Goal: Complete application form

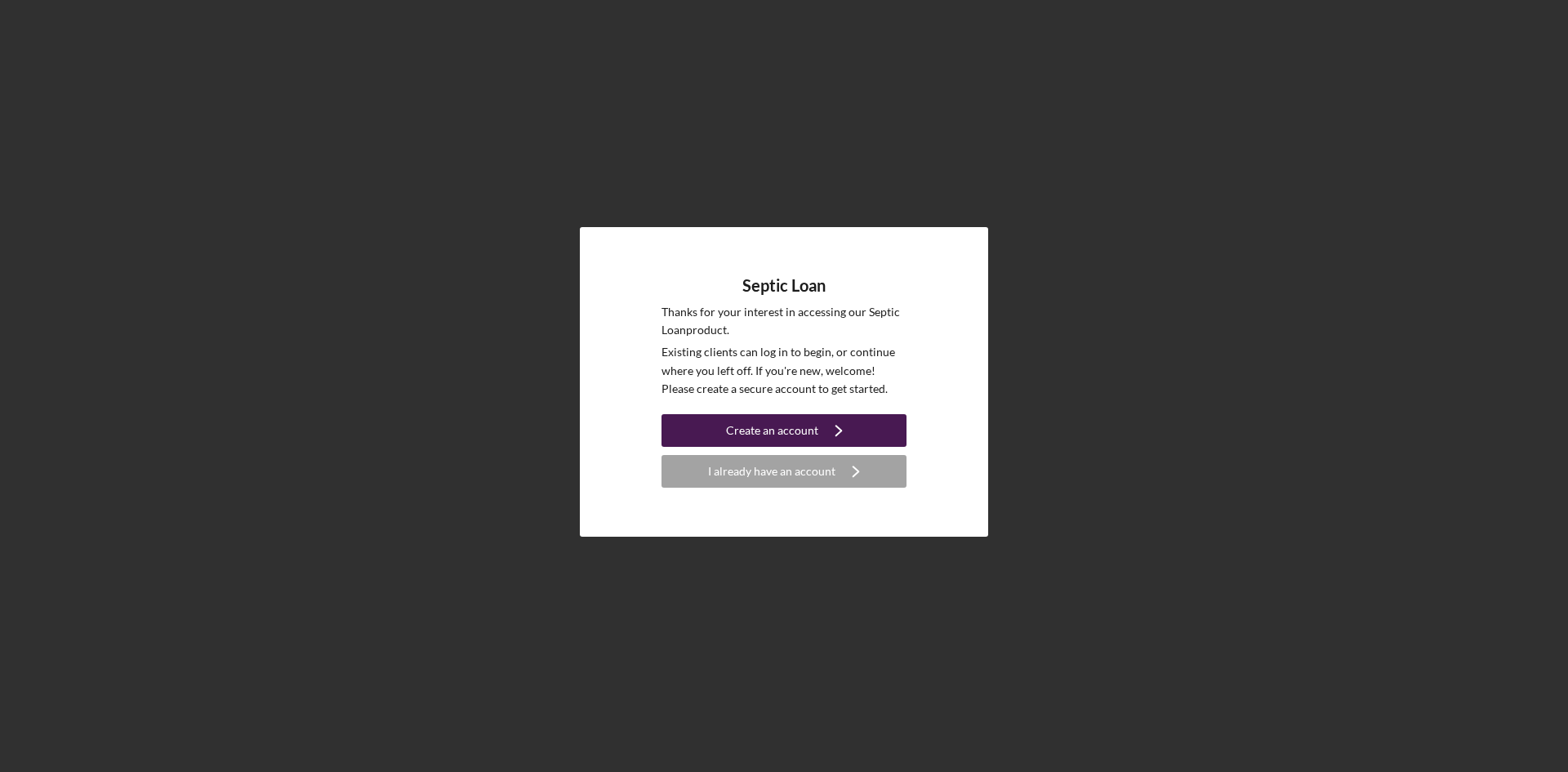
click at [769, 431] on div "Create an account" at bounding box center [772, 430] width 92 height 32
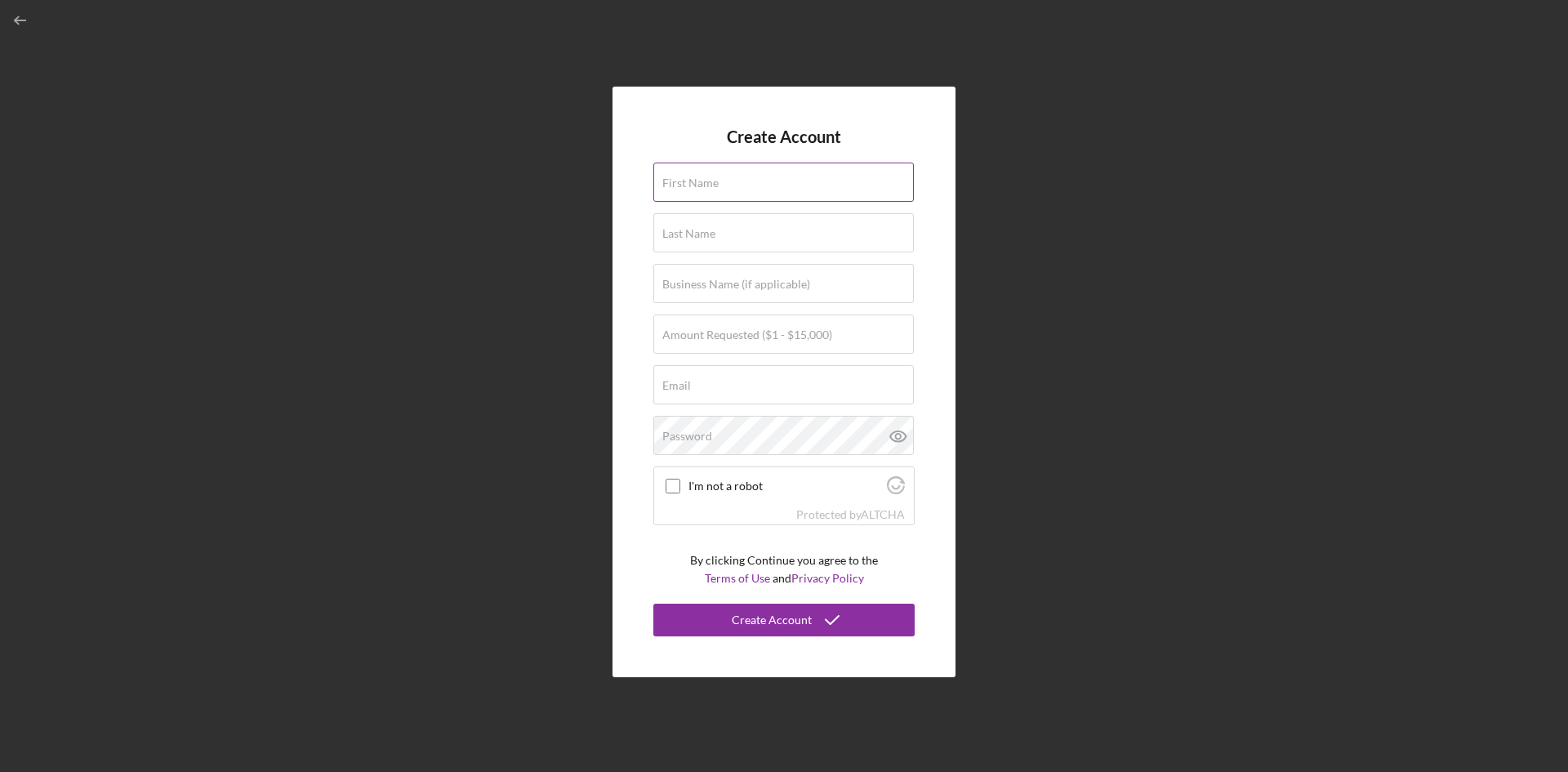
click at [740, 186] on input "First Name" at bounding box center [783, 182] width 260 height 39
type input "[PERSON_NAME]"
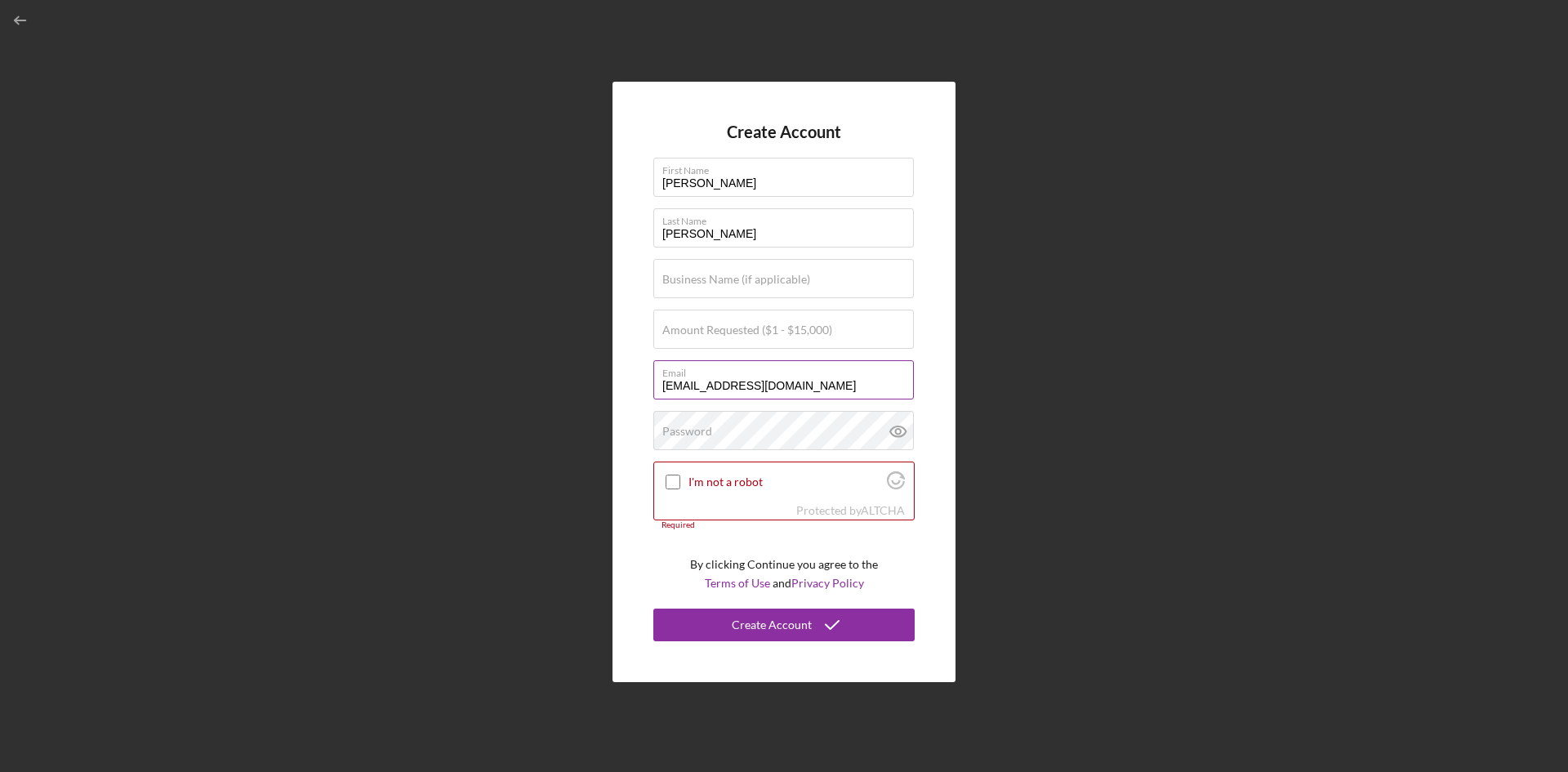
click at [708, 384] on input "[EMAIL_ADDRESS][DOMAIN_NAME]" at bounding box center [783, 379] width 260 height 39
click at [835, 381] on input "[EMAIL_ADDRESS][DOMAIN_NAME]" at bounding box center [783, 379] width 260 height 39
type input "[EMAIL_ADDRESS][DOMAIN_NAME]"
click at [736, 334] on label "Amount Requested ($1 - $15,000)" at bounding box center [747, 330] width 170 height 13
click at [736, 334] on input "Amount Requested ($1 - $15,000)" at bounding box center [783, 329] width 260 height 39
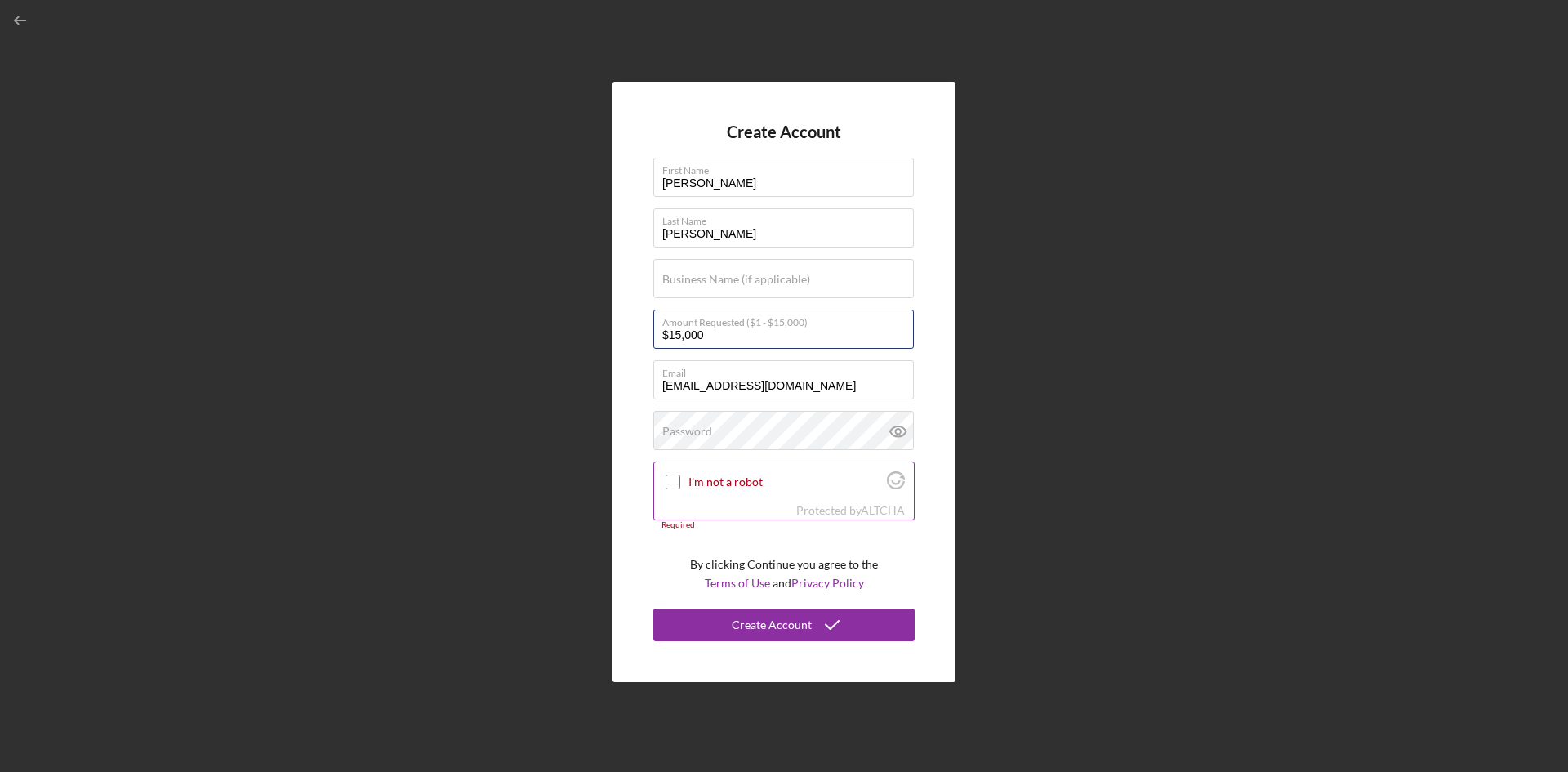
type input "$15,000"
drag, startPoint x: 671, startPoint y: 481, endPoint x: 693, endPoint y: 477, distance: 22.4
click at [671, 481] on input "I'm not a robot" at bounding box center [673, 481] width 15 height 15
checkbox input "true"
click at [726, 433] on div "Password" at bounding box center [783, 431] width 261 height 41
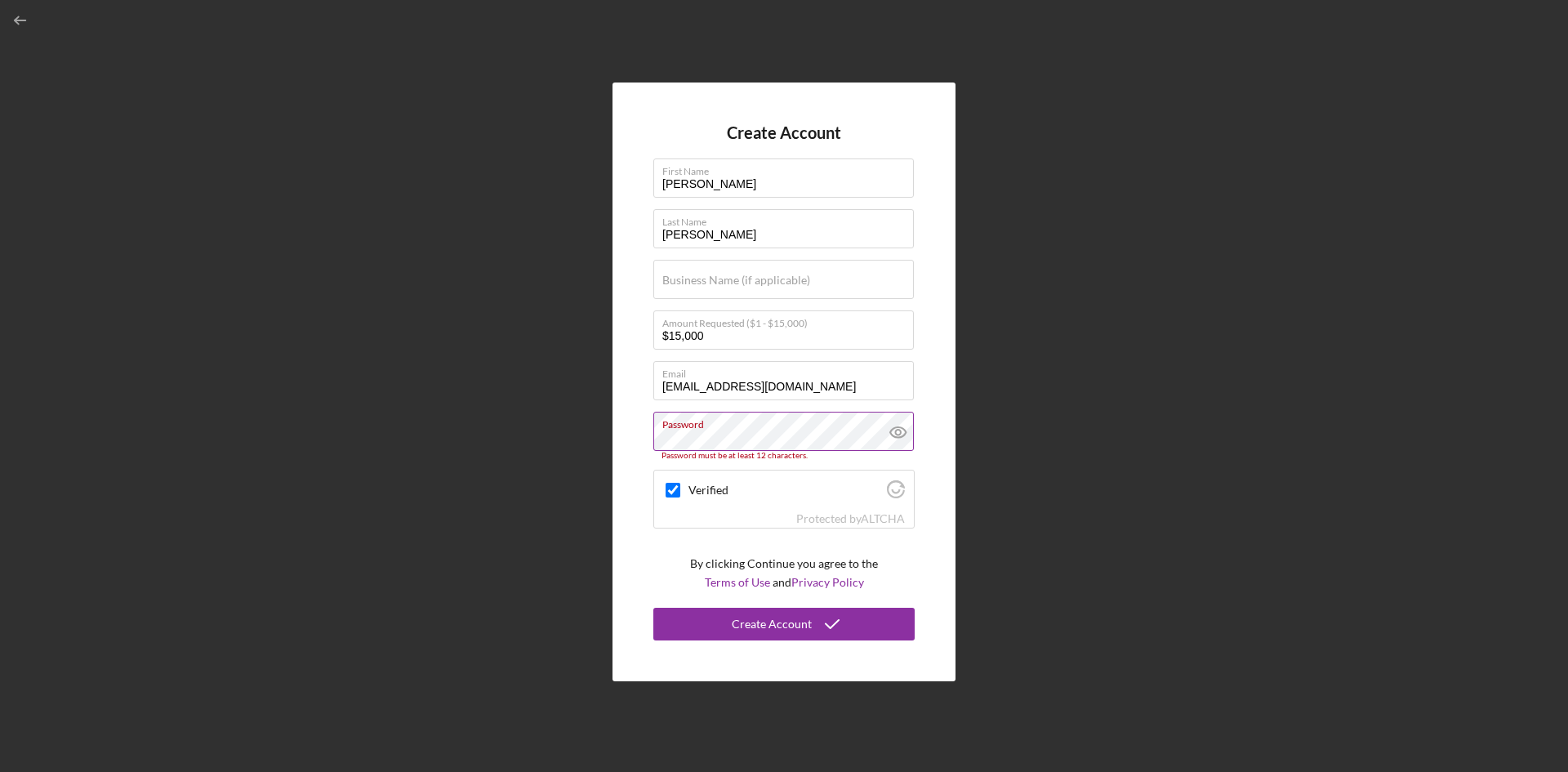
click at [894, 432] on icon at bounding box center [898, 432] width 41 height 41
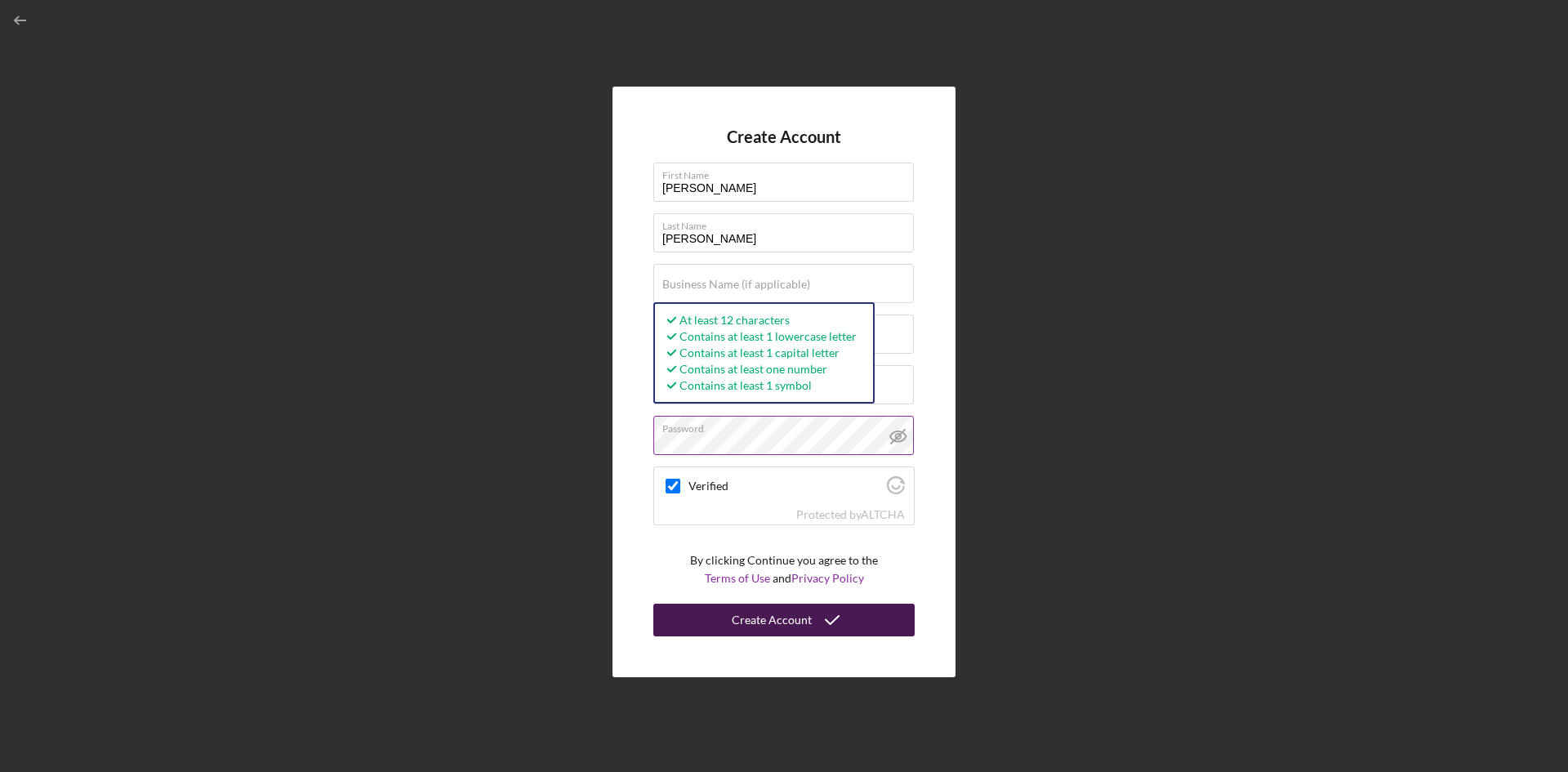
click at [788, 615] on div "Create Account" at bounding box center [771, 619] width 80 height 32
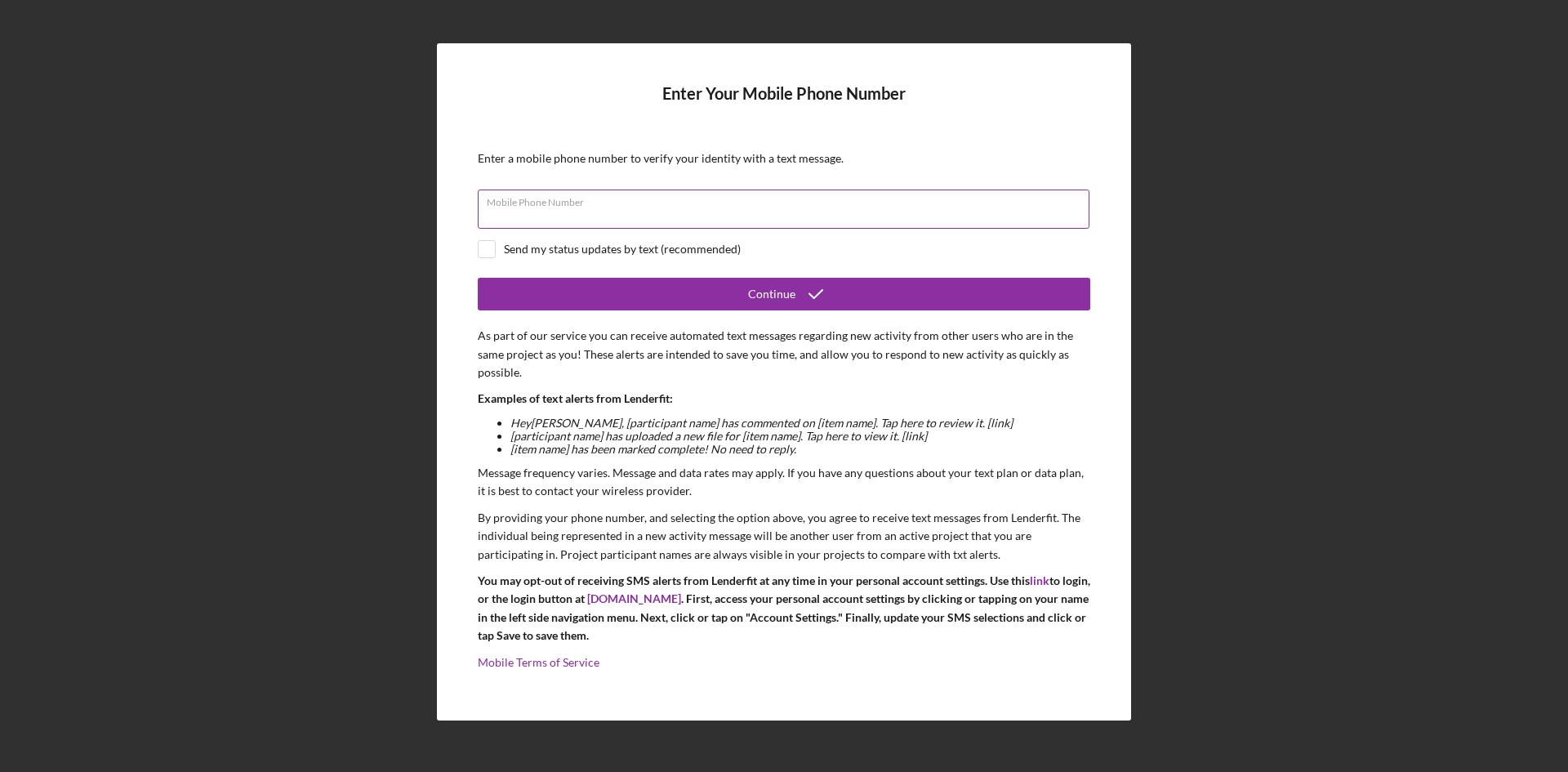
click at [652, 204] on div "Mobile Phone Number" at bounding box center [784, 209] width 612 height 41
type input "(177) 087-5231"
click at [483, 252] on input "checkbox" at bounding box center [487, 249] width 17 height 17
checkbox input "true"
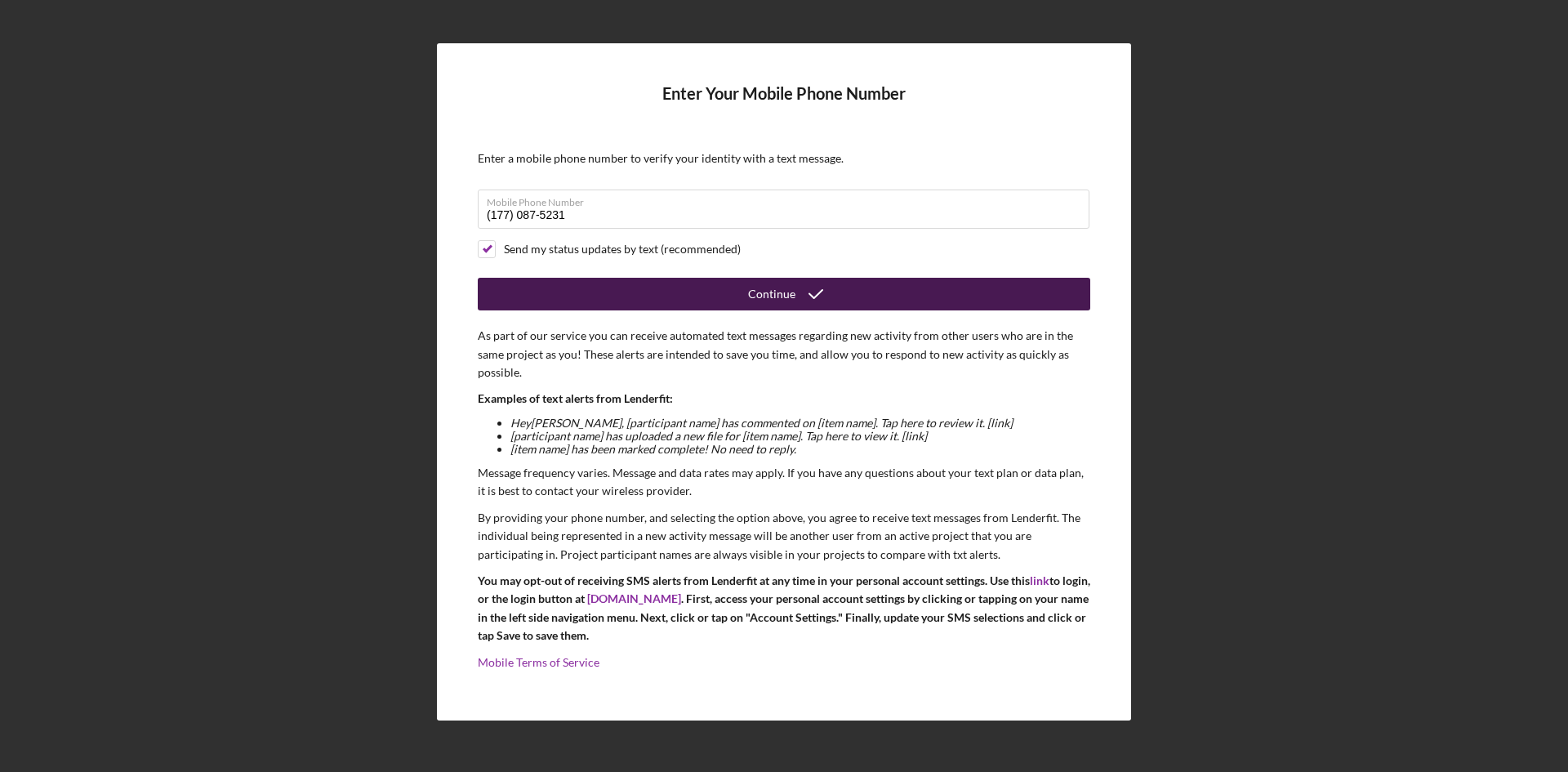
click at [743, 310] on div "Continue" at bounding box center [784, 293] width 612 height 32
click at [750, 300] on div "Continue" at bounding box center [771, 293] width 47 height 32
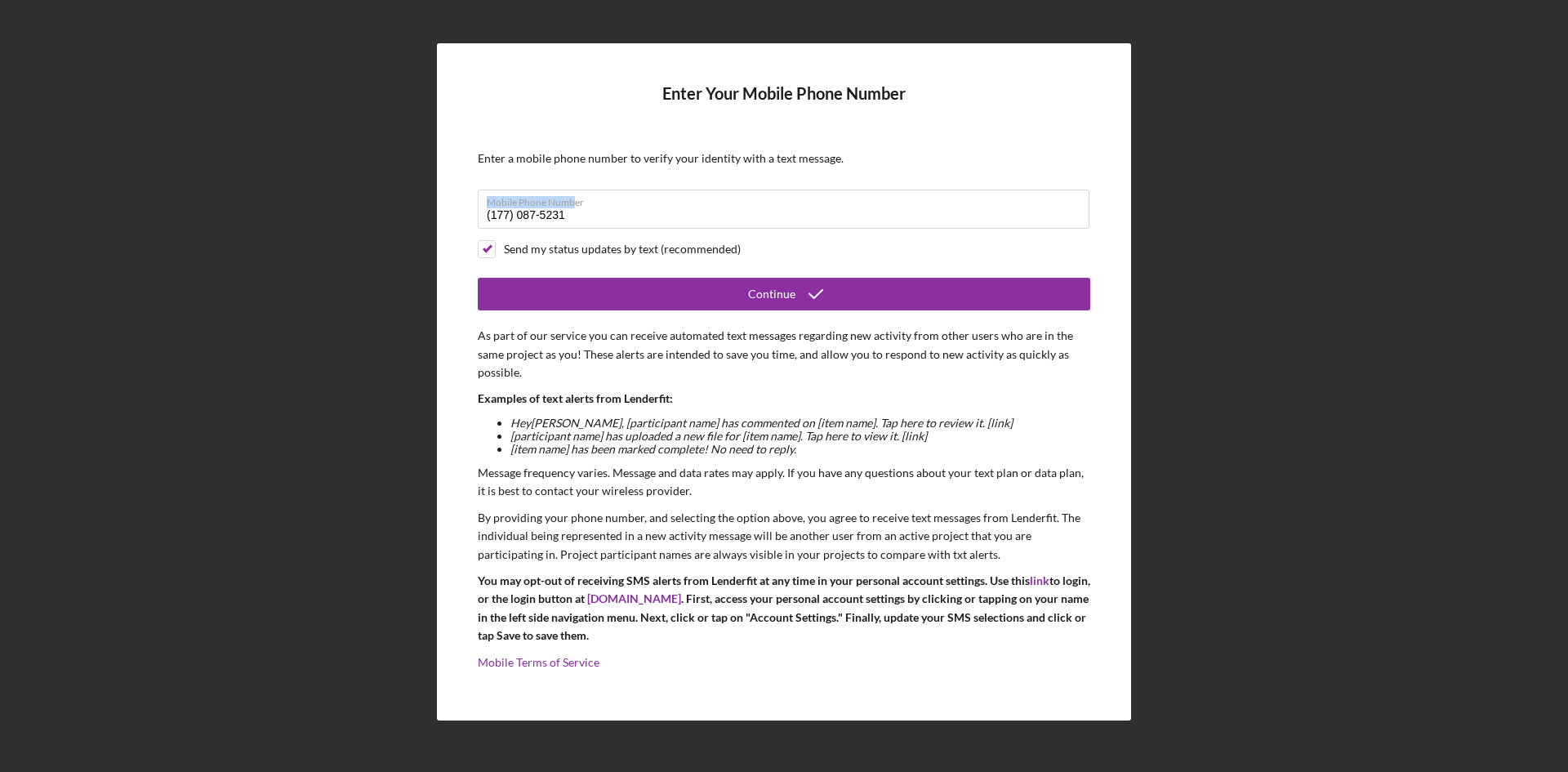
drag, startPoint x: 574, startPoint y: 208, endPoint x: 415, endPoint y: 203, distance: 159.1
click at [431, 205] on div "Enter Your Mobile Phone Number Enter a mobile phone number to verify your ident…" at bounding box center [784, 382] width 1551 height 764
click at [579, 212] on input "(177) 087-5231" at bounding box center [783, 208] width 612 height 39
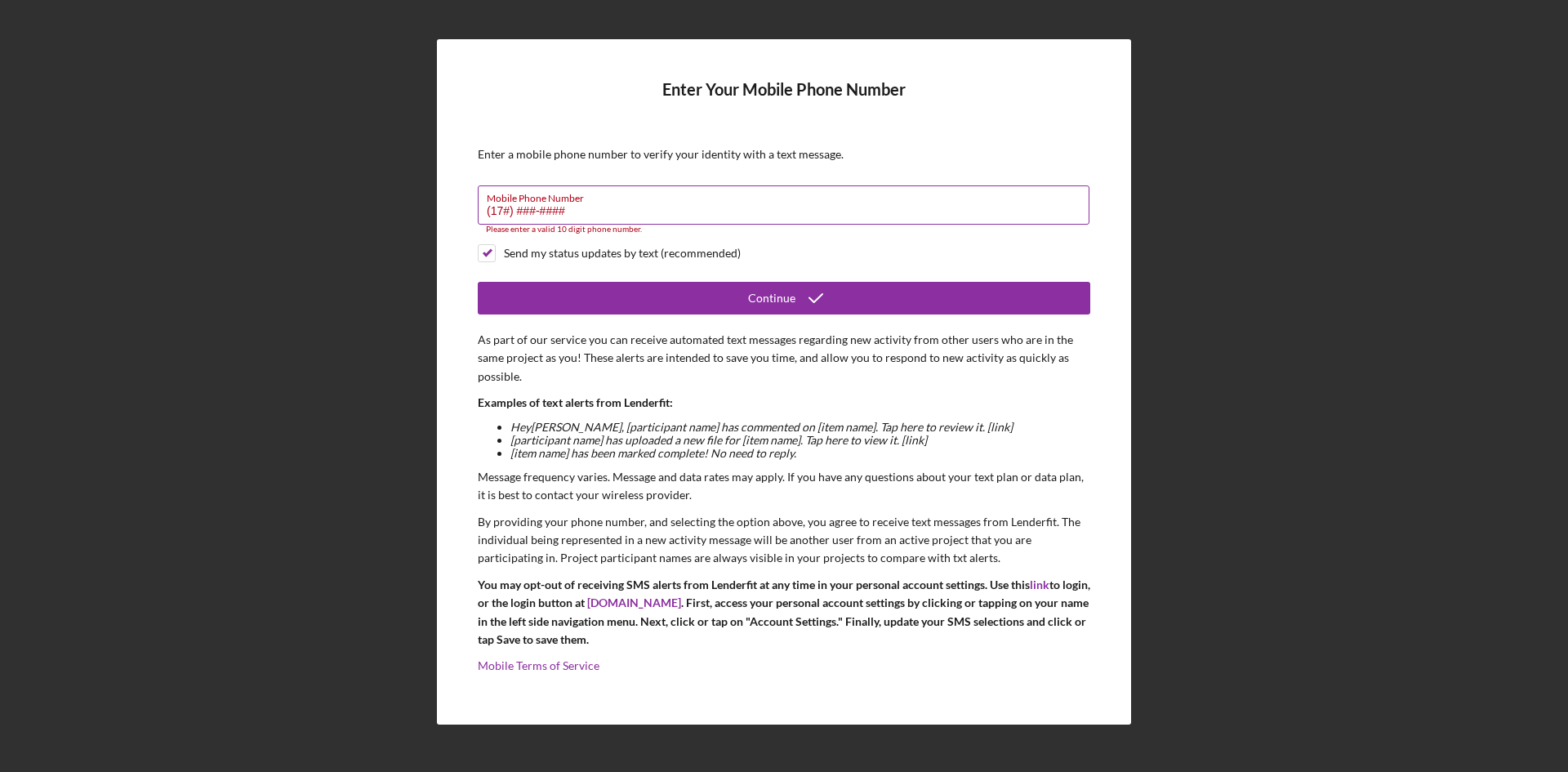
type input "(1##) ###-####"
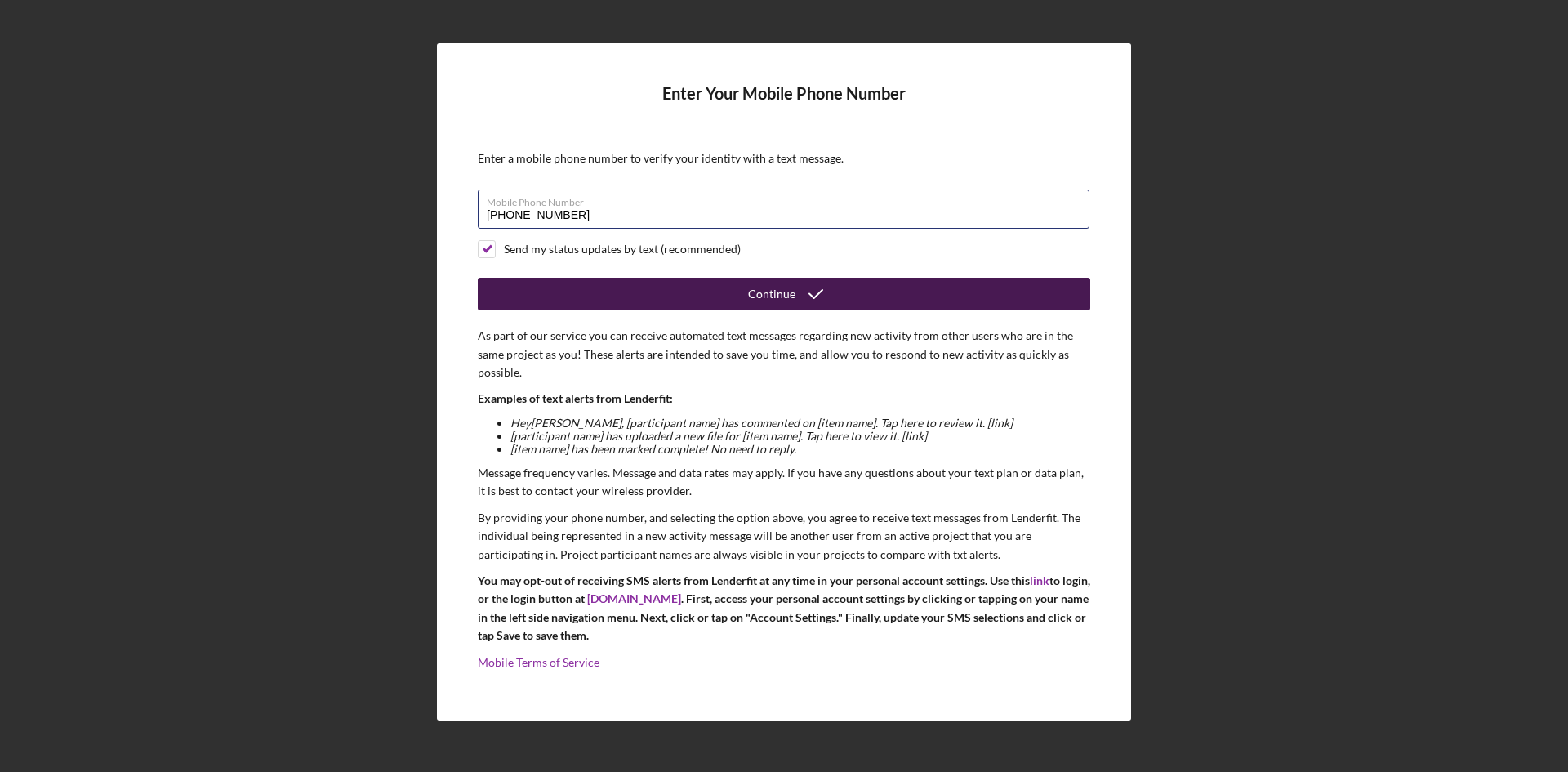
type input "[PHONE_NUMBER]"
click at [730, 290] on button "Continue" at bounding box center [784, 293] width 612 height 32
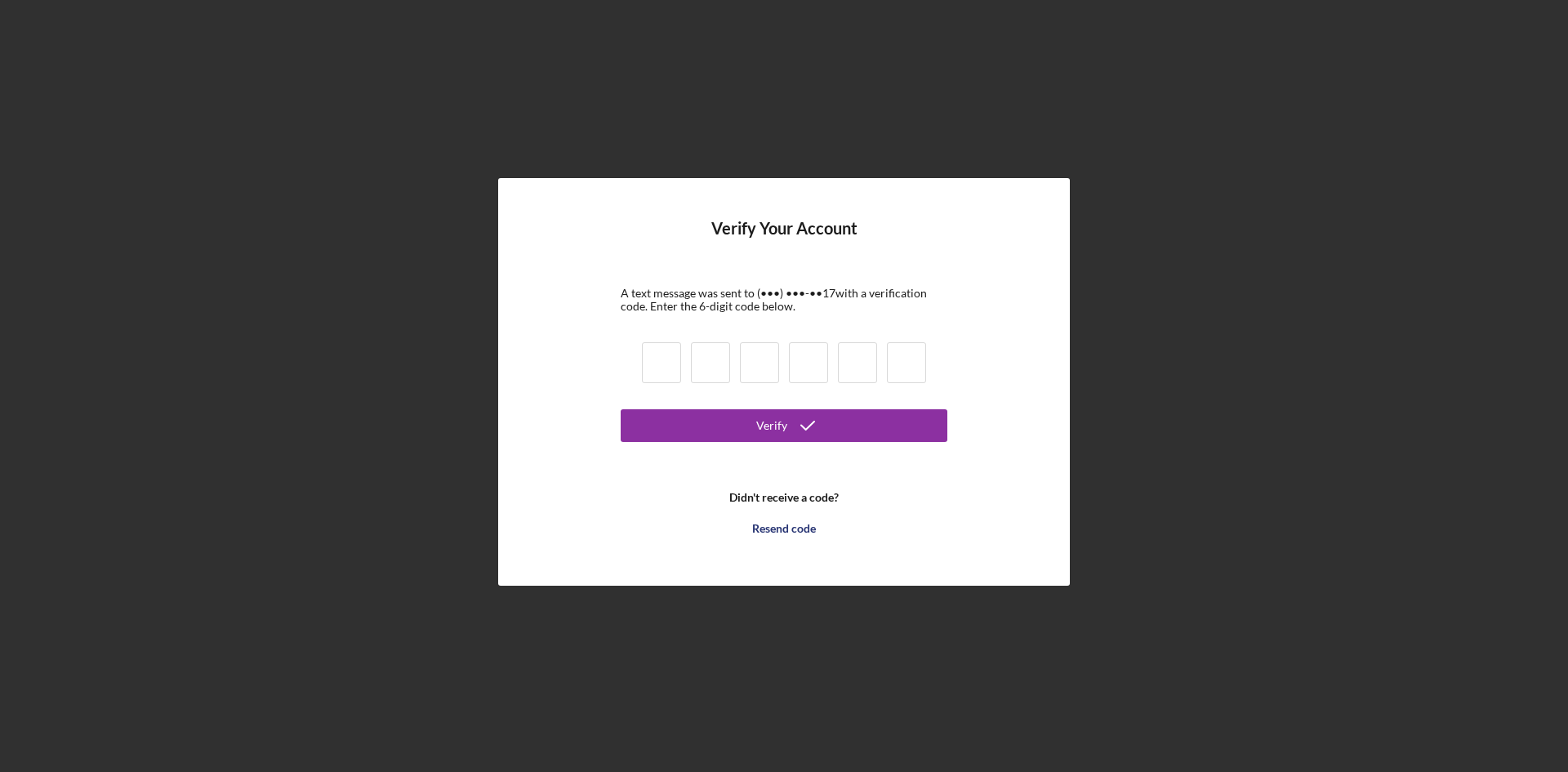
click at [656, 362] on input at bounding box center [661, 362] width 39 height 41
type input "1"
type input "0"
type input "3"
type input "8"
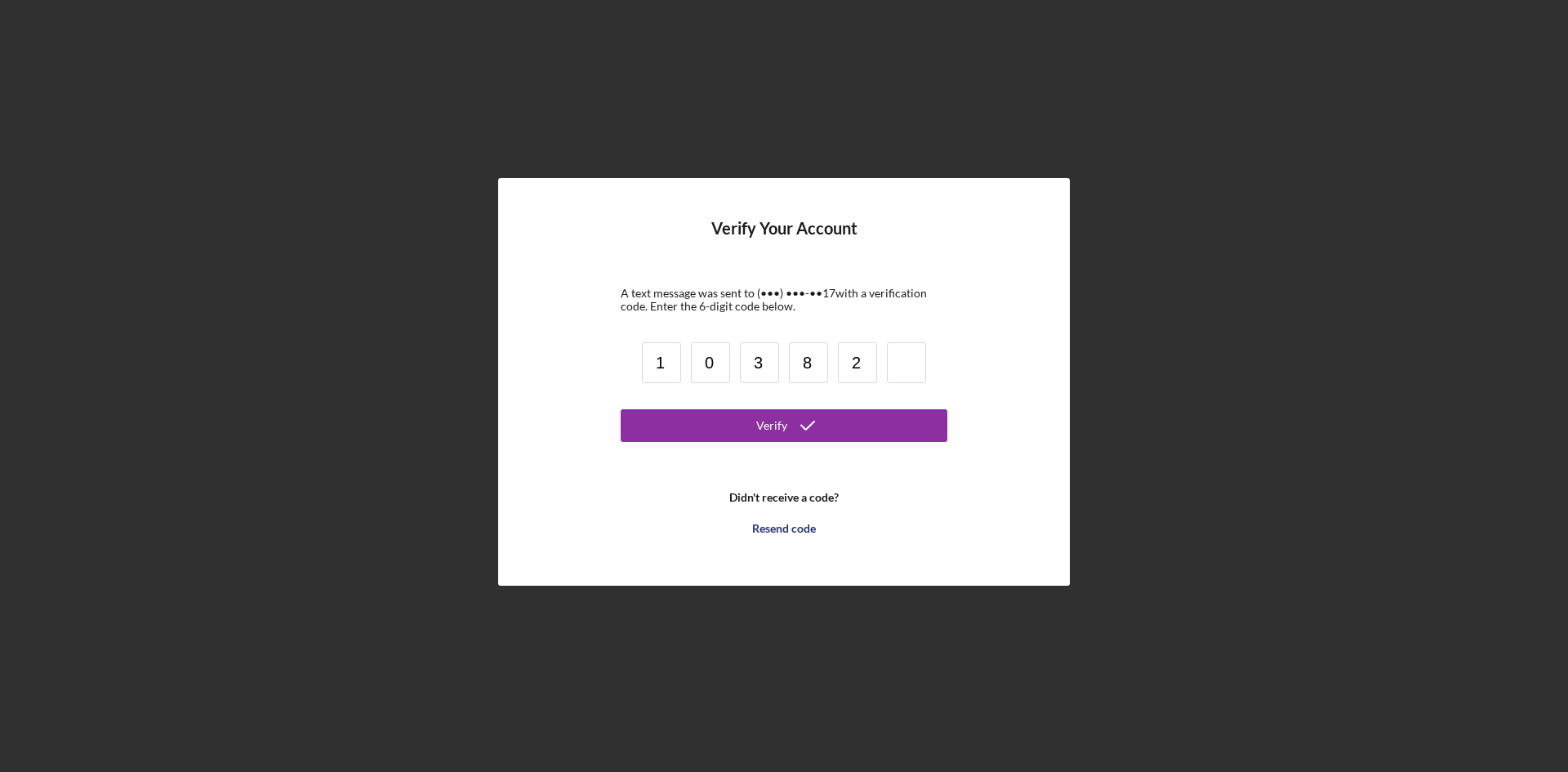
type input "2"
type input "8"
click at [754, 413] on button "Verify" at bounding box center [784, 425] width 327 height 32
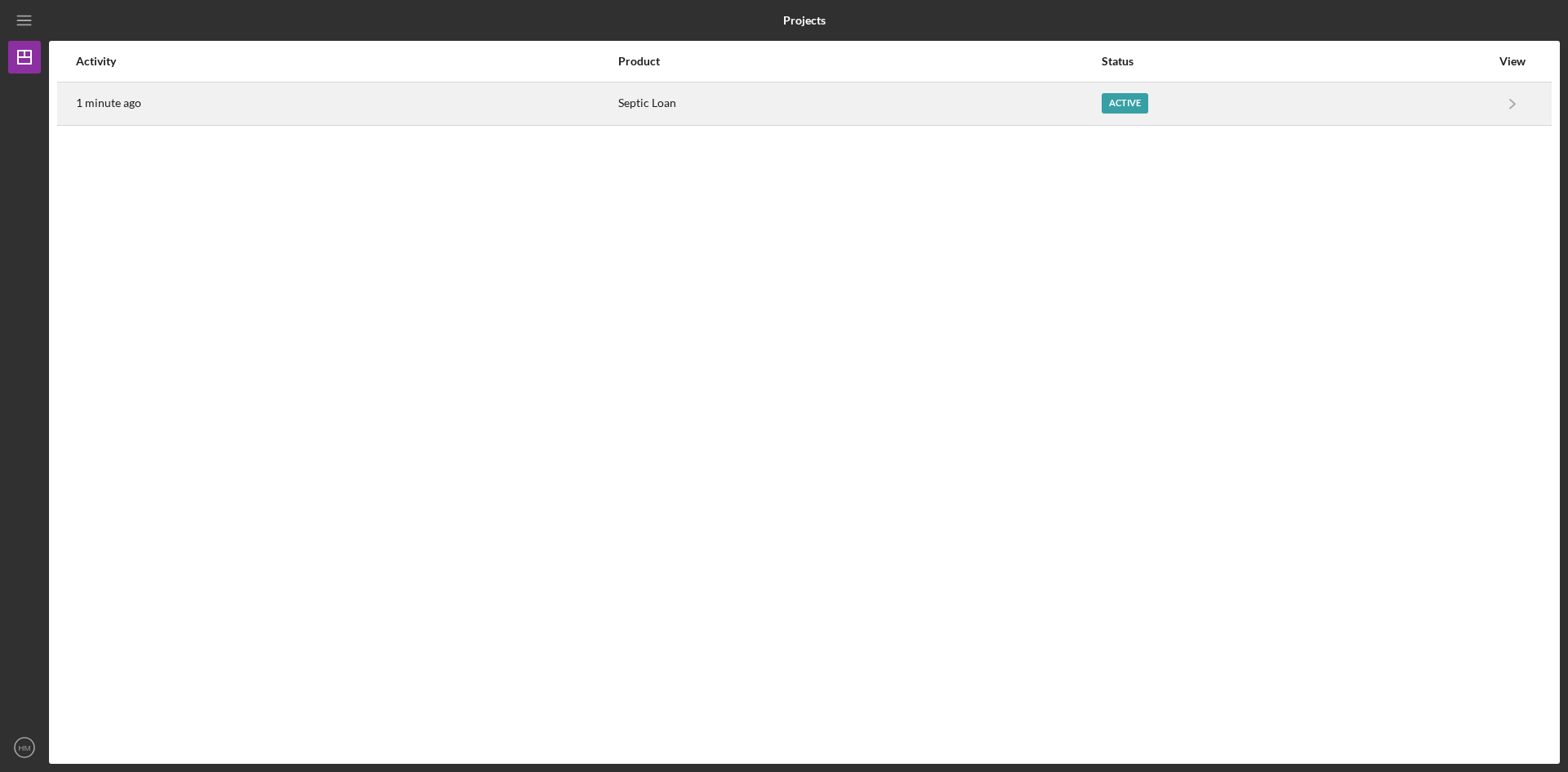
click at [1131, 100] on div "Active" at bounding box center [1124, 103] width 46 height 20
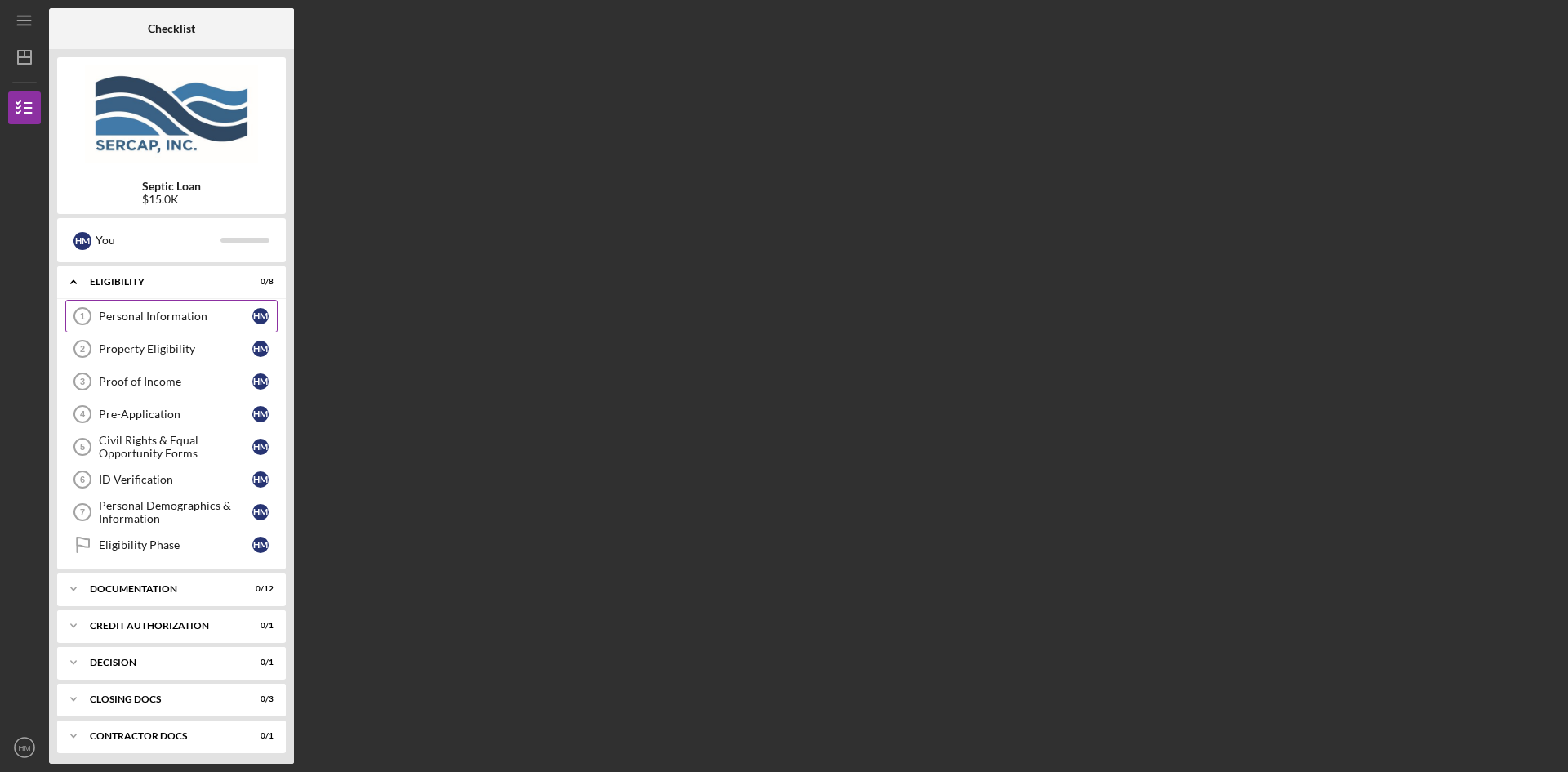
click at [147, 312] on div "Personal Information" at bounding box center [175, 316] width 153 height 13
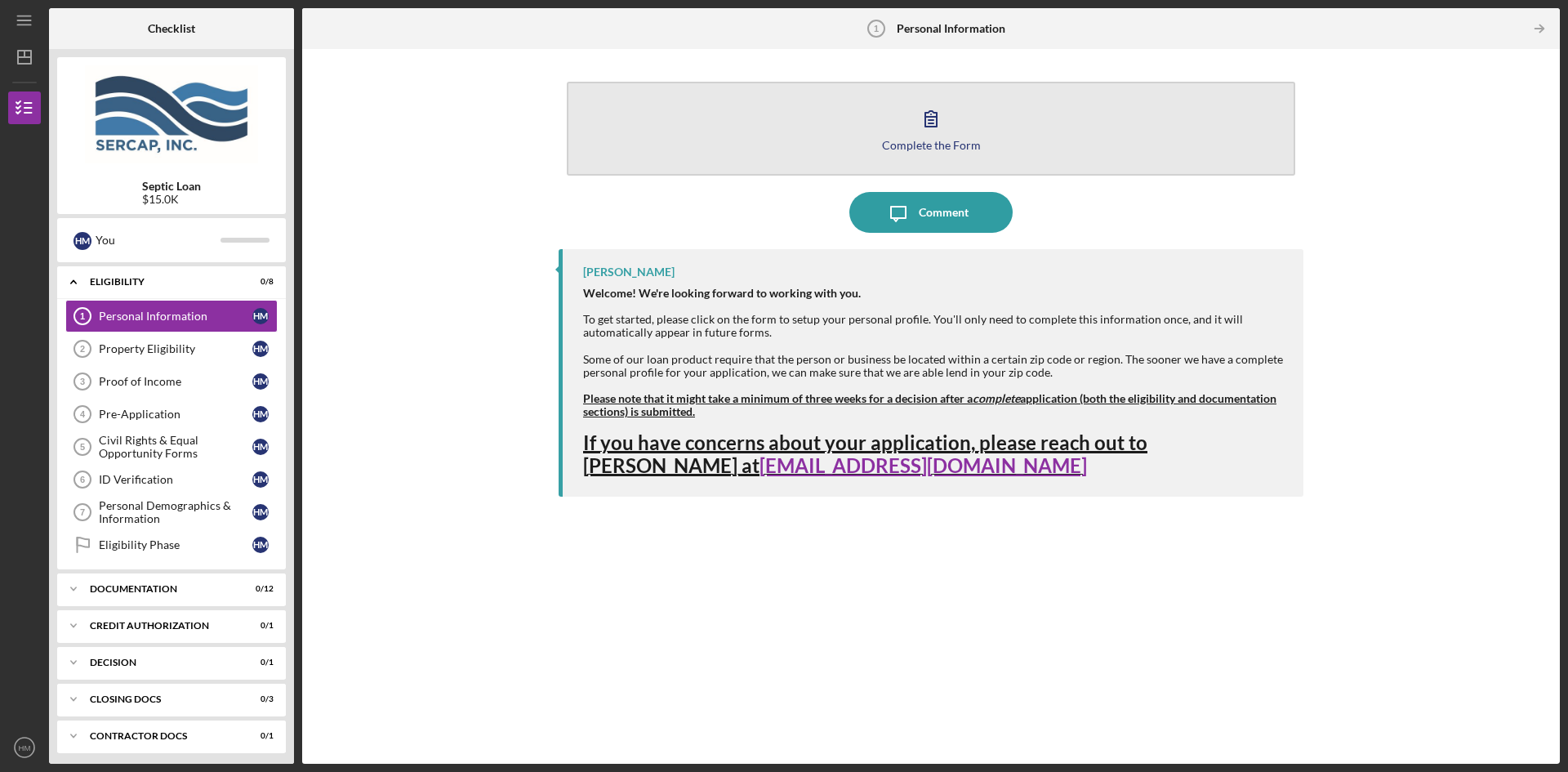
click at [921, 120] on icon "button" at bounding box center [931, 118] width 41 height 41
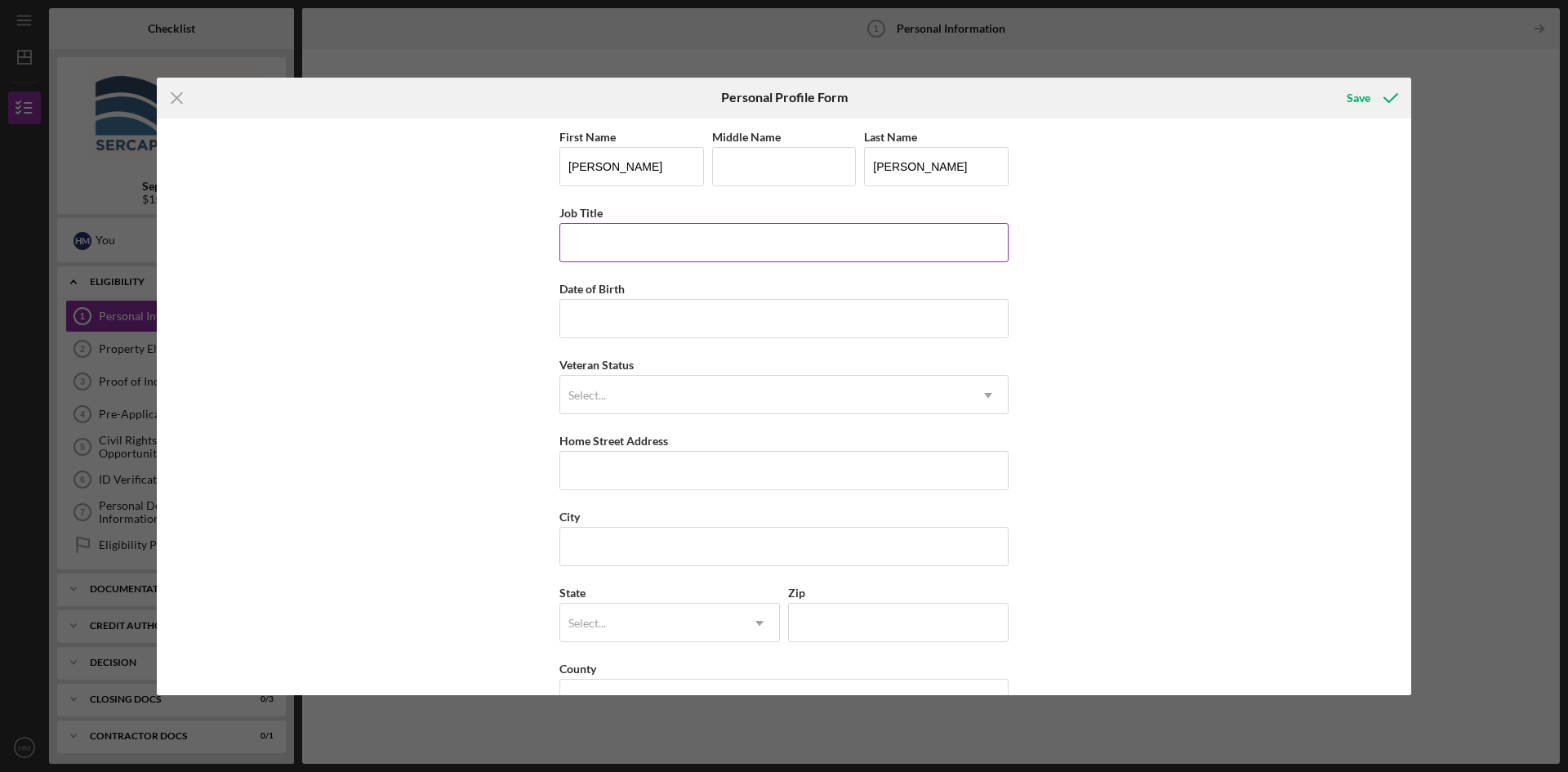
click at [639, 247] on input "Job Title" at bounding box center [783, 243] width 449 height 39
type input "Technical Recruiter"
type input "[DATE]"
click at [615, 395] on div "Select..." at bounding box center [764, 395] width 409 height 38
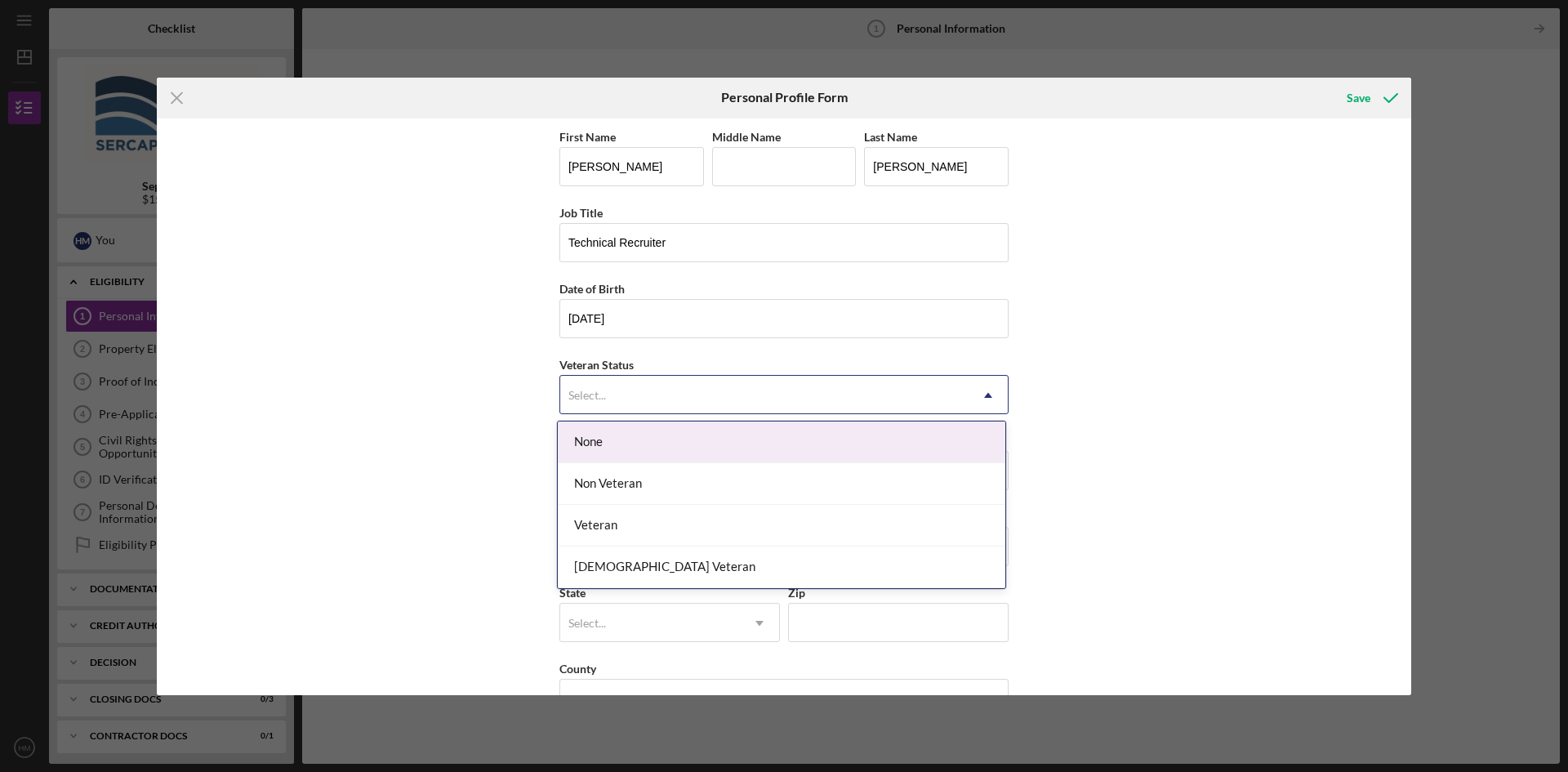
click at [607, 443] on div "None" at bounding box center [781, 442] width 447 height 42
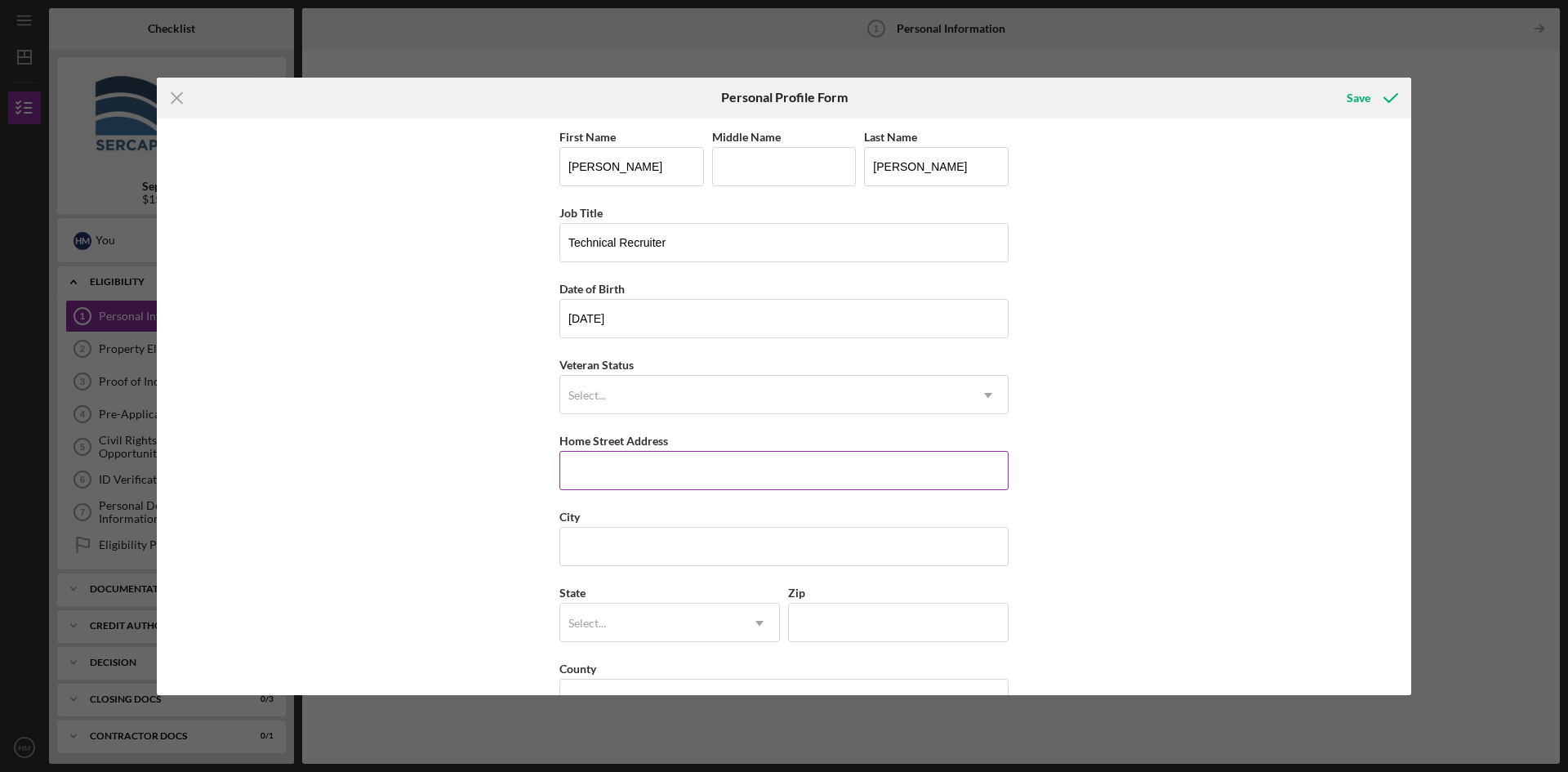
click at [607, 470] on input "Home Street Address" at bounding box center [783, 470] width 449 height 39
type input "[STREET_ADDRESS]"
type input "Auburn"
type input "GA"
type input "30011"
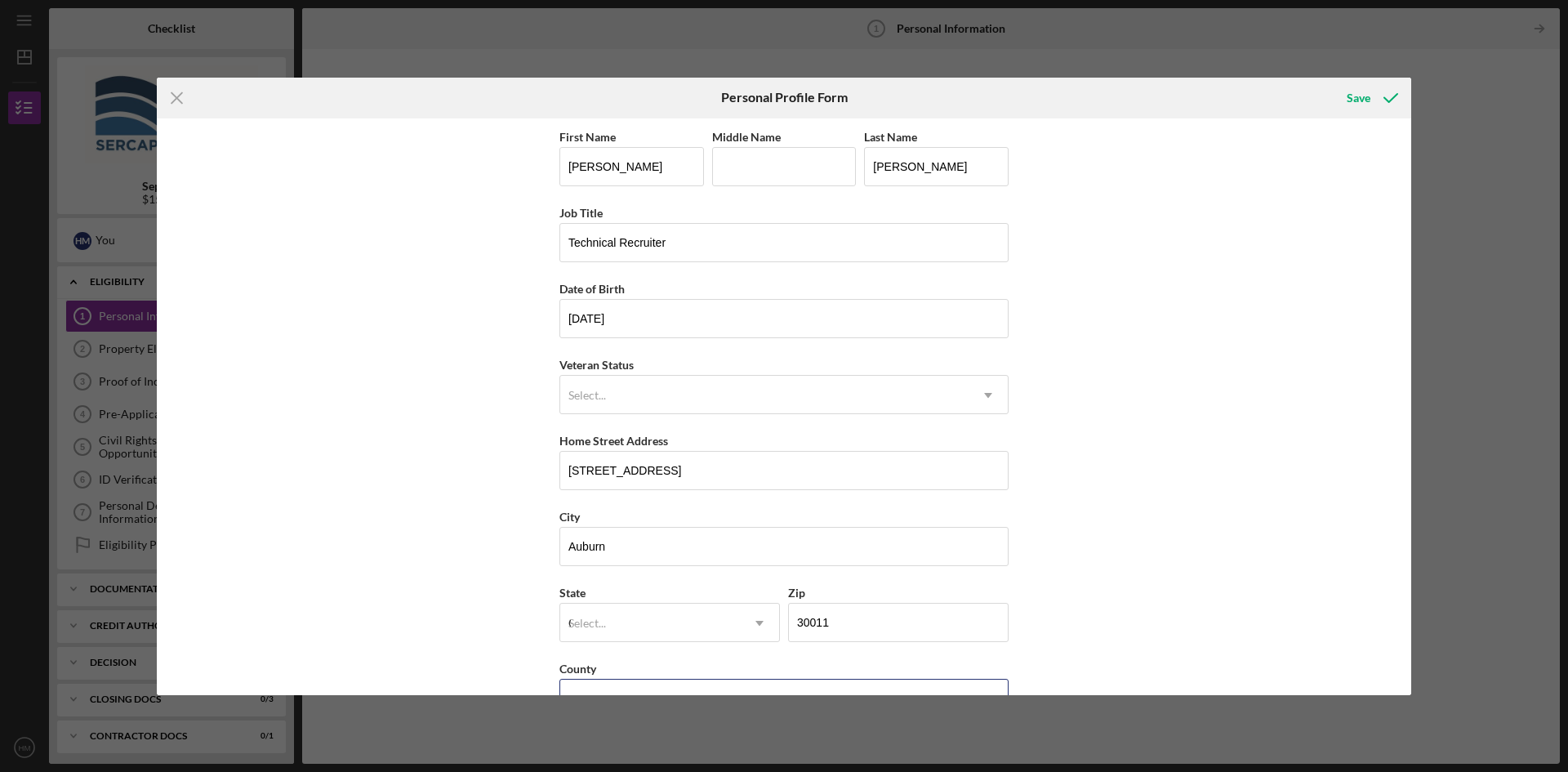
type input "[GEOGRAPHIC_DATA]"
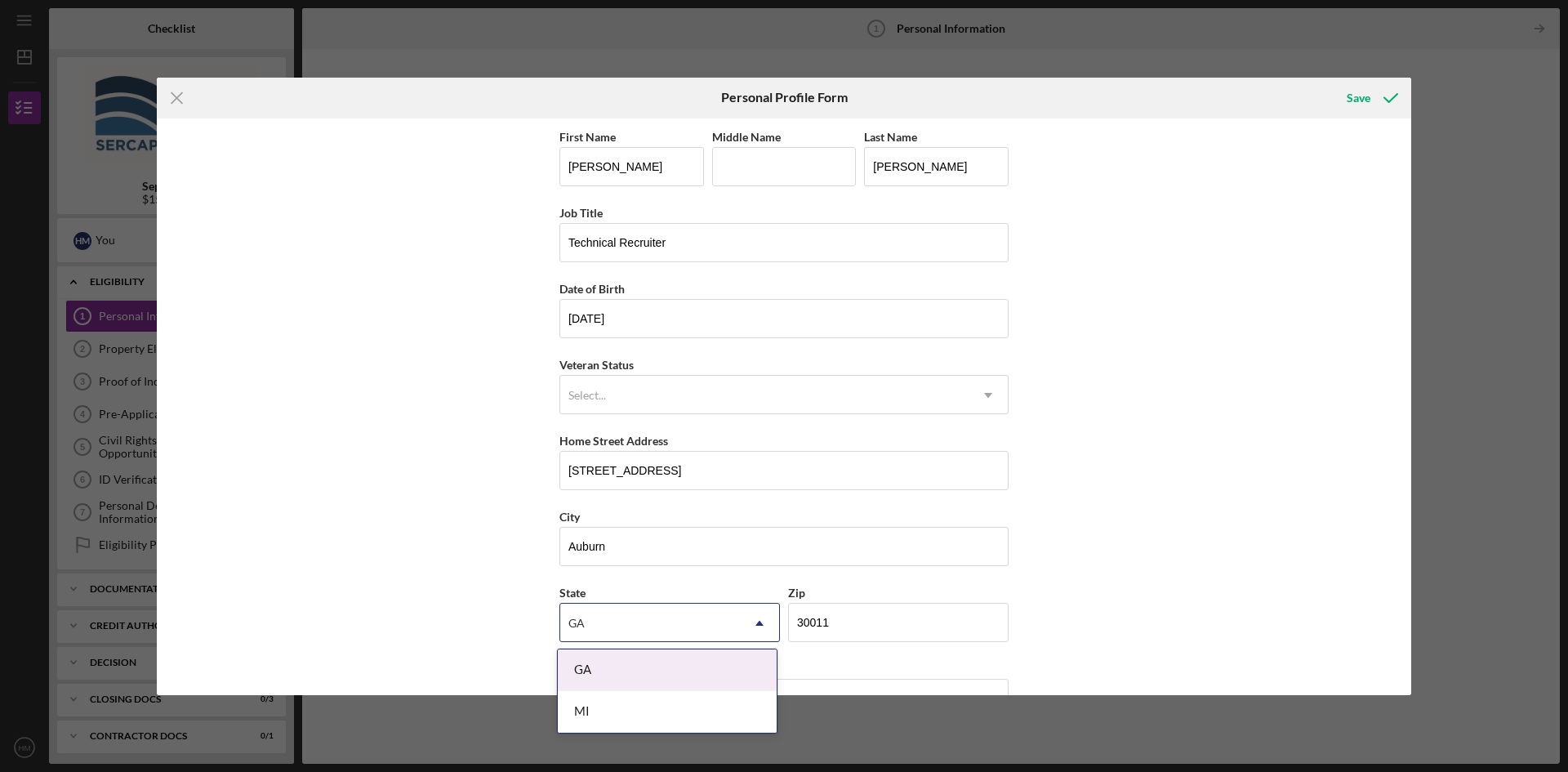
click at [497, 576] on div "First Name [PERSON_NAME] Middle Name Last Name [PERSON_NAME] Title Technical Re…" at bounding box center [784, 406] width 1254 height 576
click at [633, 663] on div "GA" at bounding box center [667, 670] width 219 height 42
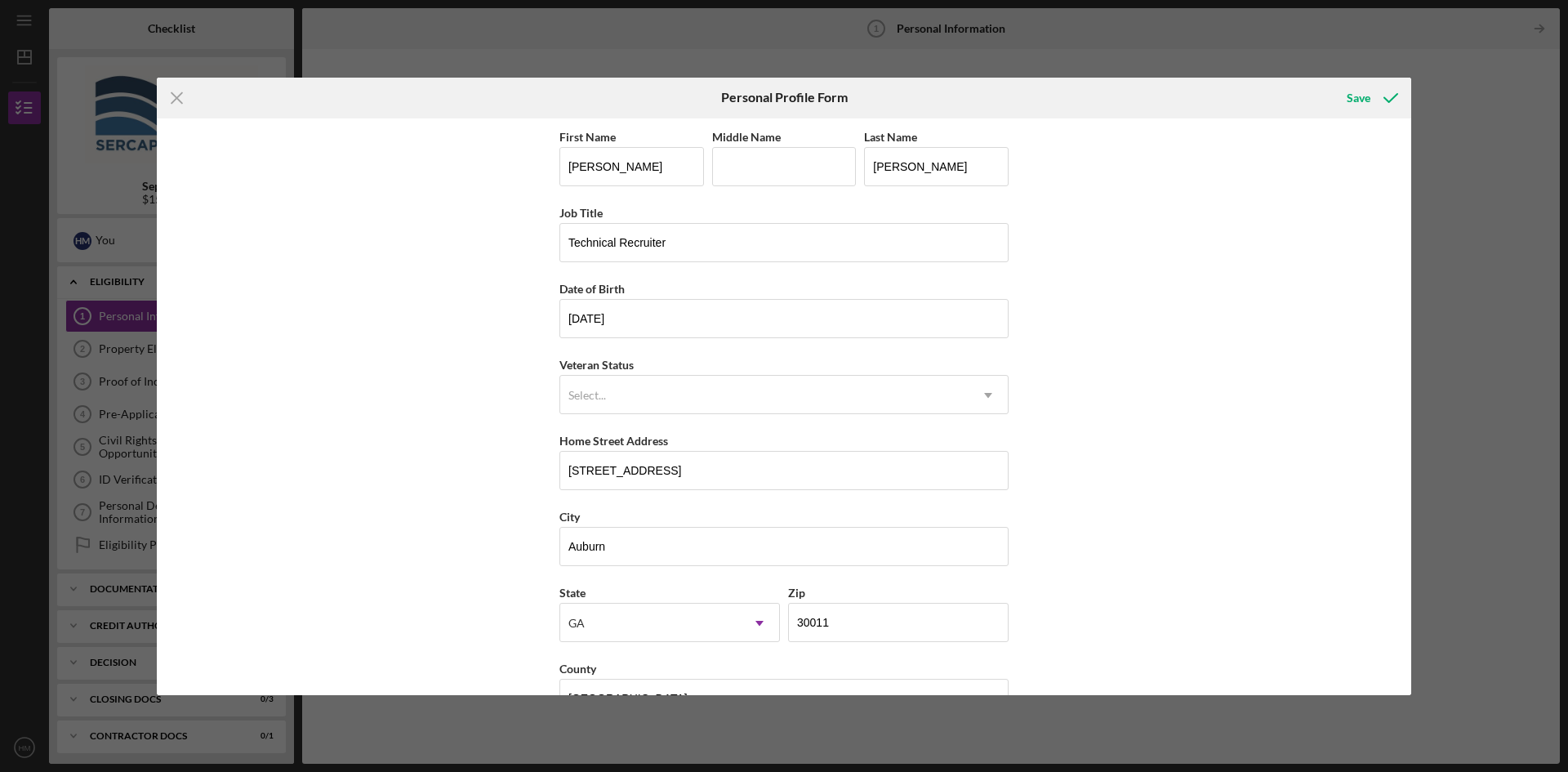
scroll to position [47, 0]
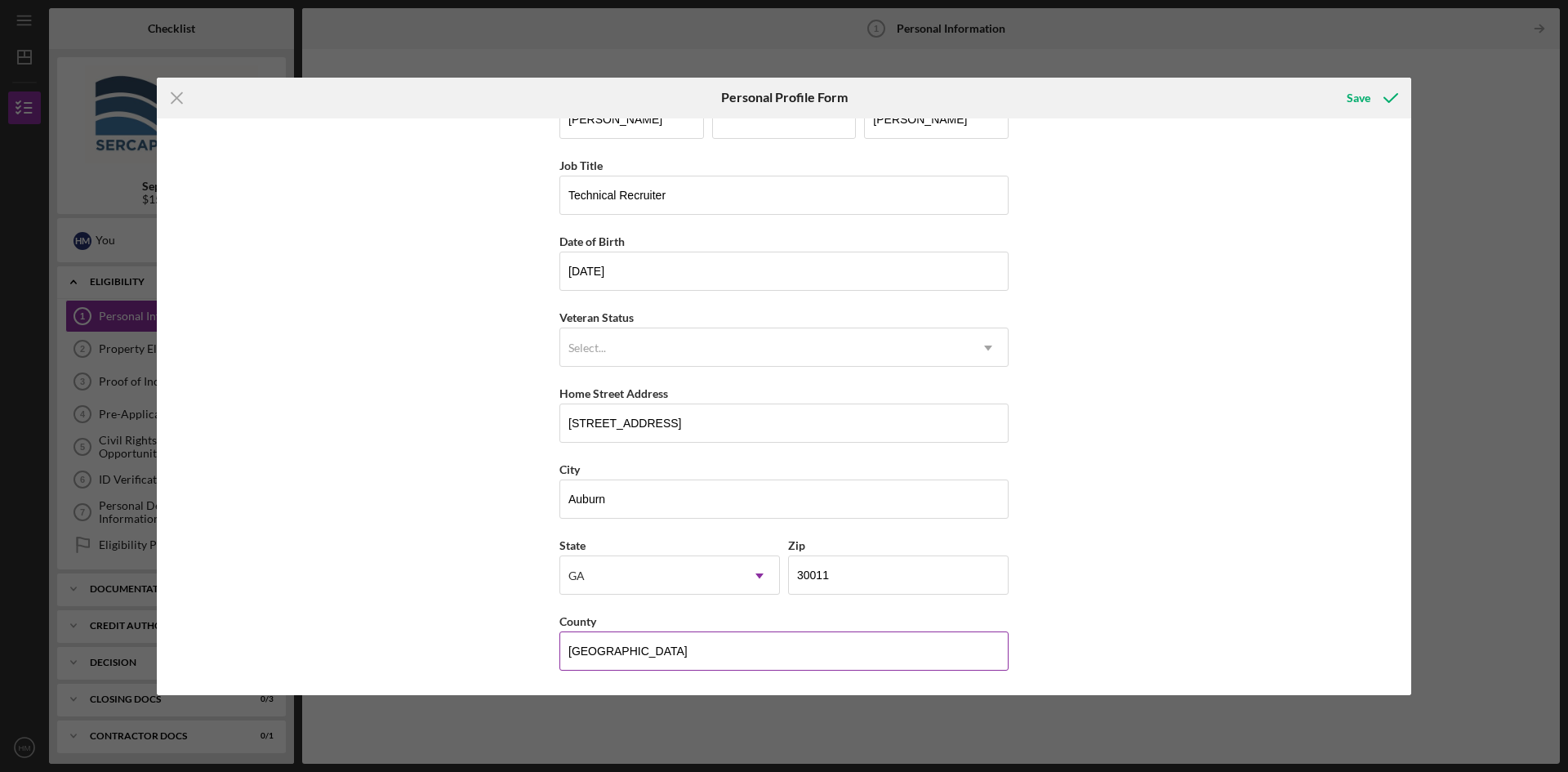
drag, startPoint x: 662, startPoint y: 655, endPoint x: 571, endPoint y: 652, distance: 91.0
click at [571, 652] on input "[GEOGRAPHIC_DATA]" at bounding box center [783, 650] width 449 height 39
type input "U"
type input "[PERSON_NAME]"
click at [1320, 412] on div "First Name [PERSON_NAME] Middle Name Last Name [PERSON_NAME] Title Technical Re…" at bounding box center [784, 406] width 1254 height 576
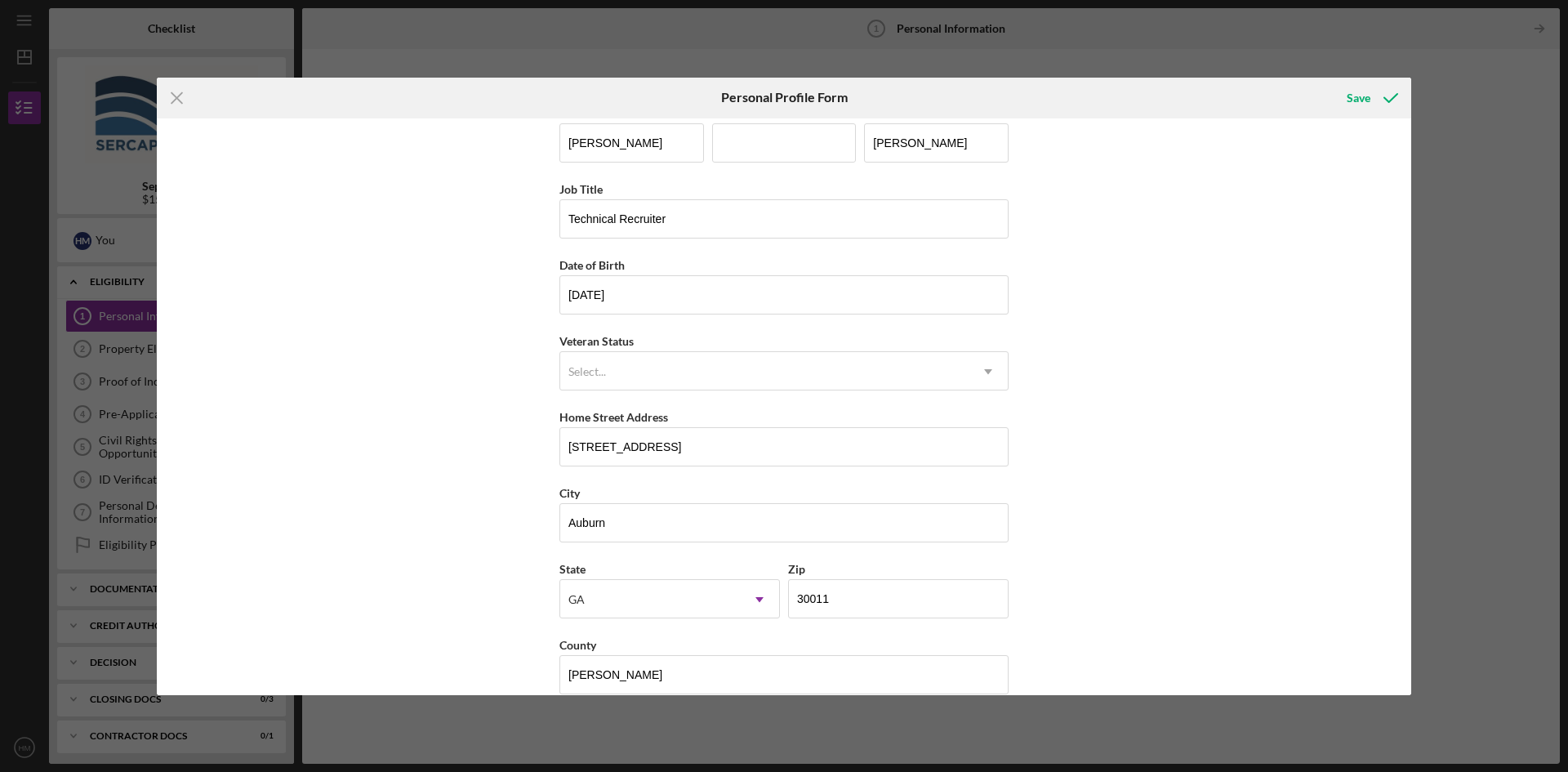
scroll to position [0, 0]
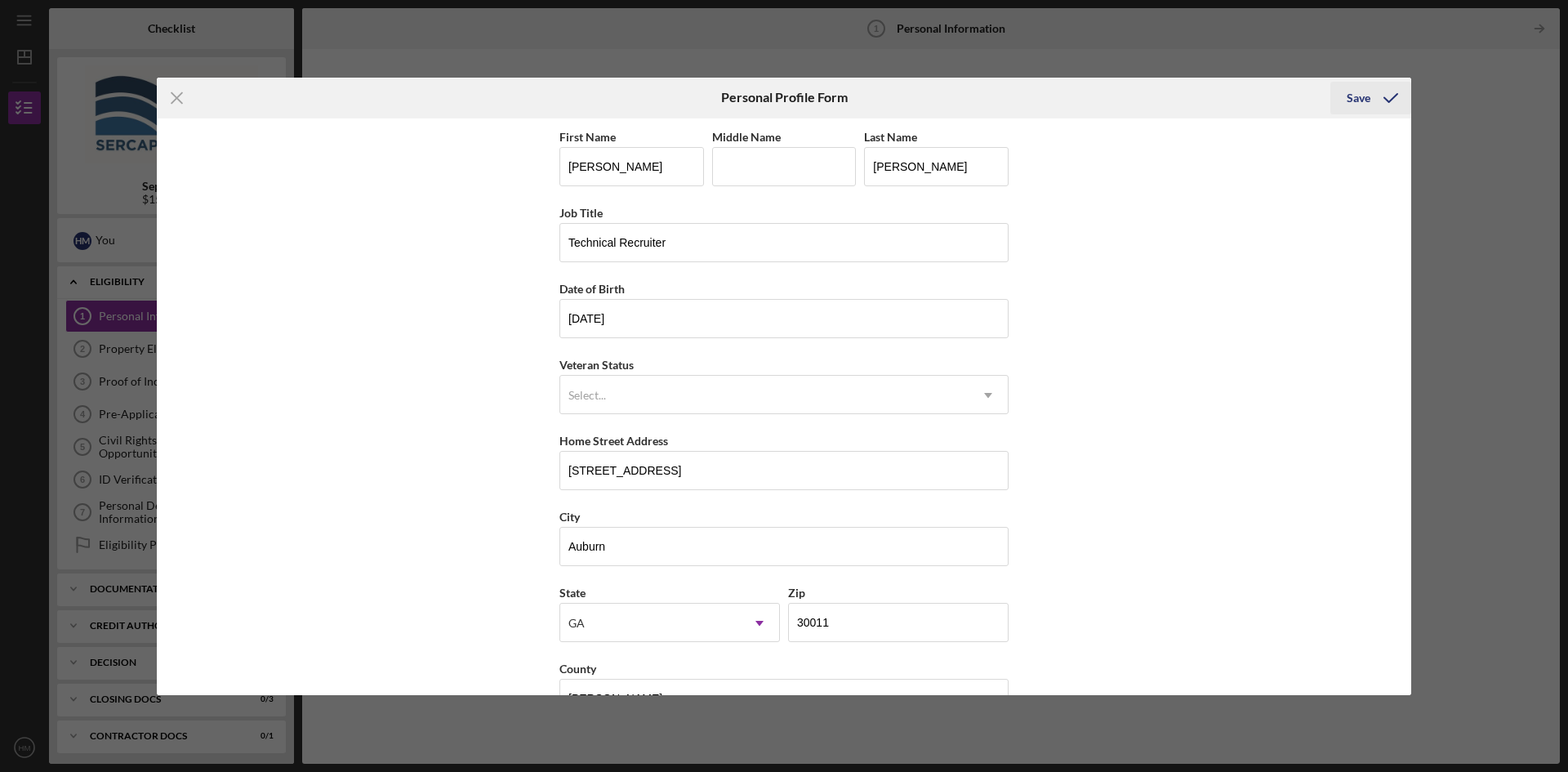
click at [1362, 92] on div "Save" at bounding box center [1359, 98] width 24 height 32
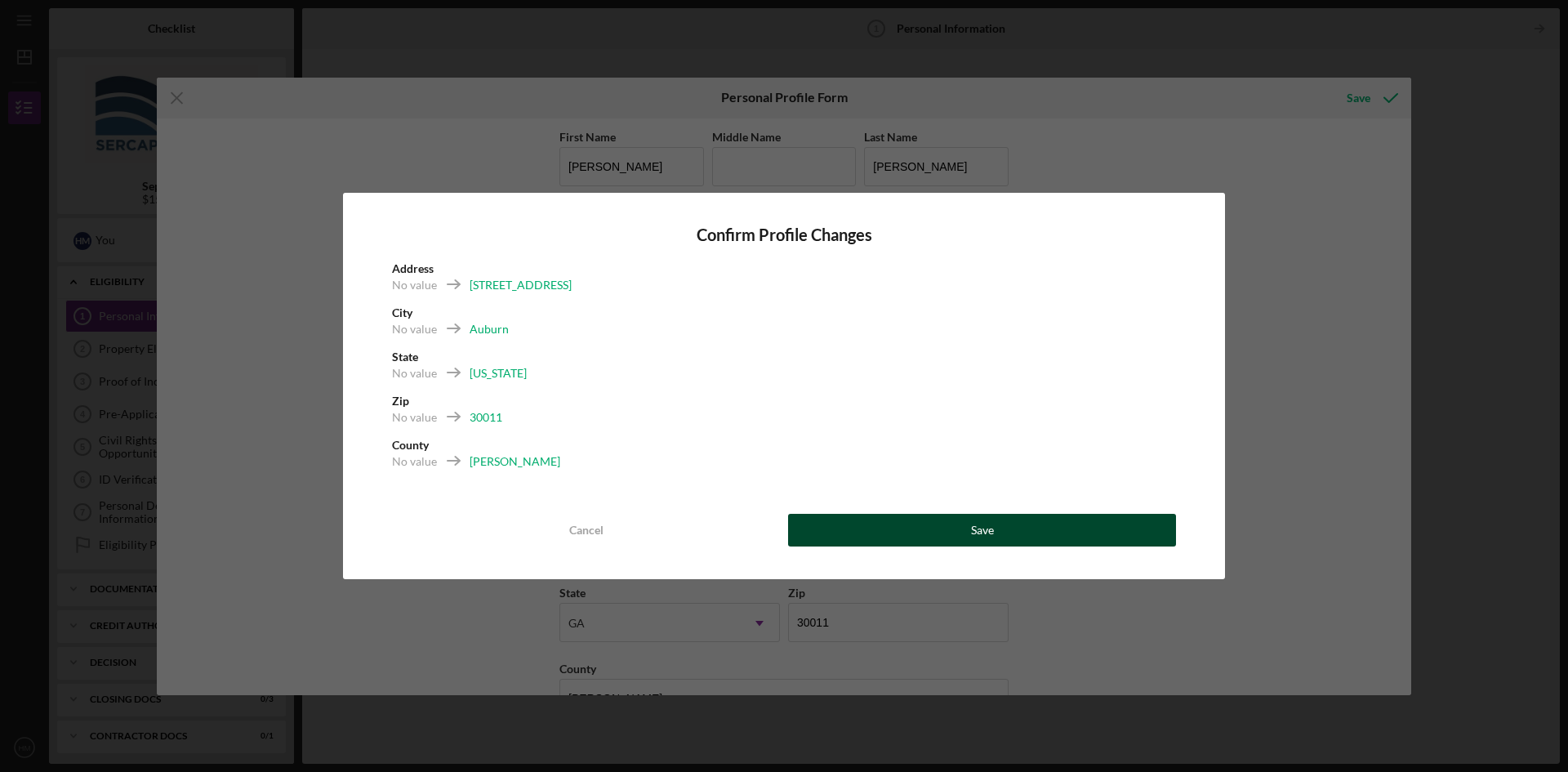
click at [913, 537] on button "Save" at bounding box center [981, 529] width 388 height 32
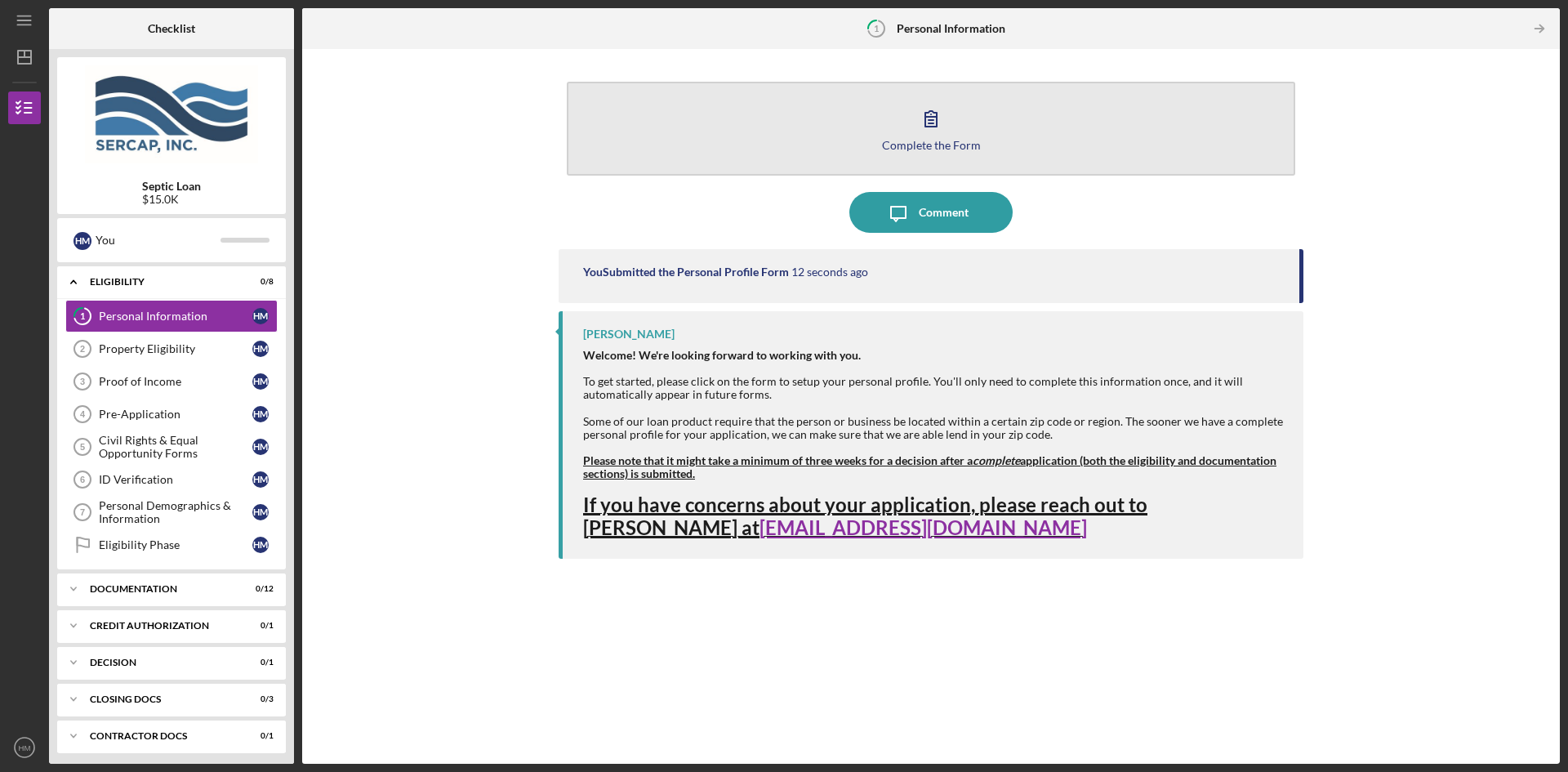
click at [922, 114] on icon "button" at bounding box center [931, 118] width 41 height 41
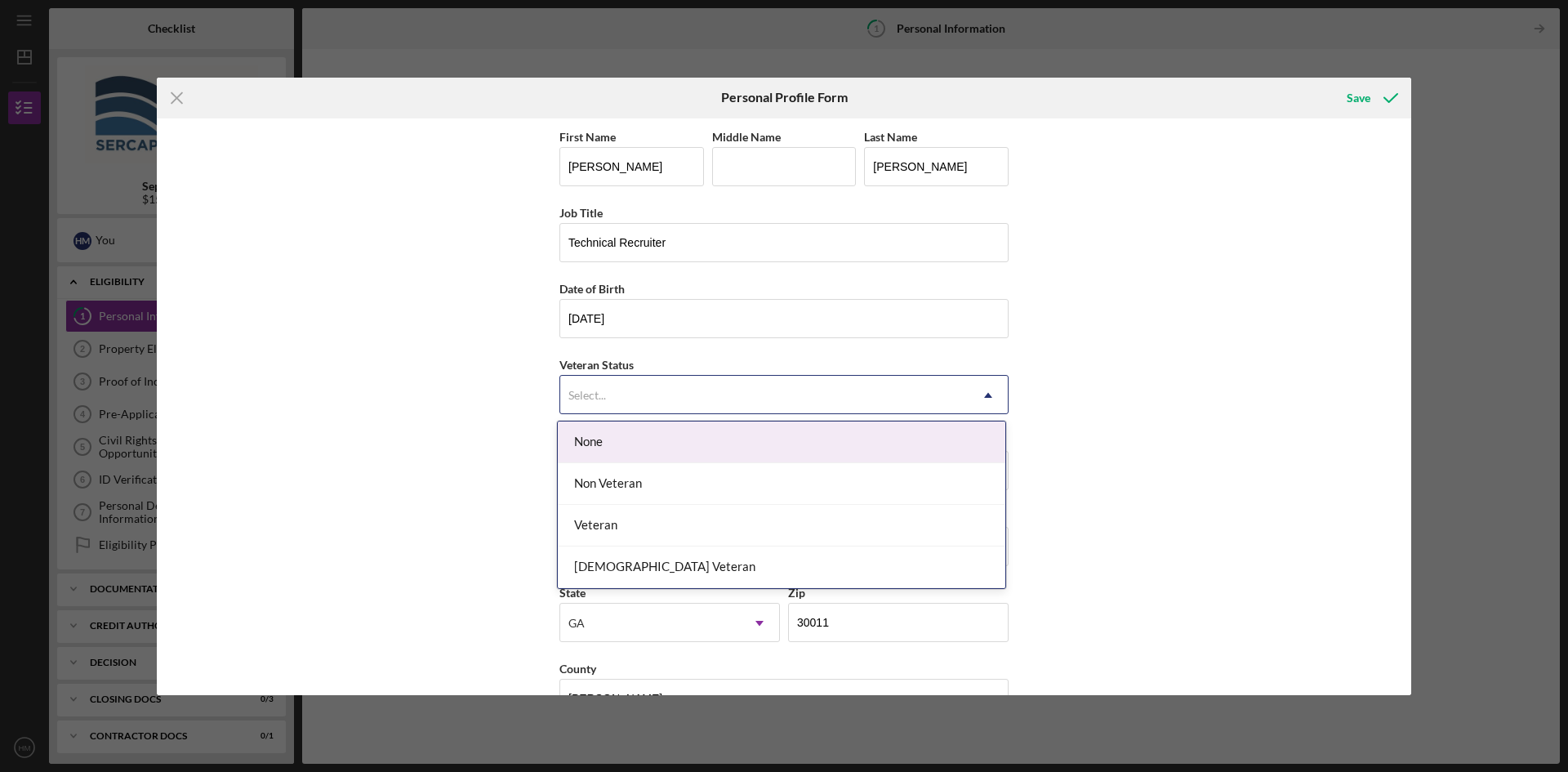
click at [815, 406] on div "Select..." at bounding box center [764, 395] width 409 height 38
click at [625, 455] on div "None" at bounding box center [781, 442] width 447 height 42
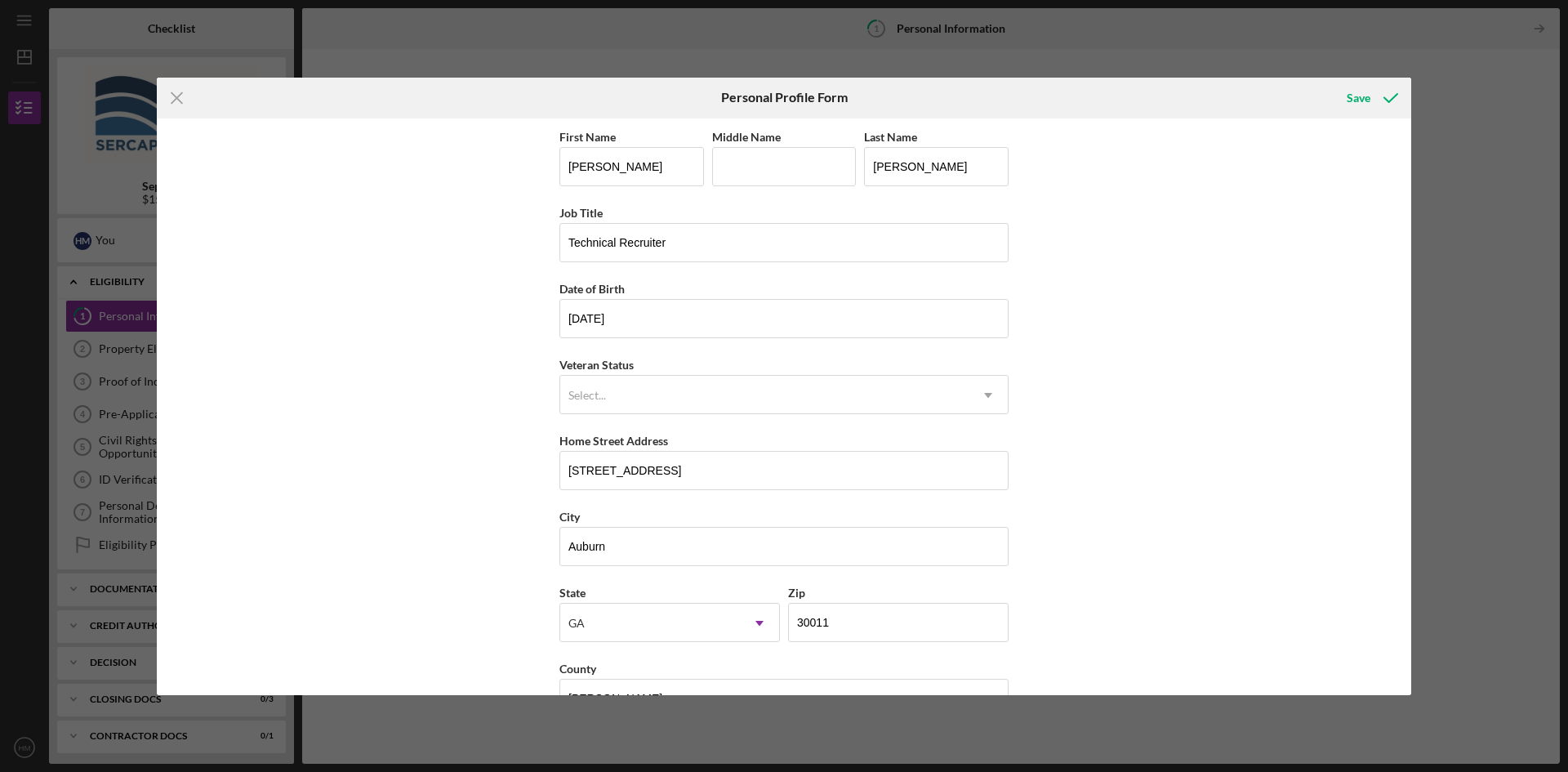
click at [1164, 315] on div "First Name [PERSON_NAME] Middle Name Last Name [PERSON_NAME] Title Technical Re…" at bounding box center [784, 406] width 1254 height 576
click at [977, 394] on icon "Icon/Dropdown Arrow" at bounding box center [988, 395] width 39 height 39
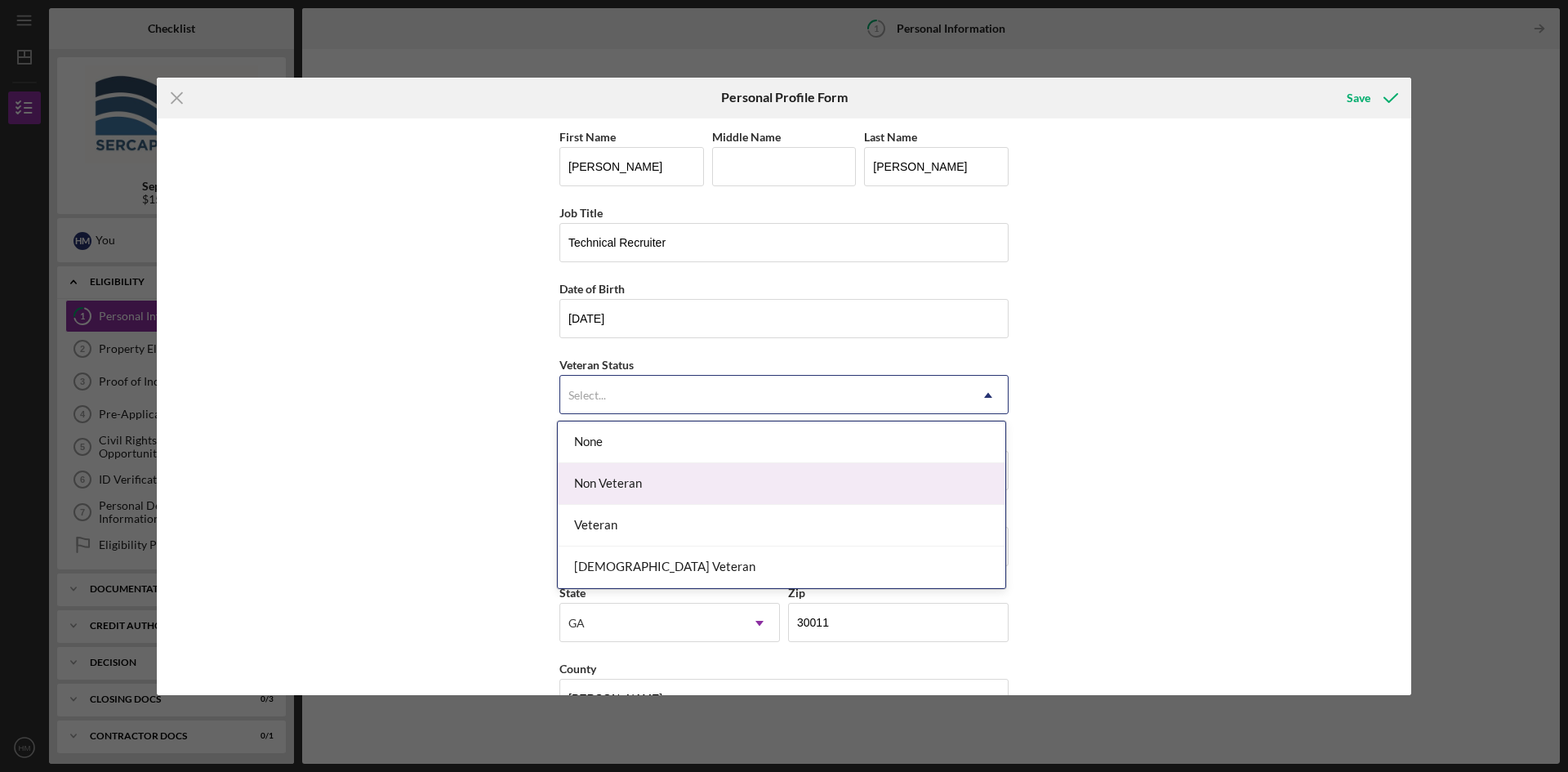
click at [731, 488] on div "Non Veteran" at bounding box center [781, 483] width 447 height 42
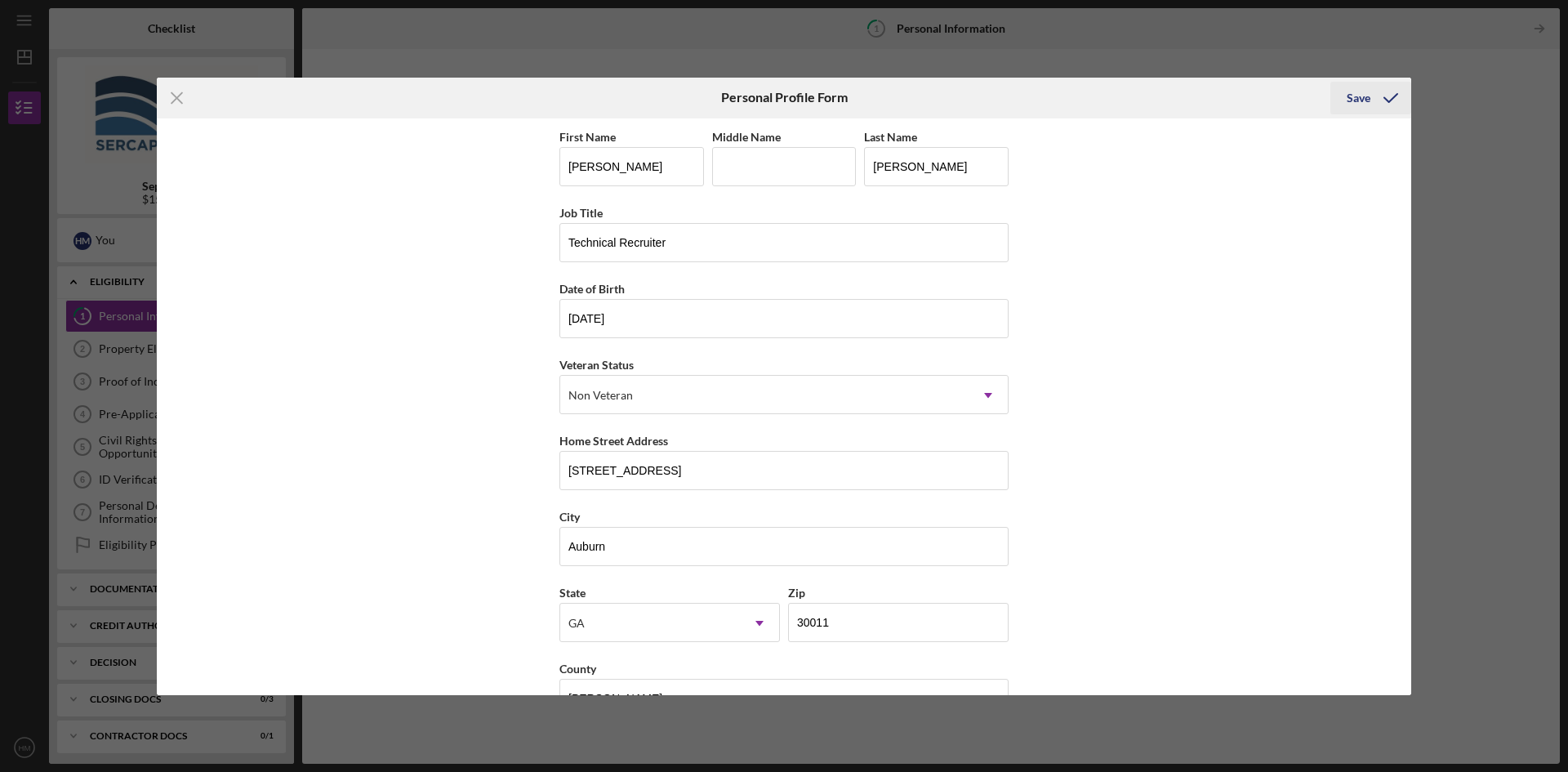
click at [1357, 100] on div "Save" at bounding box center [1359, 98] width 24 height 32
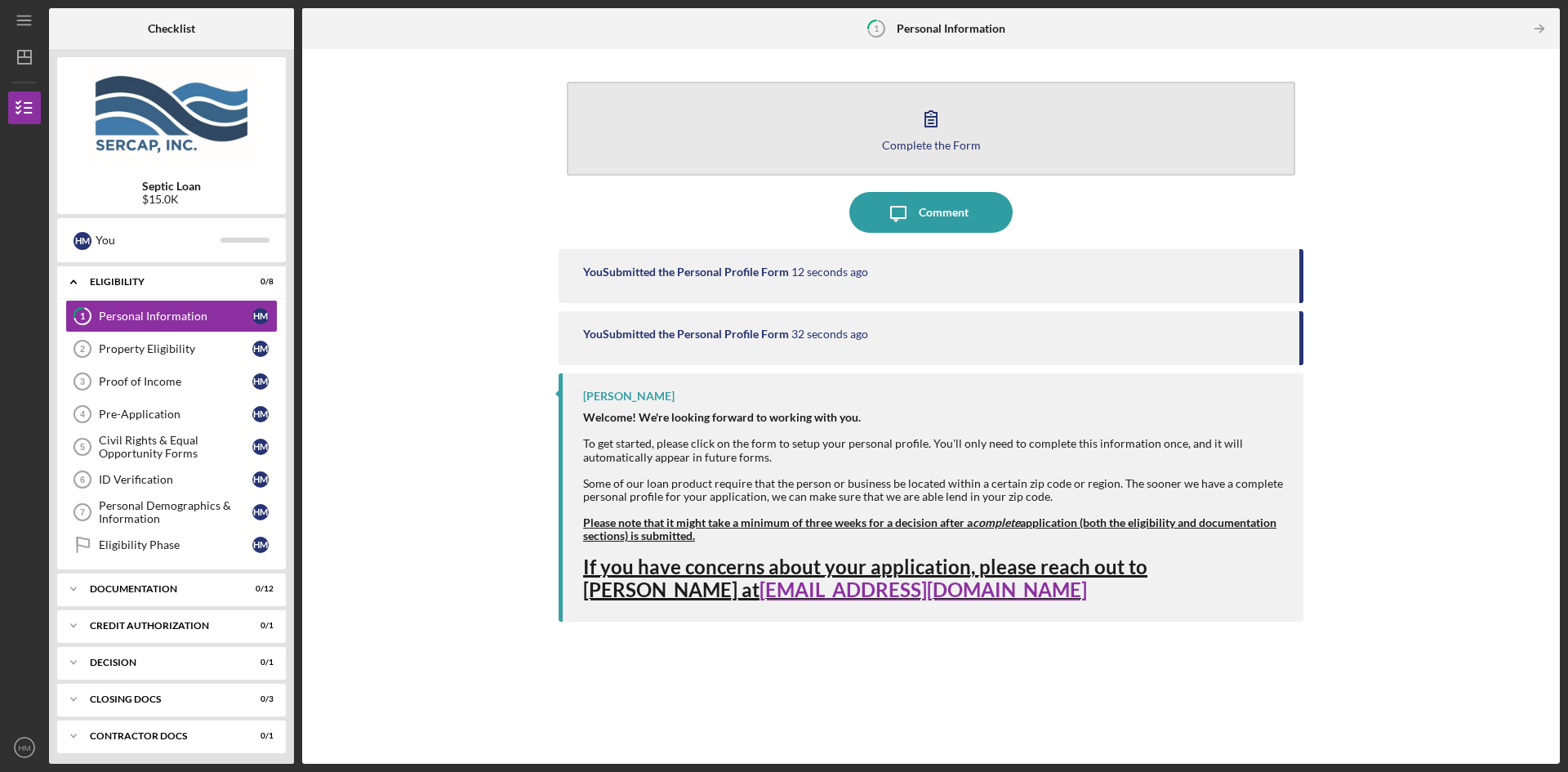
click at [932, 101] on icon "button" at bounding box center [931, 118] width 41 height 41
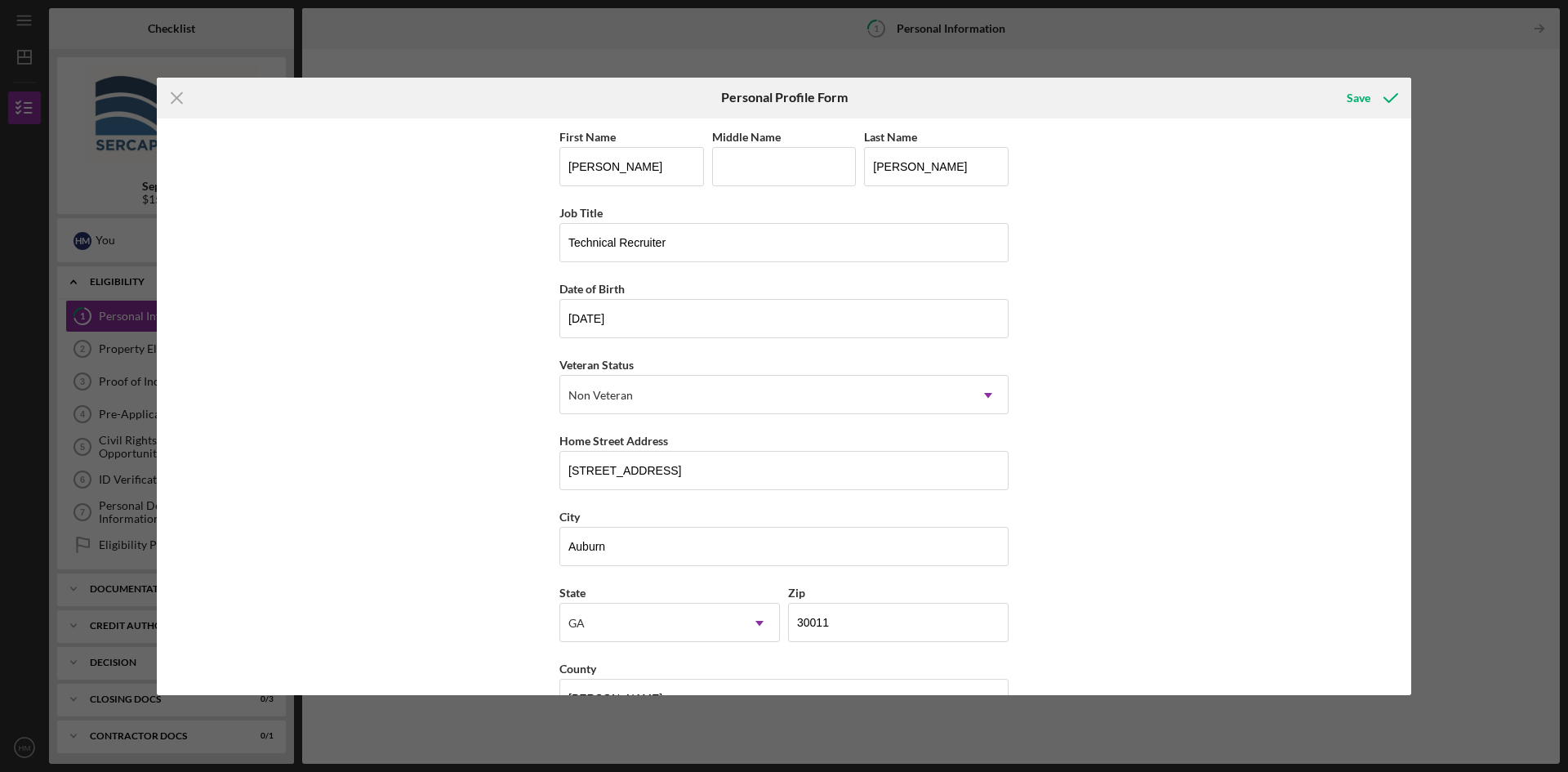
scroll to position [47, 0]
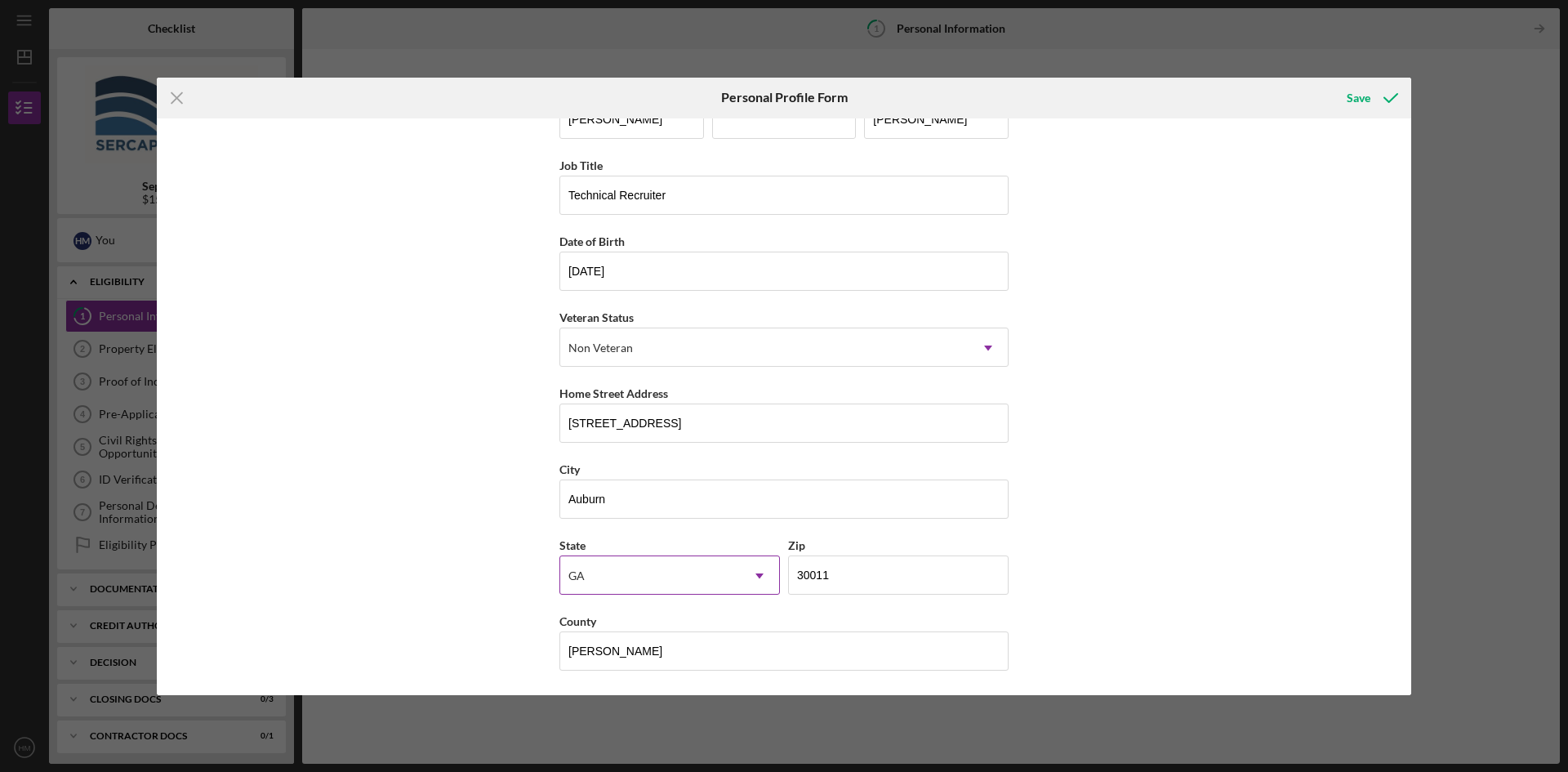
click at [764, 577] on icon "Icon/Dropdown Arrow" at bounding box center [759, 576] width 39 height 39
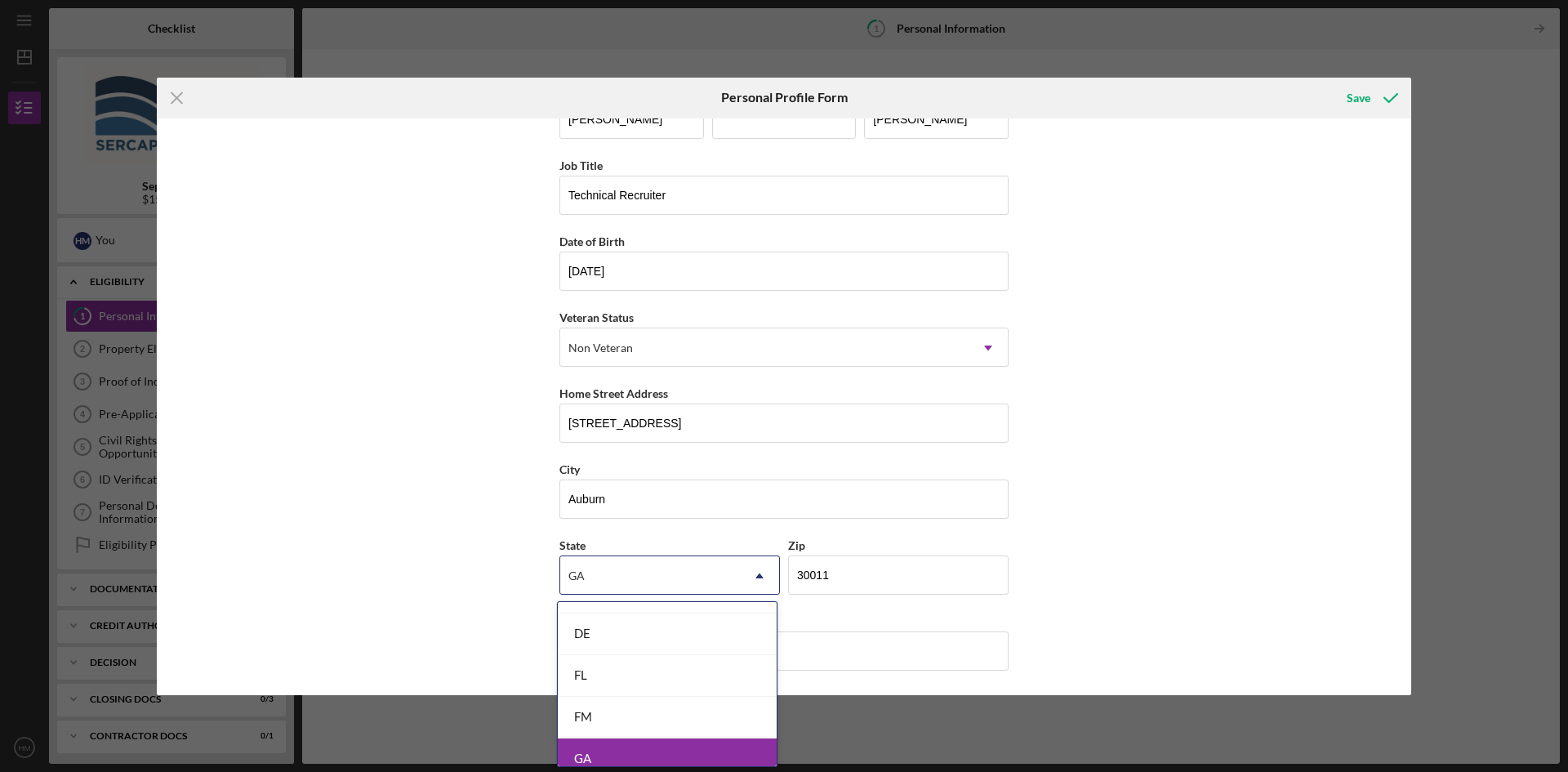
scroll to position [653, 0]
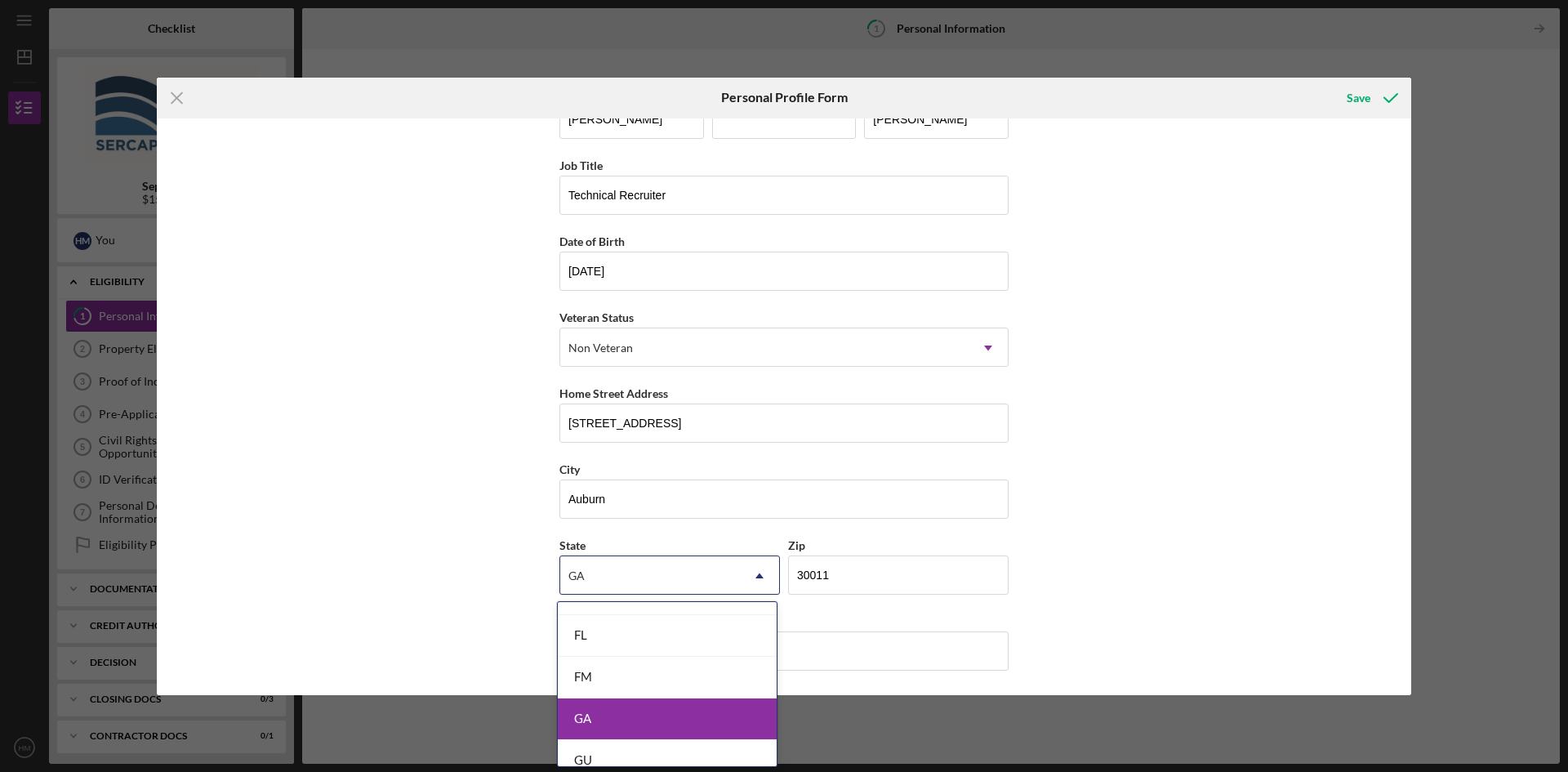
click at [663, 719] on div "GA" at bounding box center [667, 719] width 219 height 42
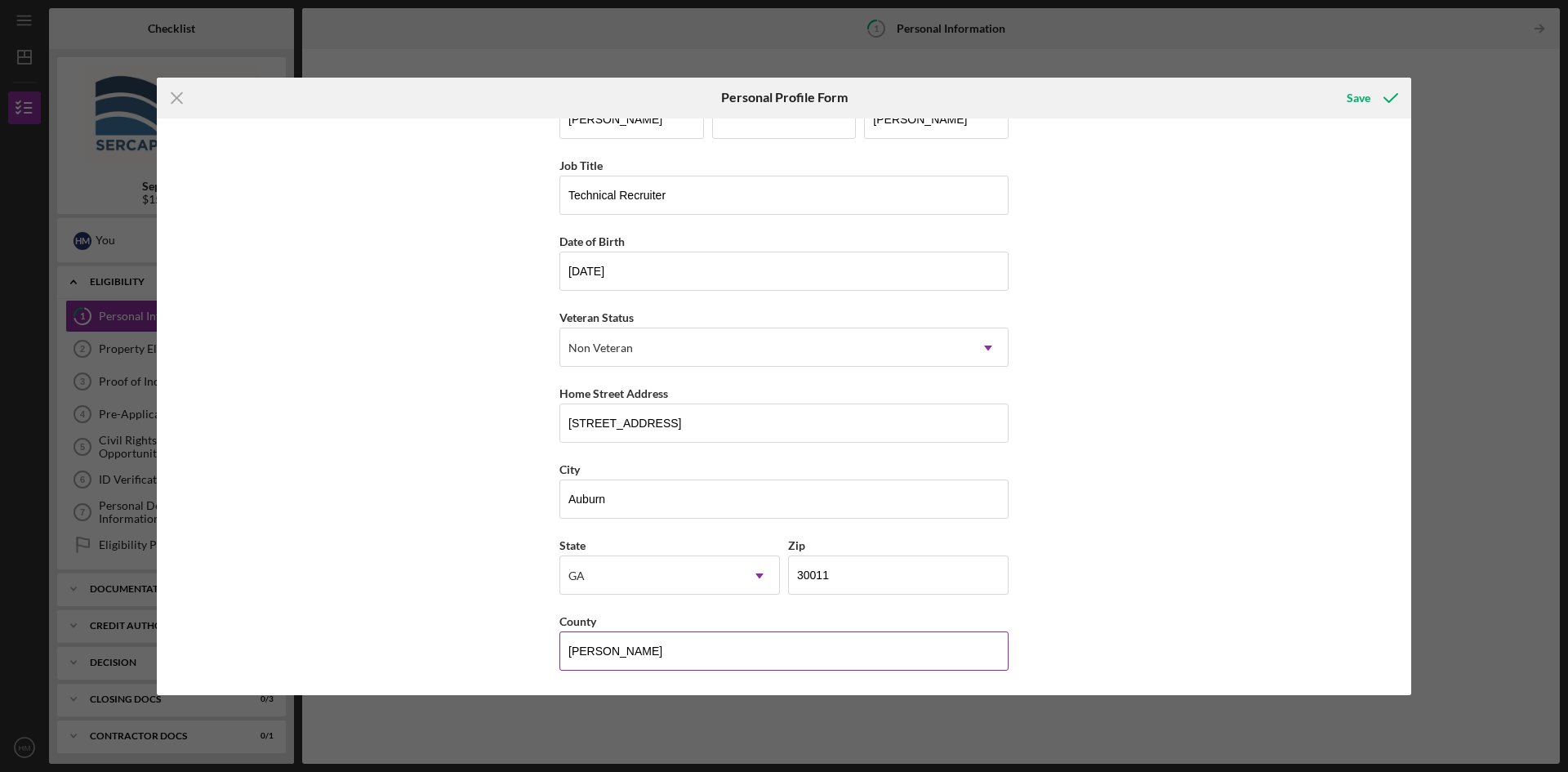
click at [637, 642] on input "[PERSON_NAME]" at bounding box center [783, 650] width 449 height 39
type input "[PERSON_NAME]"
click at [1239, 346] on div "First Name [PERSON_NAME] Middle Name Last Name [PERSON_NAME] Title Technical Re…" at bounding box center [784, 406] width 1254 height 576
click at [1354, 98] on div "Save" at bounding box center [1359, 98] width 24 height 32
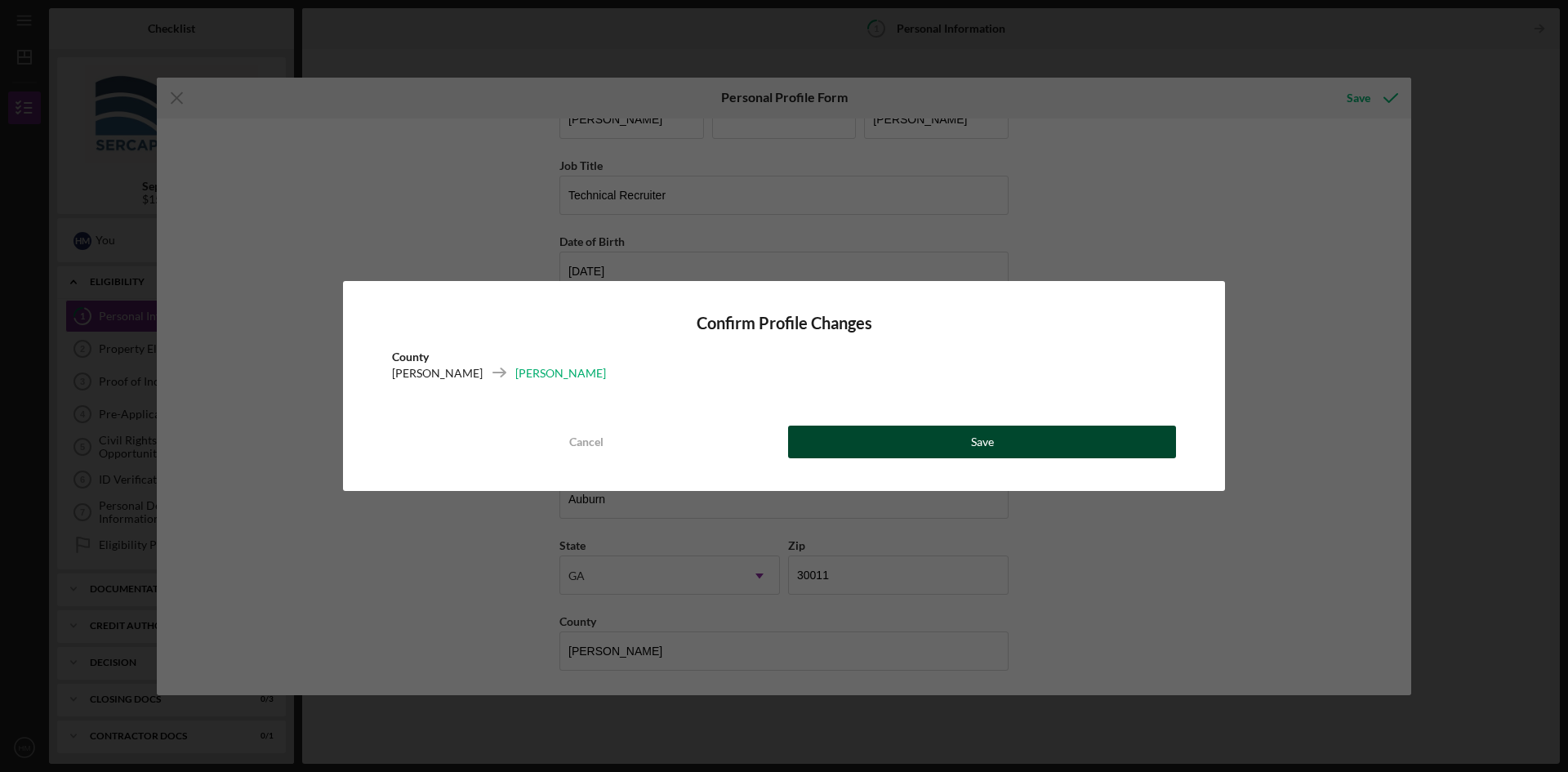
click at [875, 437] on button "Save" at bounding box center [981, 441] width 388 height 32
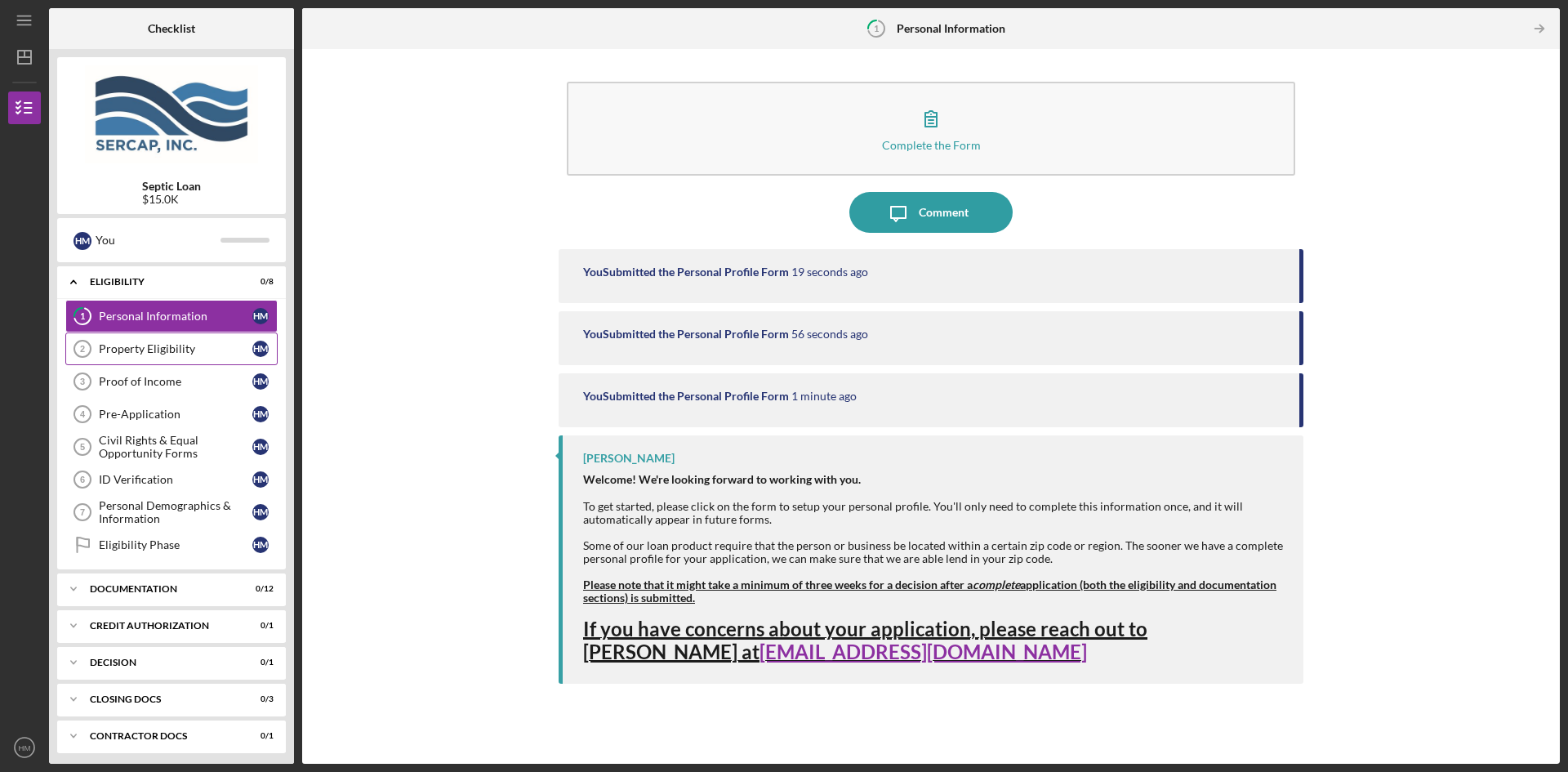
click at [124, 352] on div "Property Eligibility" at bounding box center [175, 349] width 153 height 13
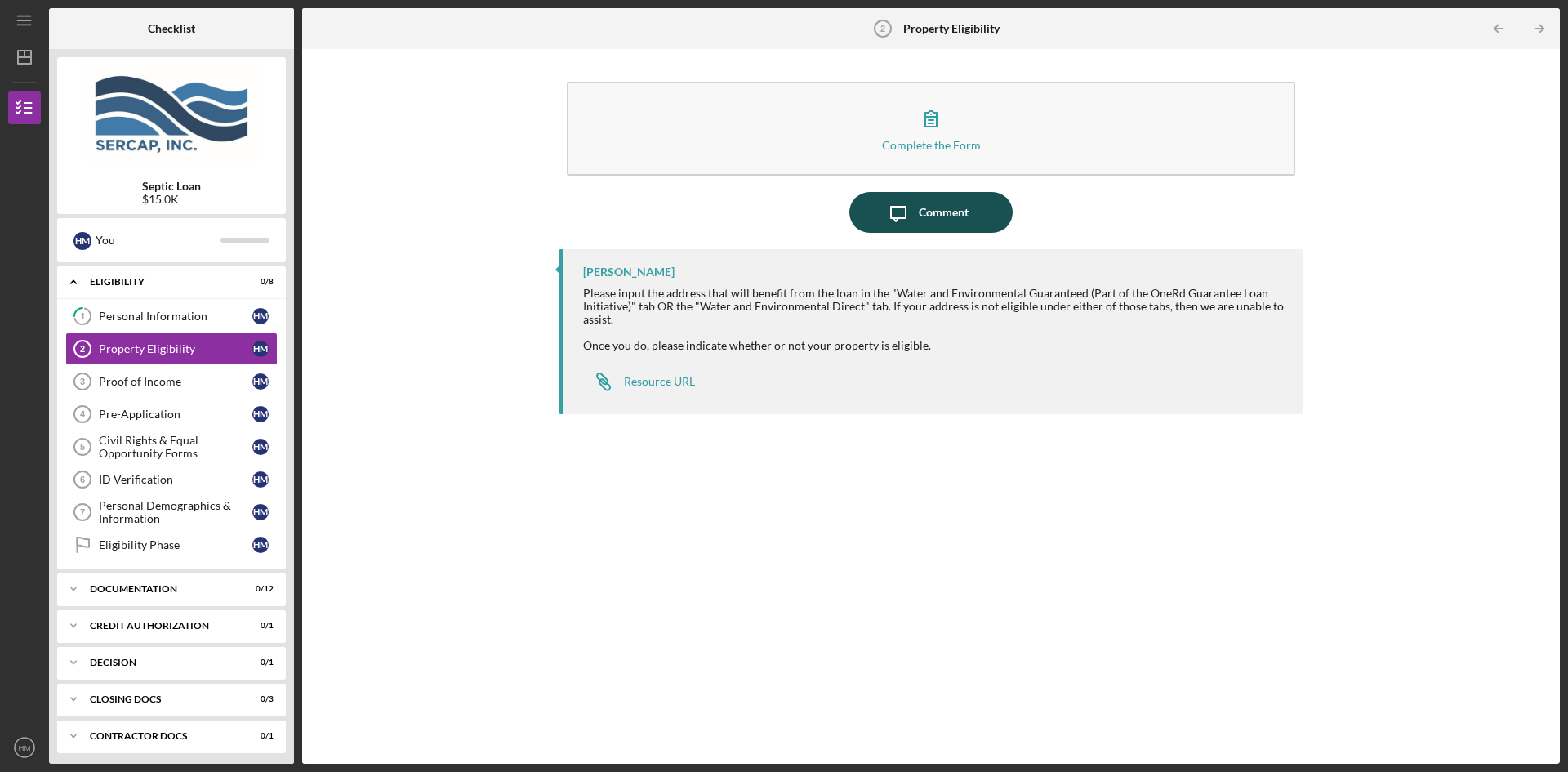
click at [932, 216] on div "Comment" at bounding box center [944, 212] width 50 height 41
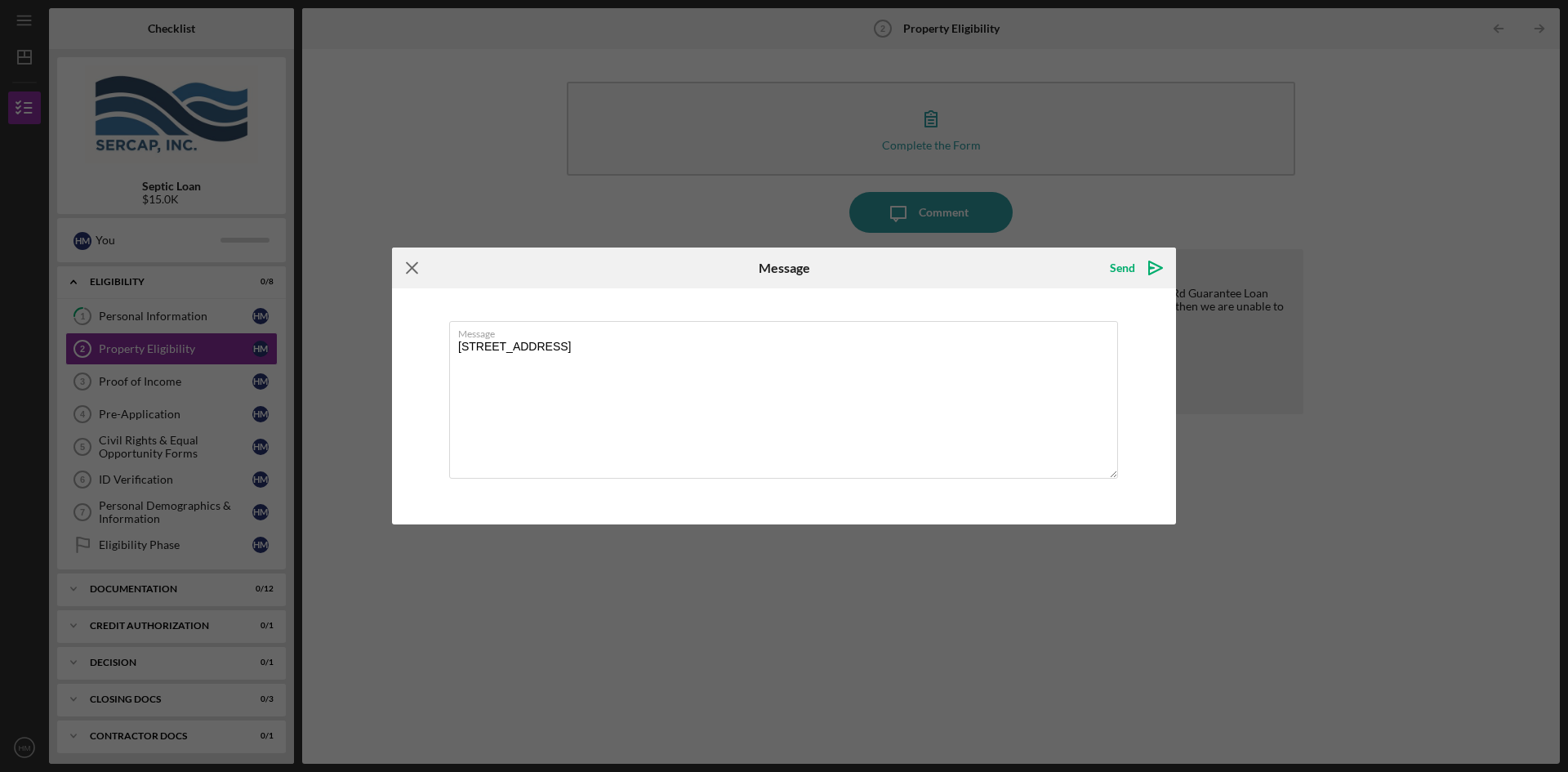
type textarea "[STREET_ADDRESS]"
click at [413, 267] on line at bounding box center [412, 268] width 11 height 11
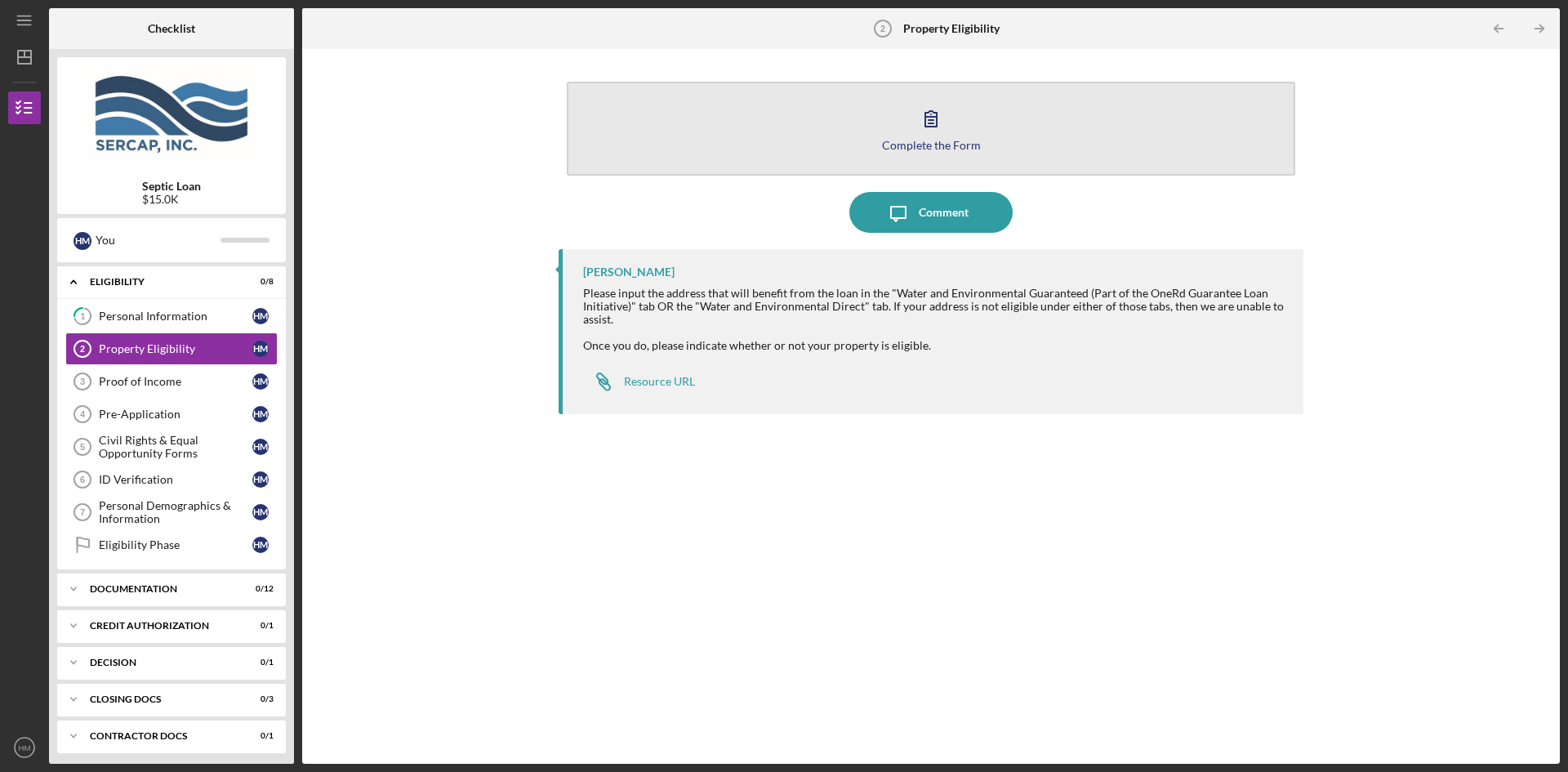
click at [919, 142] on div "Complete the Form" at bounding box center [931, 145] width 99 height 12
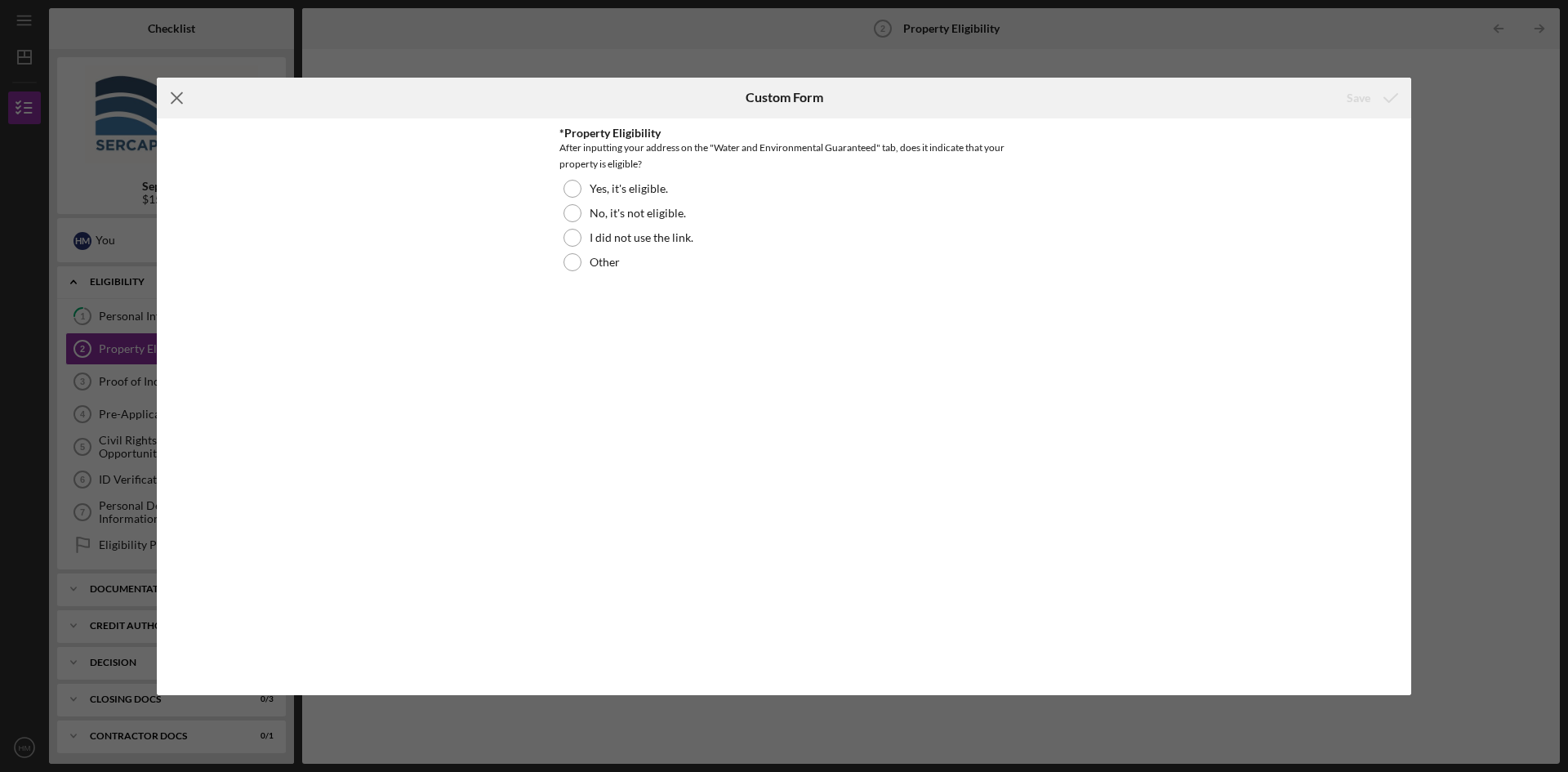
click at [174, 94] on icon "Icon/Menu Close" at bounding box center [177, 98] width 41 height 41
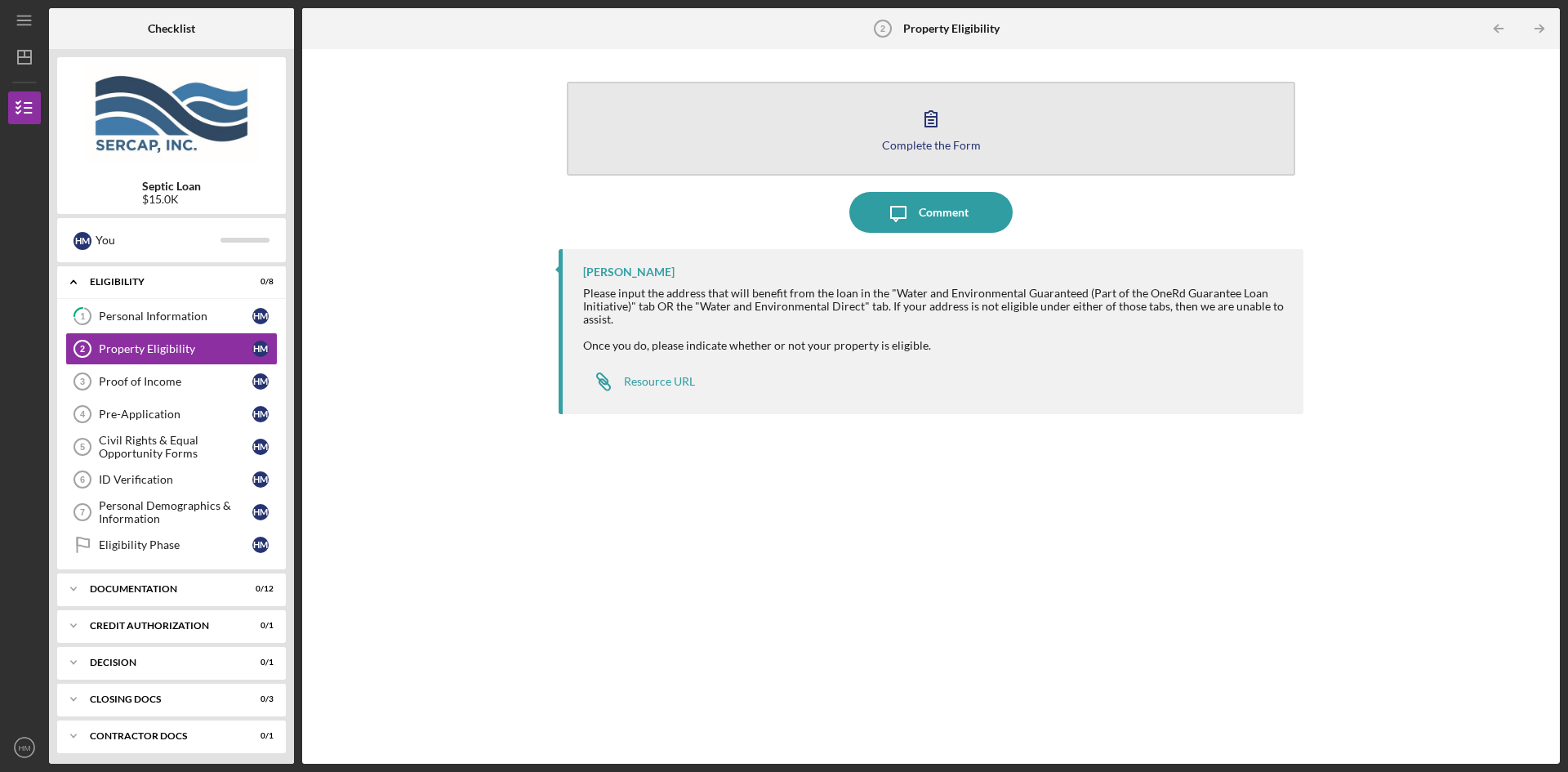
click at [909, 136] on button "Complete the Form Form" at bounding box center [931, 129] width 729 height 94
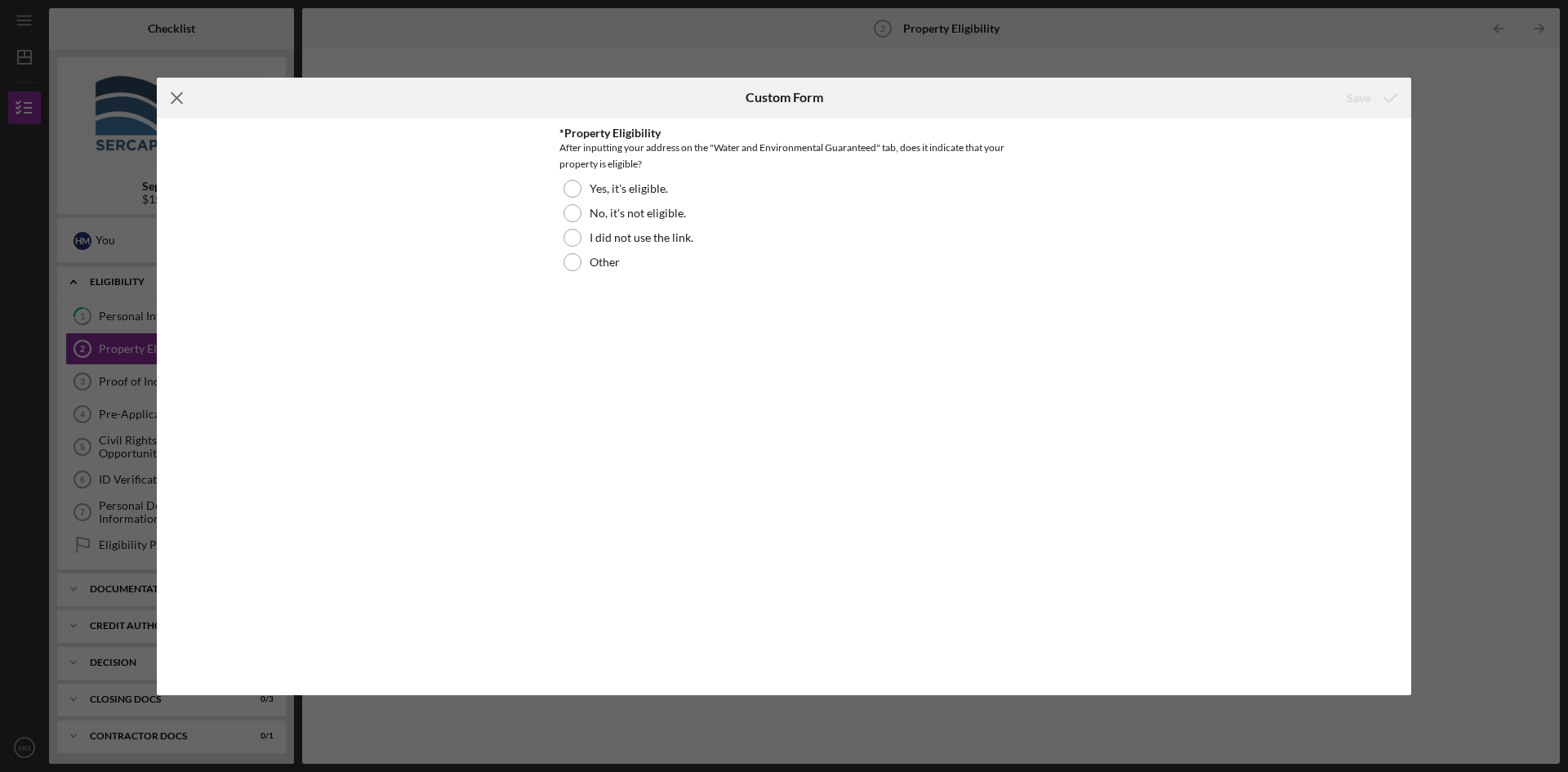
click at [185, 94] on icon "Icon/Menu Close" at bounding box center [177, 98] width 41 height 41
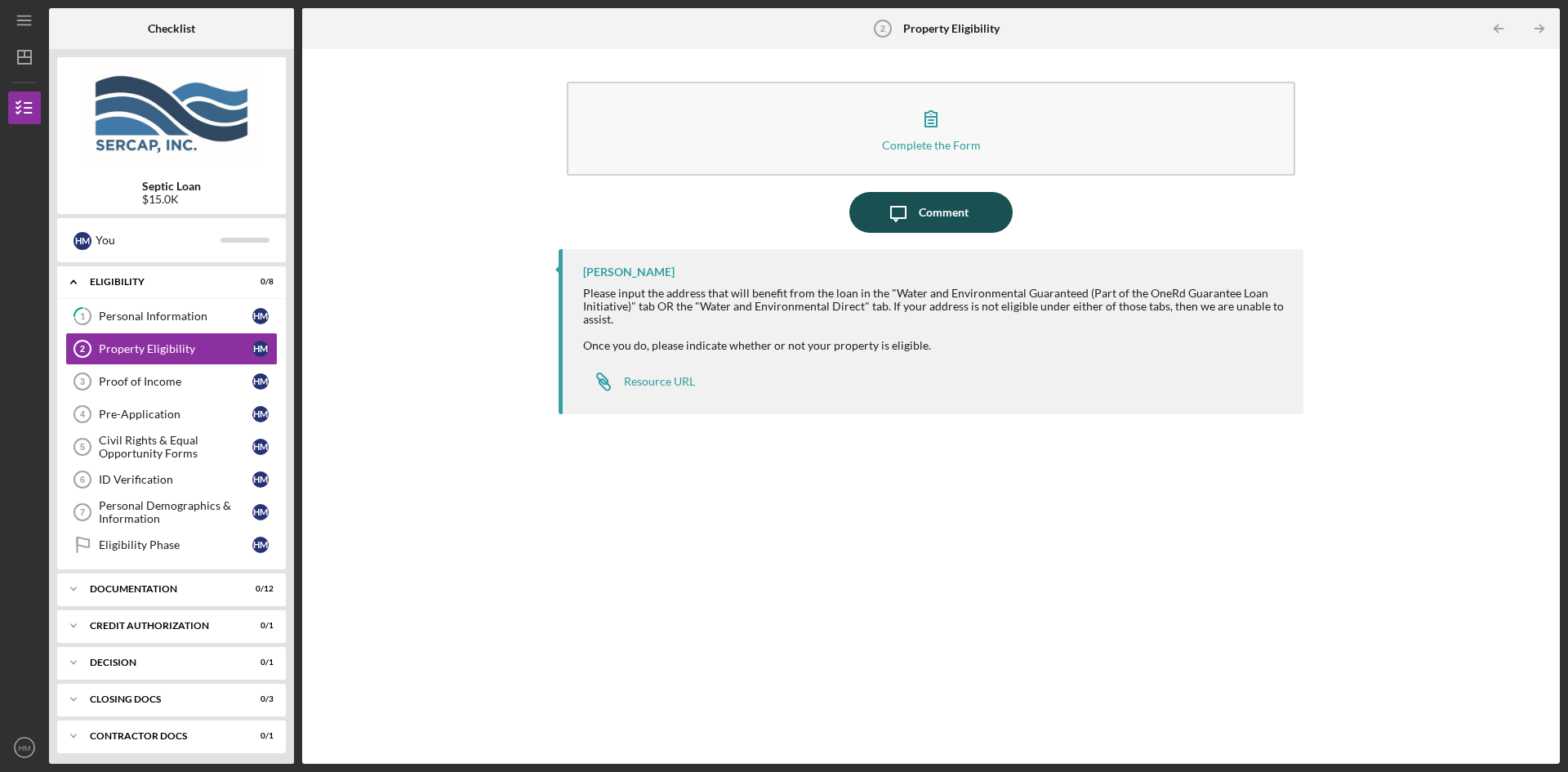
click at [932, 210] on div "Comment" at bounding box center [944, 212] width 50 height 41
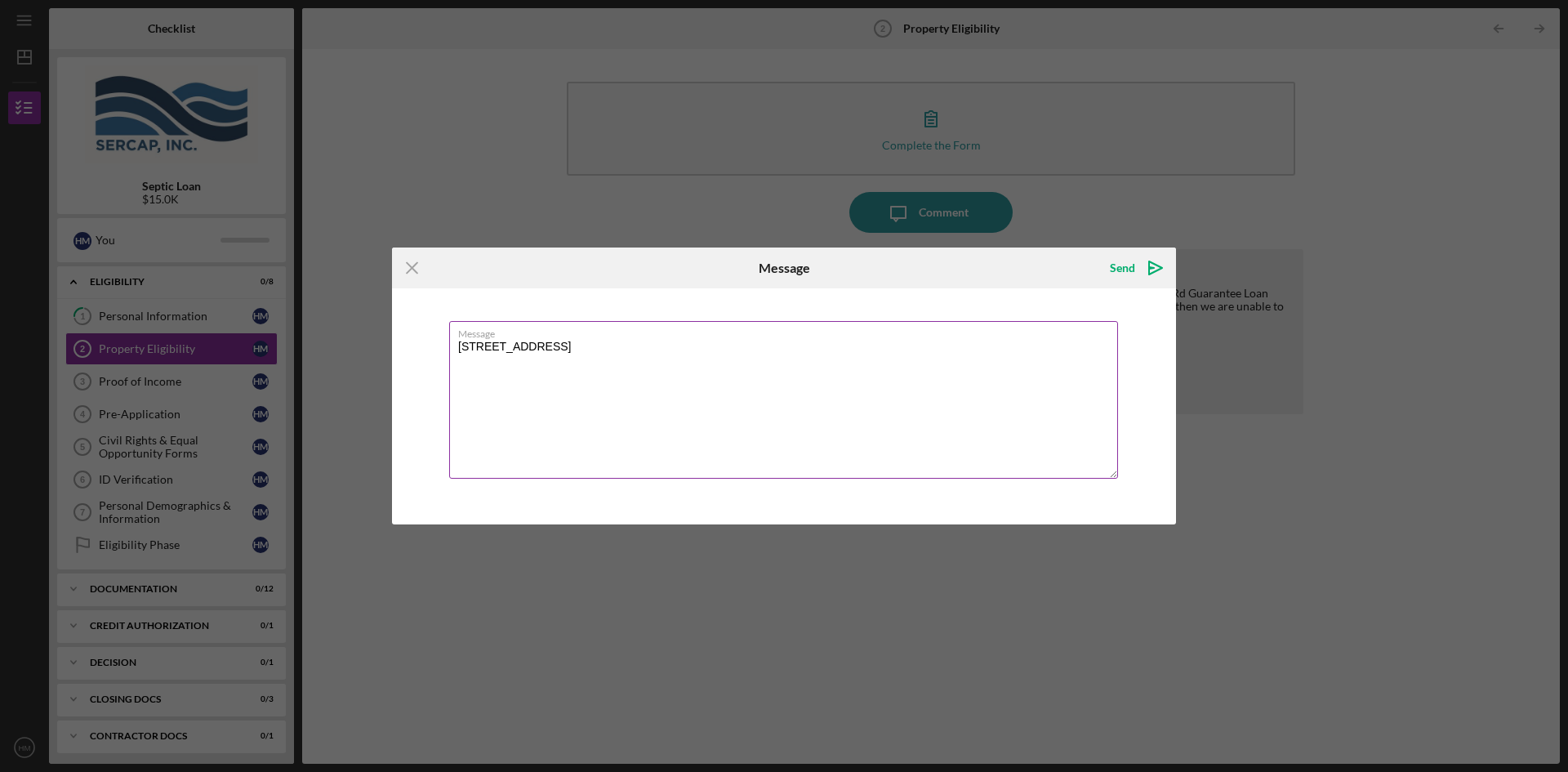
click at [588, 353] on textarea "[STREET_ADDRESS]" at bounding box center [783, 399] width 669 height 158
type textarea "[STREET_ADDRESS]"
click at [1136, 271] on icon "Icon/icon-invite-send" at bounding box center [1156, 267] width 41 height 41
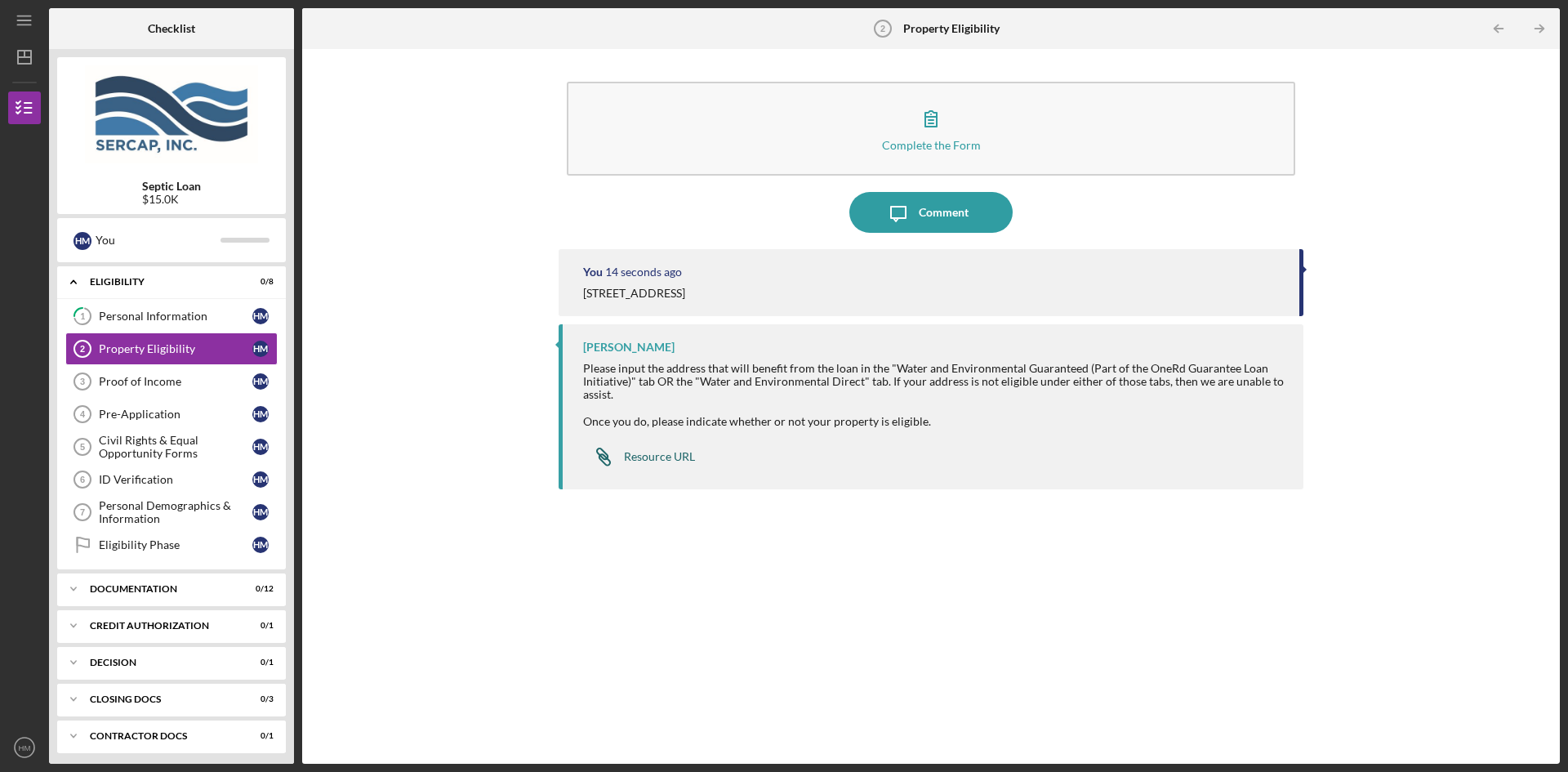
click at [660, 462] on div "Resource URL" at bounding box center [659, 457] width 71 height 13
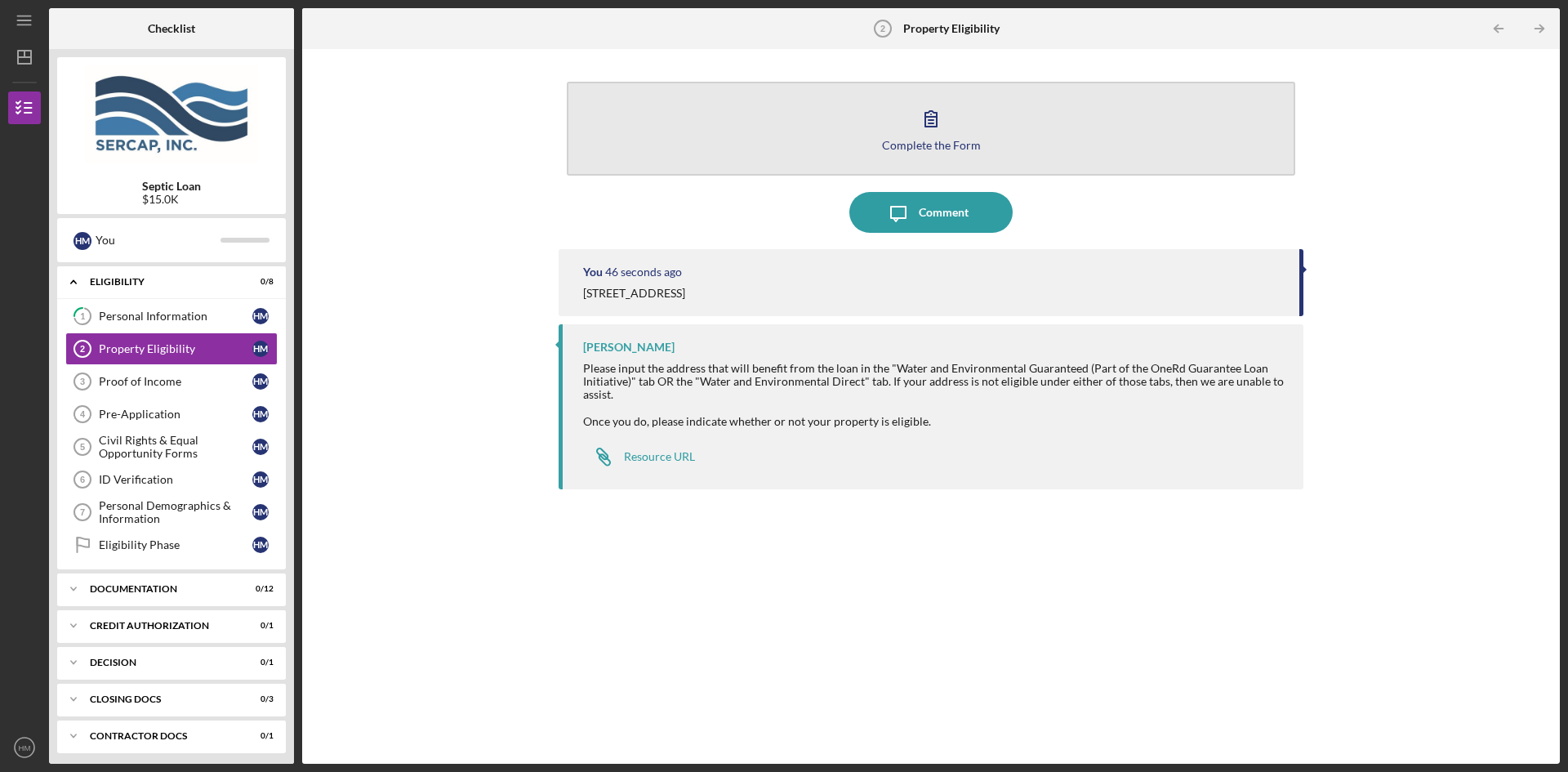
click at [822, 136] on button "Complete the Form Form" at bounding box center [931, 129] width 729 height 94
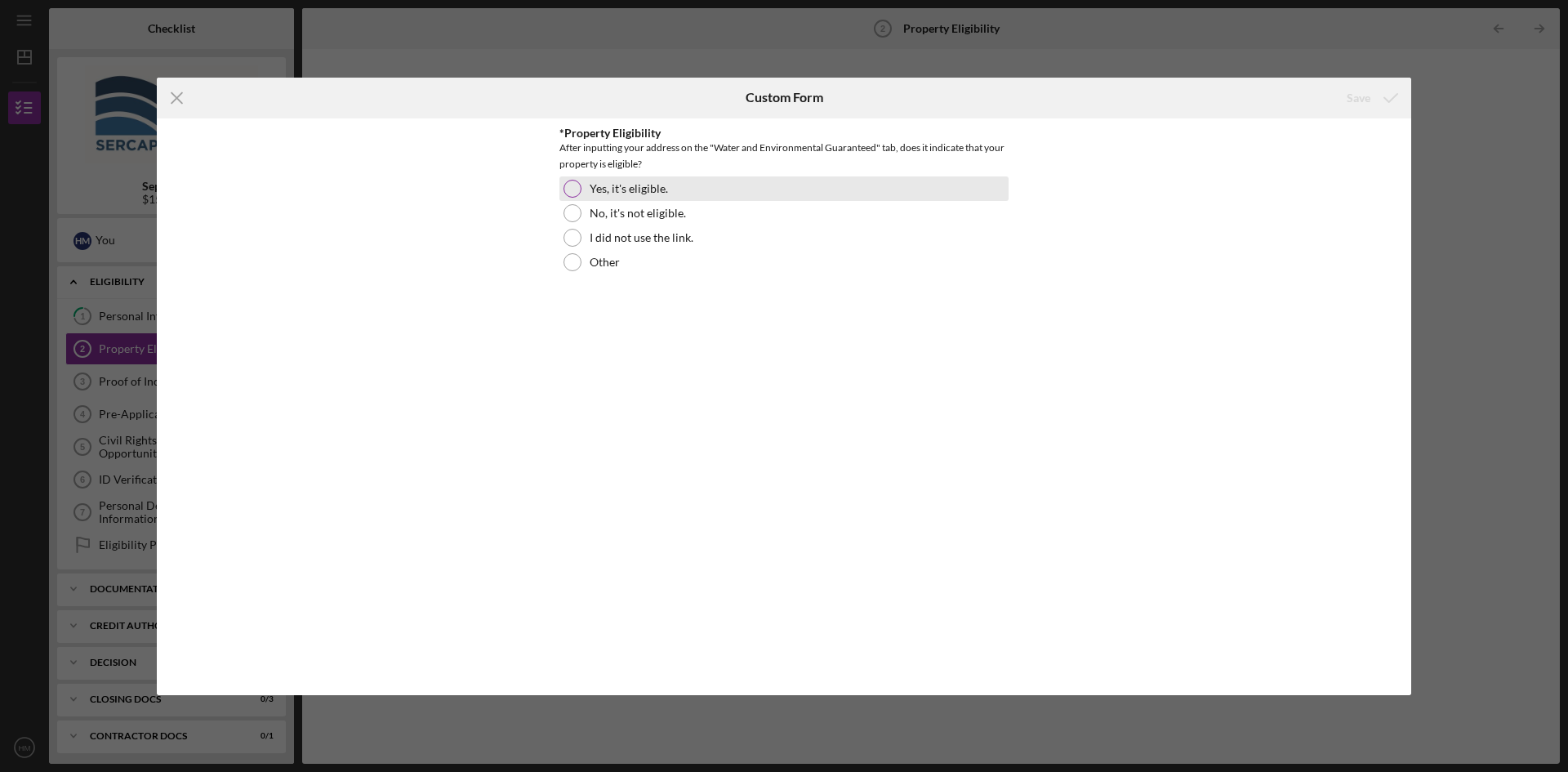
click at [569, 186] on div at bounding box center [572, 188] width 18 height 18
click at [1353, 97] on div "Save" at bounding box center [1359, 98] width 24 height 32
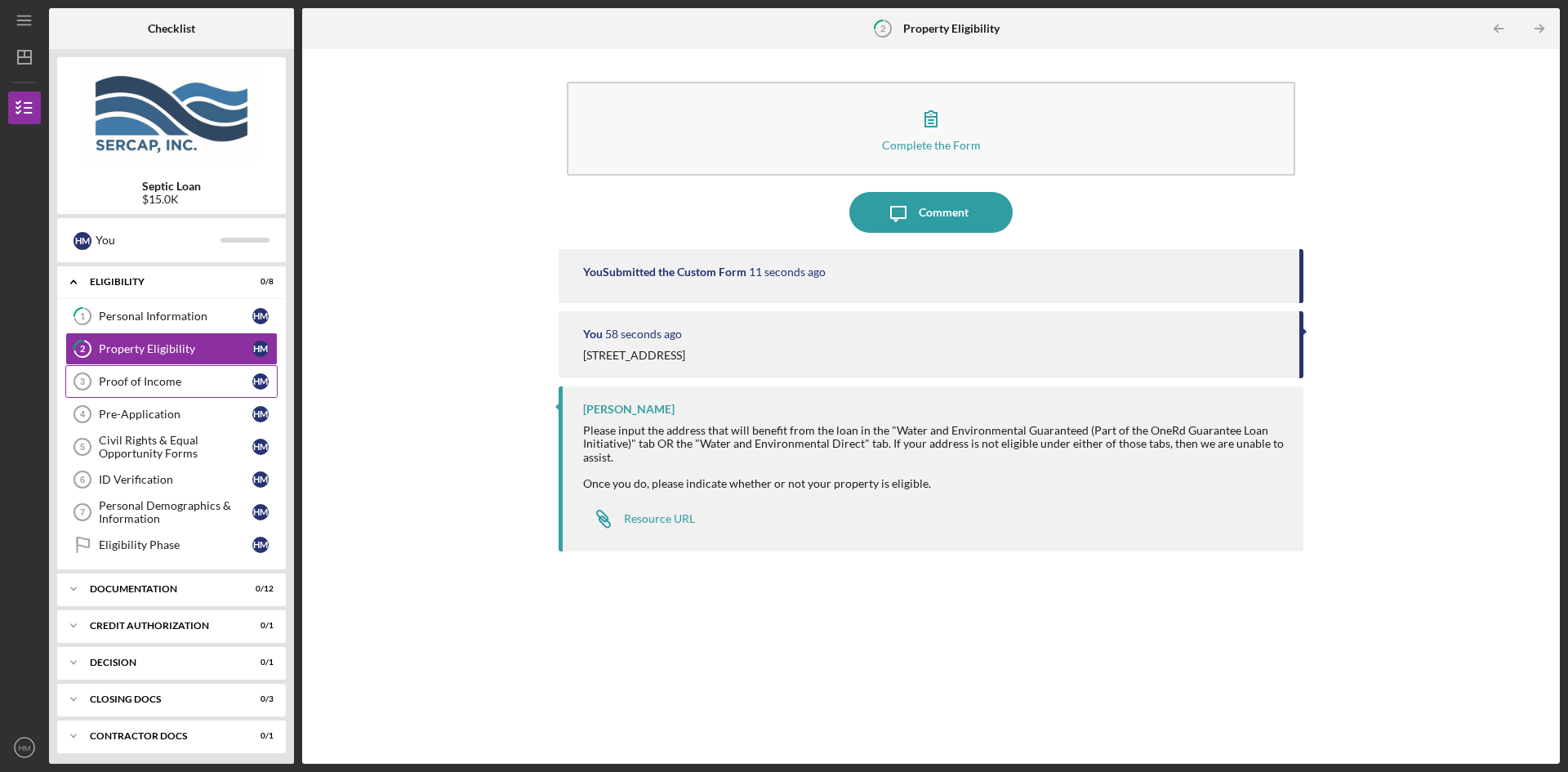
click at [131, 378] on div "Proof of Income" at bounding box center [175, 381] width 153 height 13
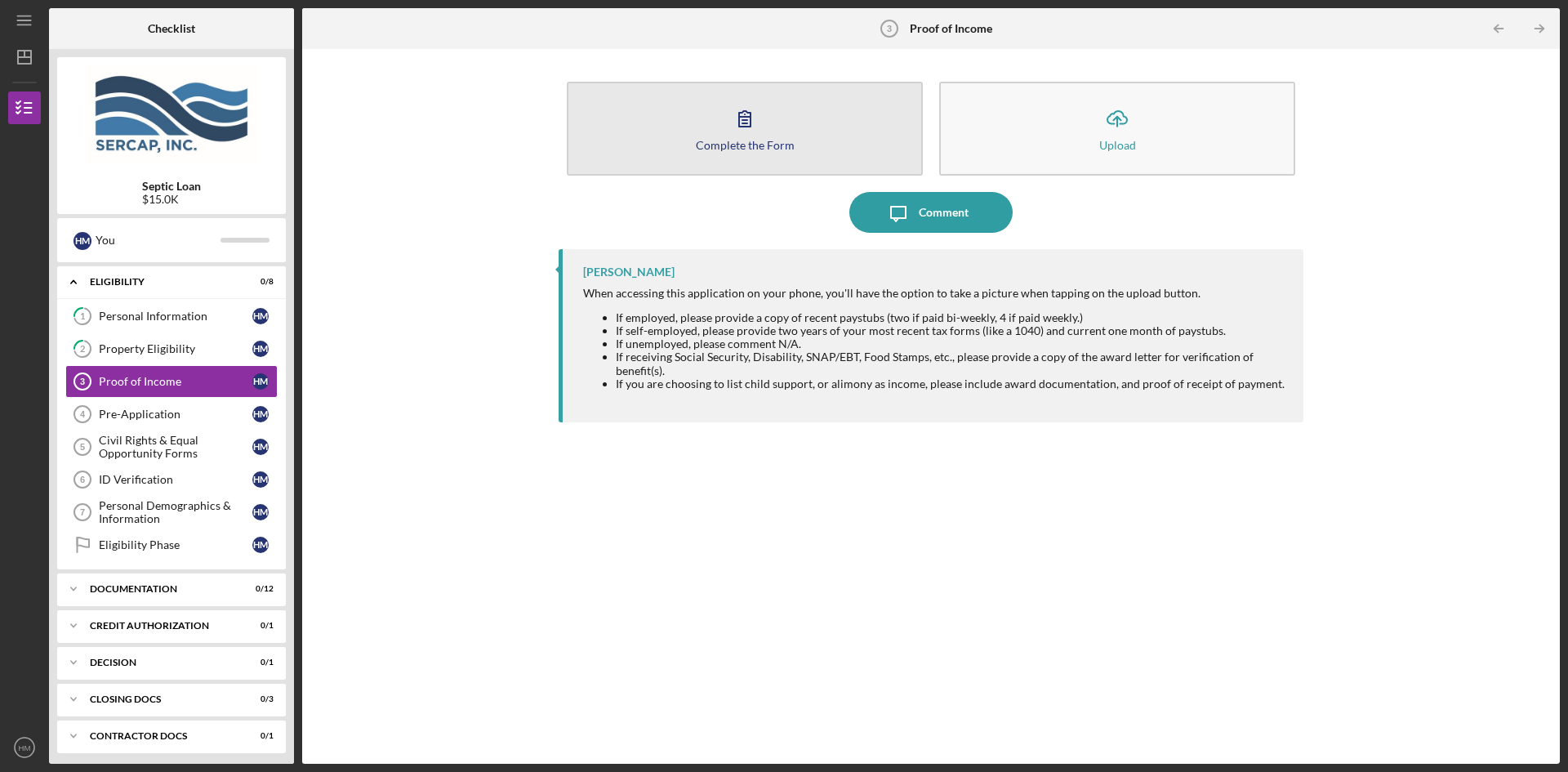
click at [747, 131] on icon "button" at bounding box center [744, 118] width 41 height 41
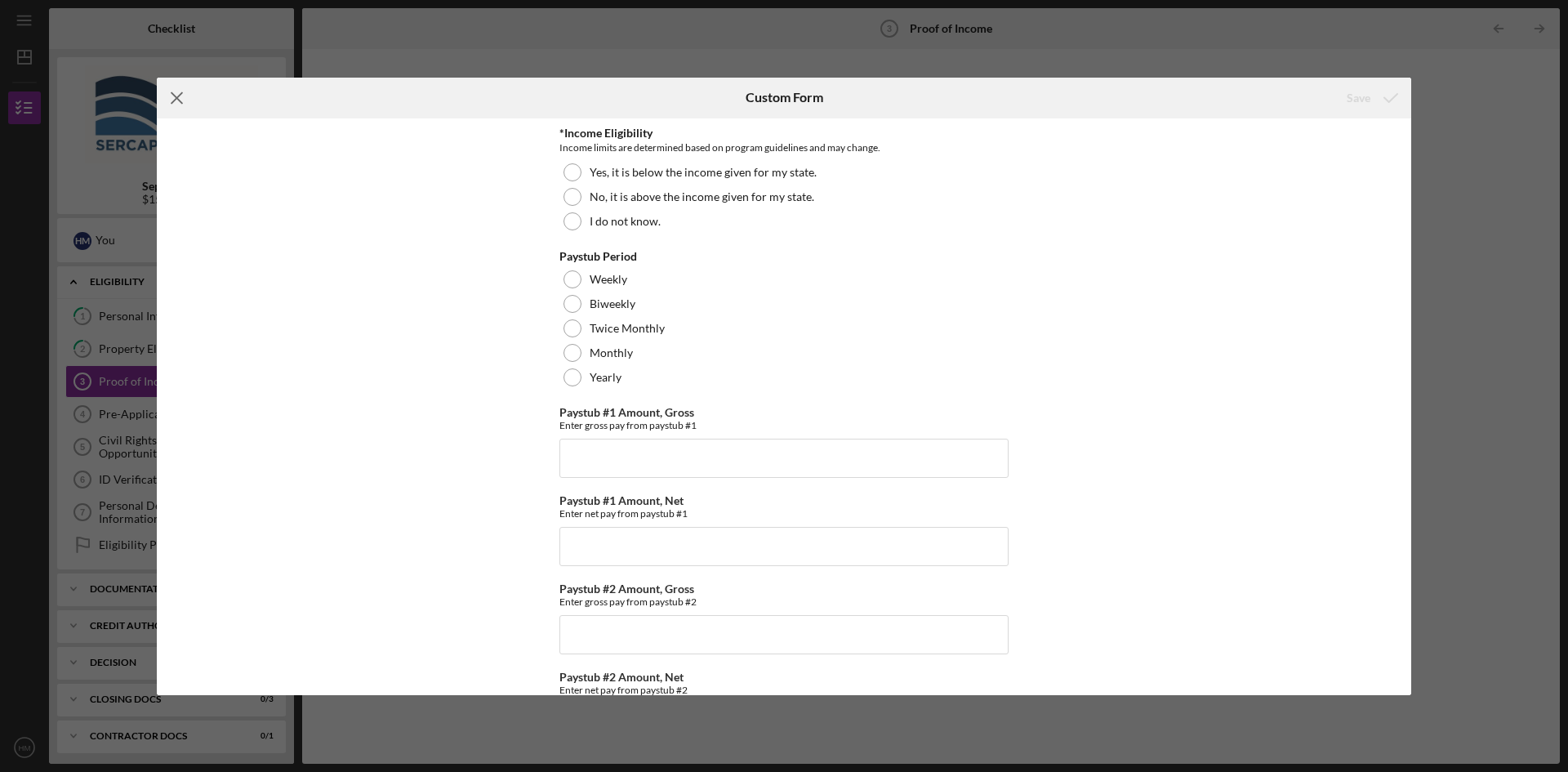
click at [181, 97] on icon "Icon/Menu Close" at bounding box center [177, 98] width 41 height 41
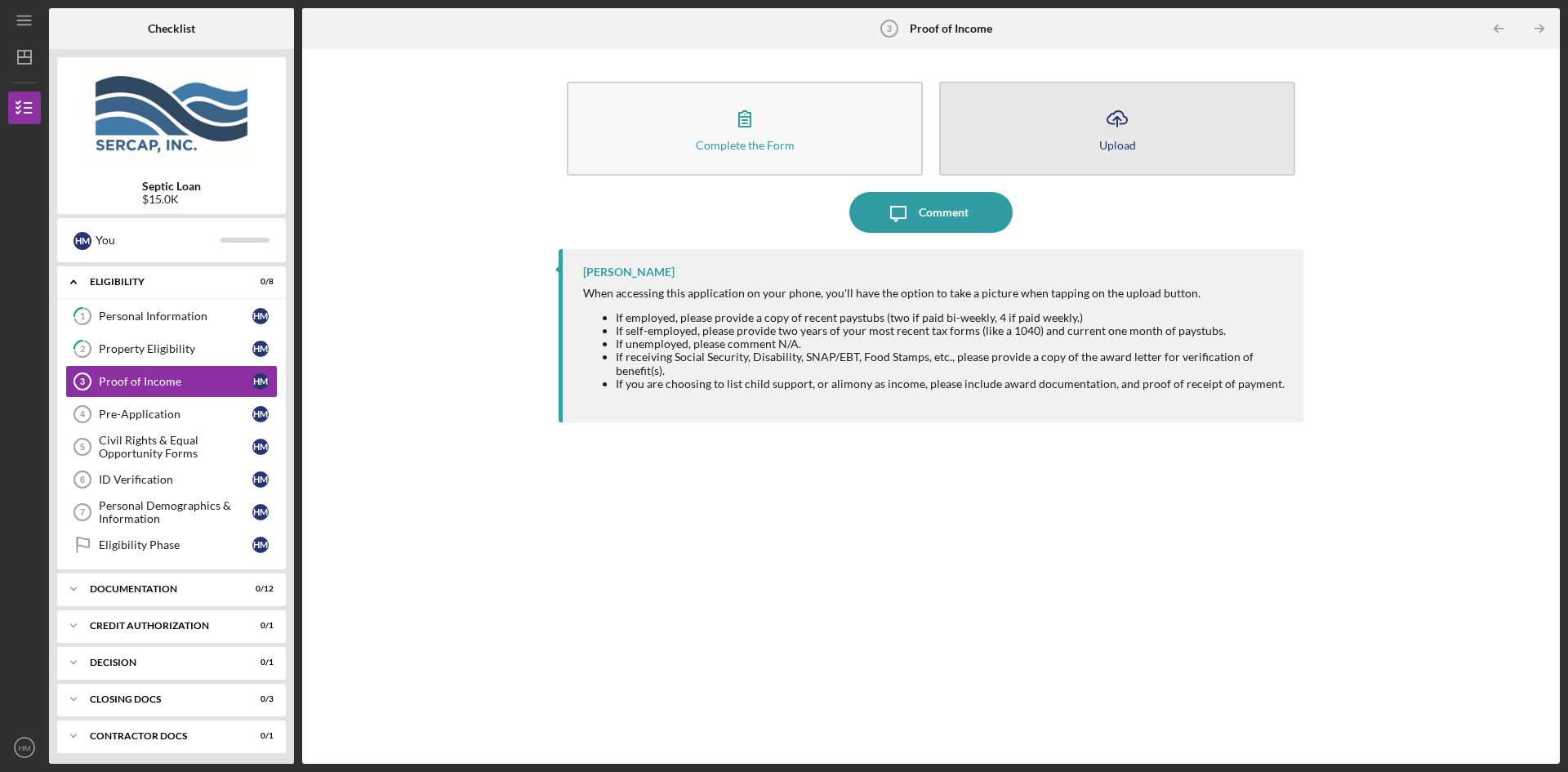
click at [1121, 134] on icon "Icon/Upload" at bounding box center [1117, 118] width 41 height 41
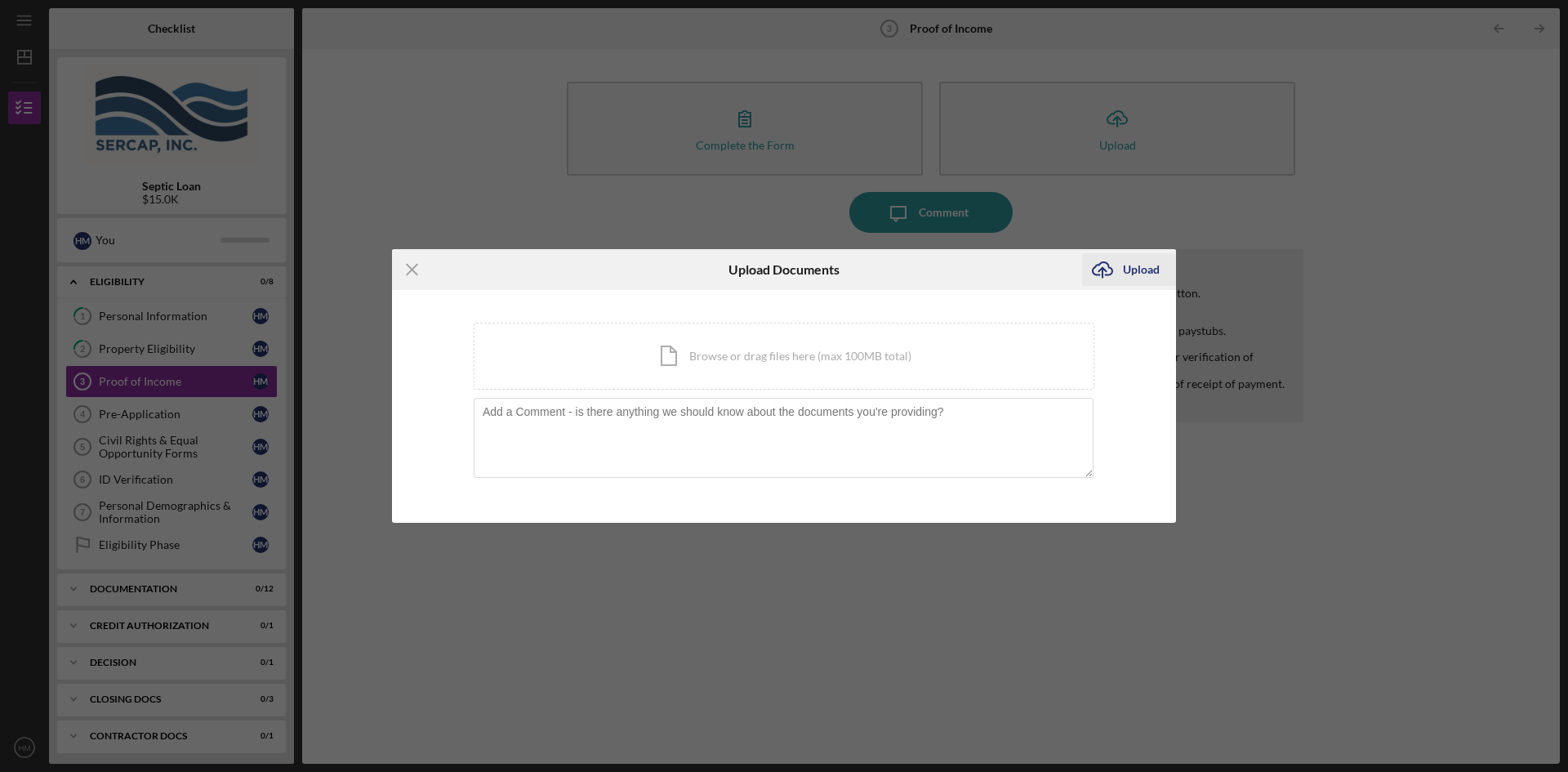
click at [1144, 272] on div "Upload" at bounding box center [1141, 268] width 37 height 32
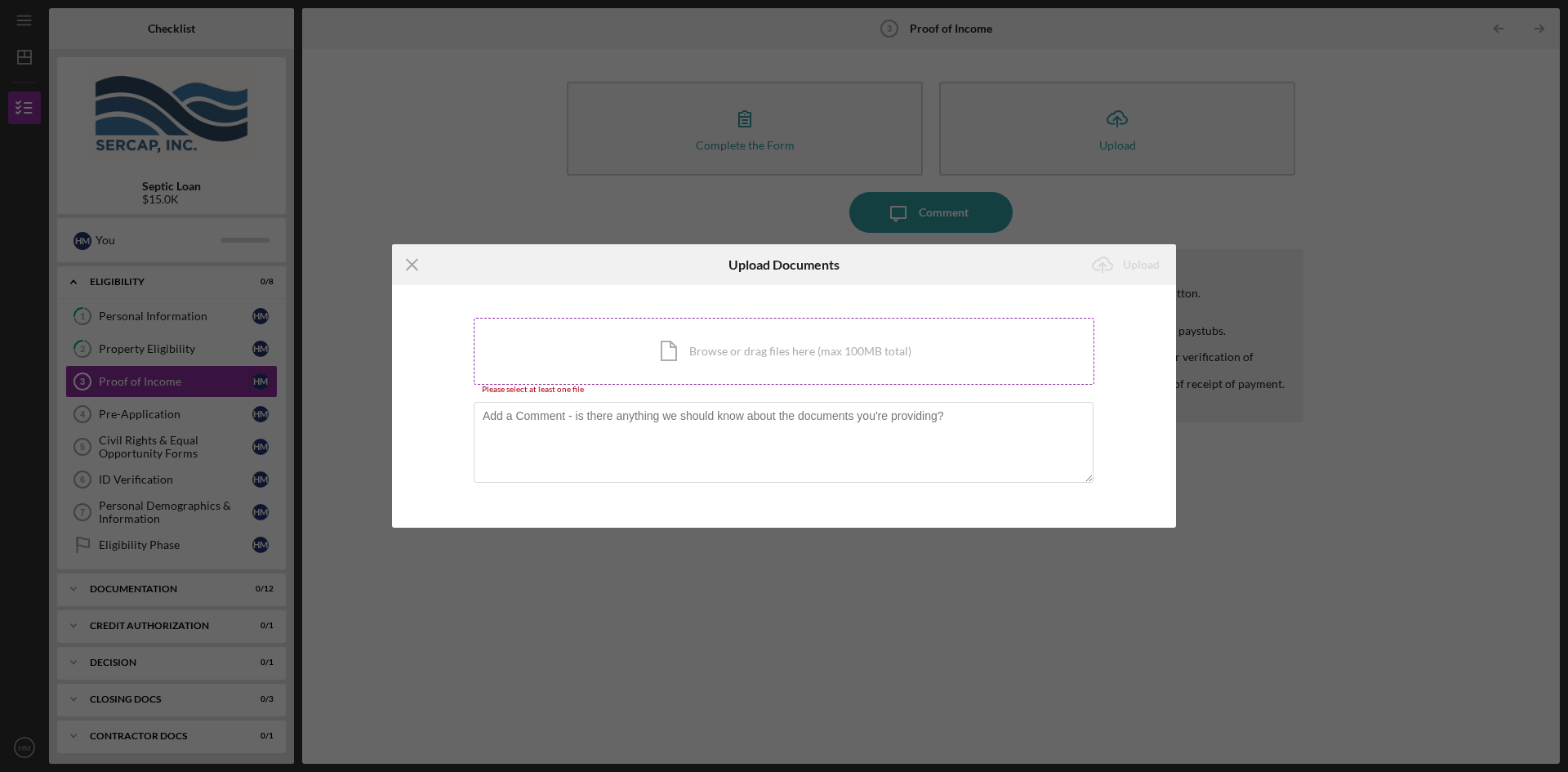
click at [794, 340] on div "Icon/Document Browse or drag files here (max 100MB total) Tap to choose files o…" at bounding box center [784, 350] width 621 height 67
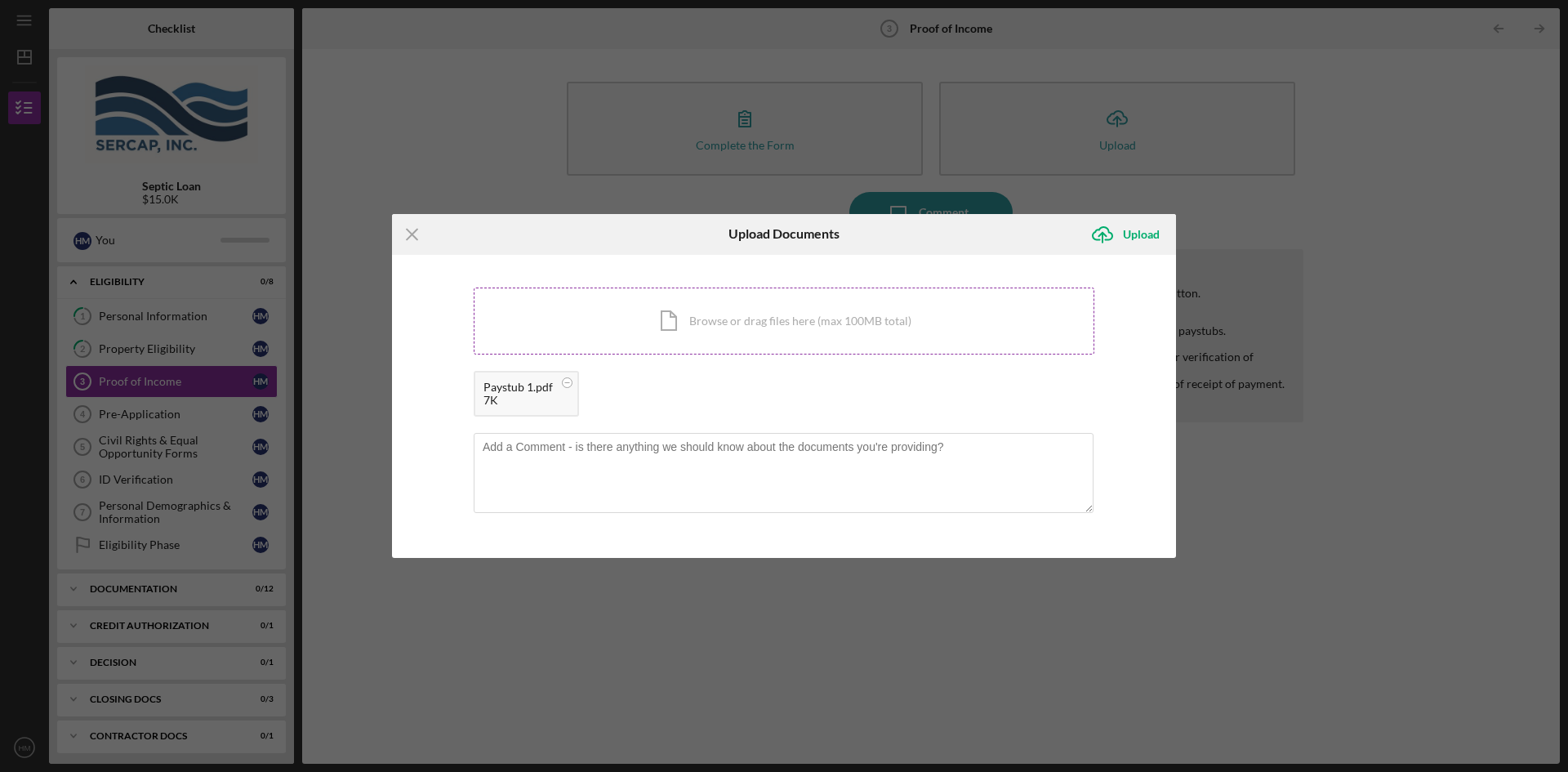
click at [738, 308] on div "Icon/Document Browse or drag files here (max 100MB total) Tap to choose files o…" at bounding box center [784, 321] width 621 height 67
click at [1123, 236] on div "Upload" at bounding box center [1141, 233] width 37 height 32
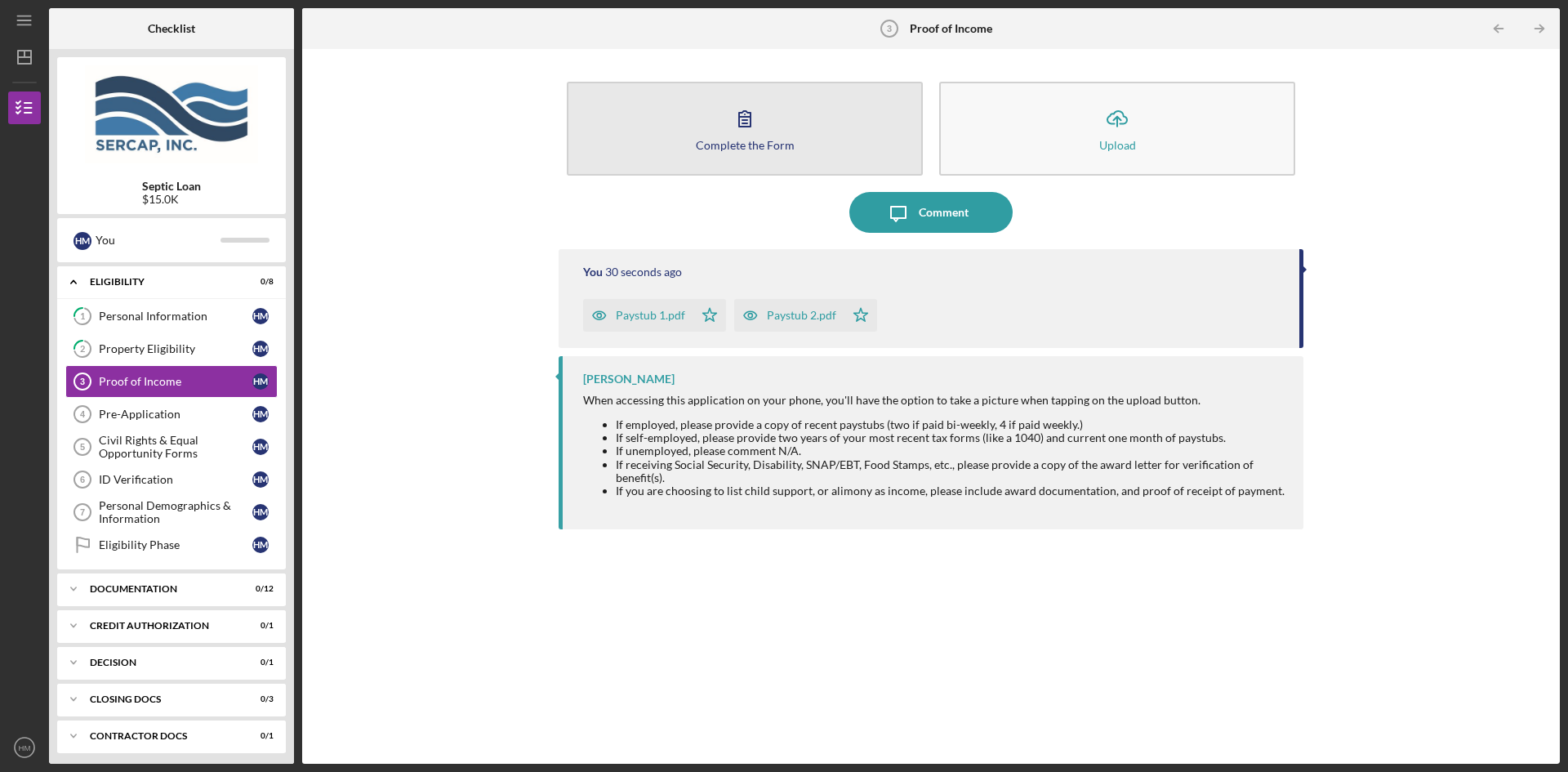
click at [731, 135] on icon "button" at bounding box center [744, 118] width 41 height 41
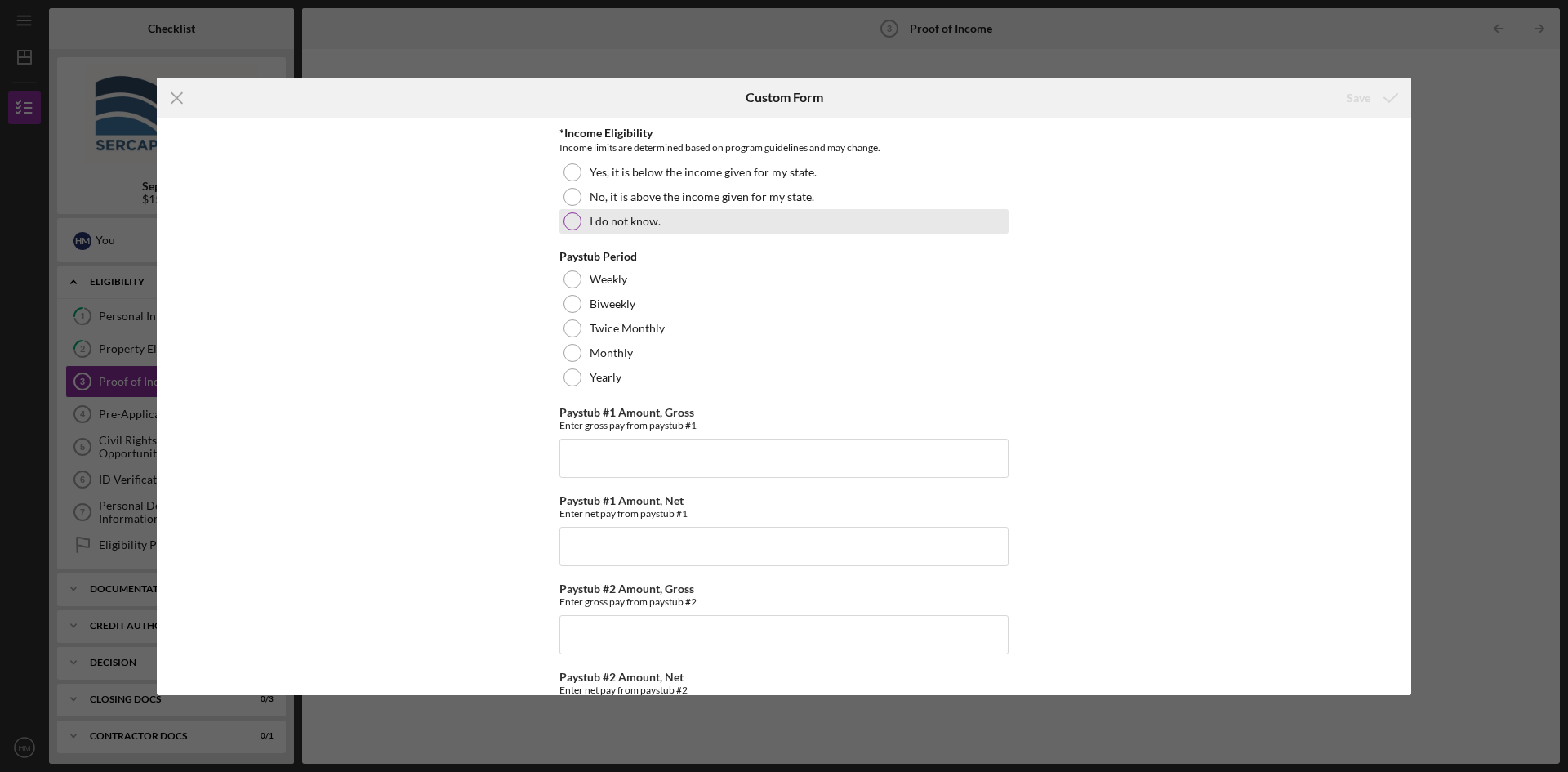
click at [572, 224] on div at bounding box center [572, 220] width 18 height 18
click at [575, 307] on div at bounding box center [572, 303] width 18 height 18
click at [589, 548] on input "Paystub #1 Amount, Net" at bounding box center [783, 546] width 449 height 39
type input "$2,894.63"
click at [606, 455] on input "Paystub #1 Amount, Gross" at bounding box center [783, 457] width 449 height 39
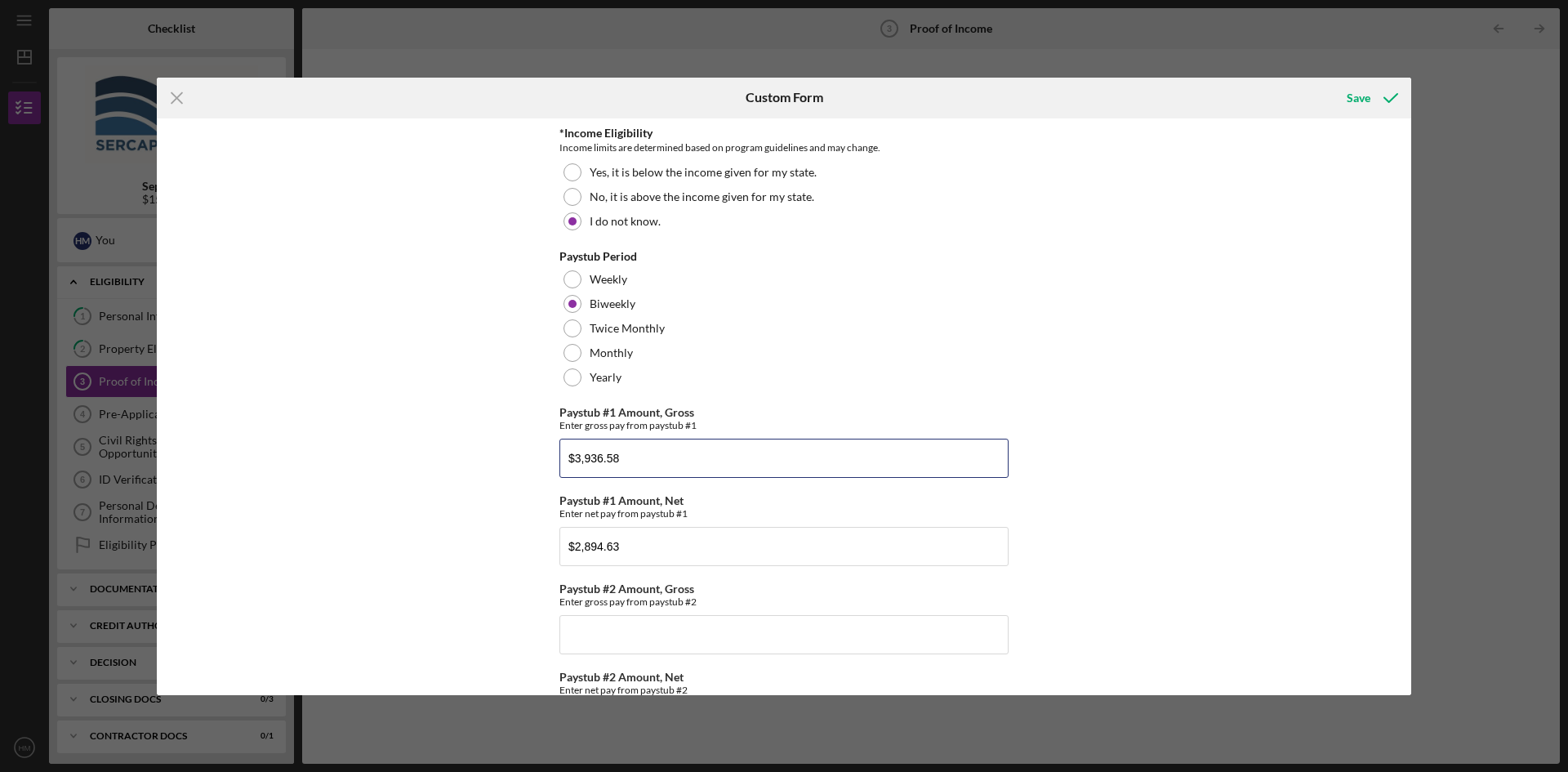
type input "$3,936.58"
click at [597, 627] on input "Paystub #2 Amount, Gross" at bounding box center [783, 635] width 449 height 39
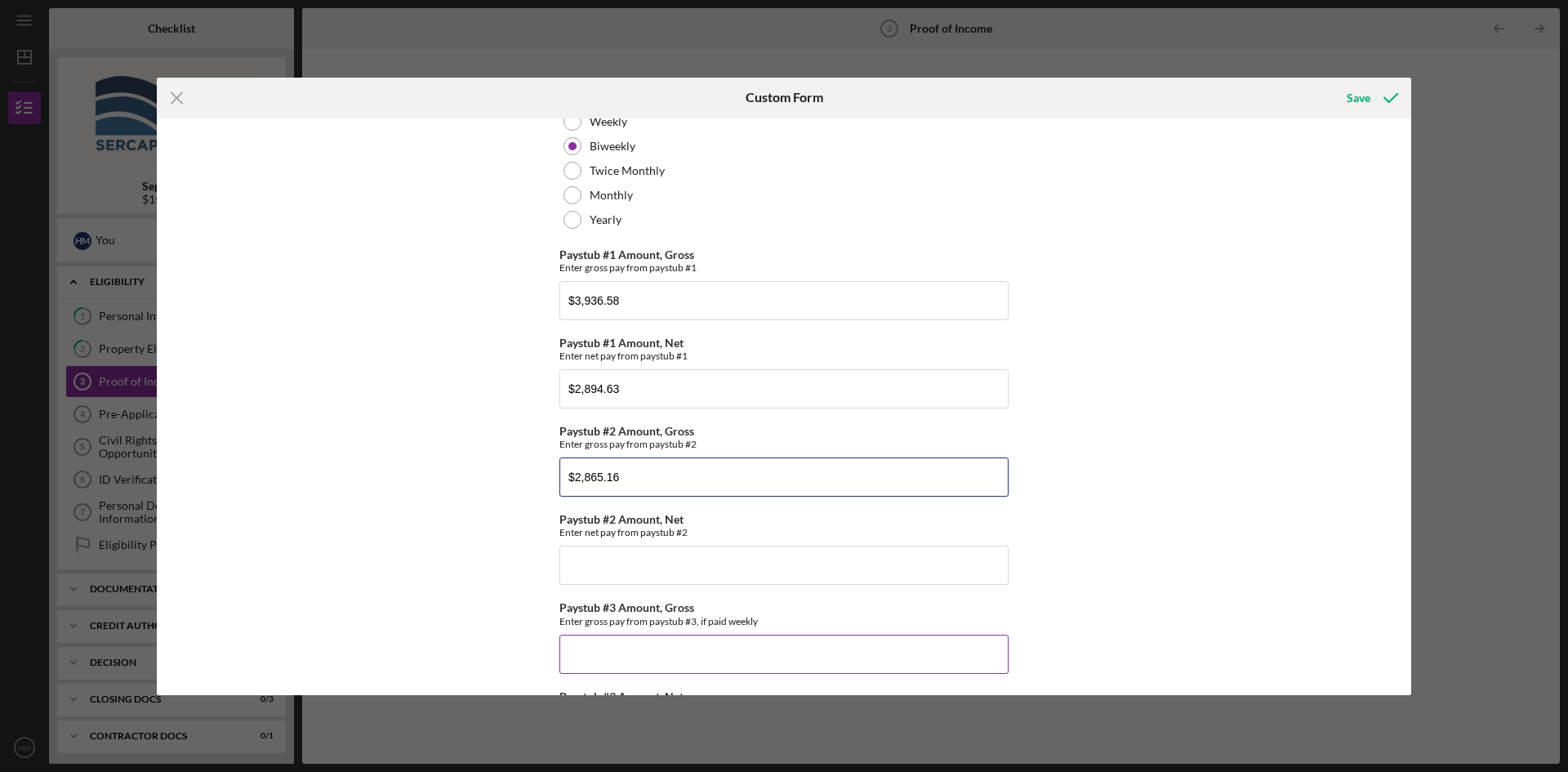
scroll to position [163, 0]
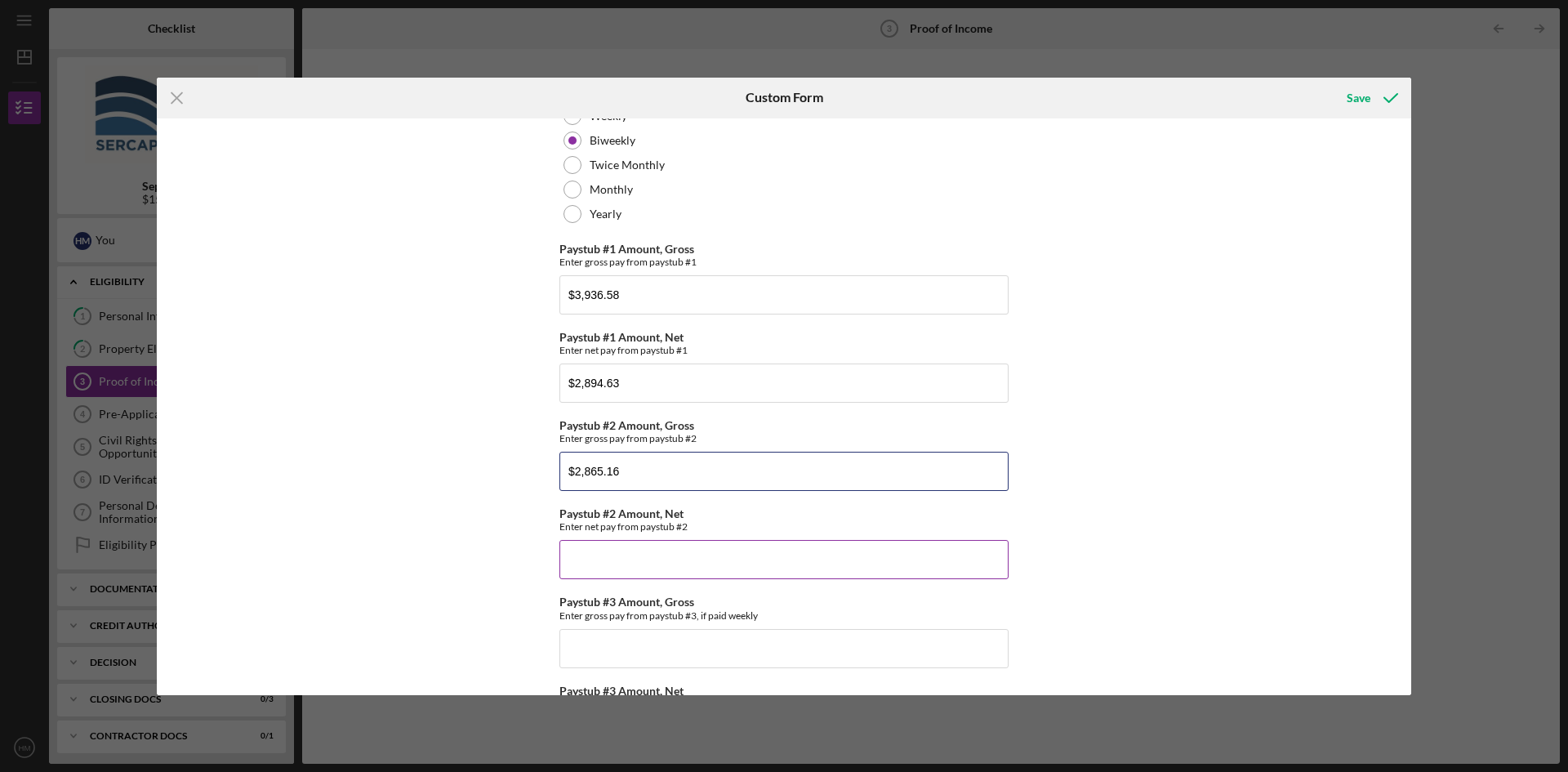
type input "$2,865.16"
click at [633, 562] on input "Paystub #2 Amount, Net" at bounding box center [783, 559] width 449 height 39
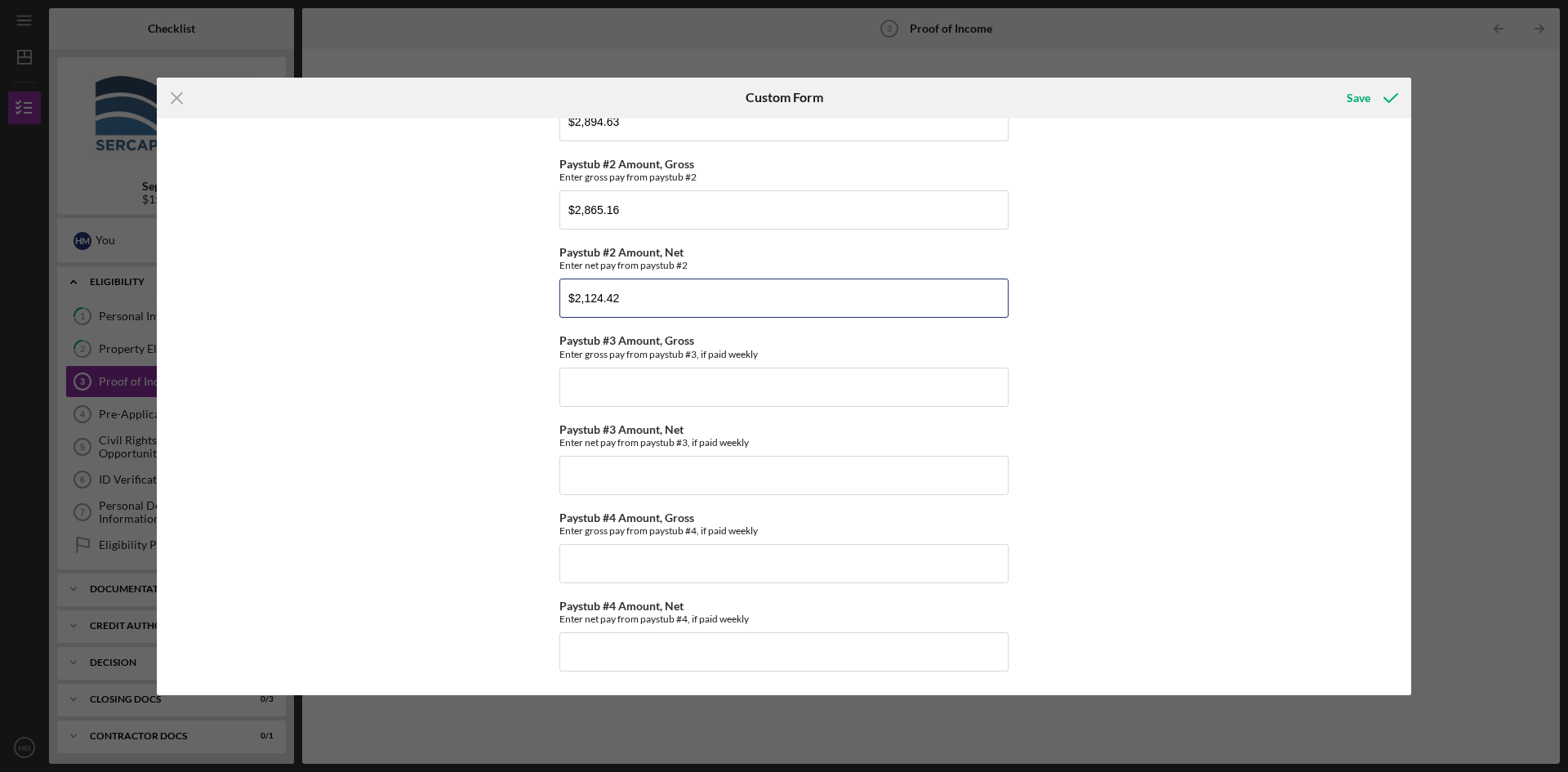
scroll to position [425, 0]
type input "$2,124.42"
click at [1349, 101] on div "Save" at bounding box center [1359, 98] width 24 height 32
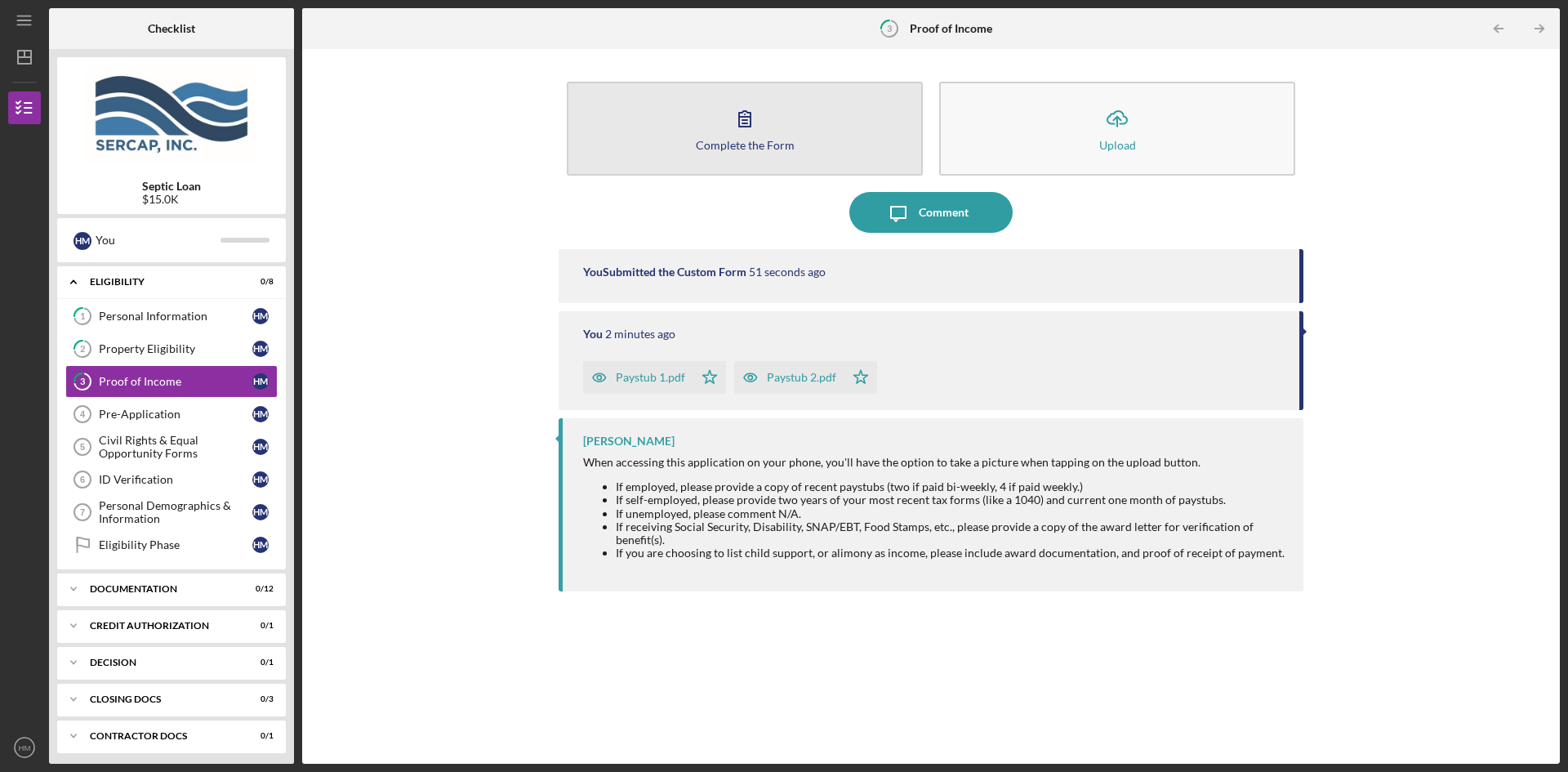
click at [786, 125] on button "Complete the Form Form" at bounding box center [744, 129] width 356 height 94
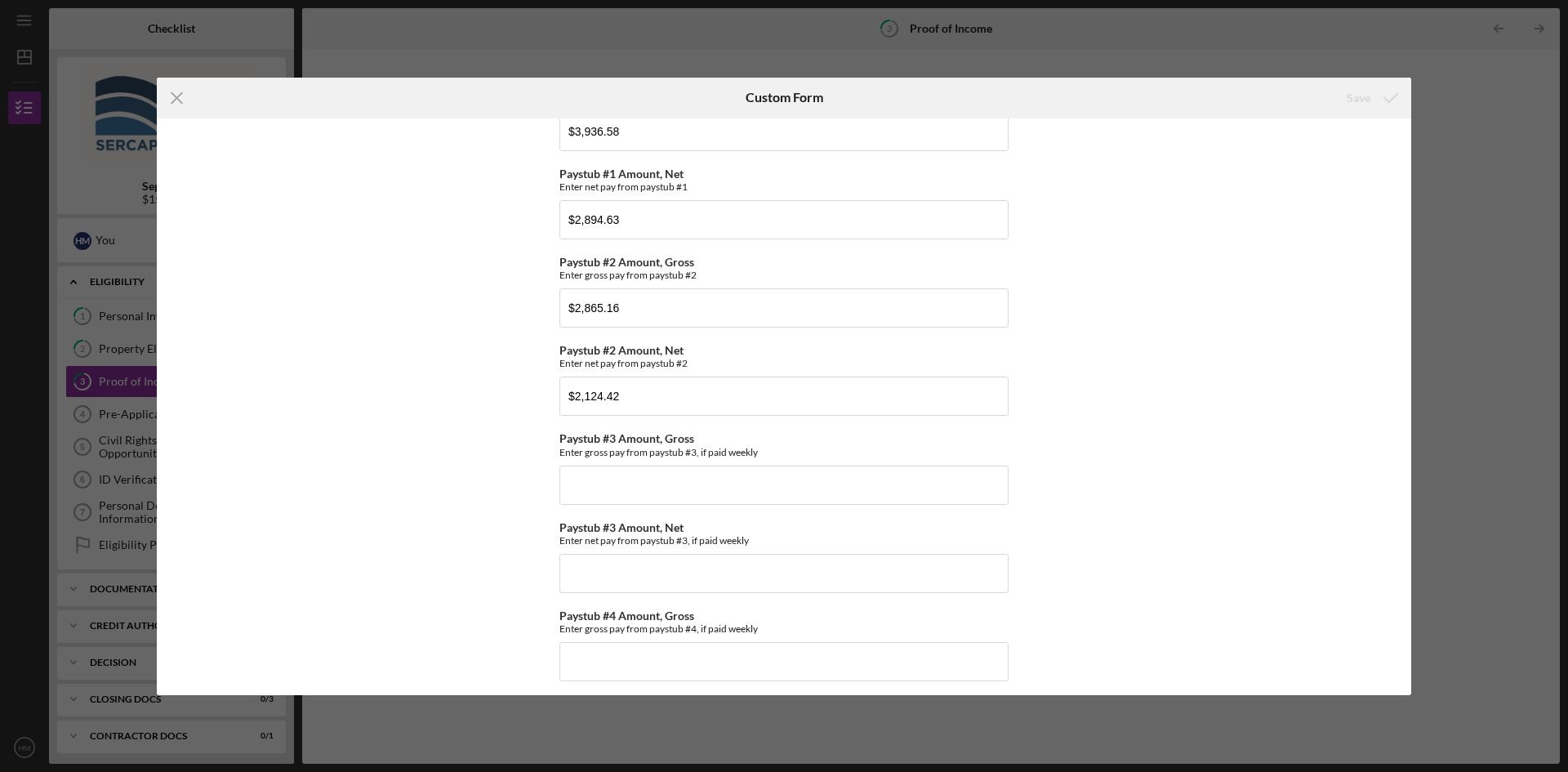
scroll to position [409, 0]
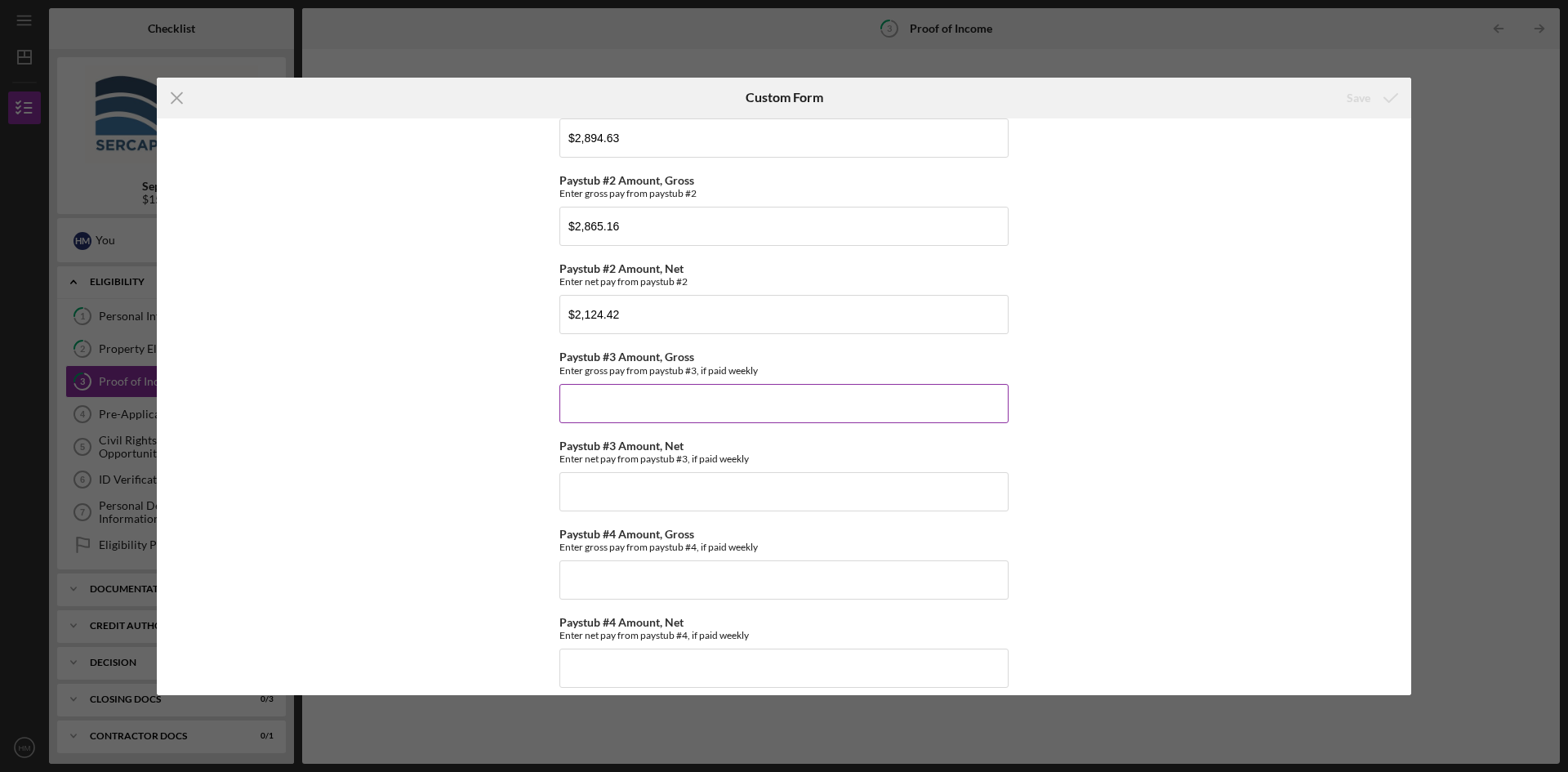
click at [597, 397] on input "Paystub #3 Amount, Gross" at bounding box center [783, 403] width 449 height 39
type input "$2,729.08"
click at [698, 495] on input "Paystub #3 Amount, Net" at bounding box center [783, 492] width 449 height 39
type input "$1,809.36"
click at [1347, 83] on button "Save" at bounding box center [1371, 98] width 81 height 32
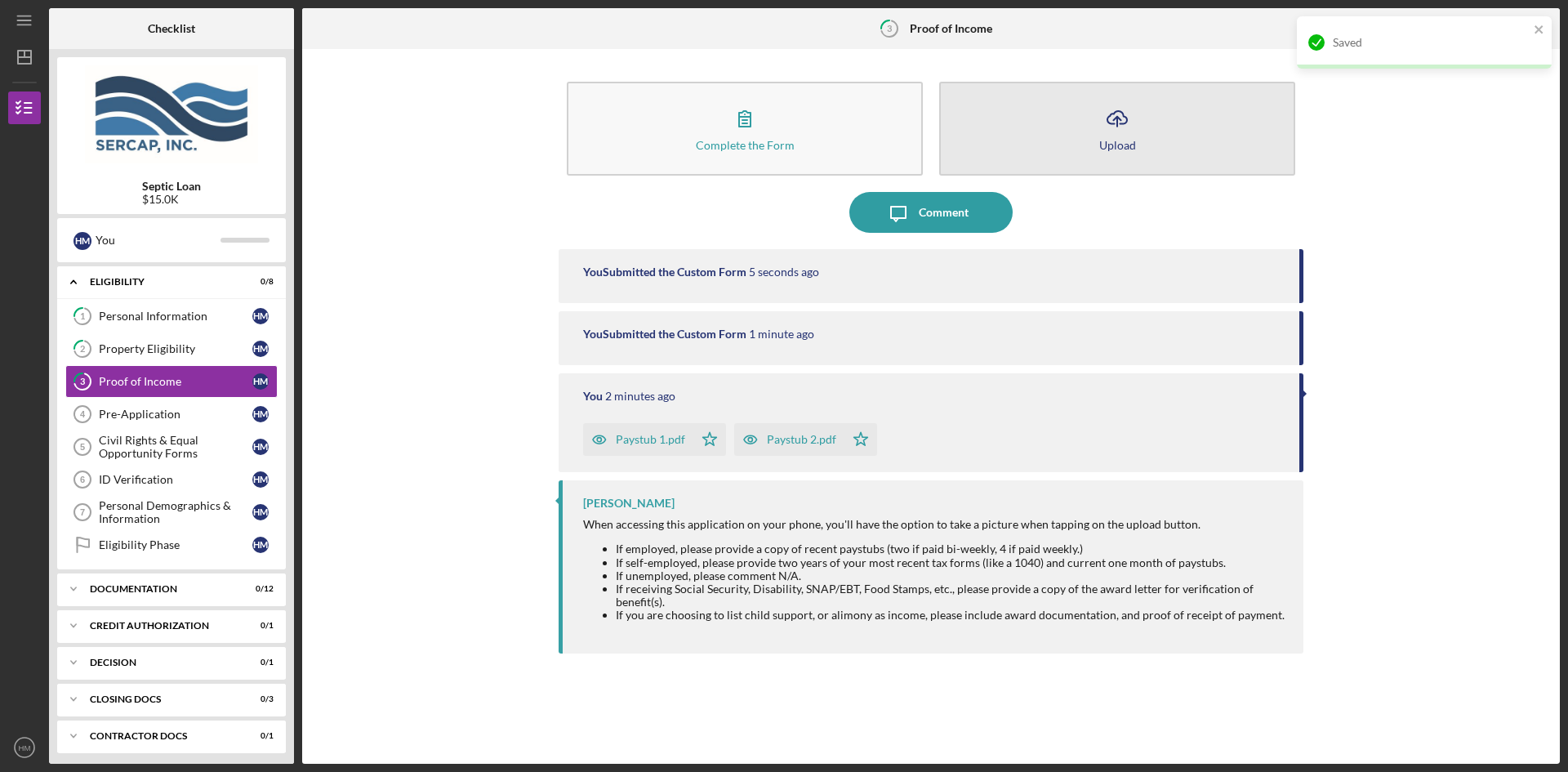
click at [1116, 125] on icon "Icon/Upload" at bounding box center [1117, 118] width 41 height 41
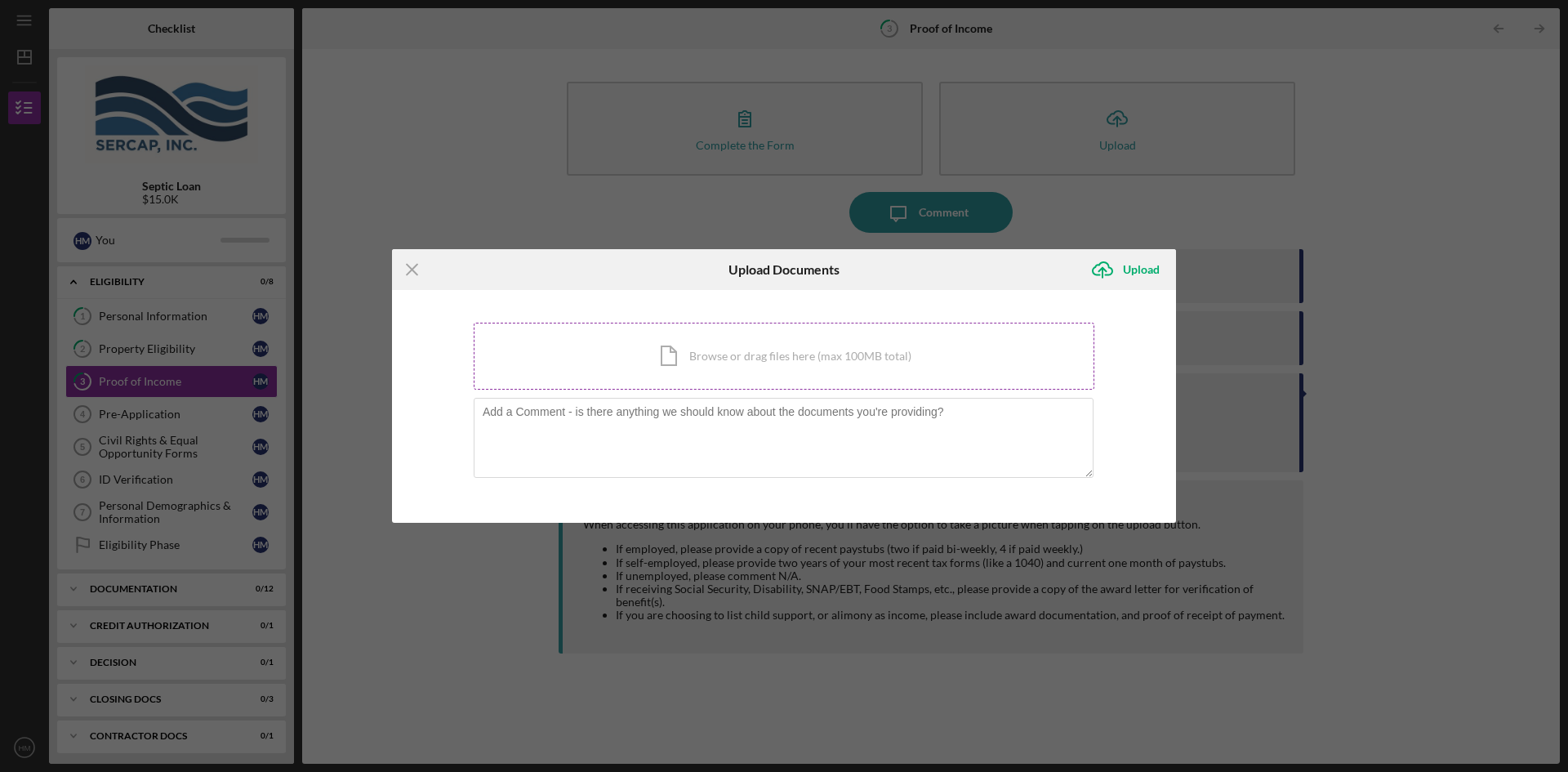
click at [887, 353] on div "Icon/Document Browse or drag files here (max 100MB total) Tap to choose files o…" at bounding box center [784, 356] width 621 height 67
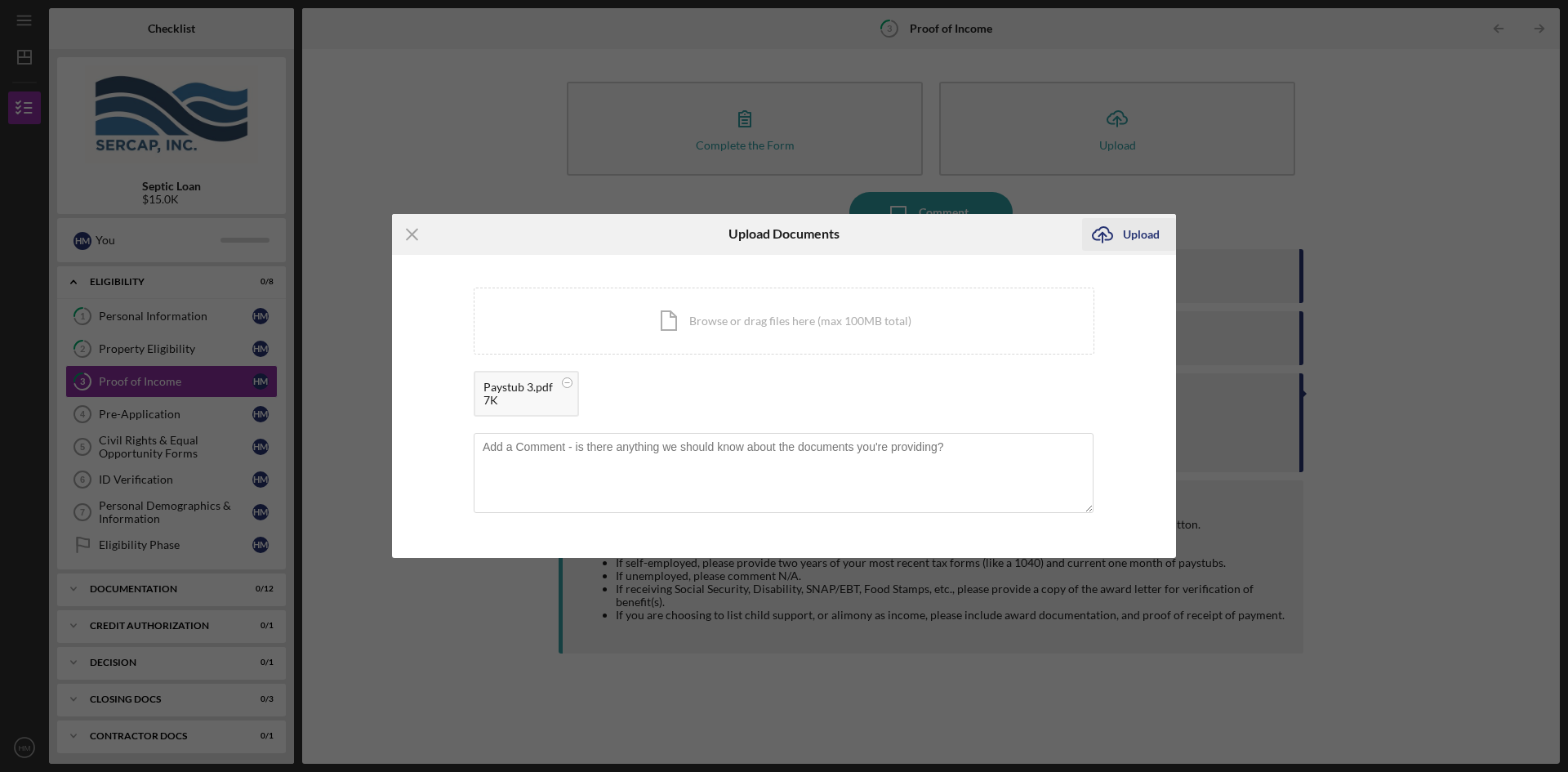
click at [1152, 231] on div "Upload" at bounding box center [1141, 233] width 37 height 32
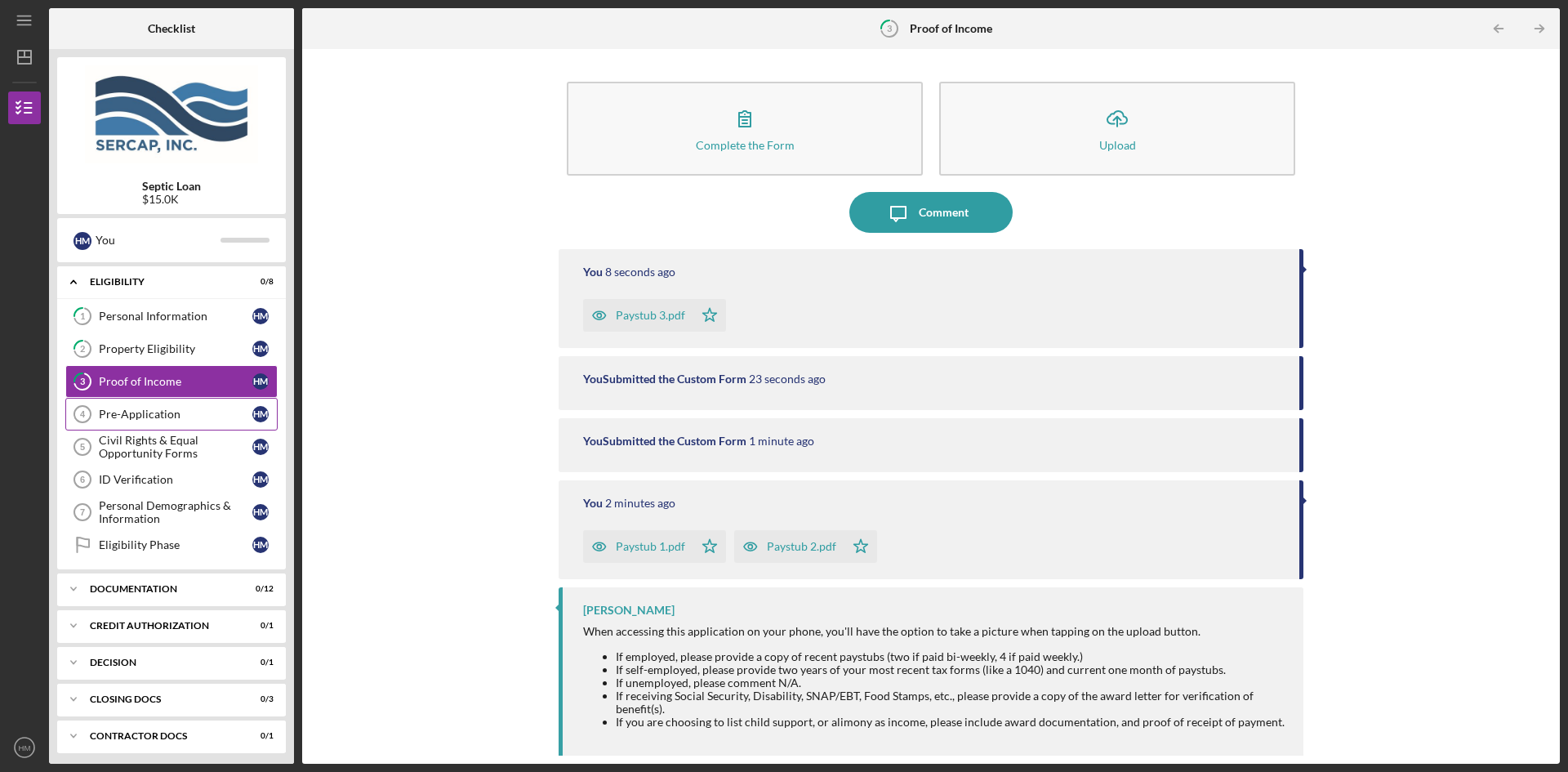
click at [151, 410] on div "Pre-Application" at bounding box center [175, 414] width 153 height 13
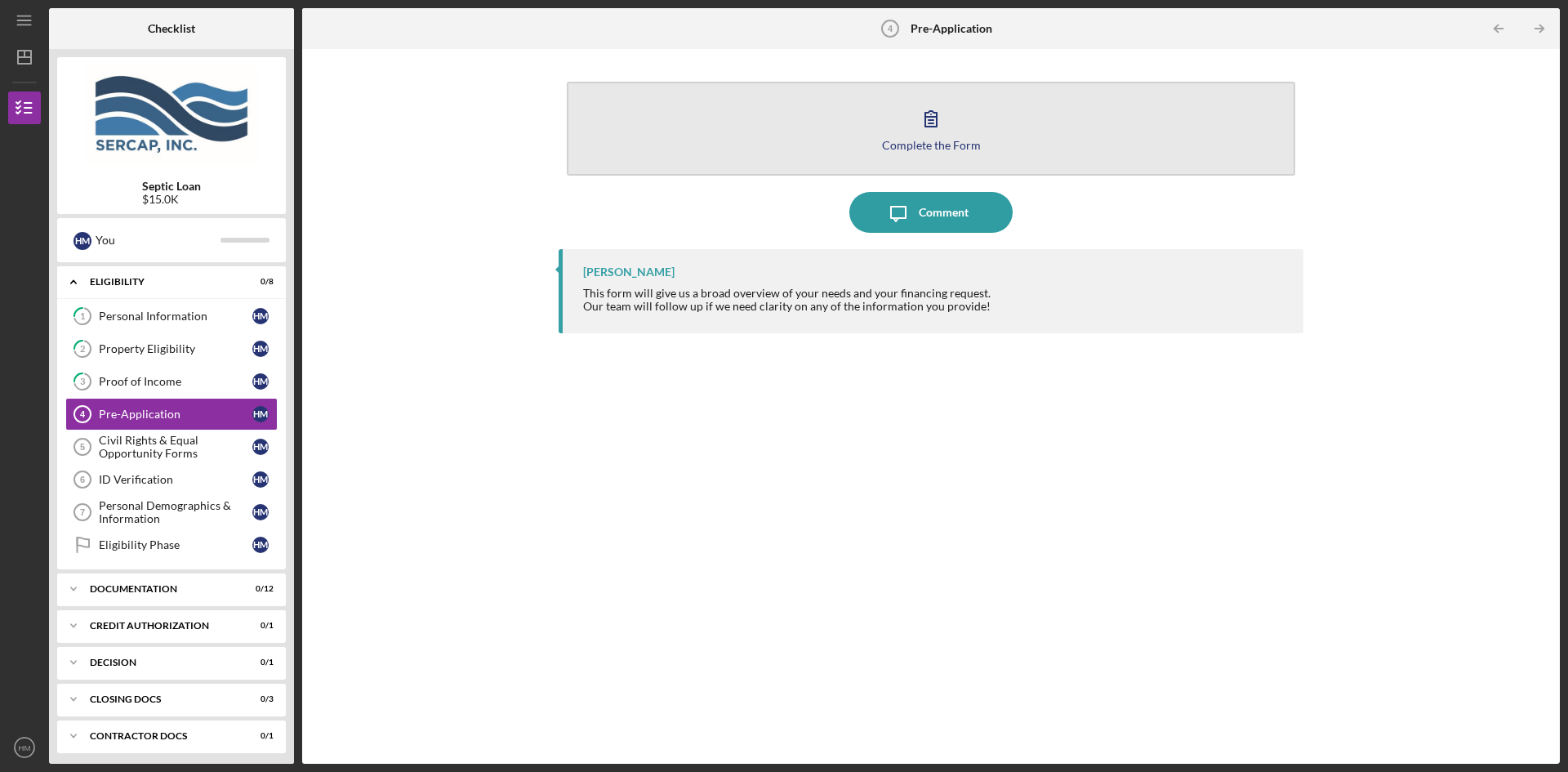
click at [901, 132] on button "Complete the Form Form" at bounding box center [931, 129] width 729 height 94
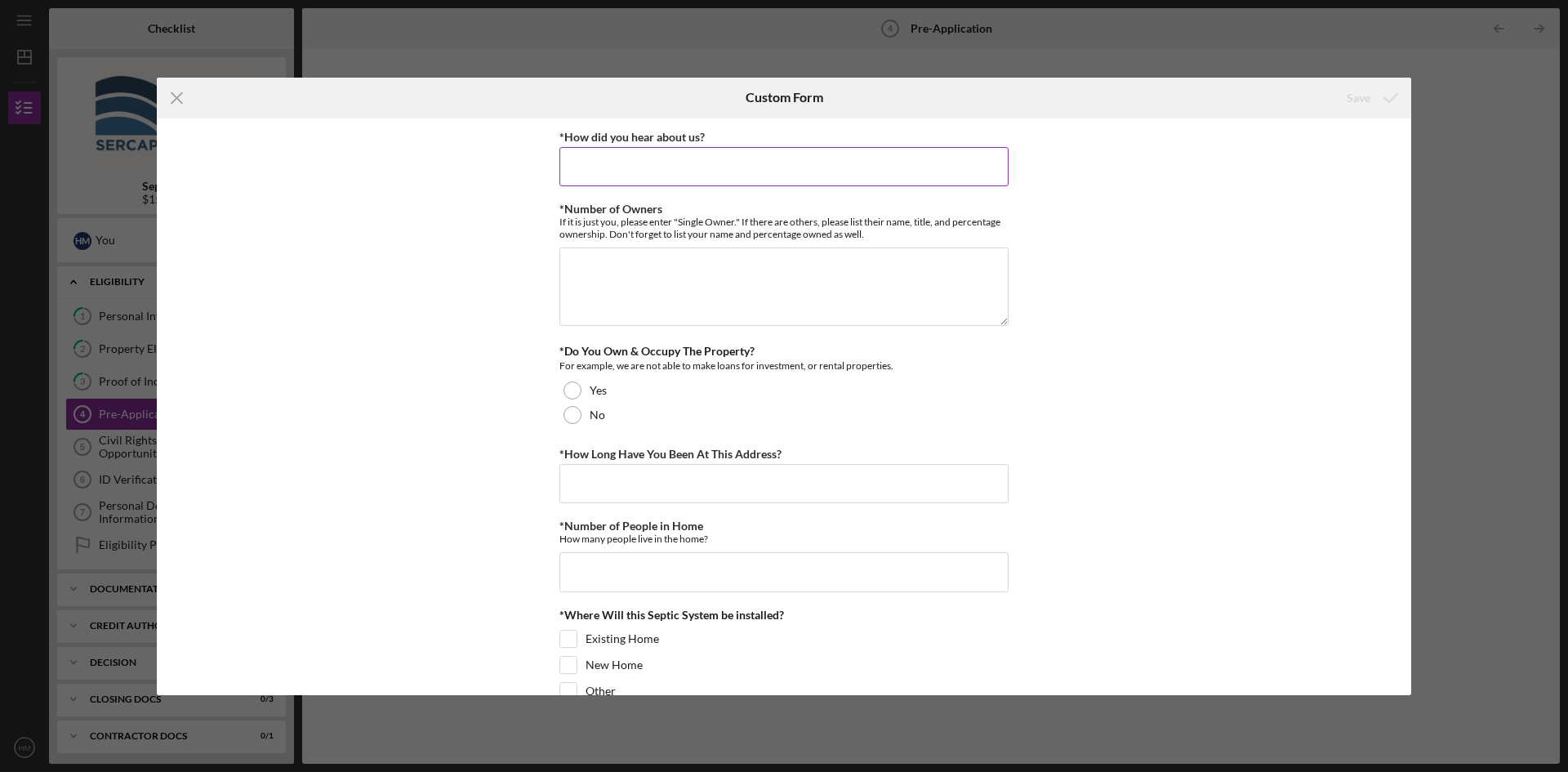
click at [842, 172] on input "*How did you hear about us?" at bounding box center [783, 166] width 449 height 39
type input "G"
type input "From my County Health inspector"
click at [691, 276] on textarea "*Number of Owners" at bounding box center [783, 286] width 449 height 78
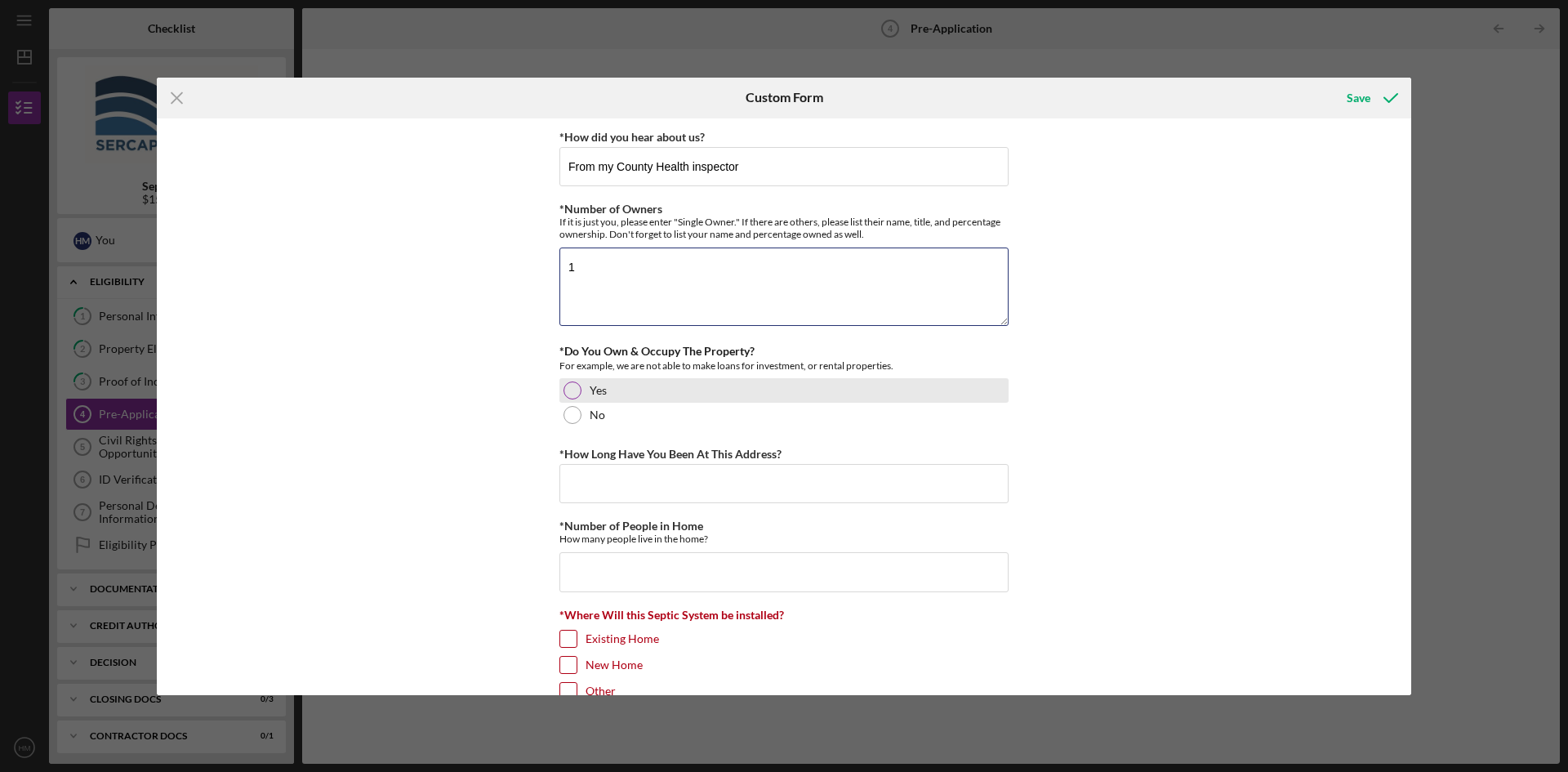
type textarea "1"
click at [572, 394] on div at bounding box center [572, 389] width 18 height 18
click at [616, 486] on input "*How Long Have You Been At This Address?" at bounding box center [783, 483] width 449 height 39
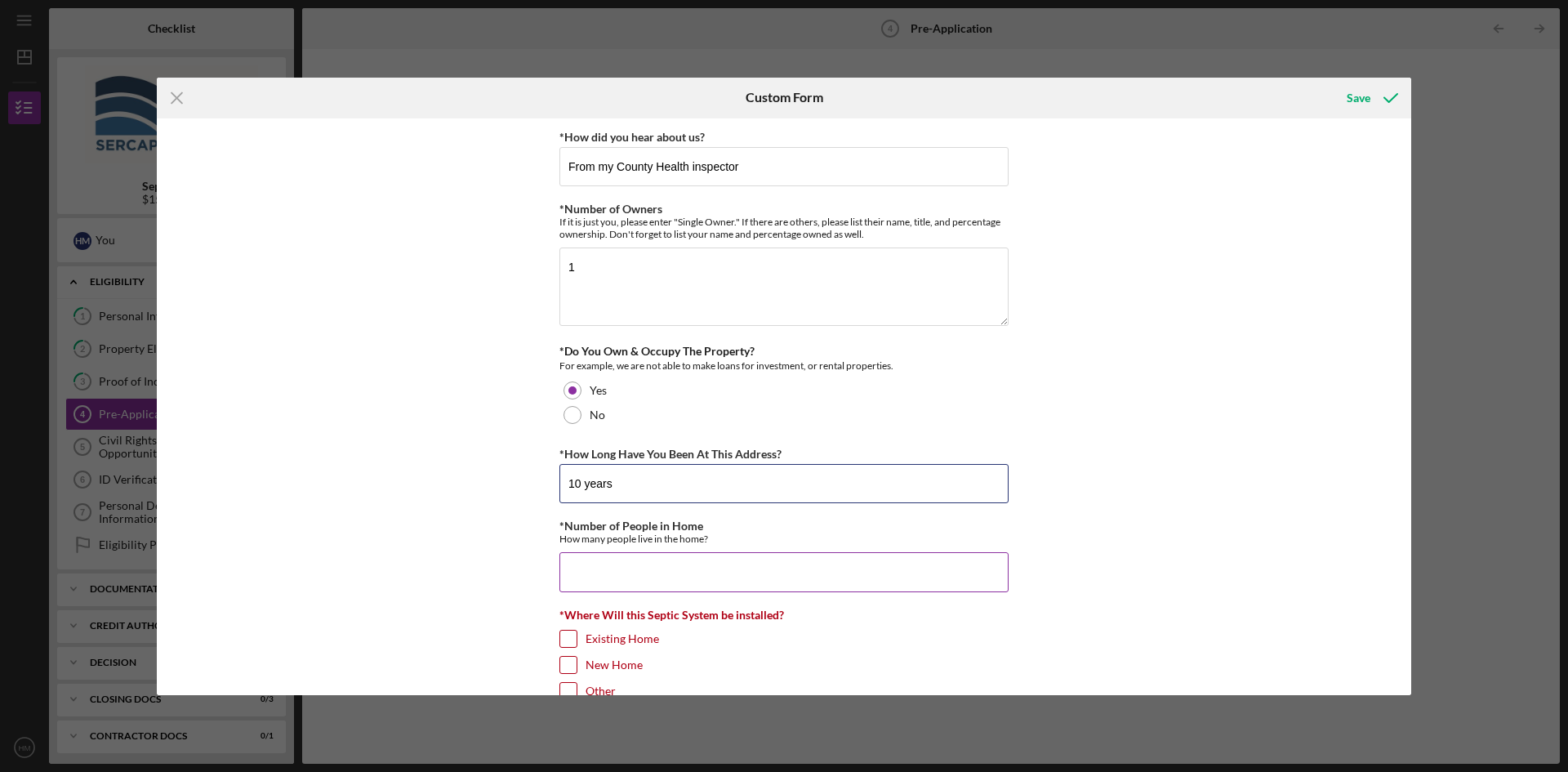
scroll to position [82, 0]
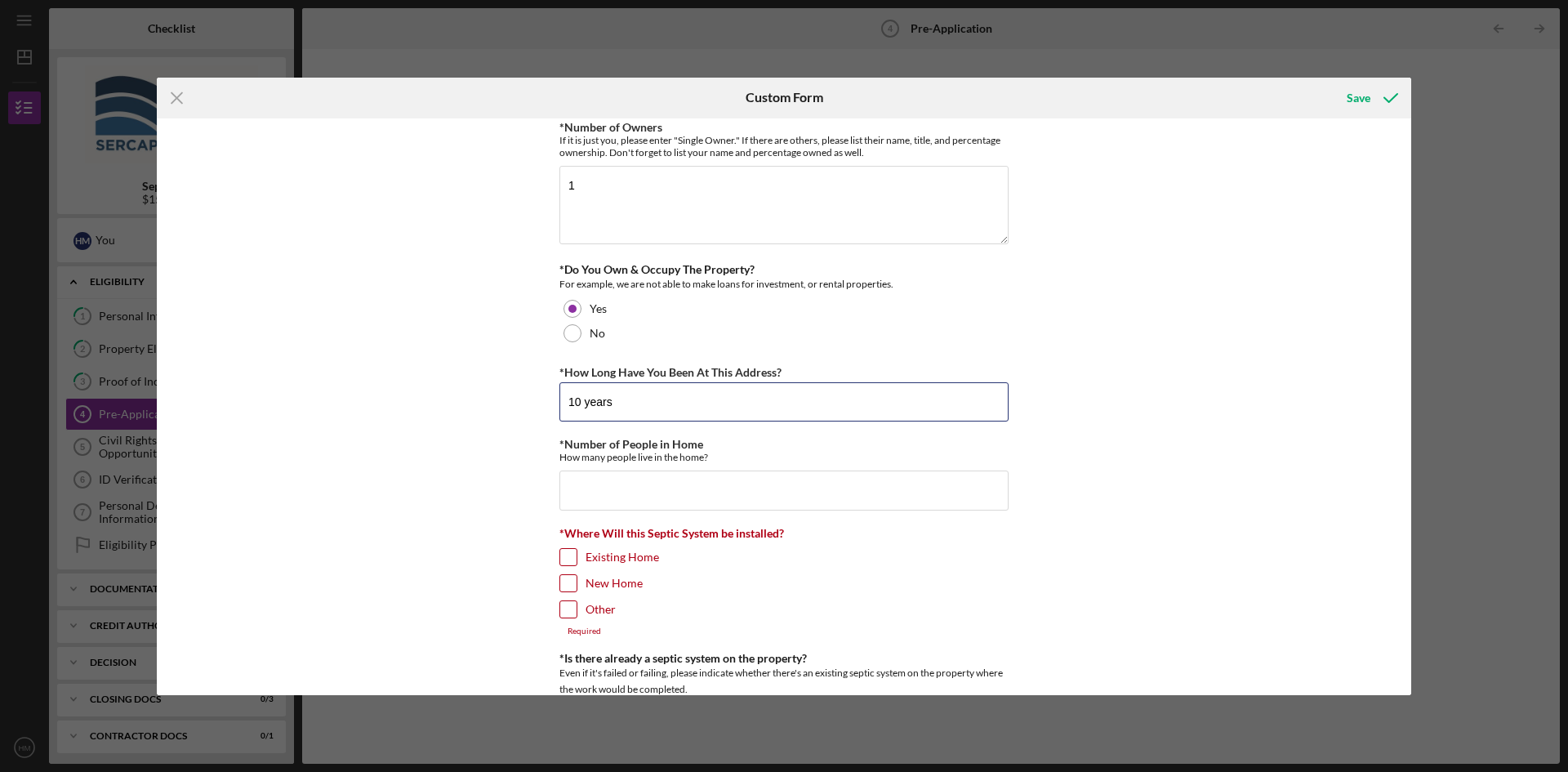
type input "10 years"
click at [568, 558] on input "Existing Home" at bounding box center [568, 557] width 17 height 17
checkbox input "true"
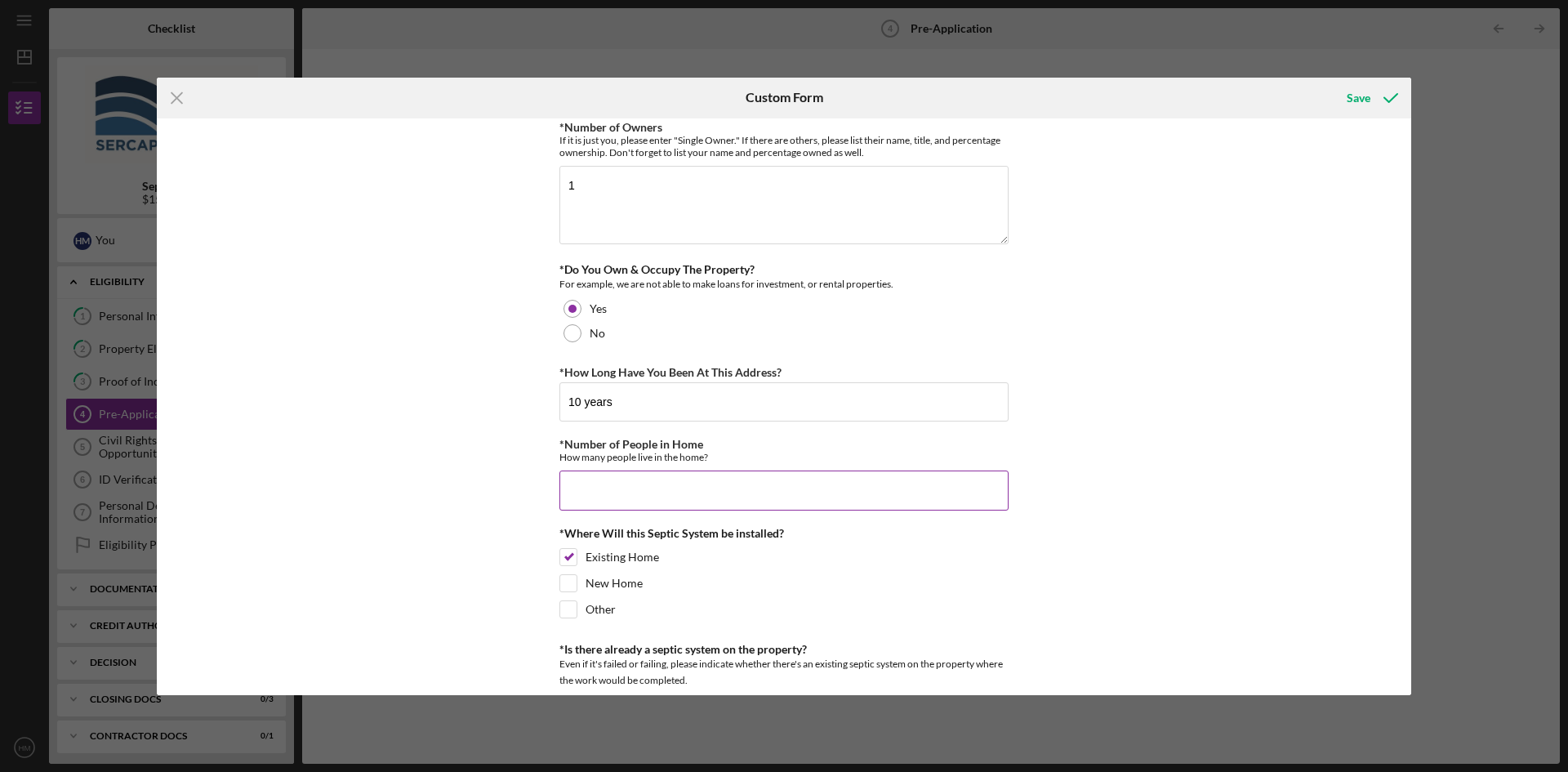
click at [604, 484] on input "*Number of People in Home" at bounding box center [783, 490] width 449 height 39
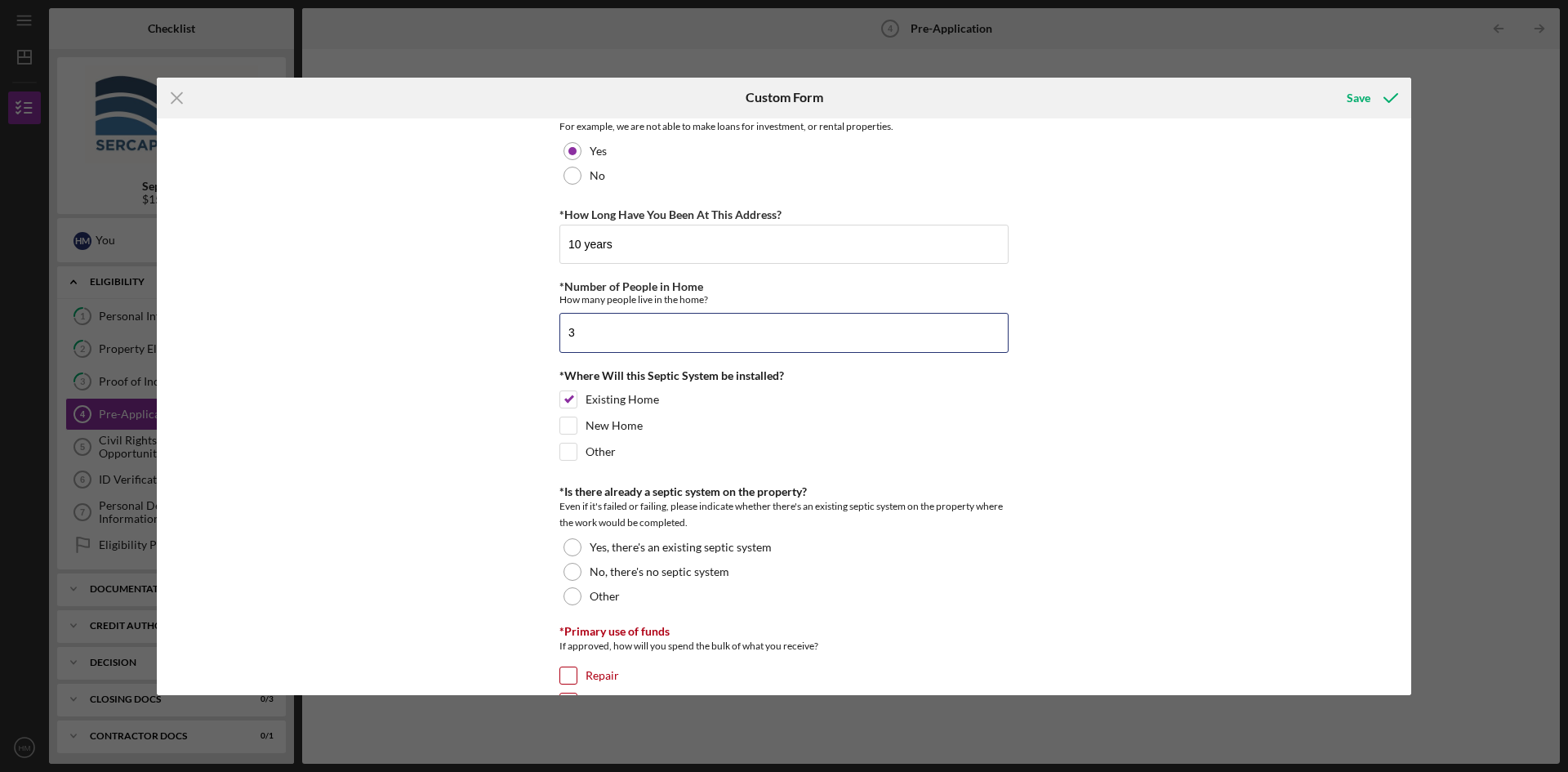
scroll to position [245, 0]
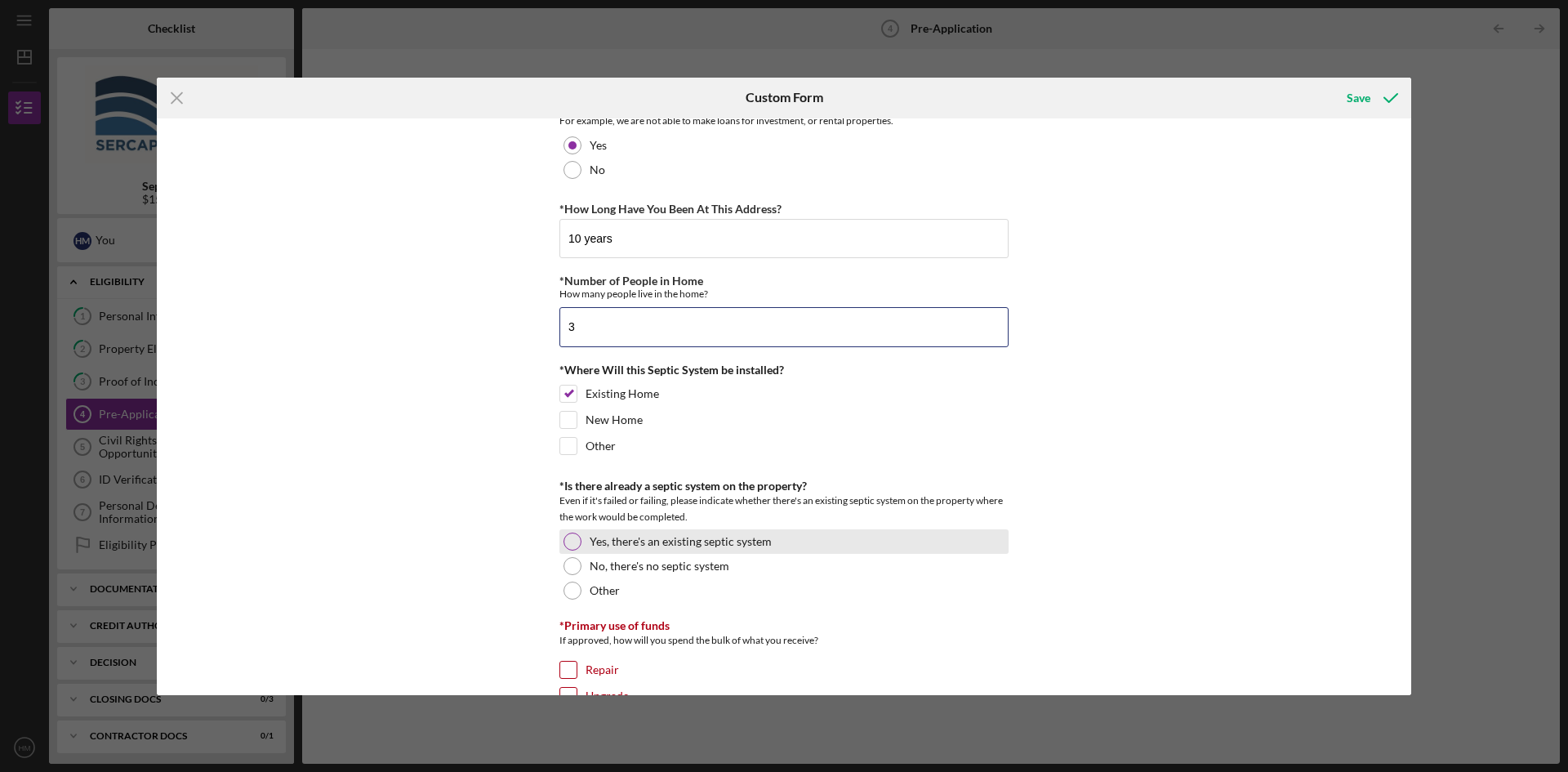
type input "3"
click at [566, 538] on div at bounding box center [572, 540] width 18 height 18
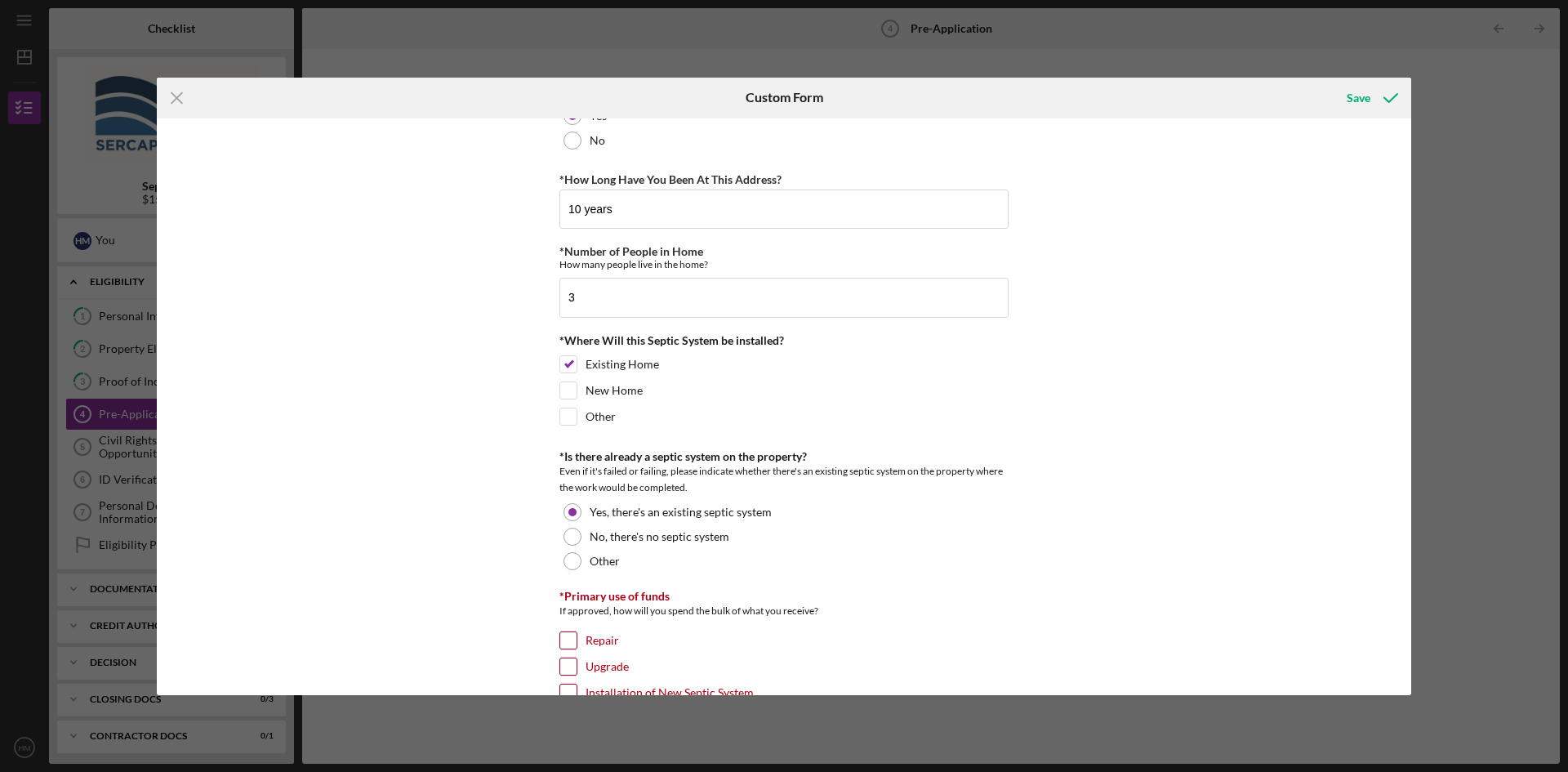
scroll to position [490, 0]
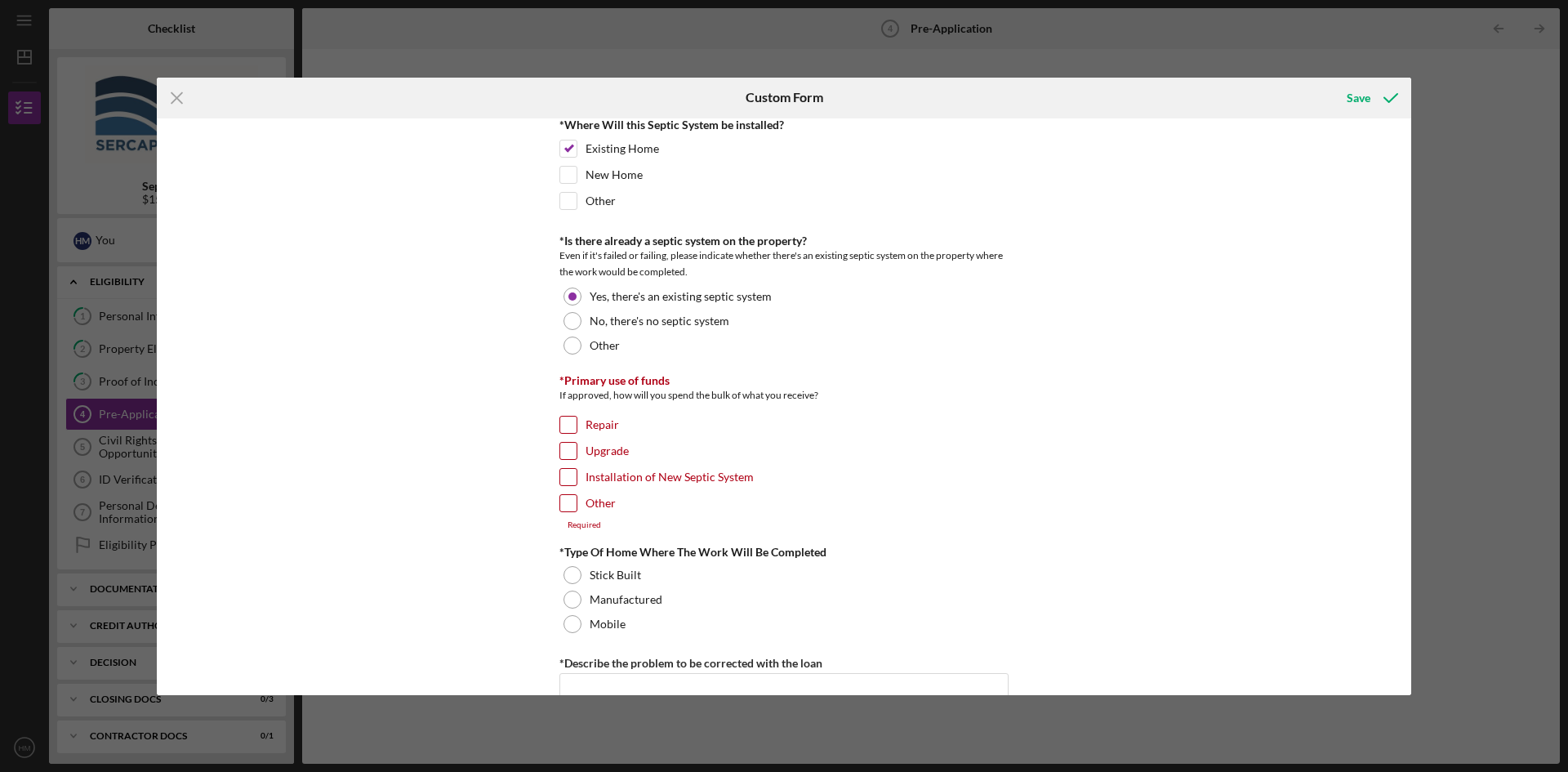
click at [566, 425] on input "Repair" at bounding box center [568, 425] width 17 height 17
checkbox input "true"
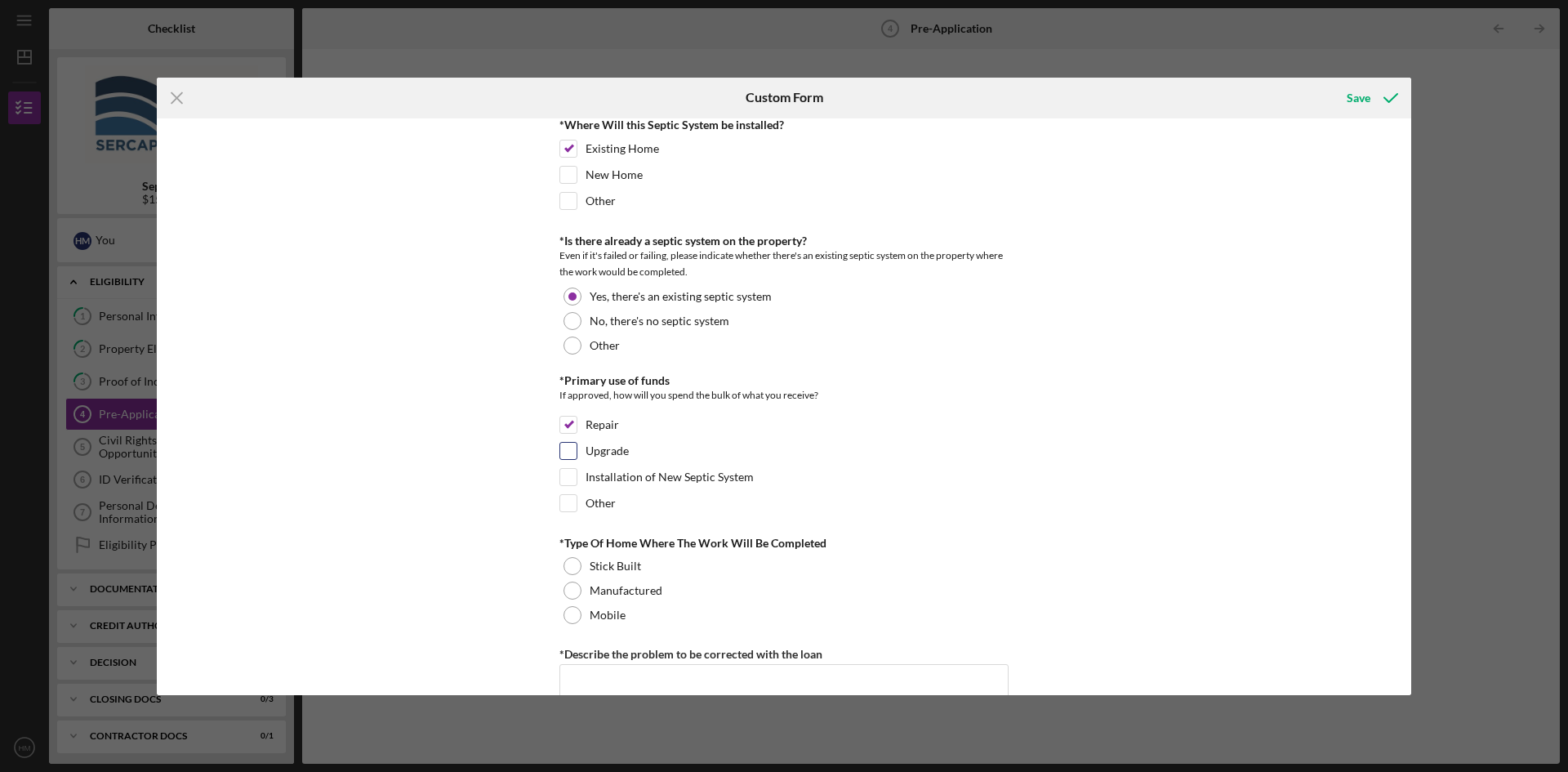
click at [567, 457] on input "Upgrade" at bounding box center [568, 451] width 17 height 17
checkbox input "true"
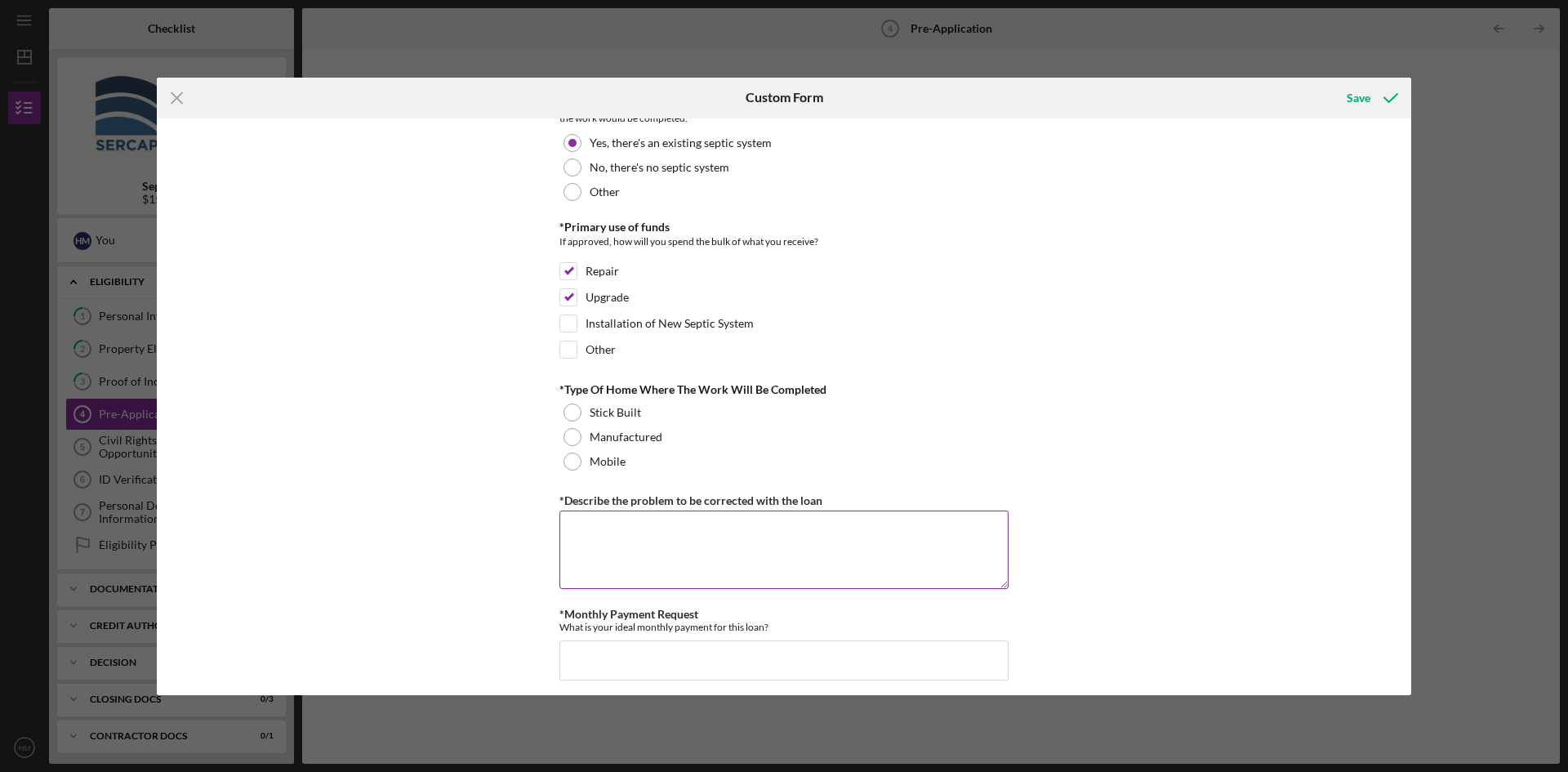
scroll to position [653, 0]
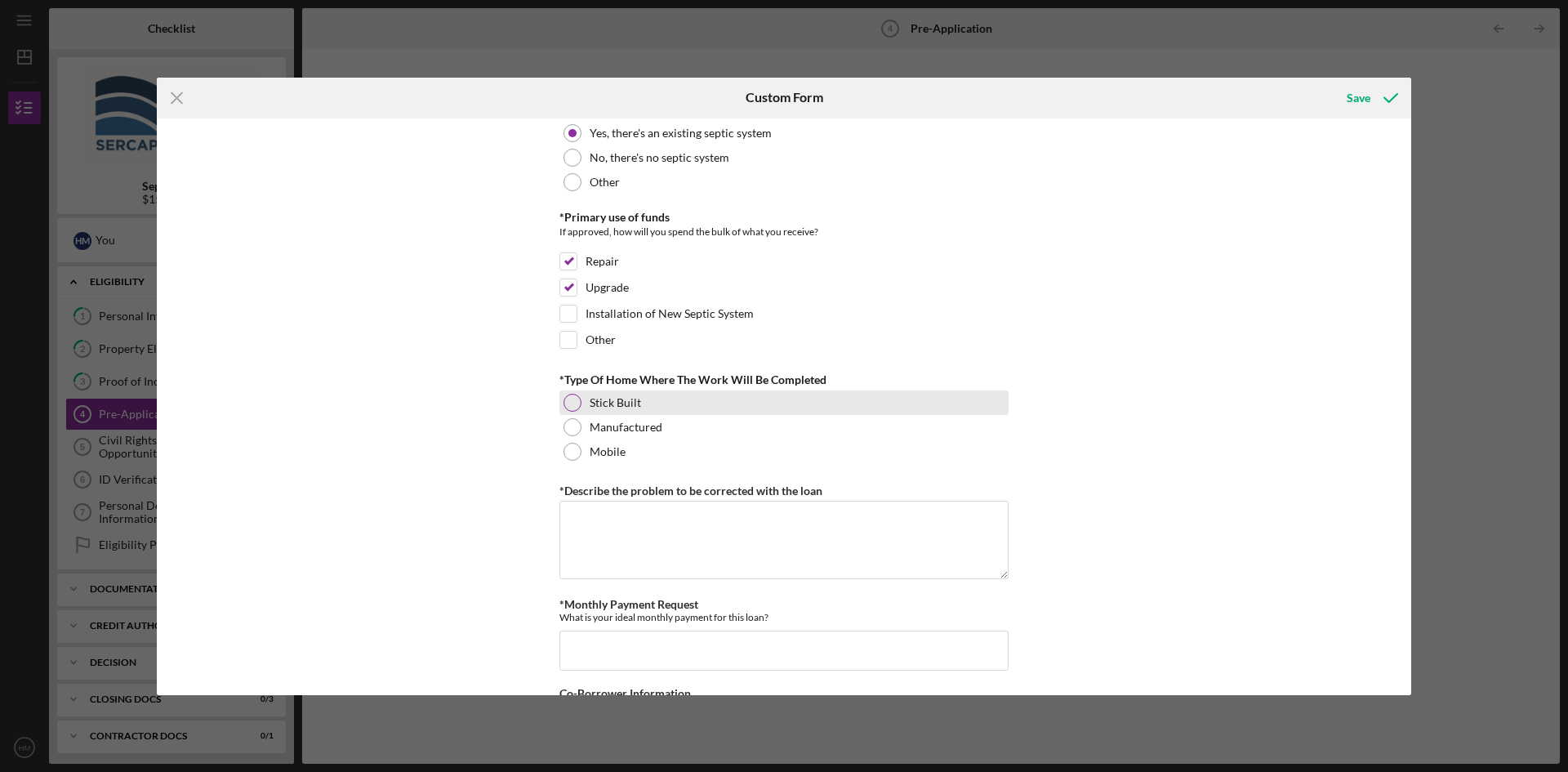
click at [572, 398] on div at bounding box center [572, 402] width 18 height 18
click at [690, 526] on textarea "*Describe the problem to be corrected with the loan" at bounding box center [783, 540] width 449 height 78
type textarea "m"
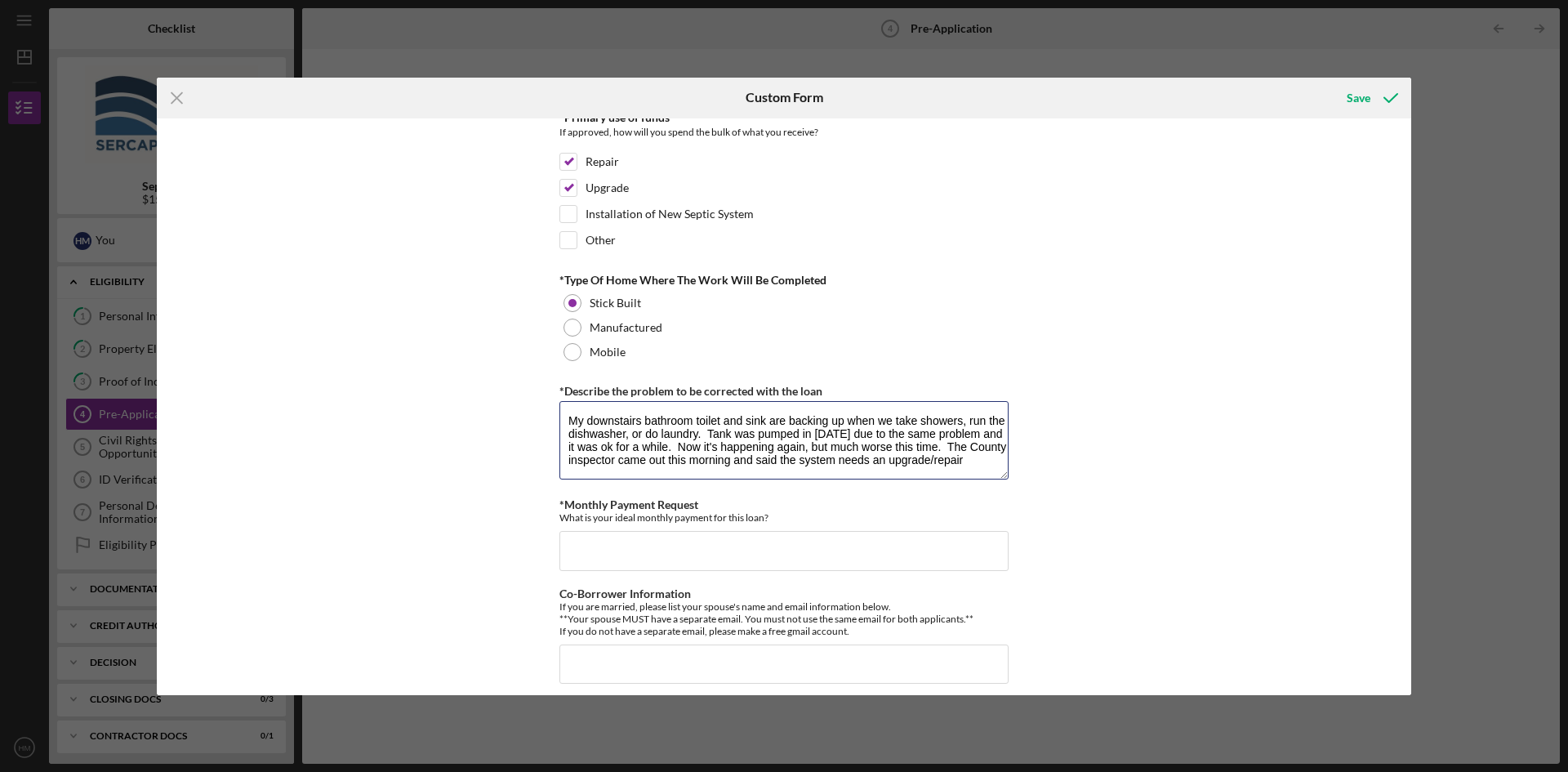
scroll to position [766, 0]
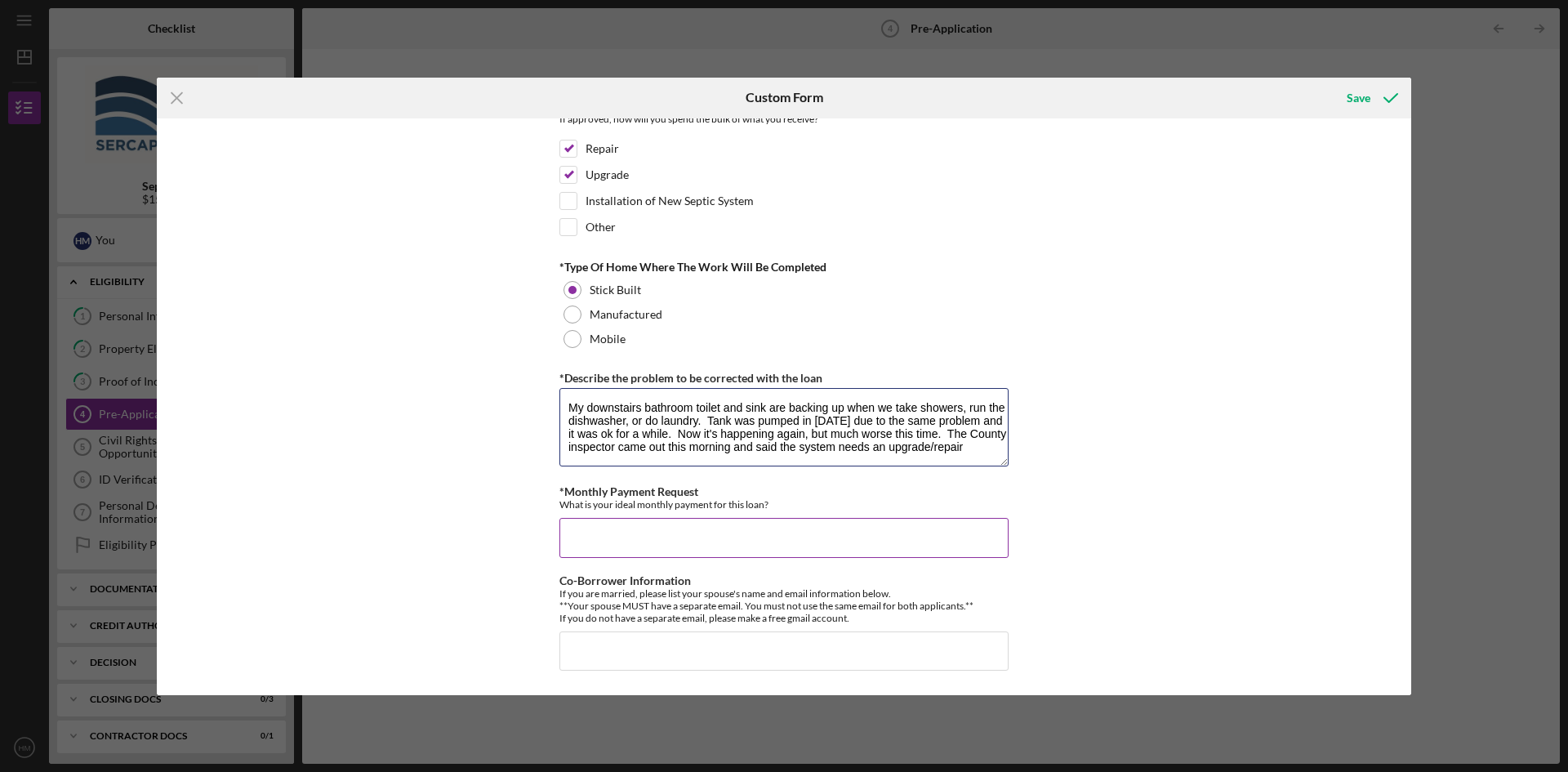
type textarea "My downstairs bathroom toilet and sink are backing up when we take showers, run…"
click at [685, 532] on input "$150 - $175" at bounding box center [783, 537] width 449 height 39
type input "$150 - $175 would be manageable"
click at [1179, 528] on div "*How did you hear about us? From my County Health inspector *Number of Owners I…" at bounding box center [784, 406] width 1254 height 576
click at [1358, 104] on div "Save" at bounding box center [1359, 98] width 24 height 32
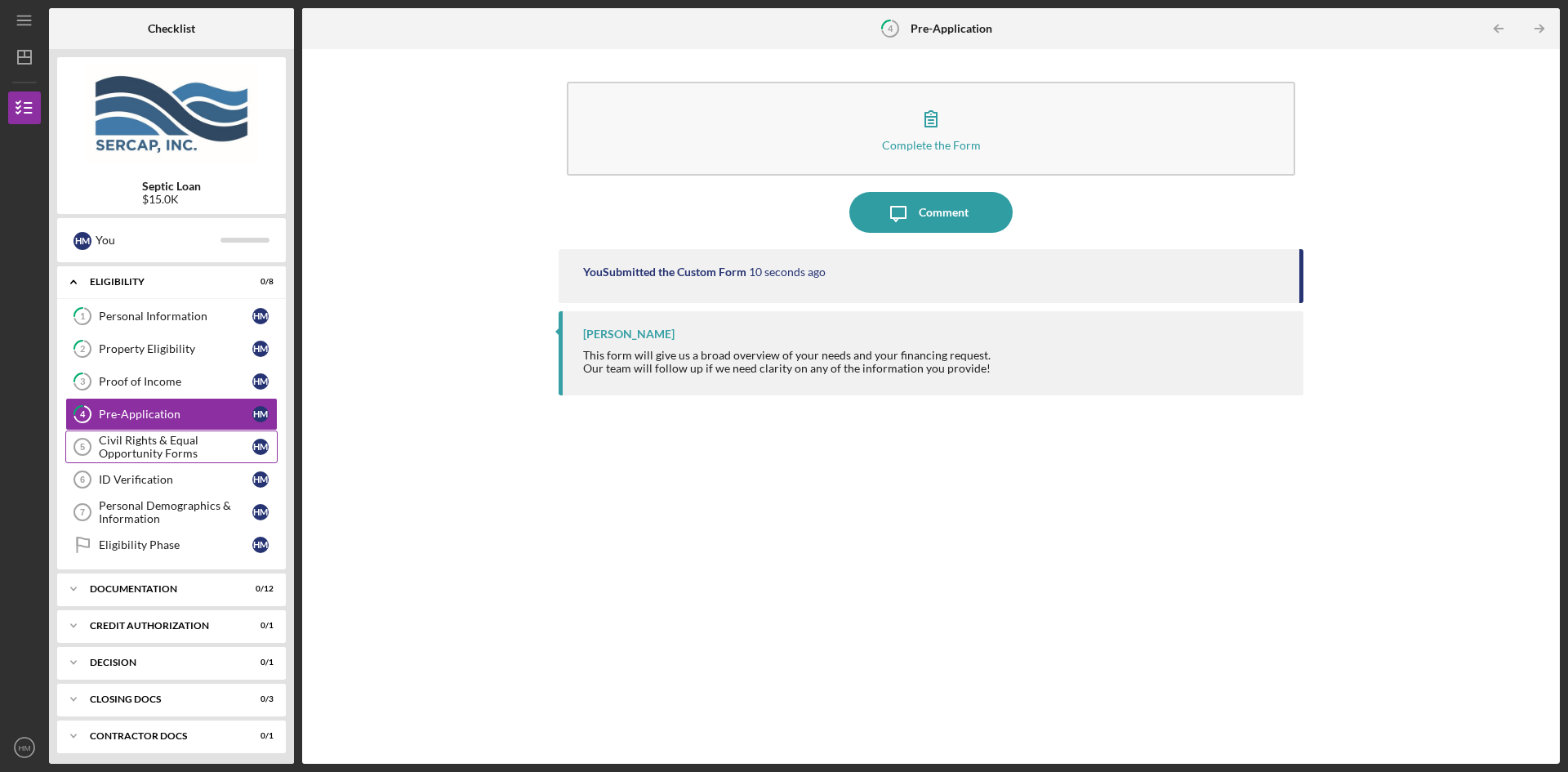
click at [161, 455] on div "Civil Rights & Equal Opportunity Forms" at bounding box center [175, 446] width 153 height 26
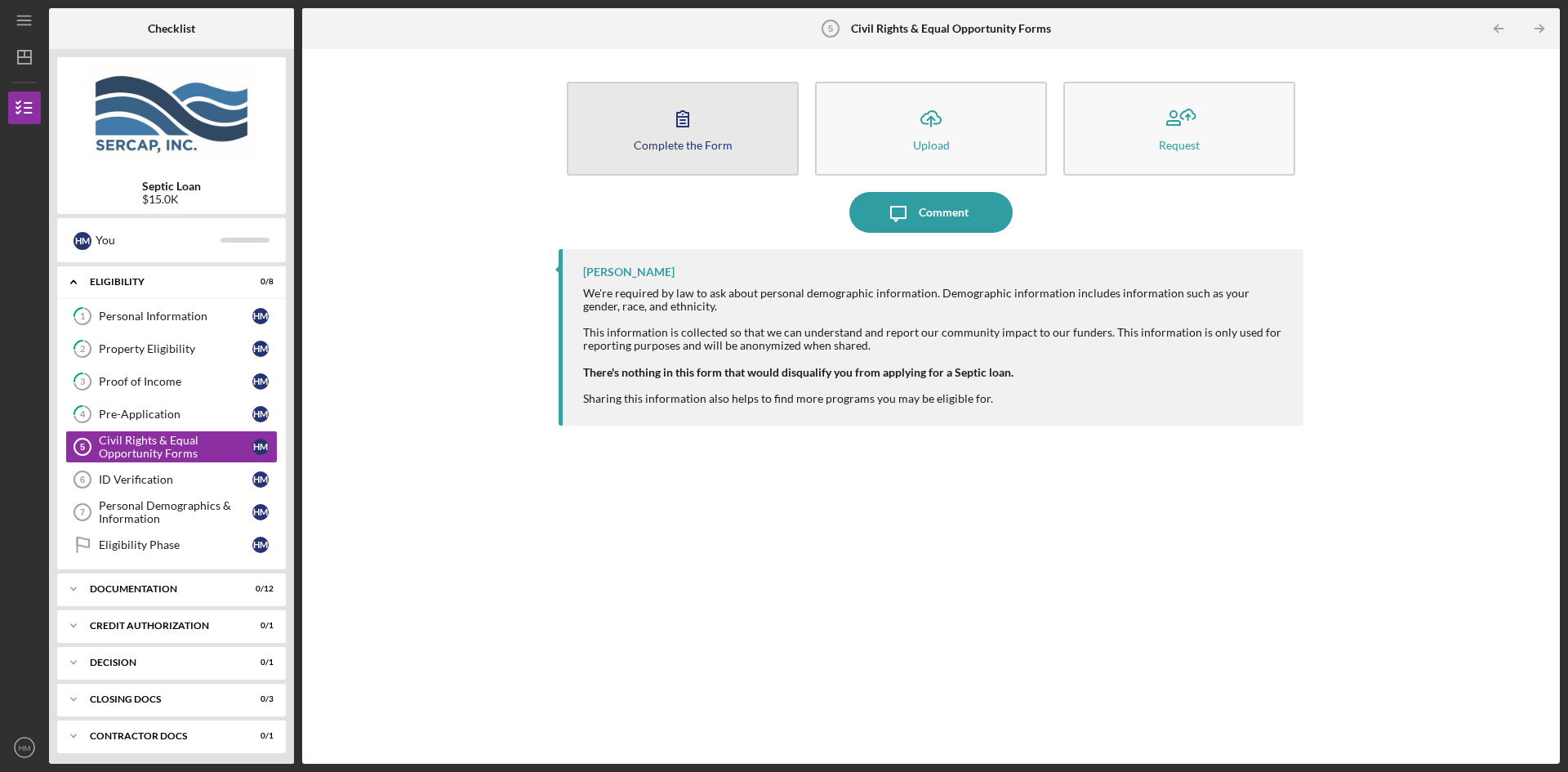
click at [676, 134] on icon "button" at bounding box center [683, 118] width 41 height 41
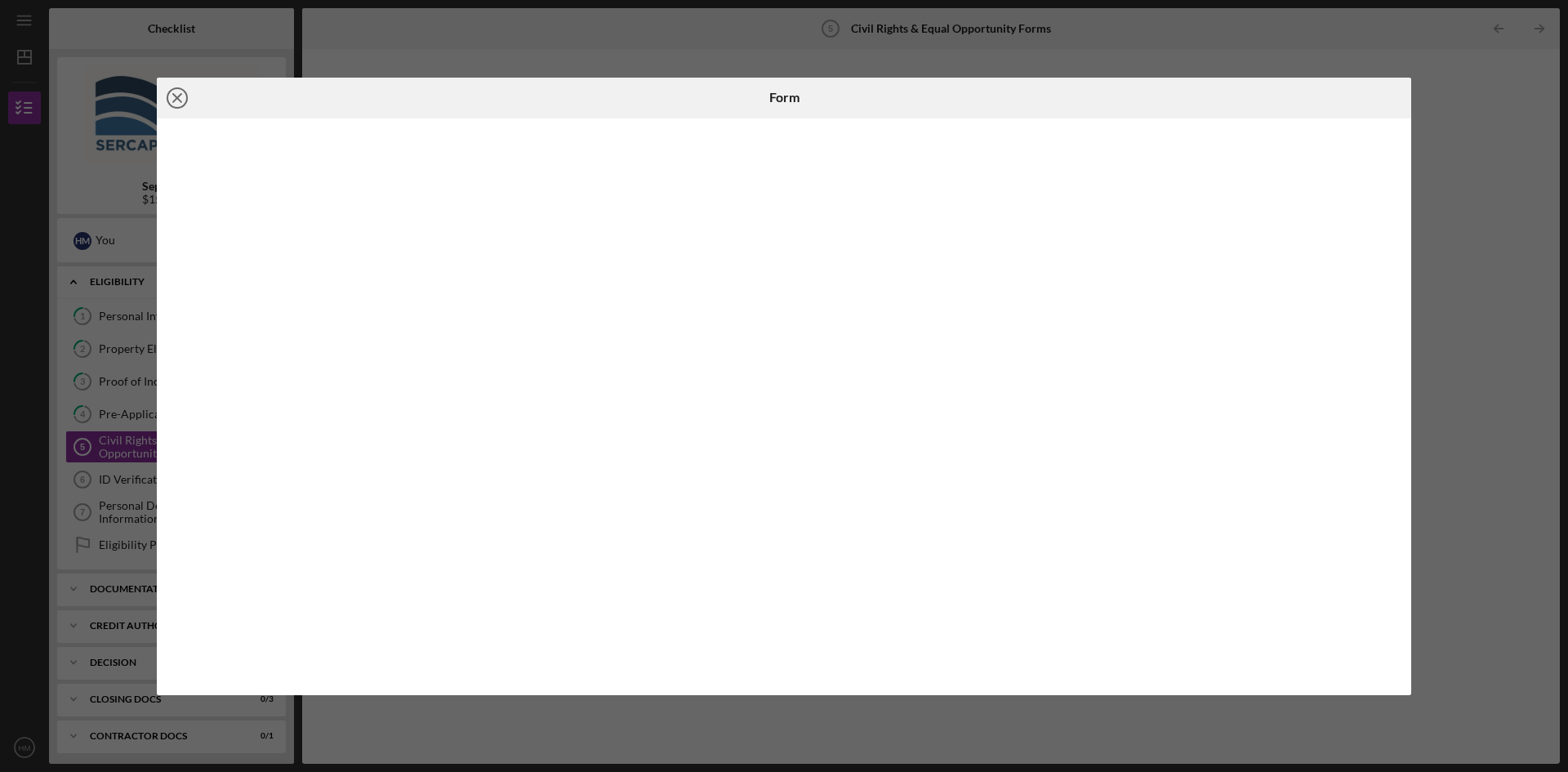
click at [182, 103] on icon "Icon/Close" at bounding box center [177, 98] width 41 height 41
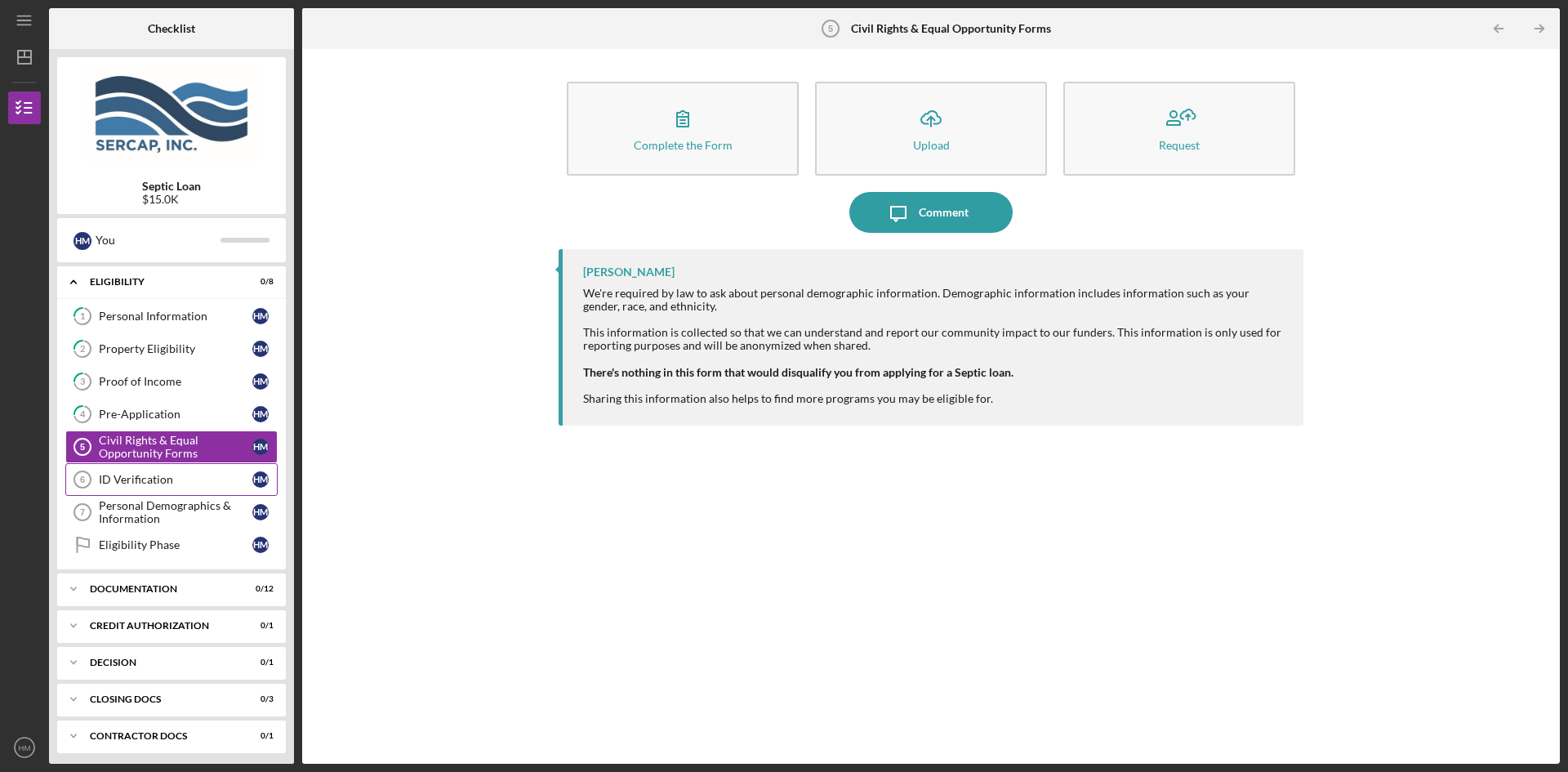
click at [148, 479] on div "ID Verification" at bounding box center [175, 480] width 153 height 13
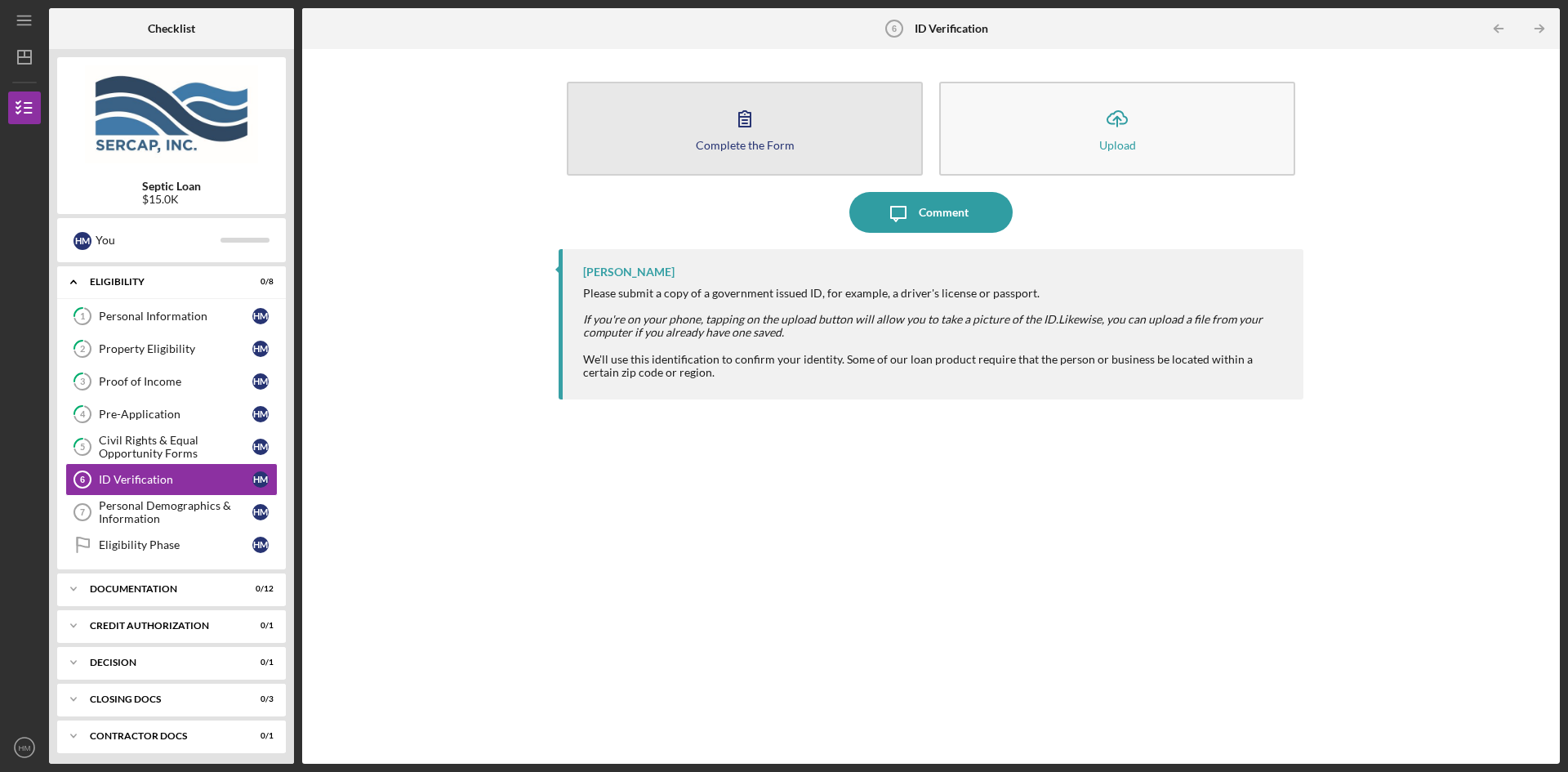
click at [753, 125] on icon "button" at bounding box center [744, 118] width 41 height 41
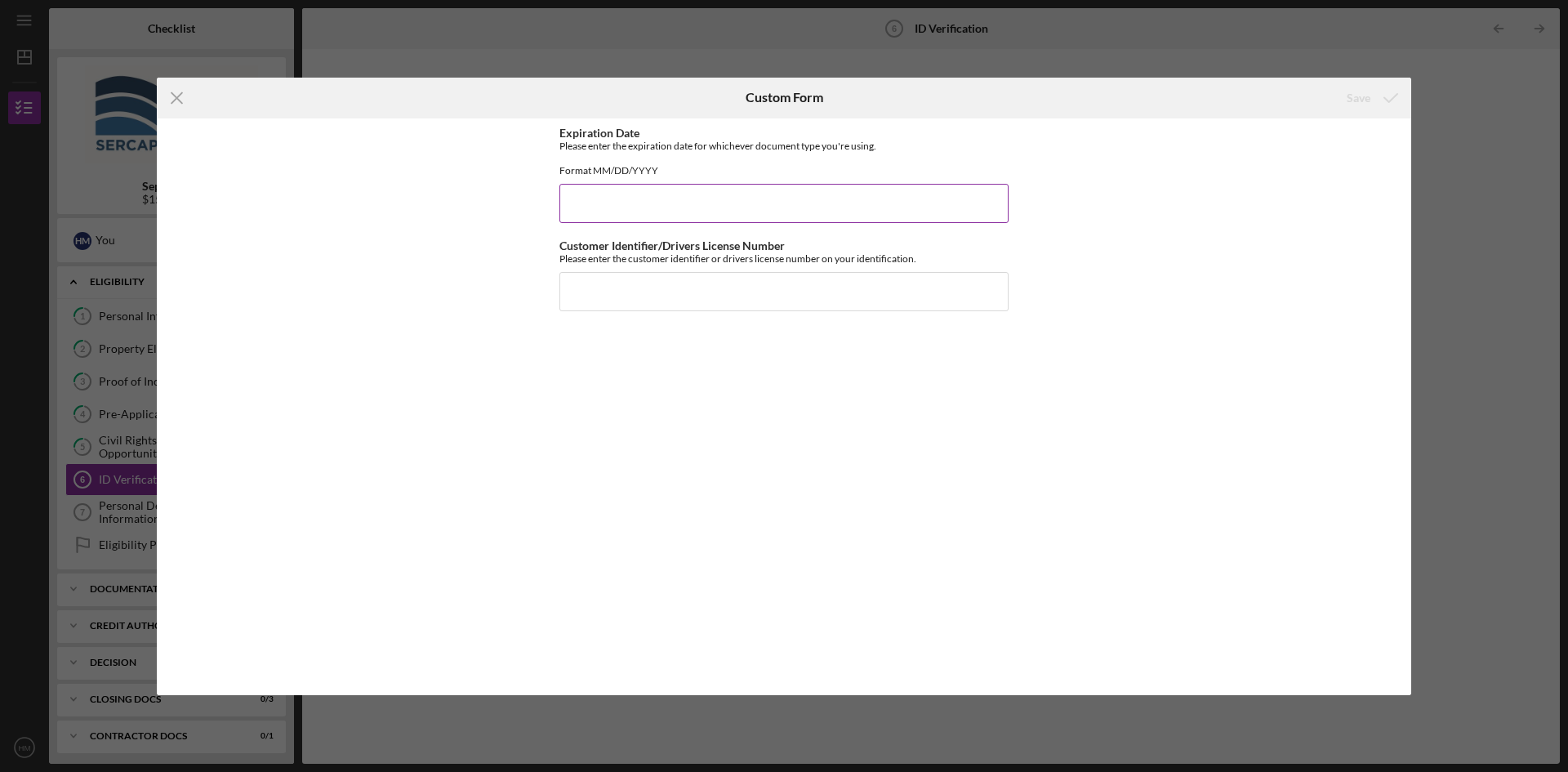
click at [685, 221] on input "Expiration Date" at bounding box center [783, 203] width 449 height 39
click at [685, 221] on input "03102033" at bounding box center [783, 203] width 449 height 39
click at [583, 212] on input "03102033" at bounding box center [783, 203] width 449 height 39
type input "[DATE]"
click at [656, 307] on input "Customer Identifier/Drivers License Number" at bounding box center [783, 291] width 449 height 39
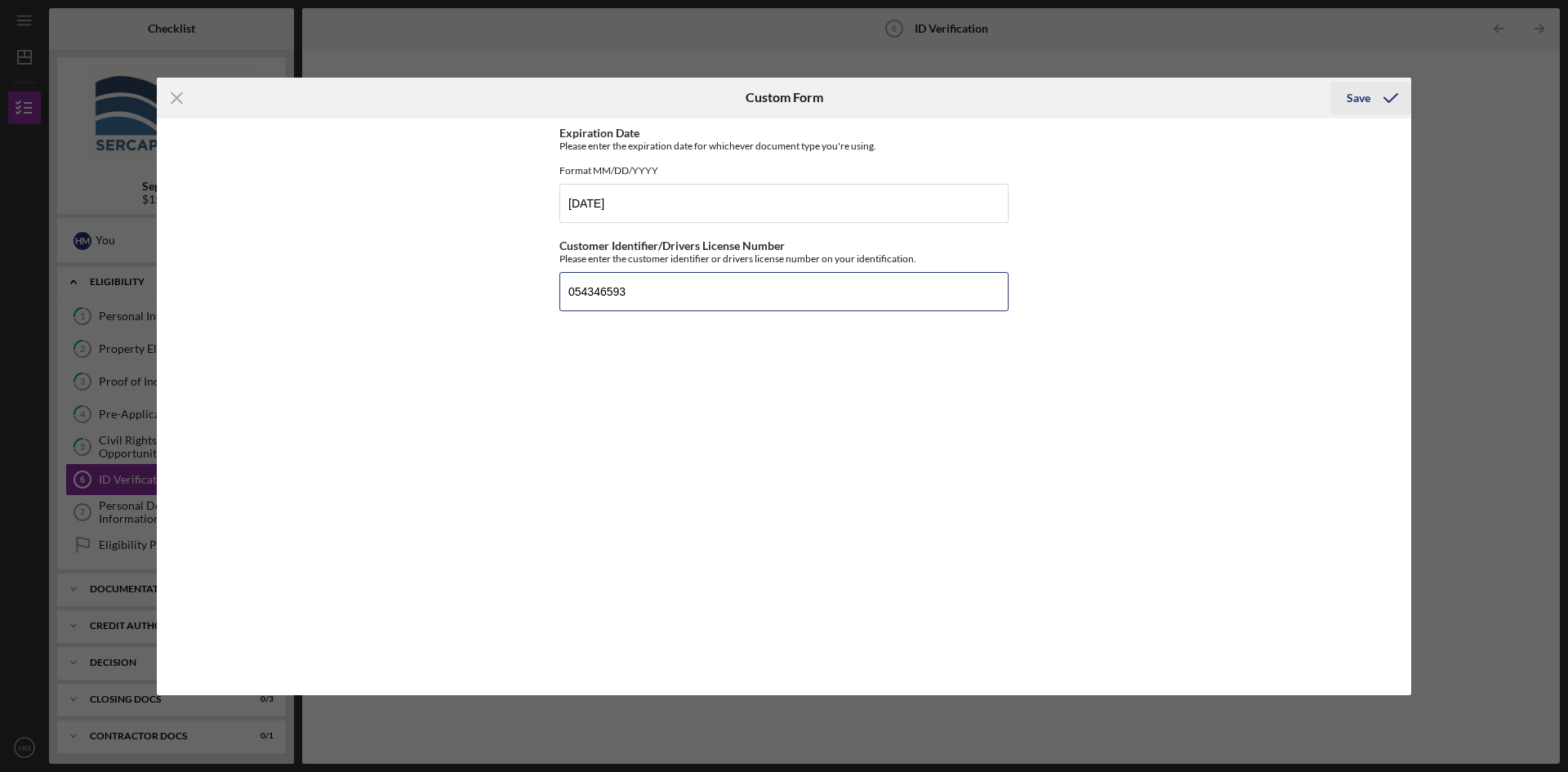
type input "054346593"
click at [1340, 98] on button "Save" at bounding box center [1371, 98] width 81 height 32
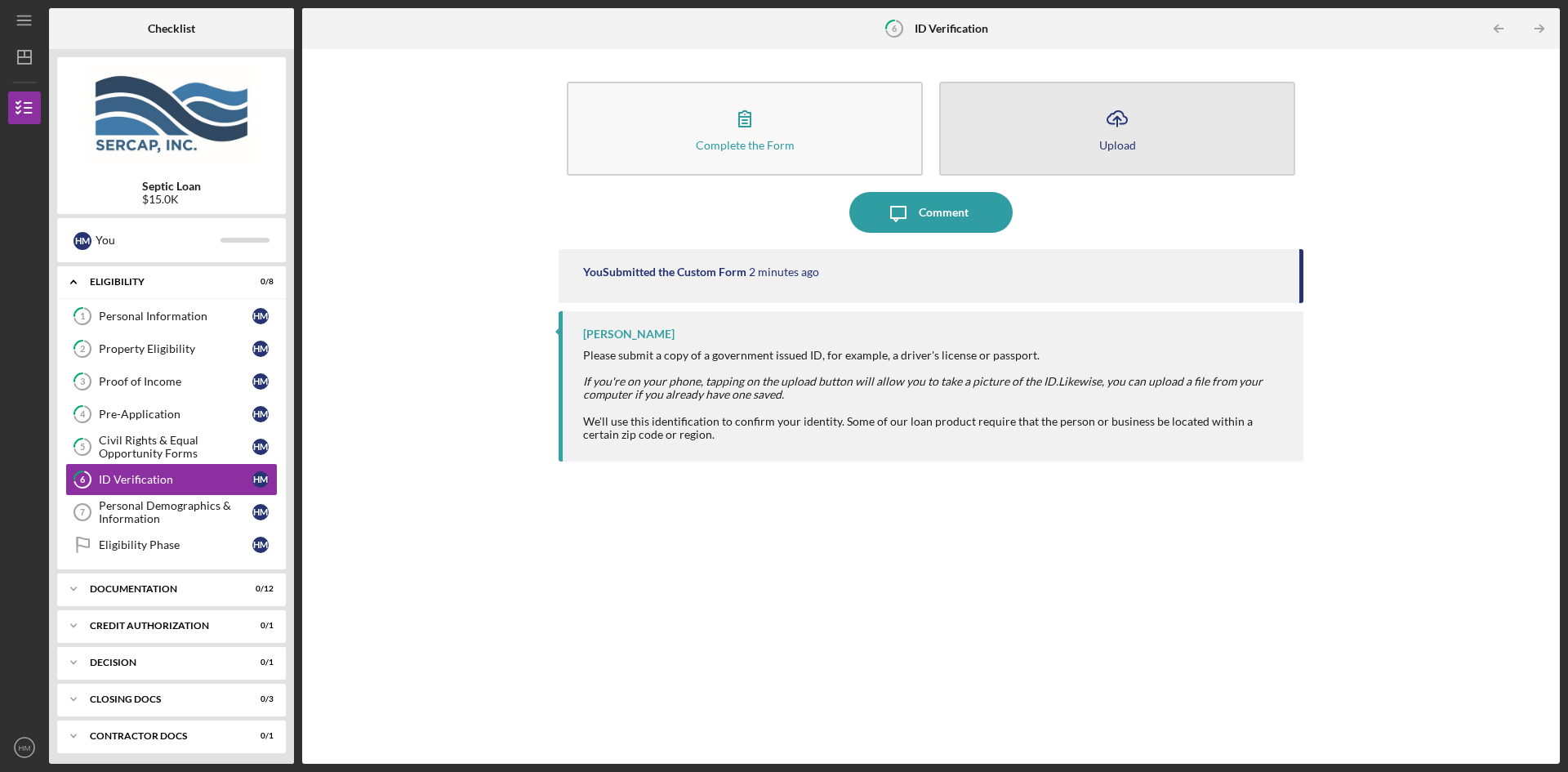
click at [1129, 120] on icon "Icon/Upload" at bounding box center [1117, 118] width 41 height 41
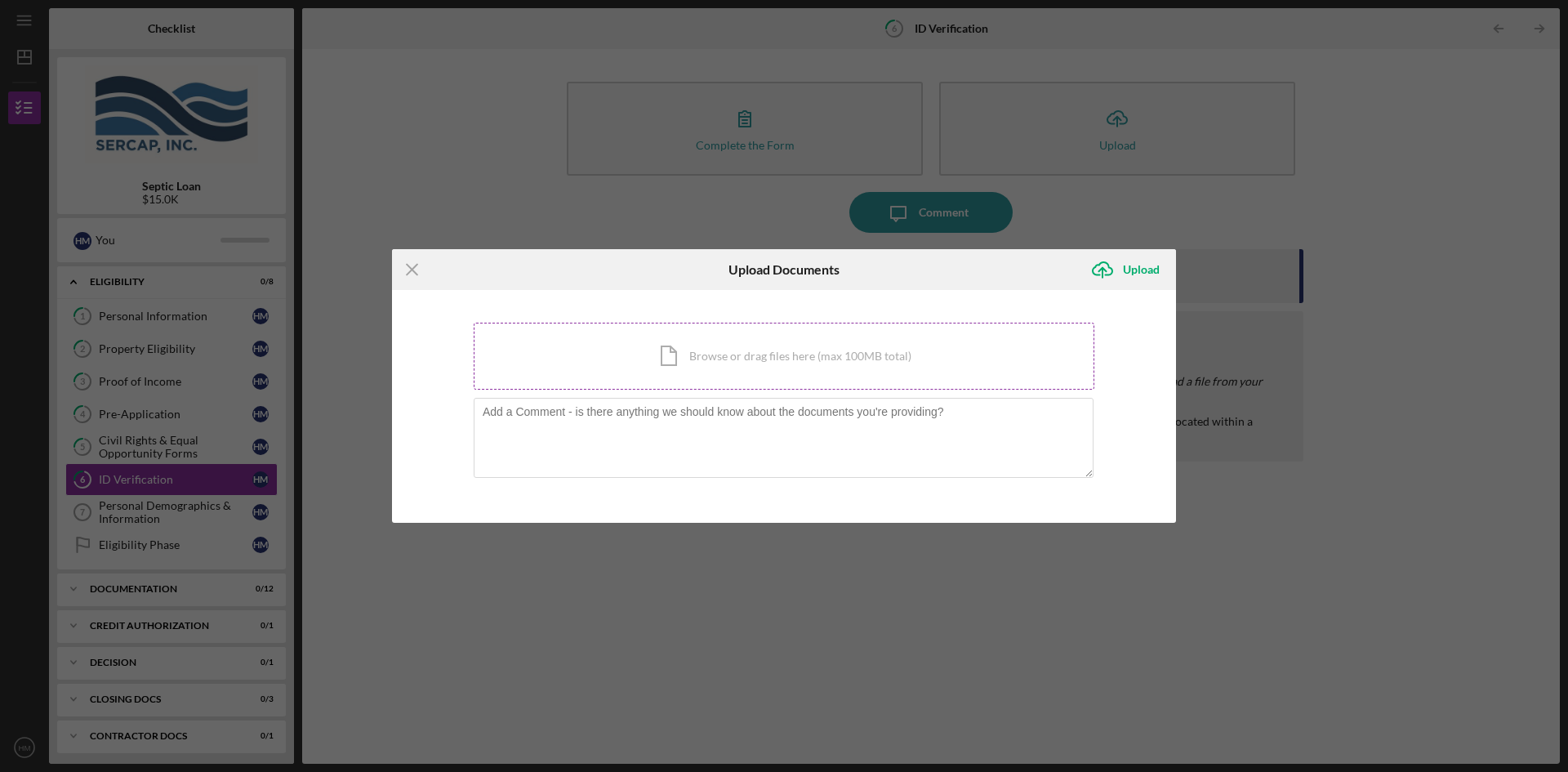
drag, startPoint x: 860, startPoint y: 349, endPoint x: 879, endPoint y: 348, distance: 19.0
click at [871, 349] on div "Icon/Document Browse or drag files here (max 100MB total) Tap to choose files o…" at bounding box center [784, 356] width 621 height 67
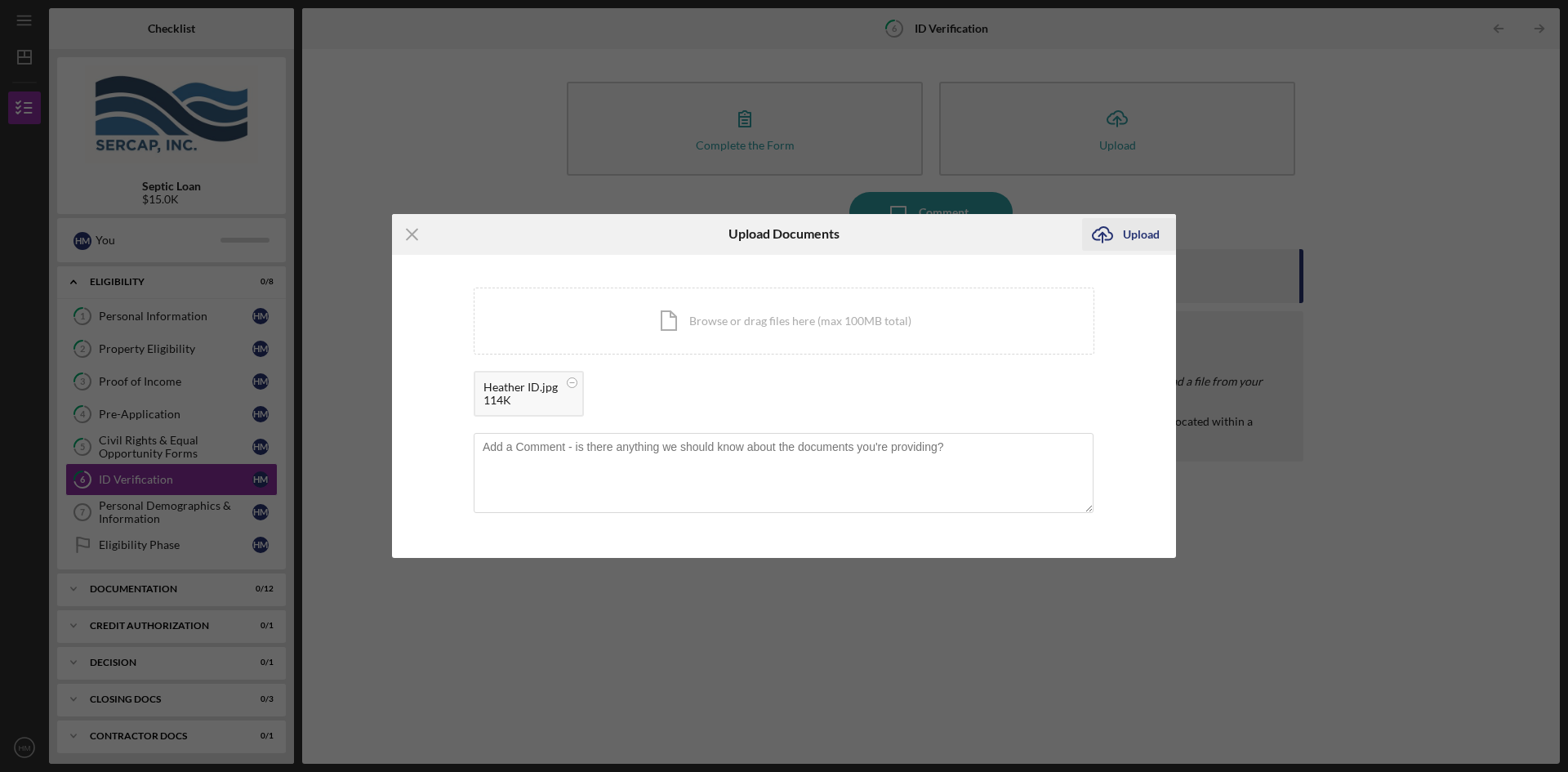
click at [1131, 236] on div "Upload" at bounding box center [1141, 233] width 37 height 32
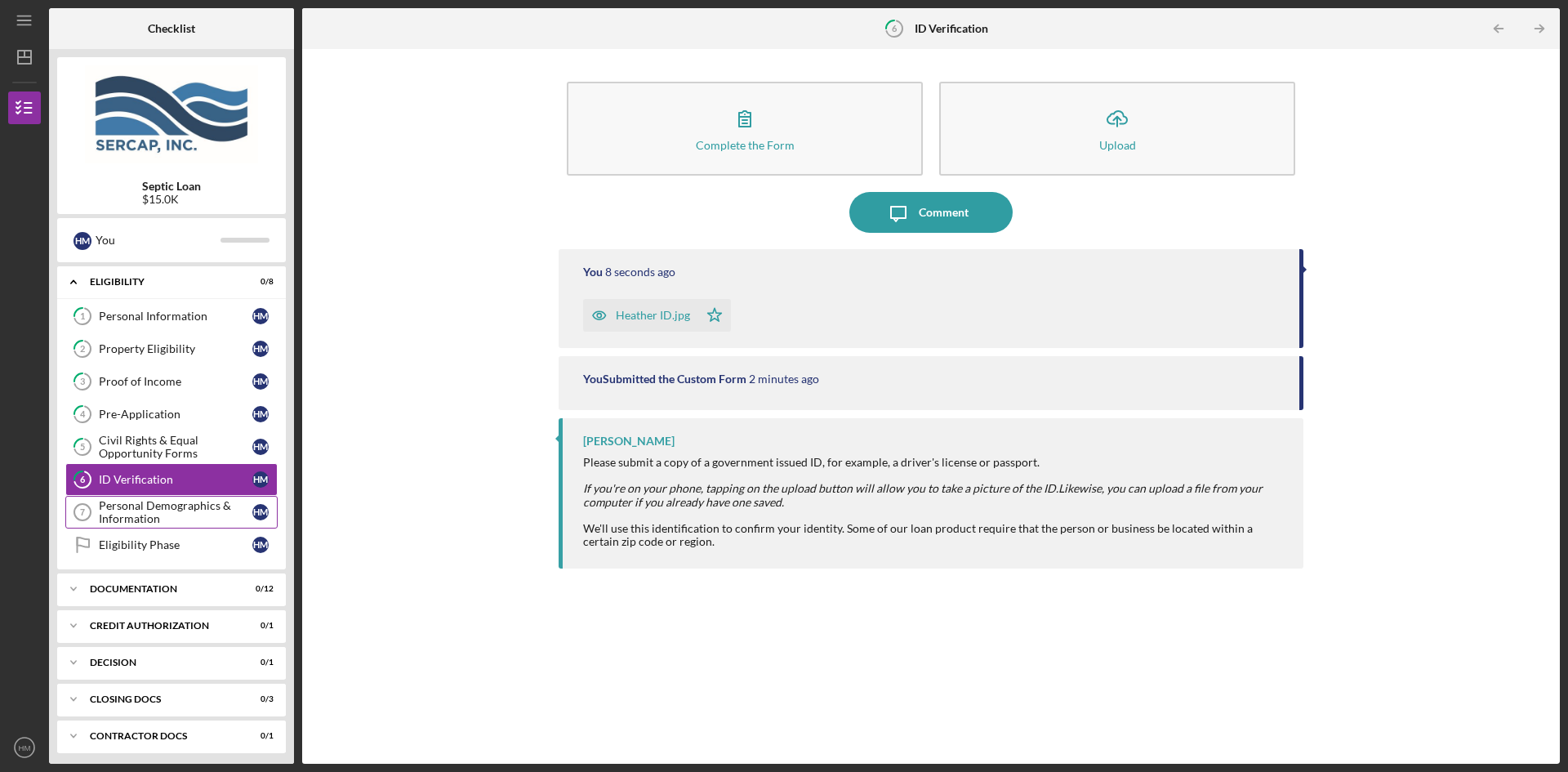
click at [169, 515] on div "Personal Demographics & Information" at bounding box center [175, 512] width 153 height 26
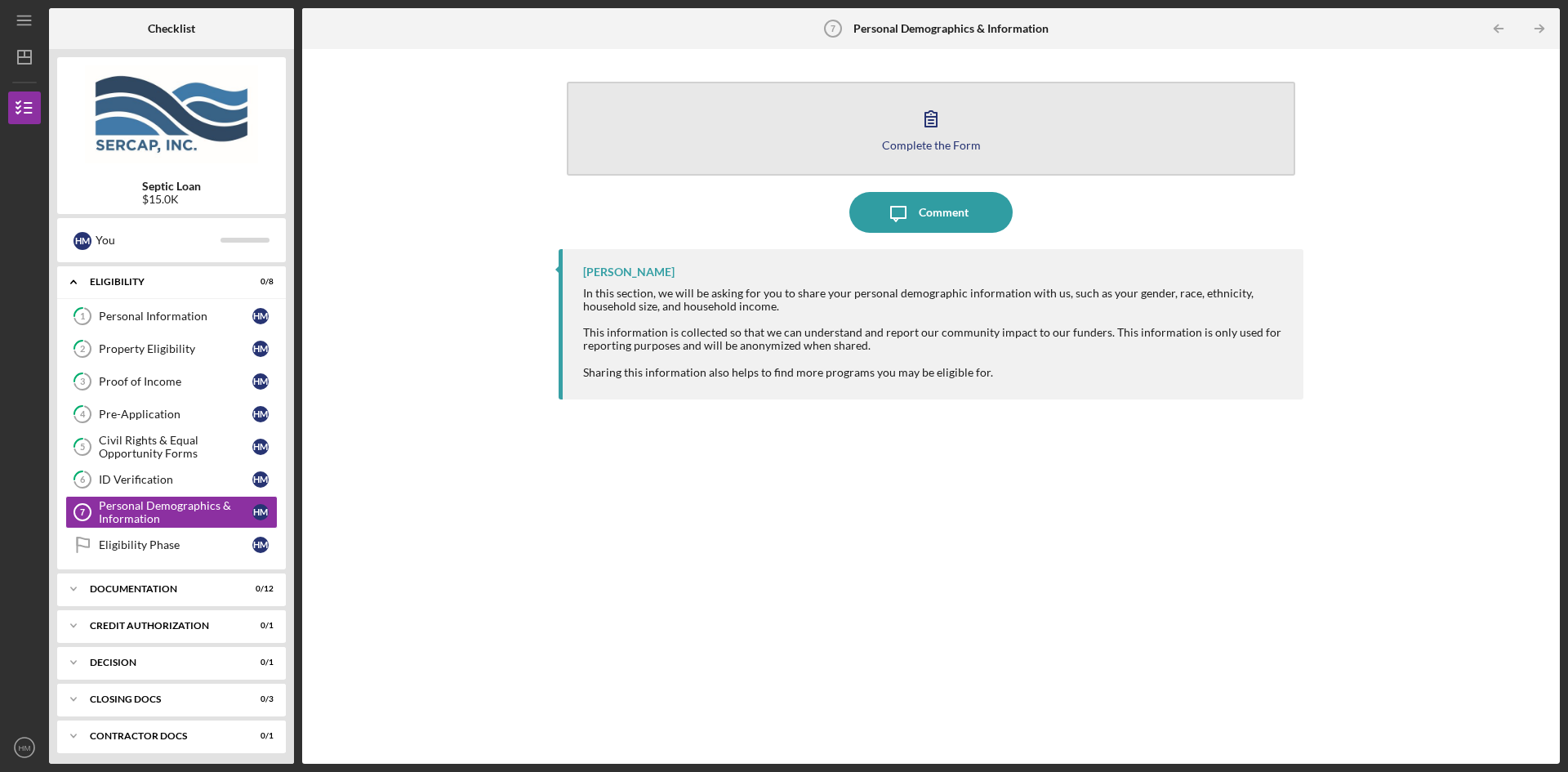
click at [901, 125] on button "Complete the Form Form" at bounding box center [931, 129] width 729 height 94
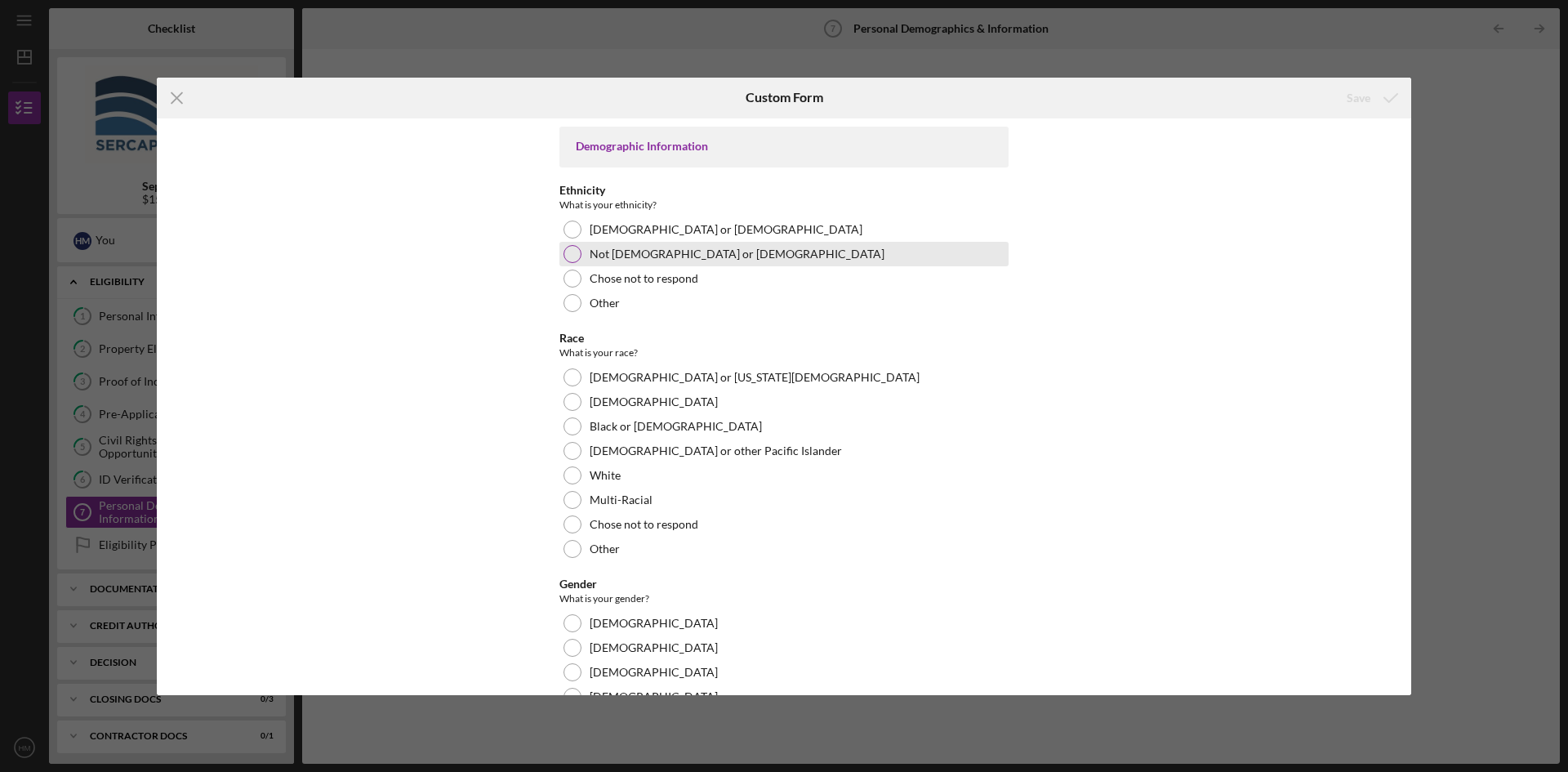
click at [570, 255] on div at bounding box center [572, 254] width 18 height 18
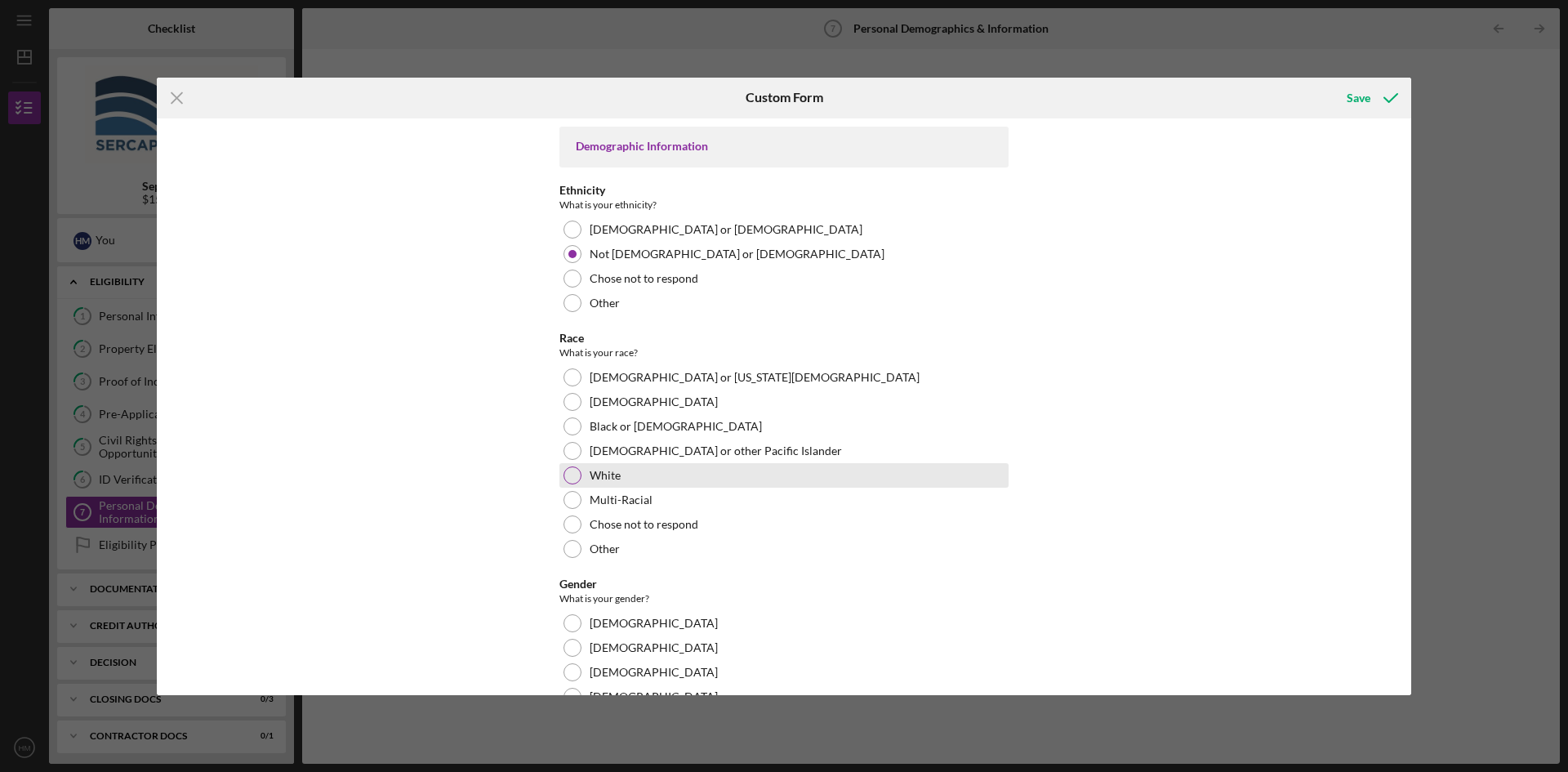
click at [574, 476] on div at bounding box center [572, 475] width 18 height 18
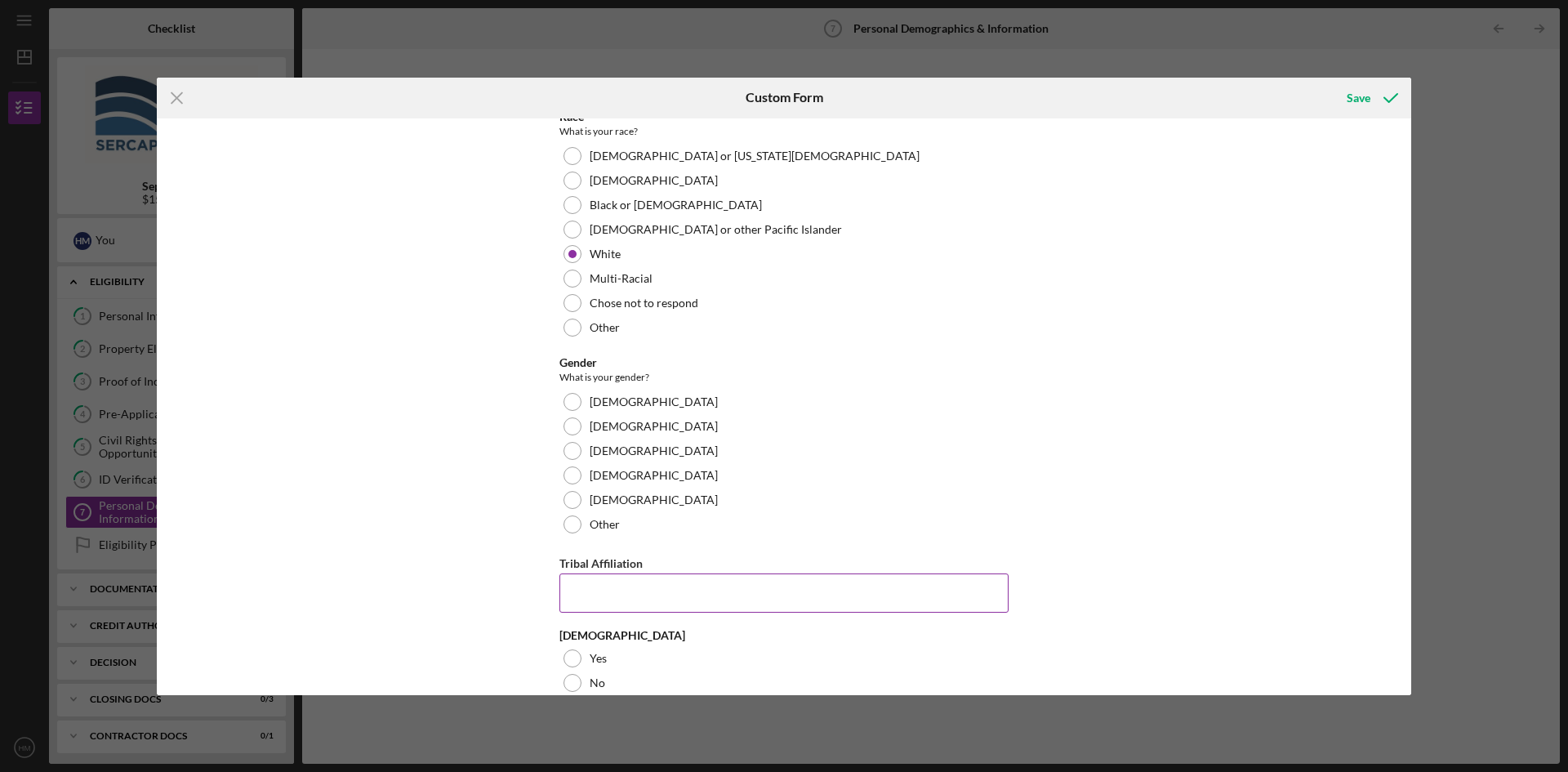
scroll to position [245, 0]
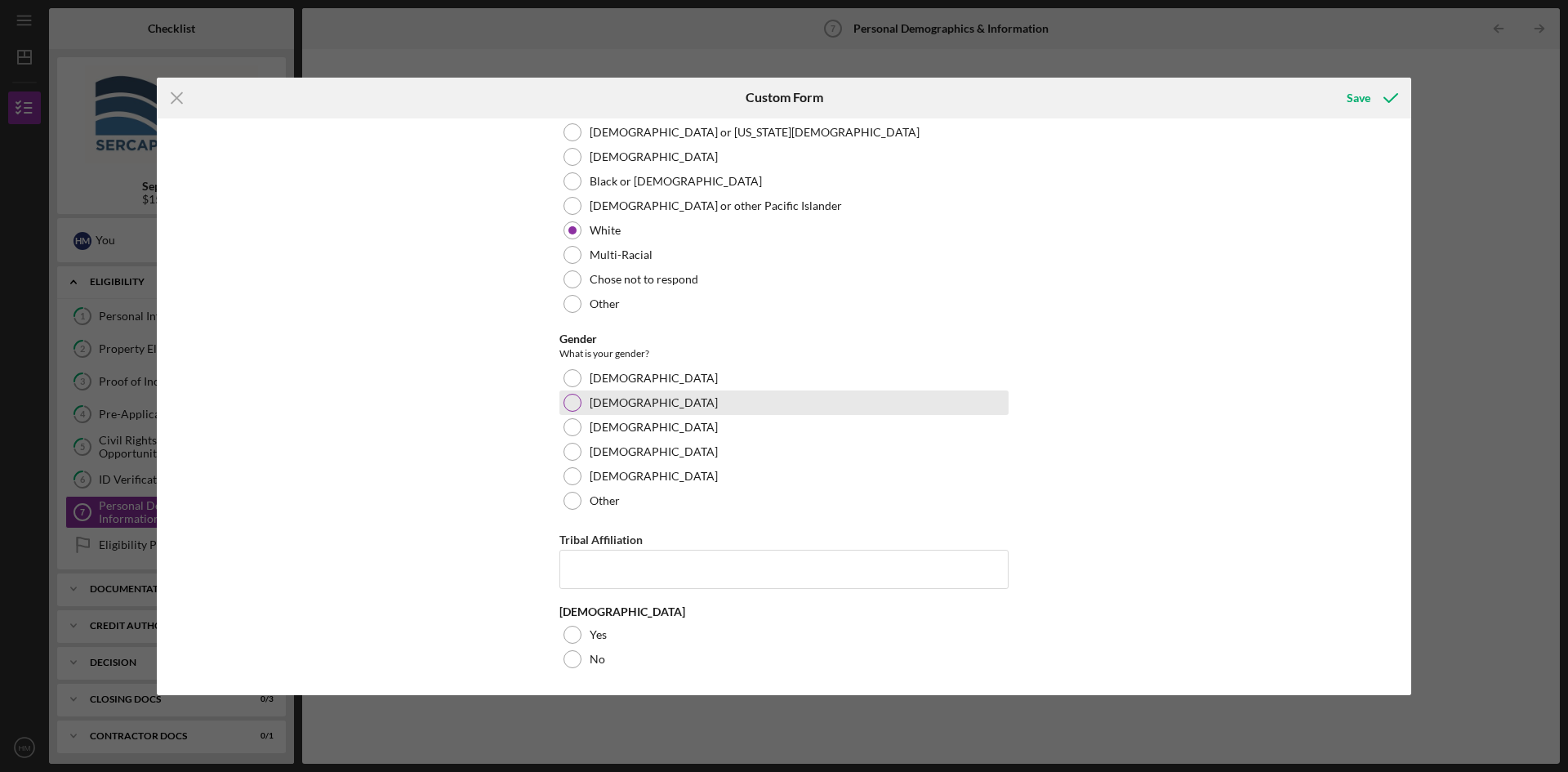
click at [571, 409] on div at bounding box center [572, 402] width 18 height 18
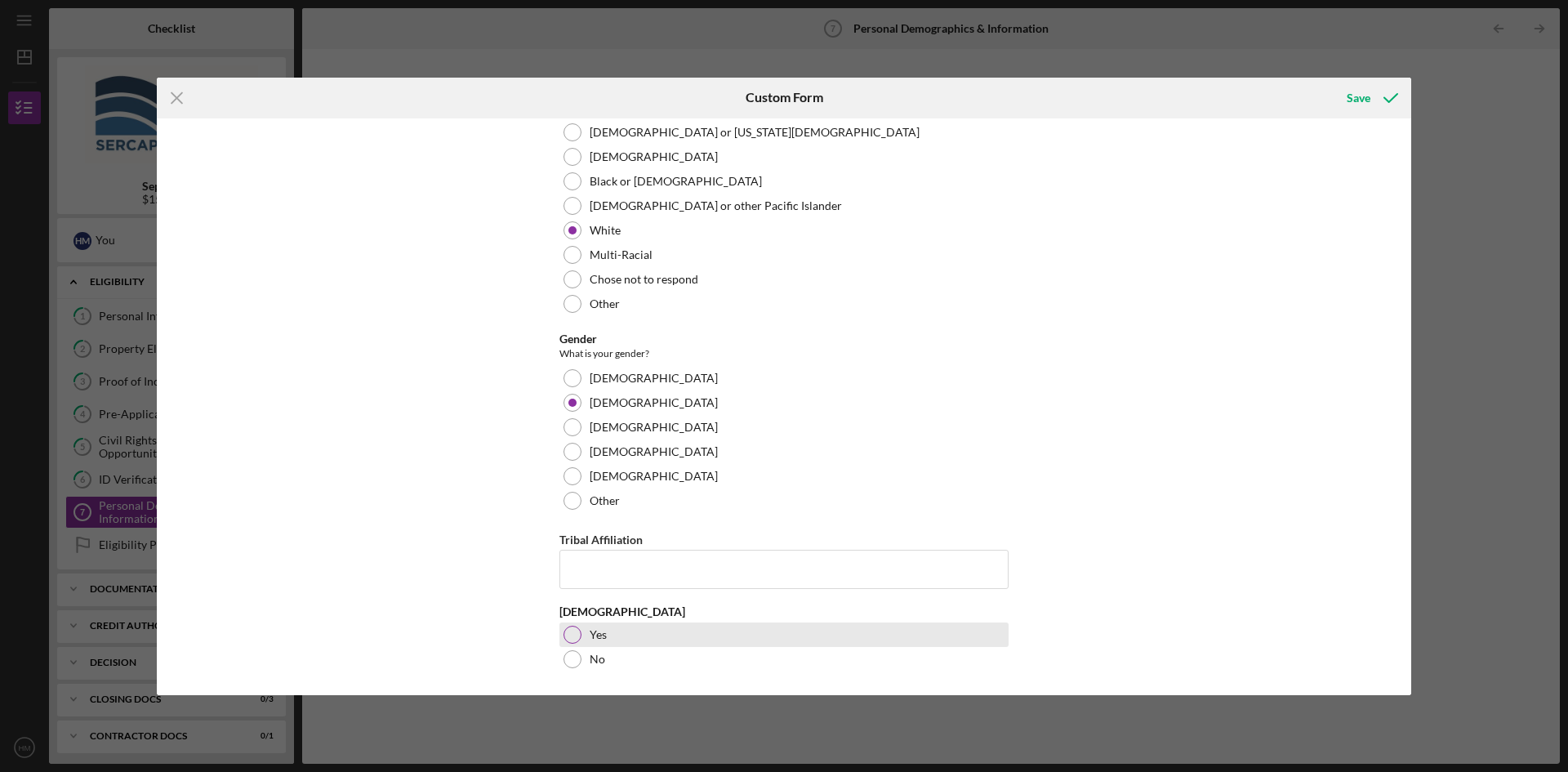
click at [564, 630] on div at bounding box center [572, 634] width 18 height 18
click at [1353, 91] on div "Save" at bounding box center [1359, 98] width 24 height 32
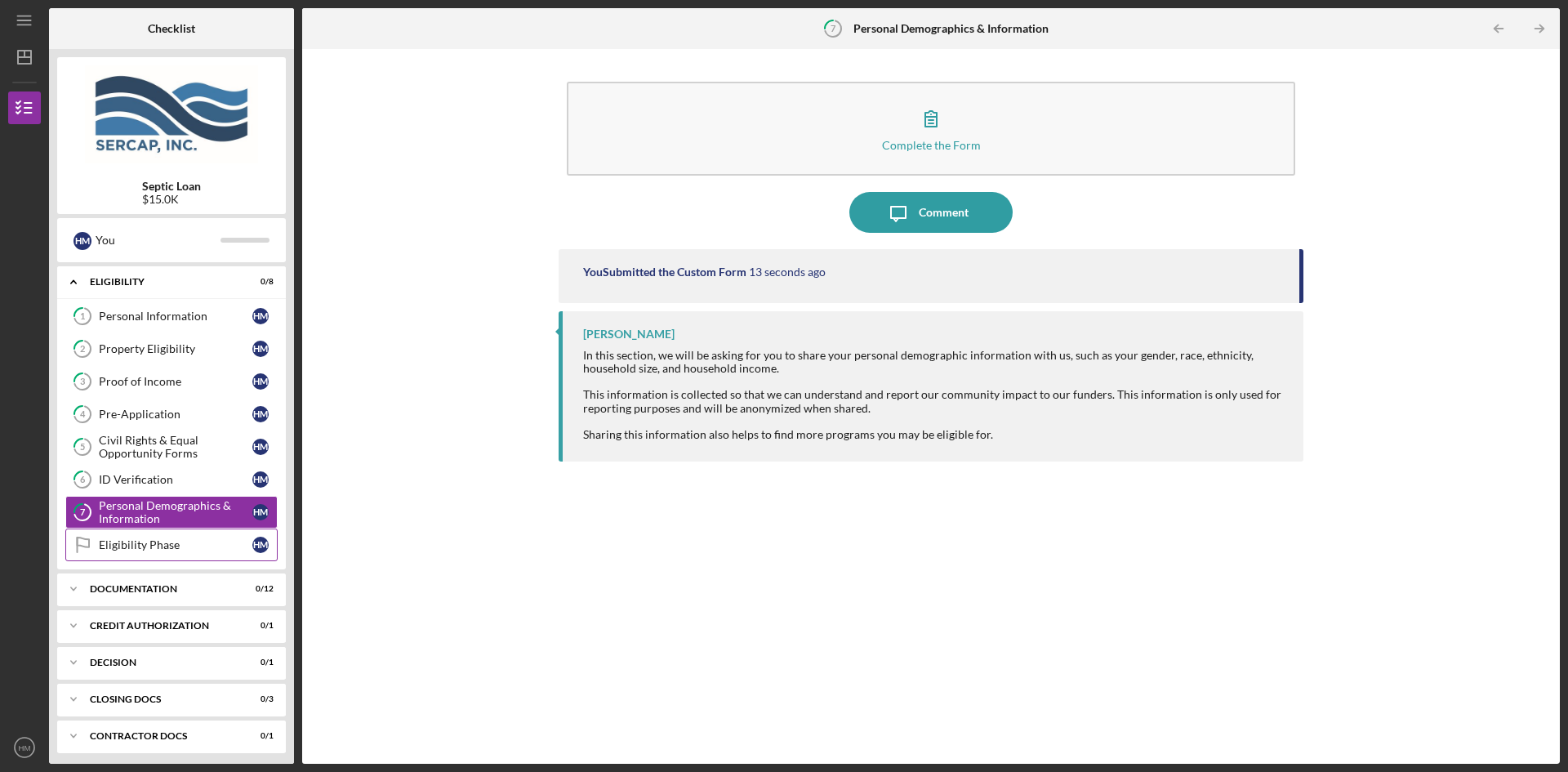
click at [139, 555] on link "Eligibility Phase Eligibility Phase H M" at bounding box center [172, 544] width 212 height 32
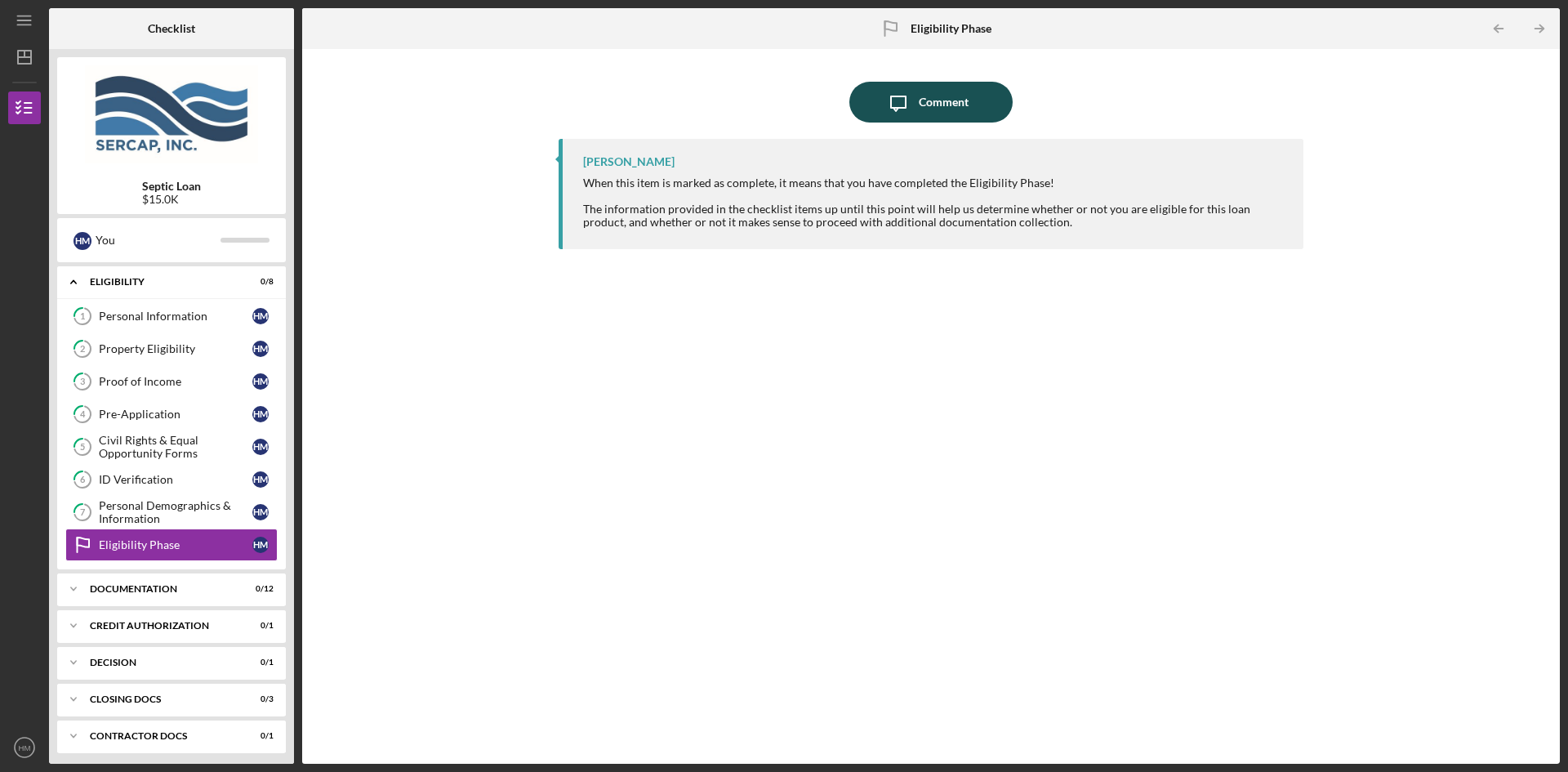
click at [937, 97] on div "Comment" at bounding box center [944, 102] width 50 height 41
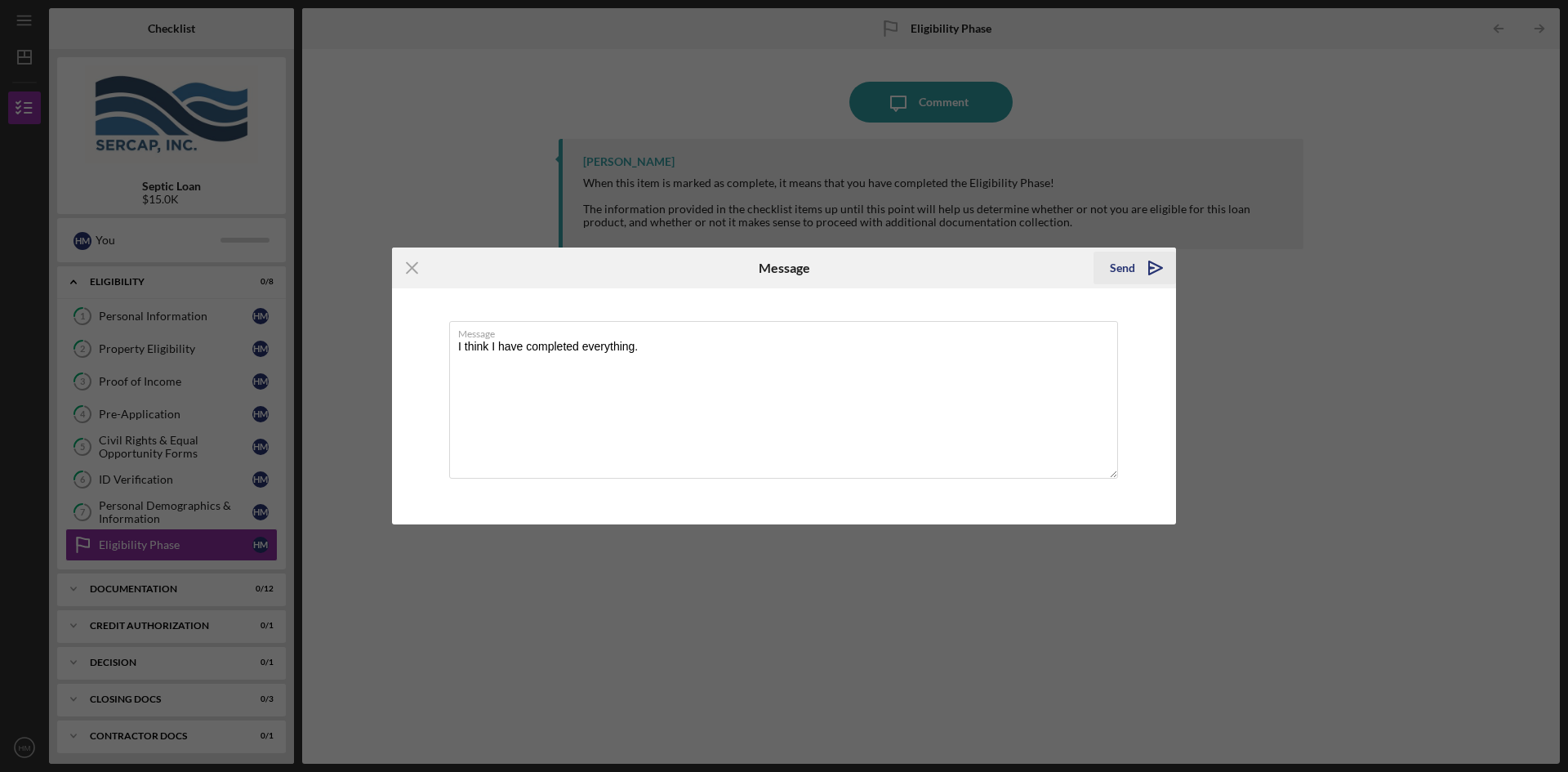
type textarea "I think I have completed everything."
click at [1149, 274] on polygon "submit" at bounding box center [1156, 267] width 13 height 13
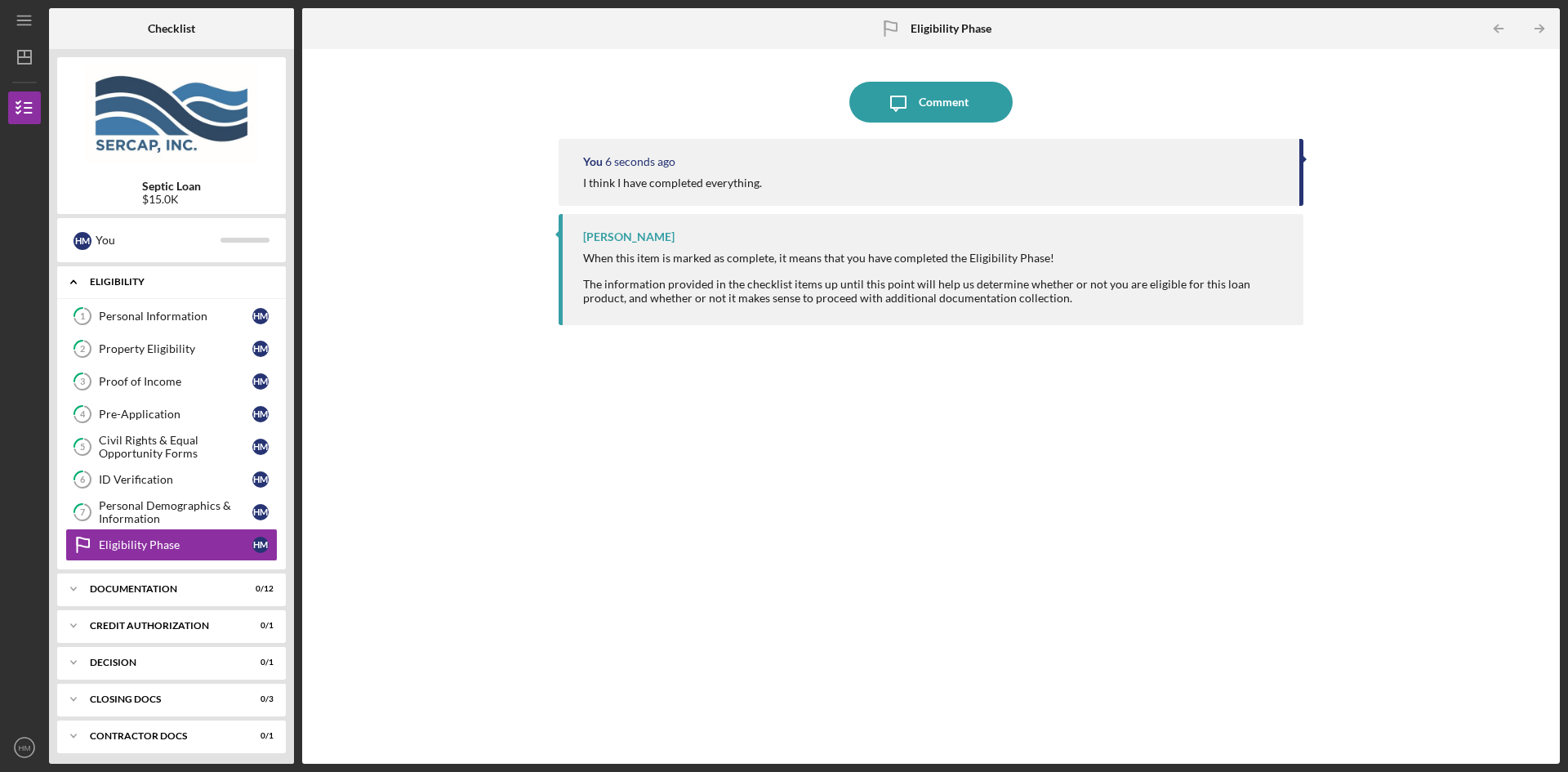
click at [75, 281] on icon "Icon/Expander" at bounding box center [73, 281] width 32 height 32
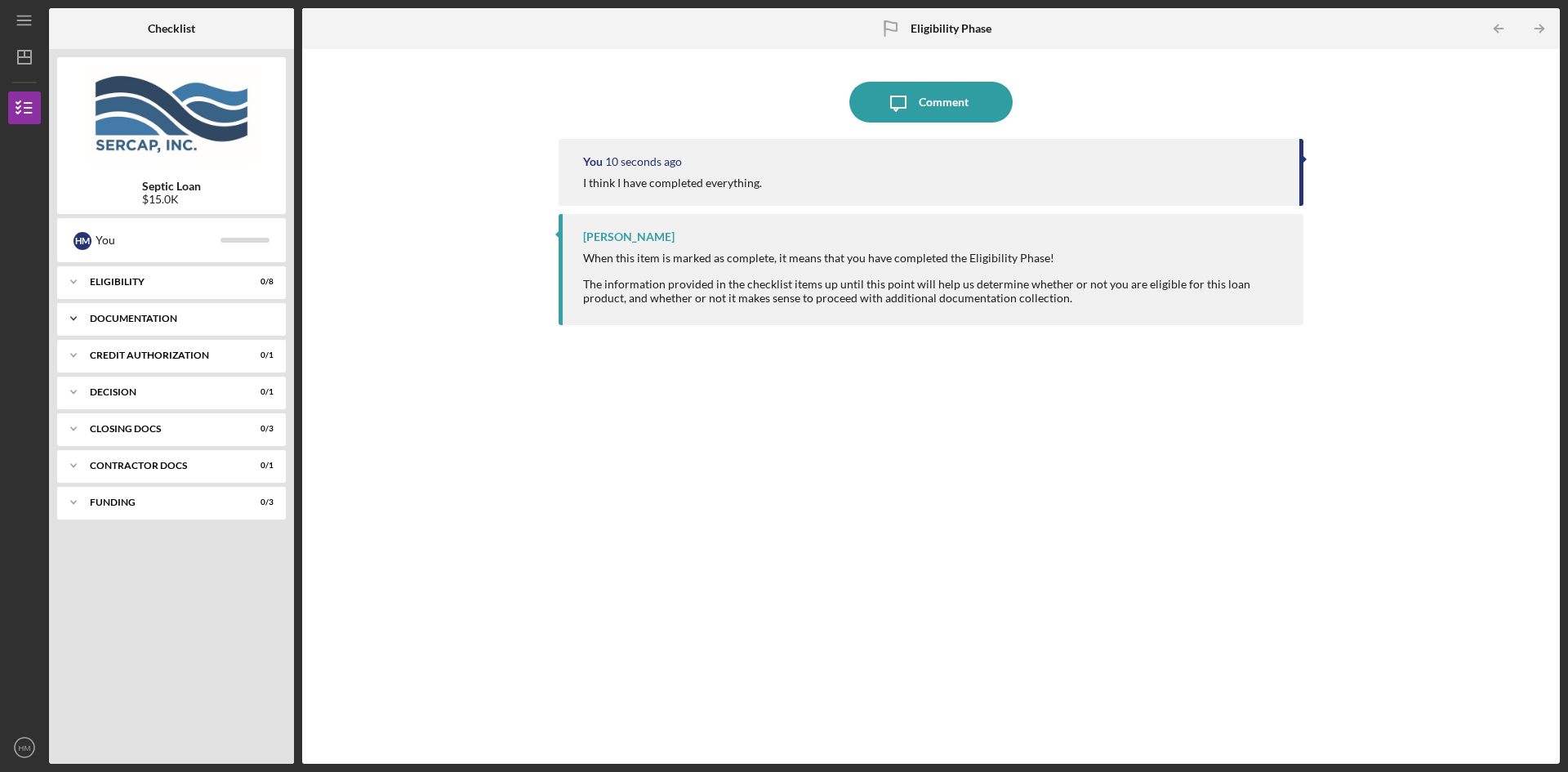
click at [157, 317] on div "Documentation" at bounding box center [177, 318] width 175 height 10
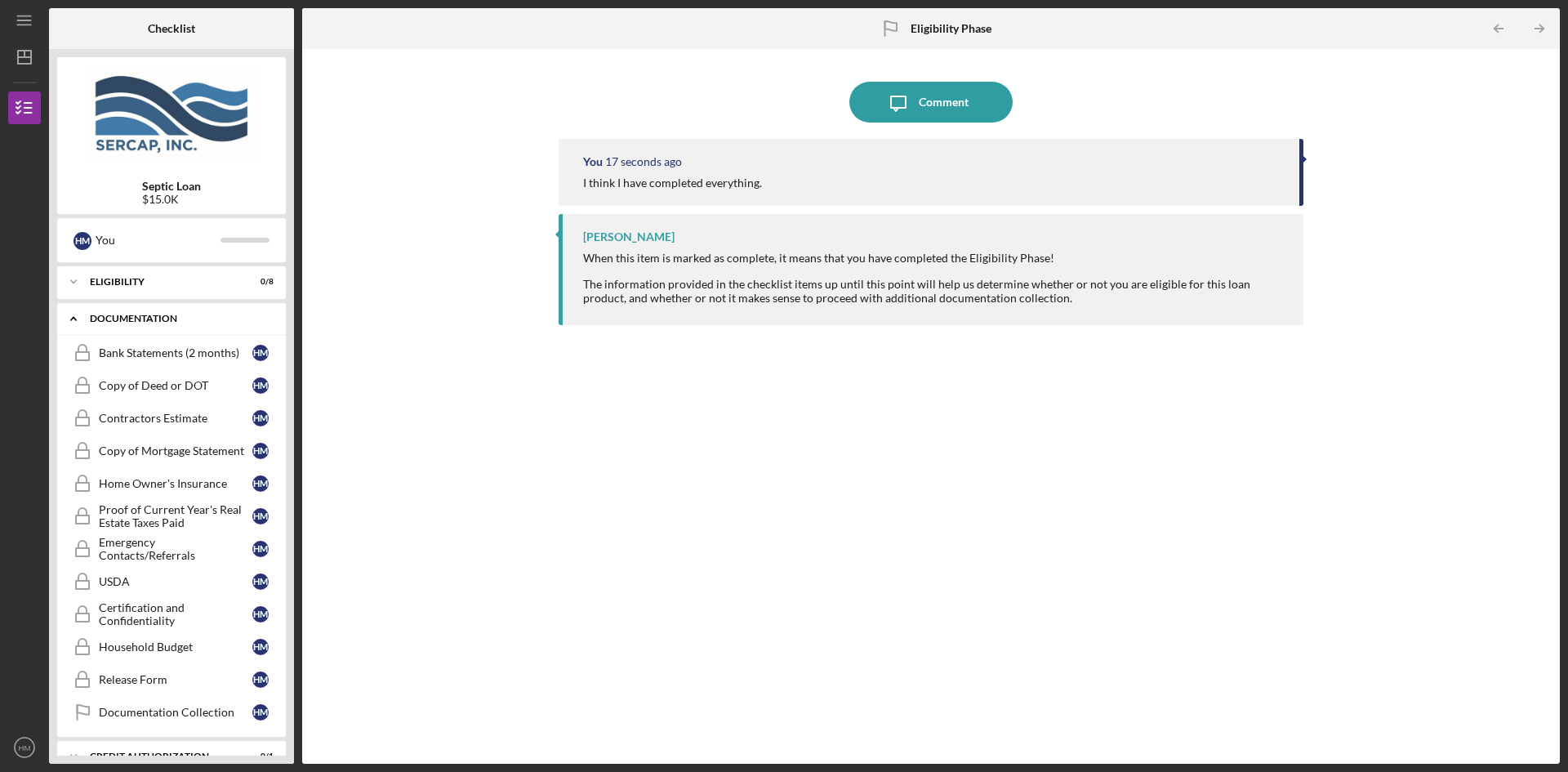
click at [92, 317] on div "Documentation" at bounding box center [177, 318] width 175 height 10
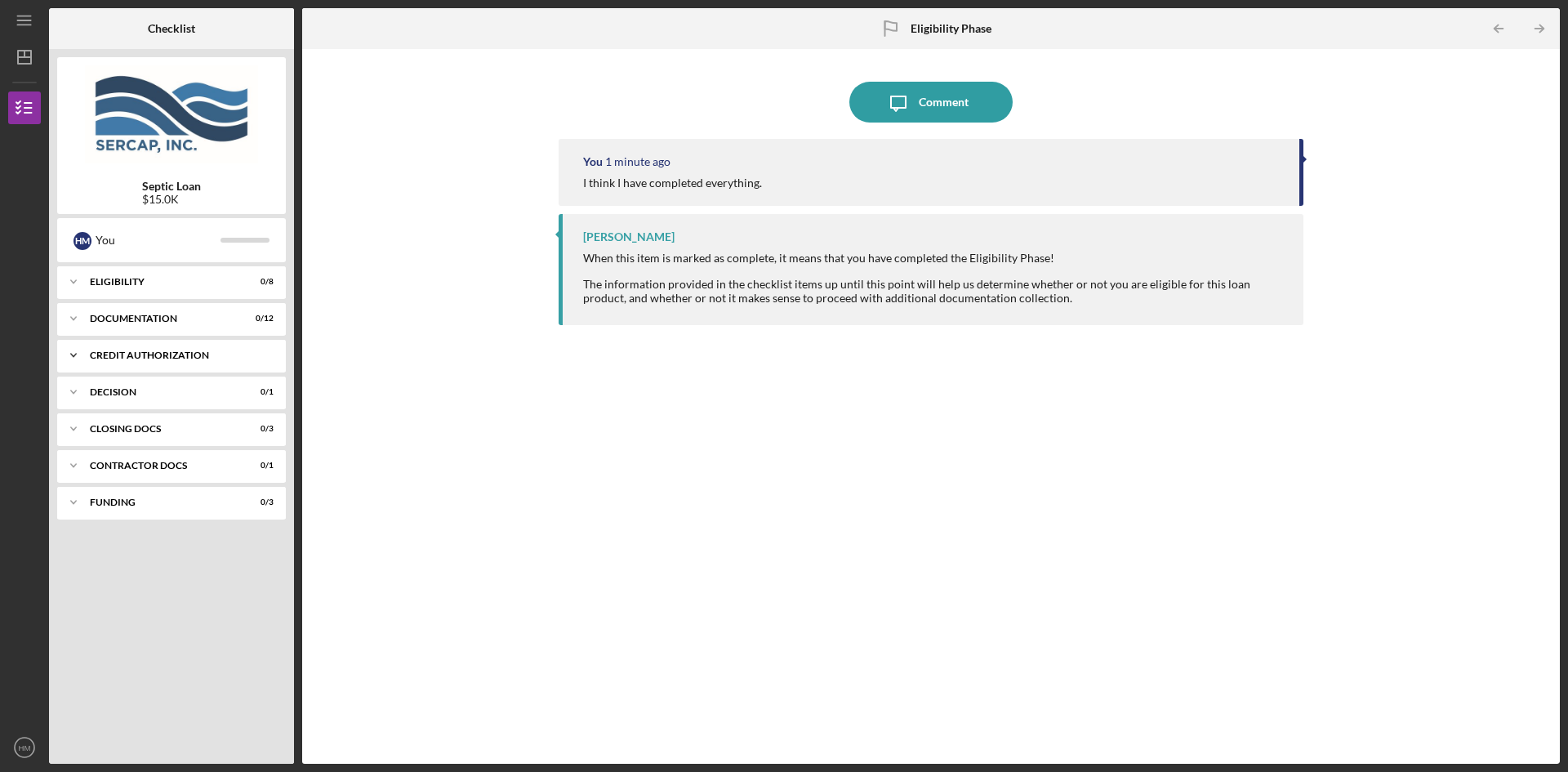
click at [131, 361] on div "Icon/Expander CREDIT AUTHORIZATION 0 / 1" at bounding box center [172, 354] width 229 height 32
click at [167, 388] on div "Credit Authorization" at bounding box center [175, 389] width 153 height 13
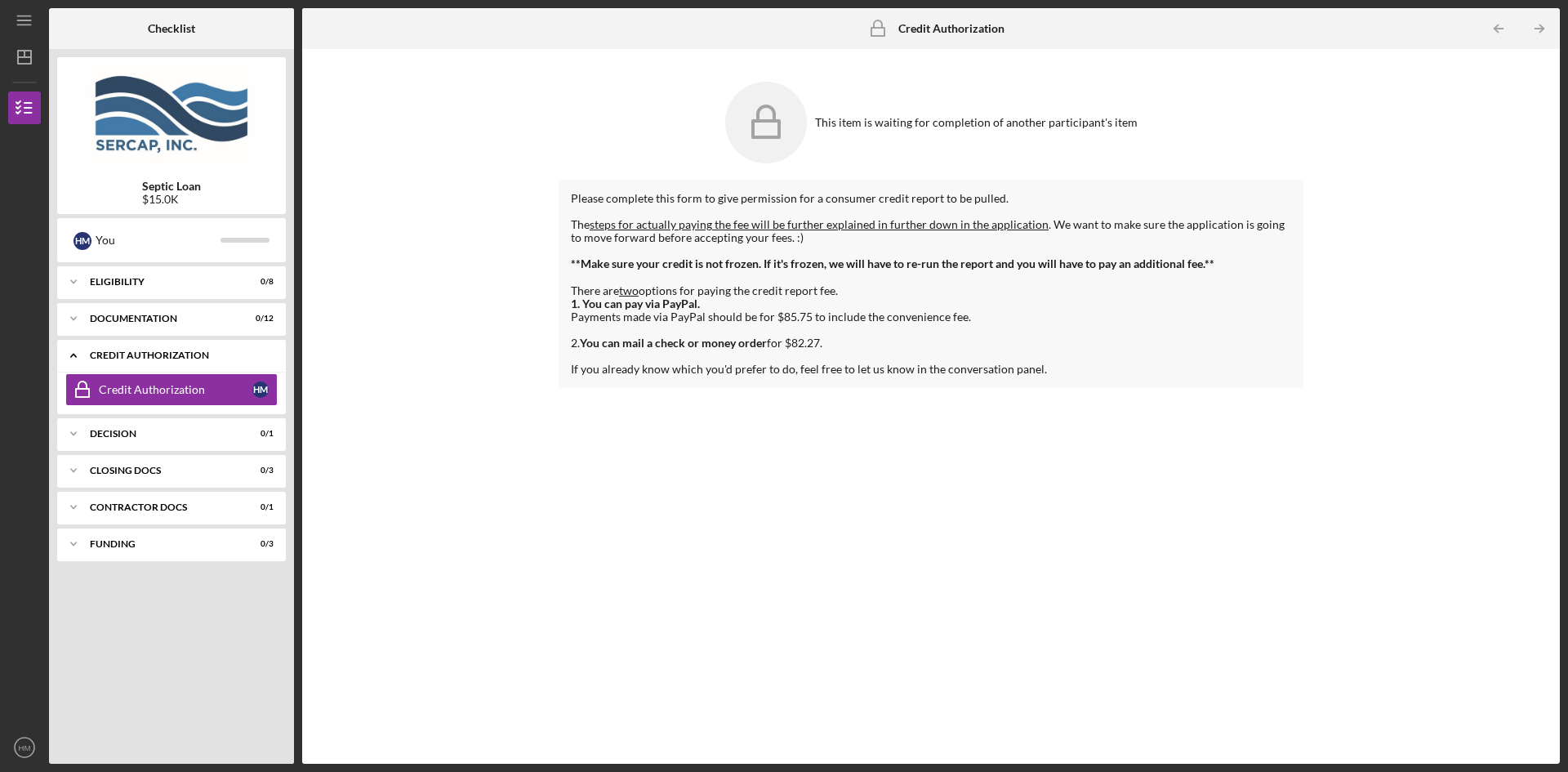
click at [160, 356] on div "CREDIT AUTHORIZATION" at bounding box center [177, 355] width 175 height 10
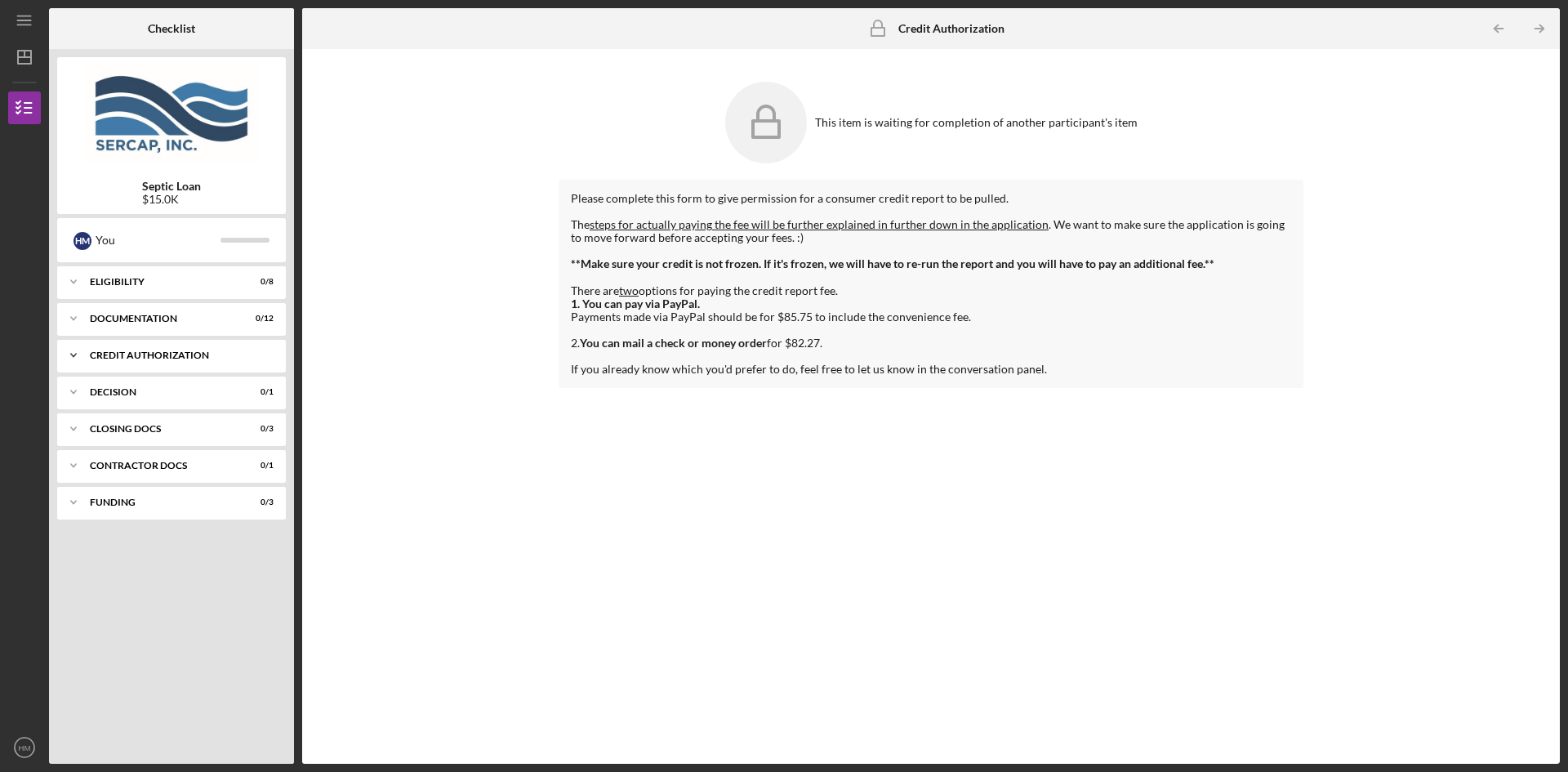
click at [139, 355] on div "CREDIT AUTHORIZATION" at bounding box center [177, 355] width 175 height 10
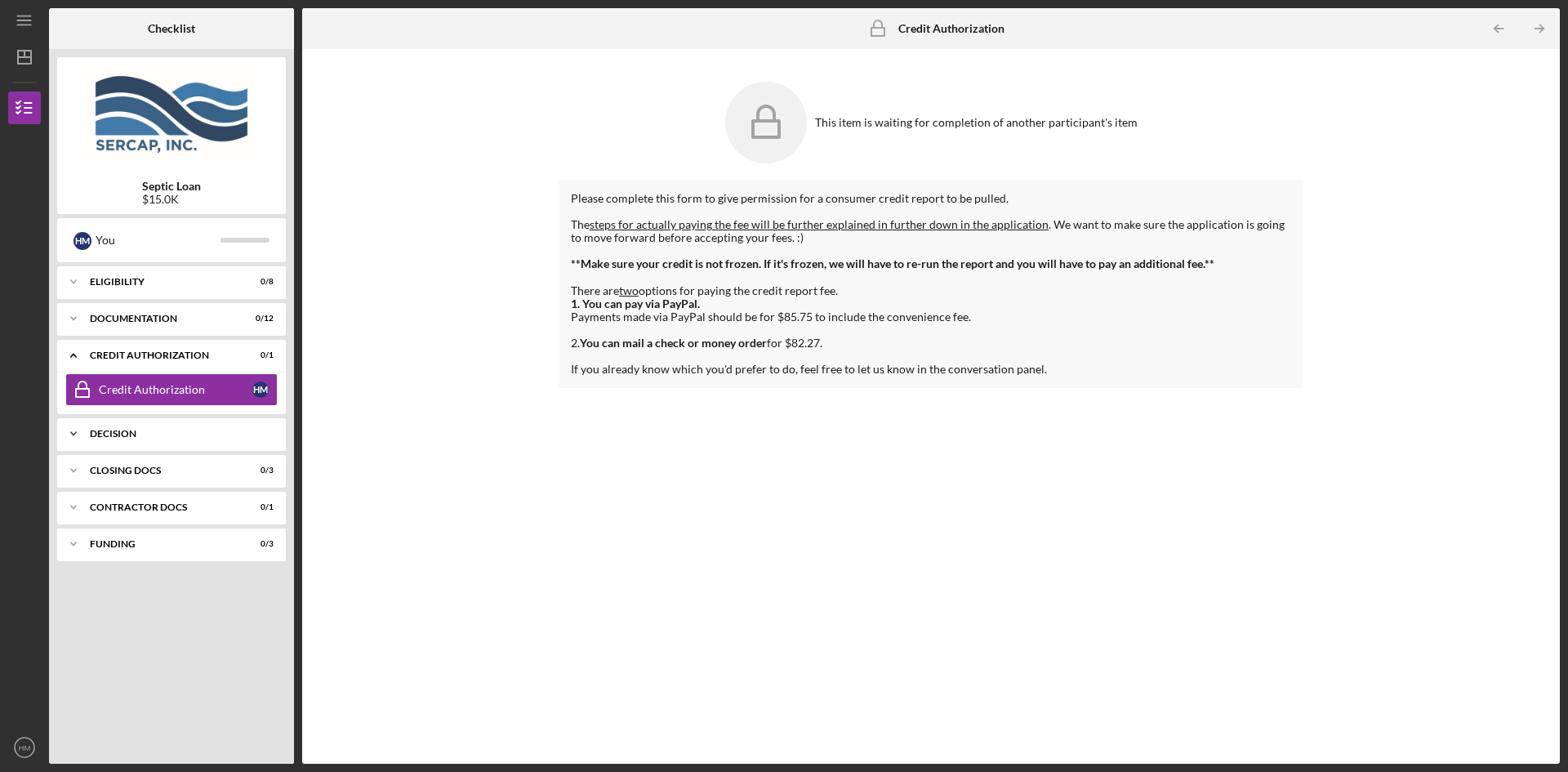
click at [122, 432] on div "Decision" at bounding box center [177, 434] width 175 height 10
click at [122, 433] on div "Decision" at bounding box center [177, 434] width 175 height 10
click at [109, 472] on div "Decision" at bounding box center [175, 468] width 153 height 13
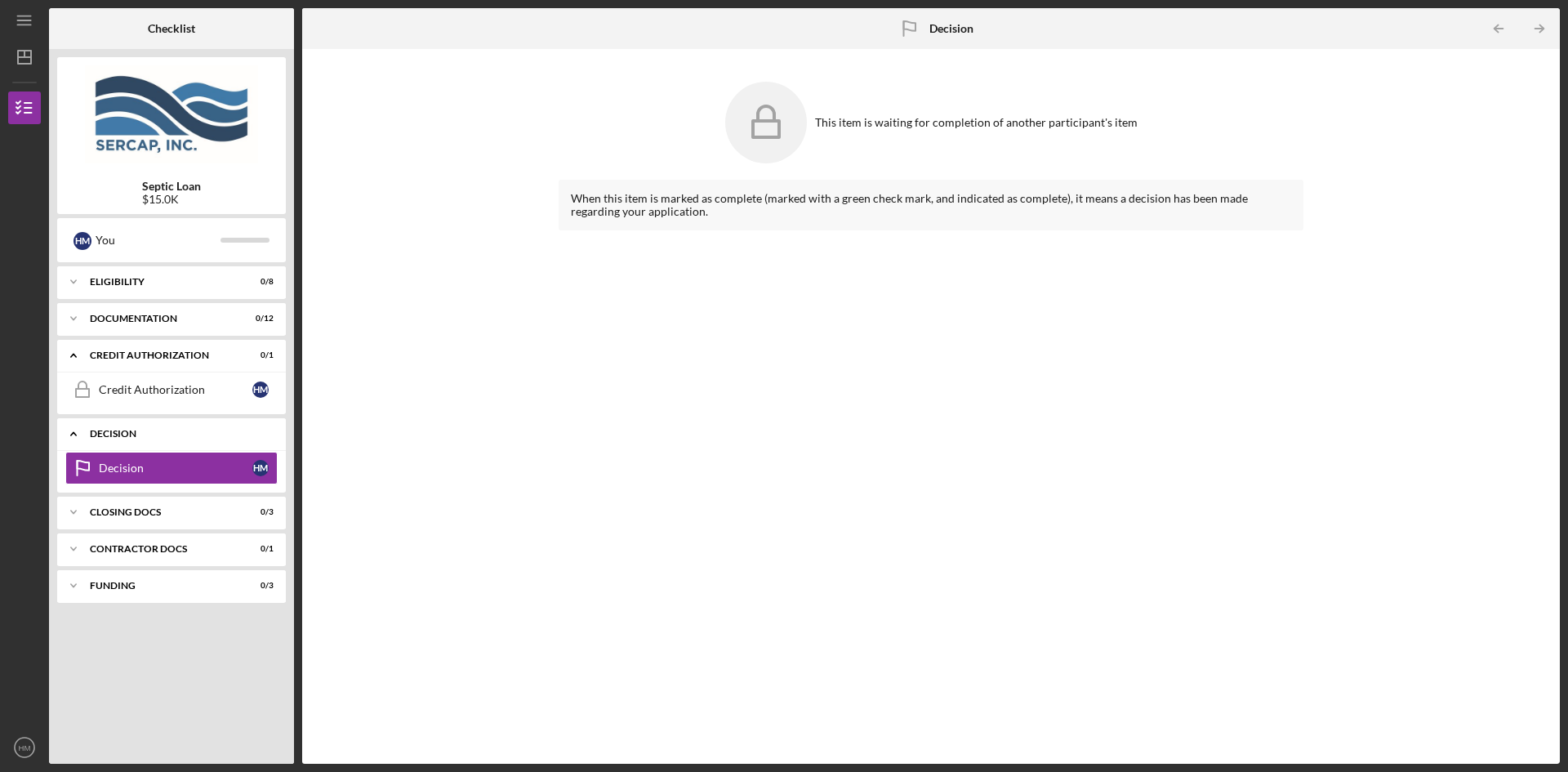
click at [133, 435] on div "Decision" at bounding box center [177, 434] width 175 height 10
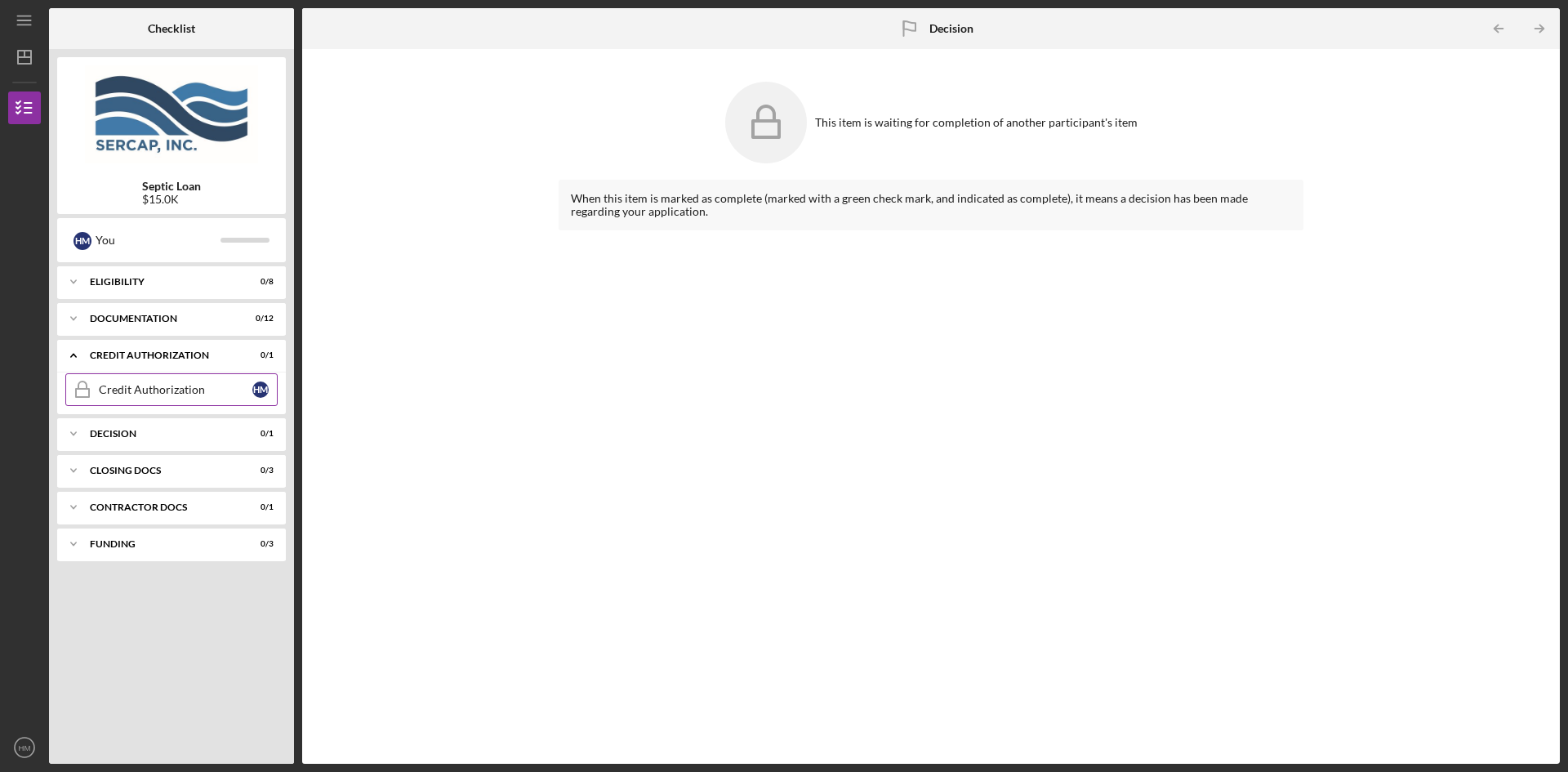
click at [134, 386] on div "Credit Authorization" at bounding box center [175, 389] width 153 height 13
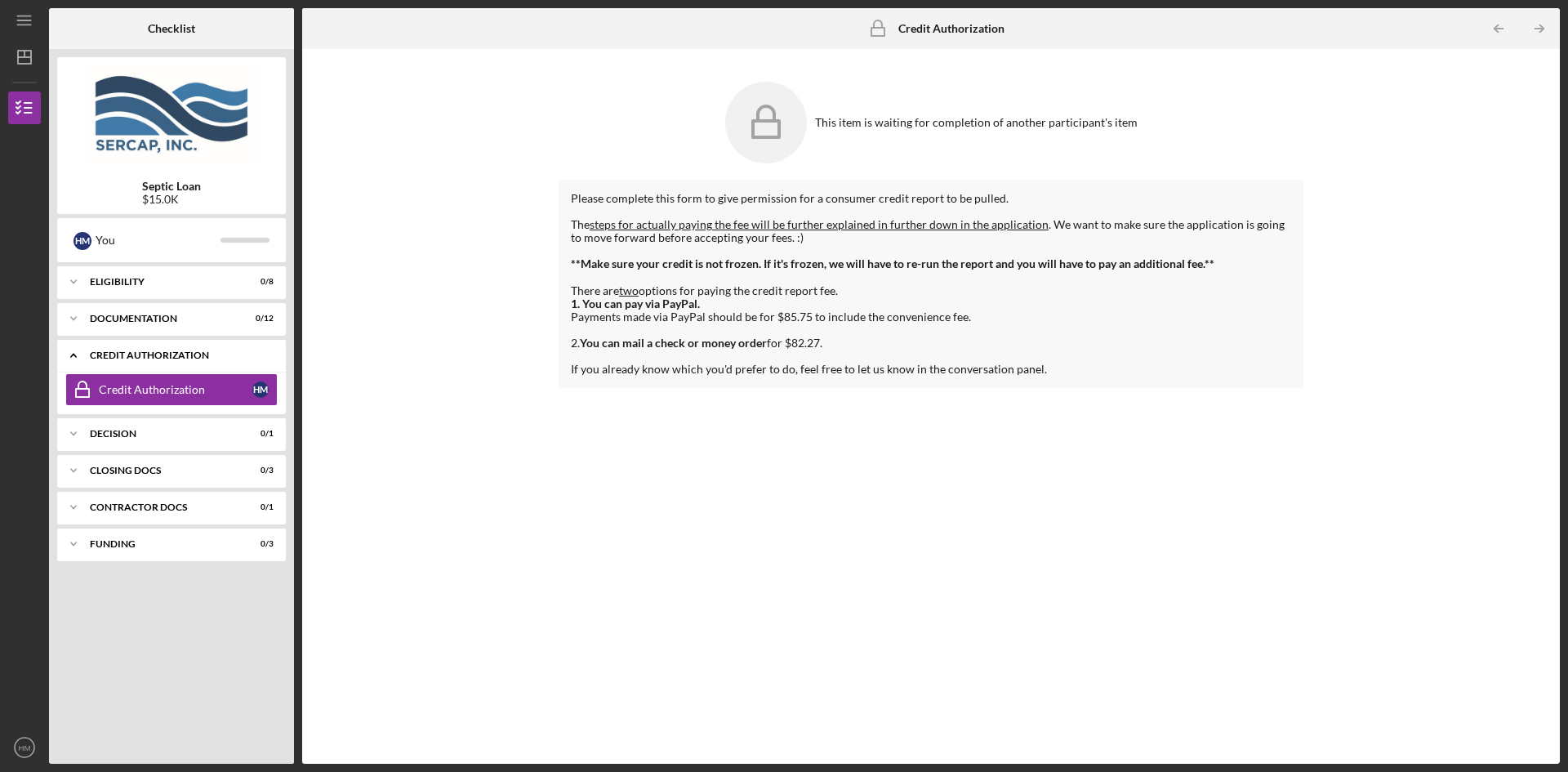
click at [136, 365] on div "Icon/Expander CREDIT AUTHORIZATION 0 / 1" at bounding box center [172, 355] width 229 height 33
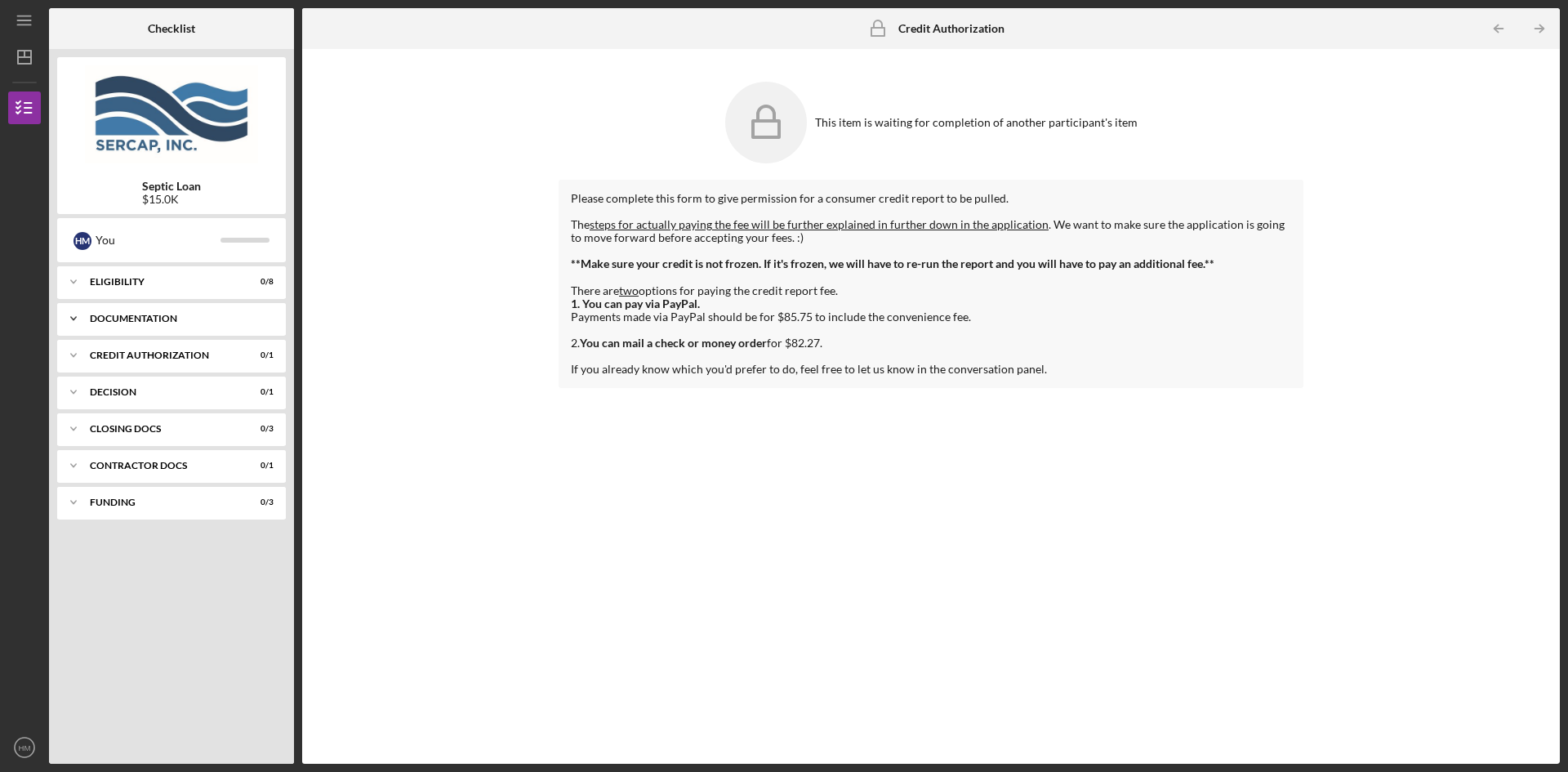
click at [139, 317] on div "Documentation" at bounding box center [177, 318] width 175 height 10
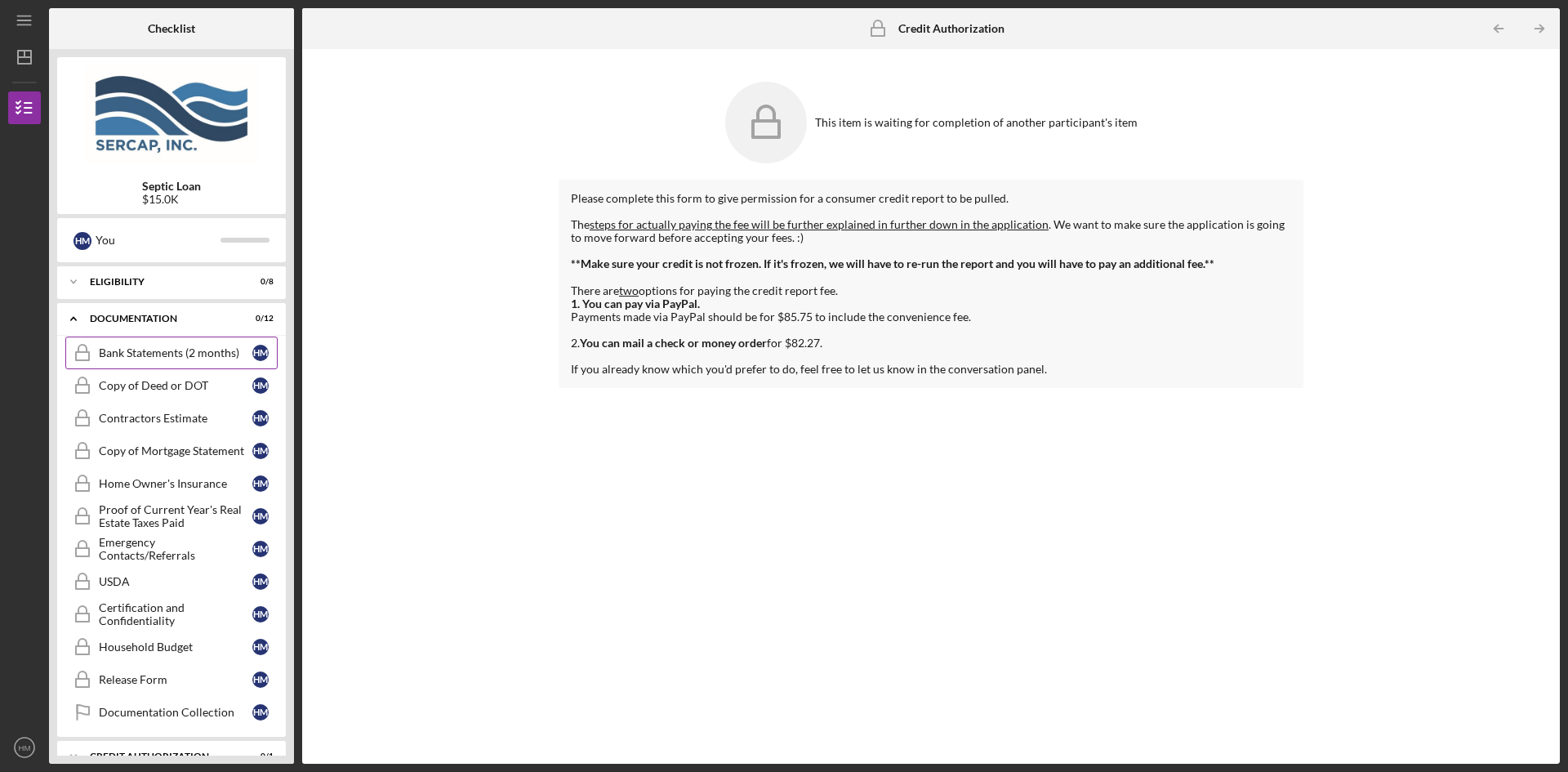
click at [146, 356] on div "Bank Statements (2 months)" at bounding box center [175, 352] width 153 height 13
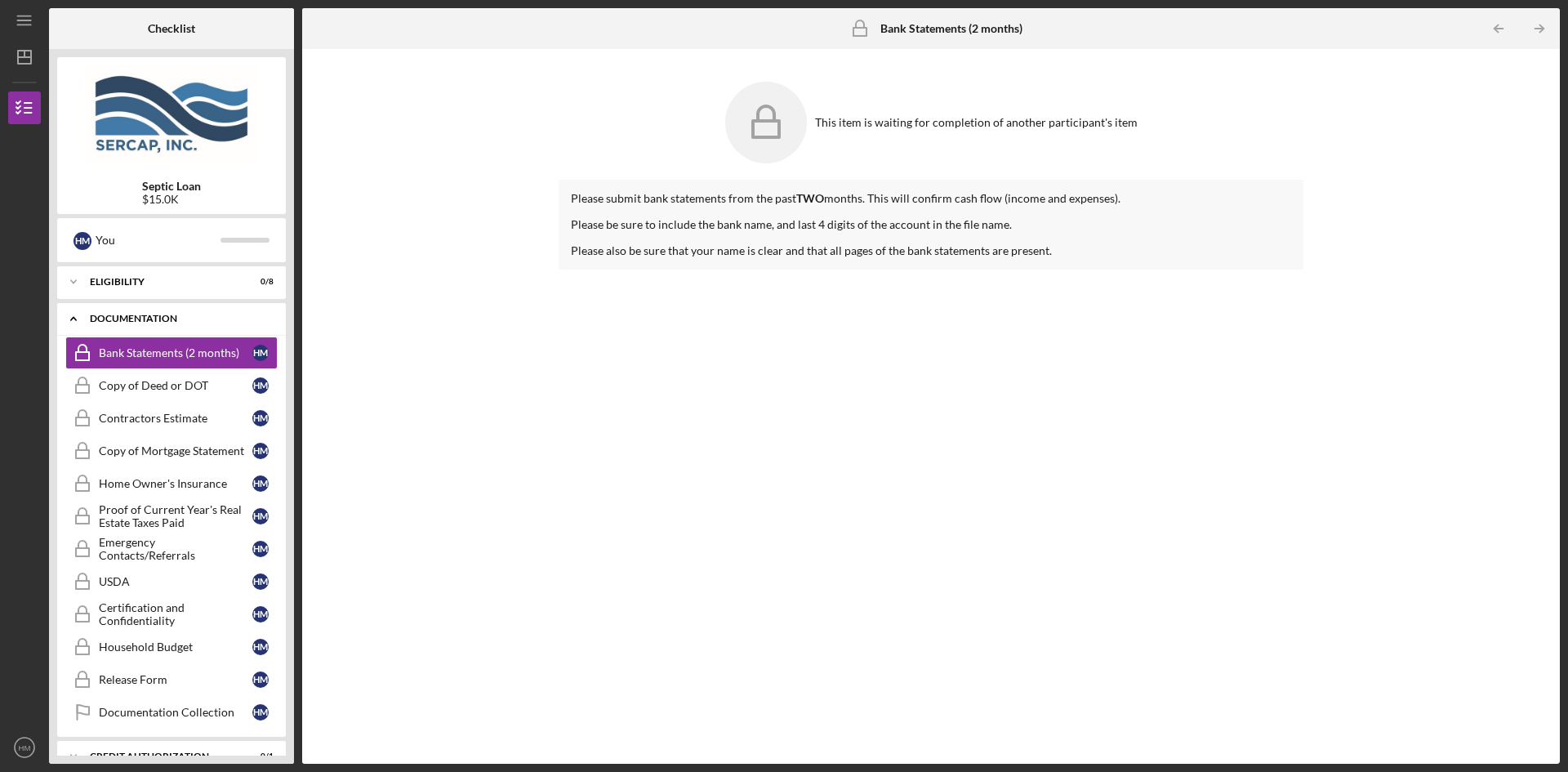
click at [125, 324] on div "Icon/Expander Documentation 0 / 12" at bounding box center [172, 319] width 229 height 33
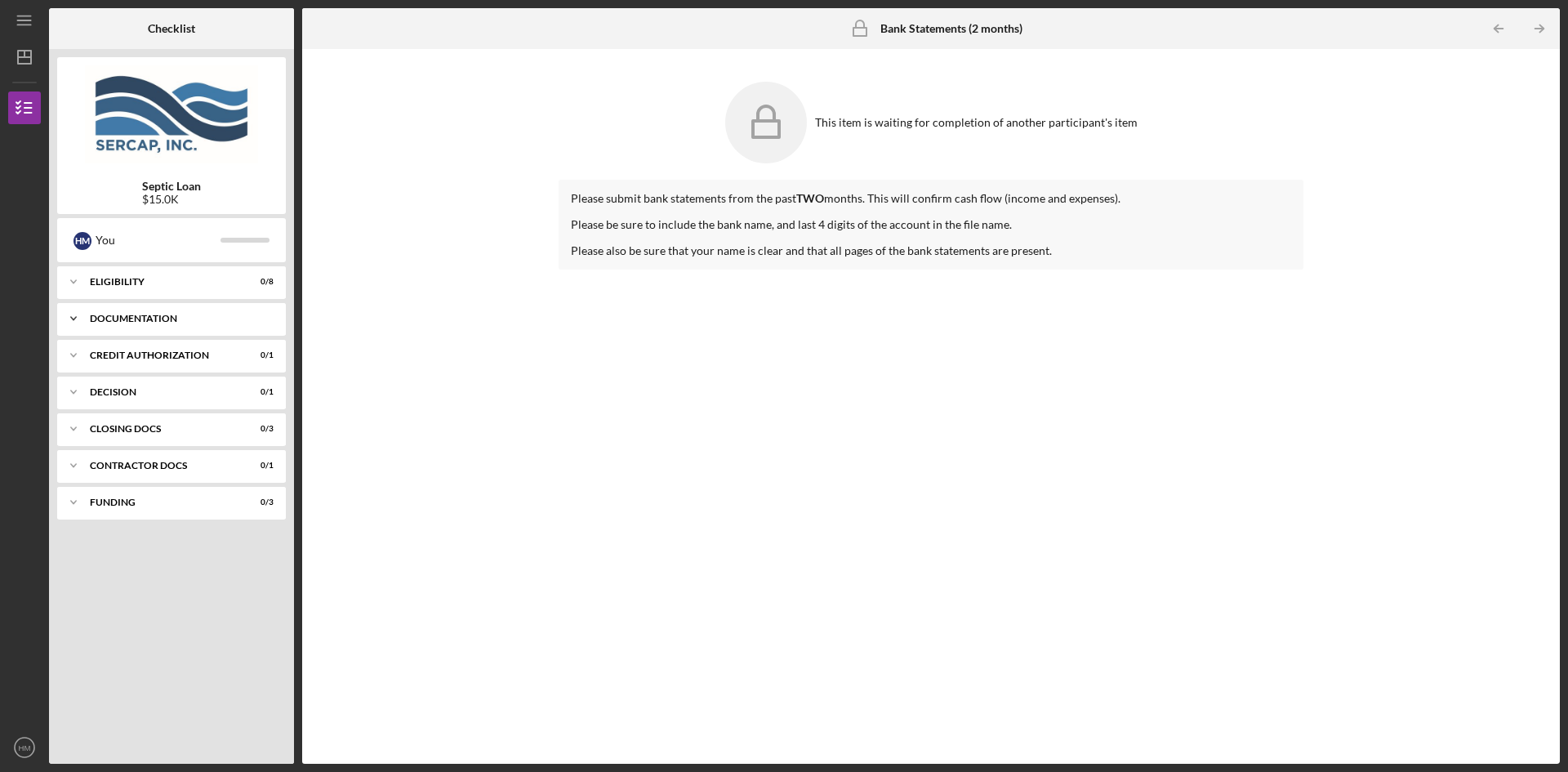
click at [130, 324] on div "Icon/Expander Documentation 0 / 12" at bounding box center [172, 318] width 229 height 32
